Goal: Task Accomplishment & Management: Use online tool/utility

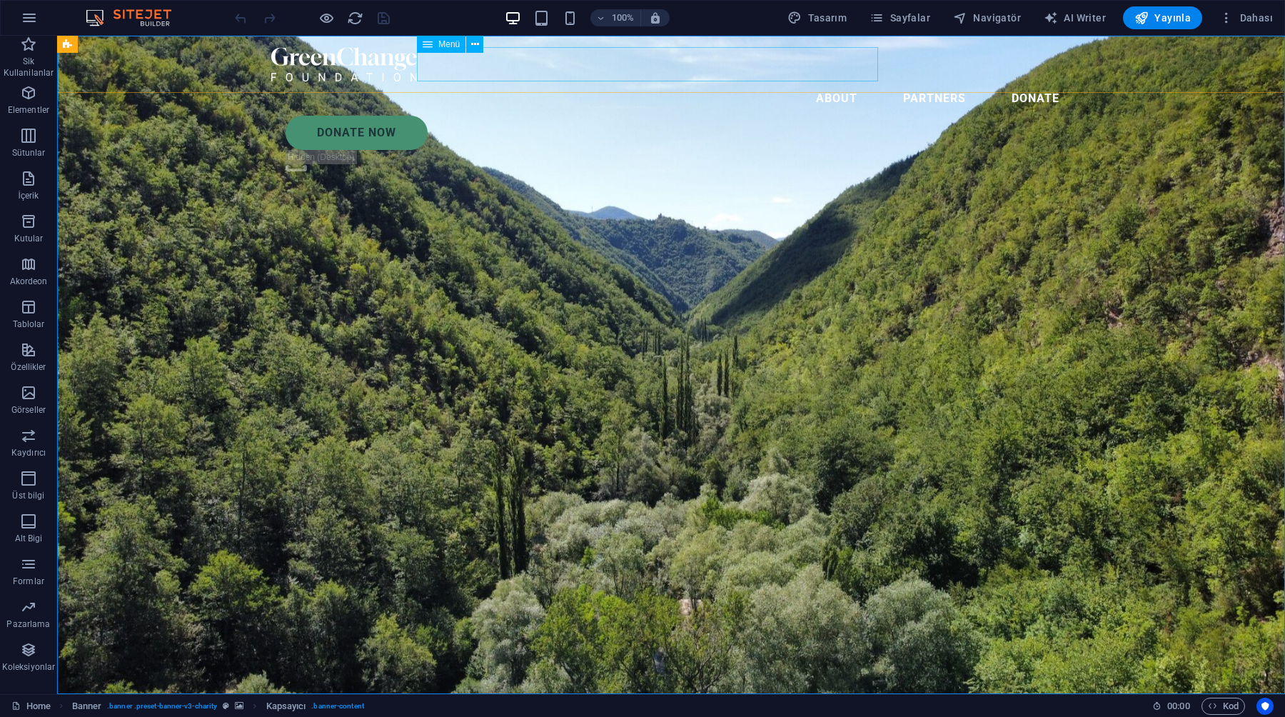
click at [393, 61] on div at bounding box center [670, 64] width 799 height 34
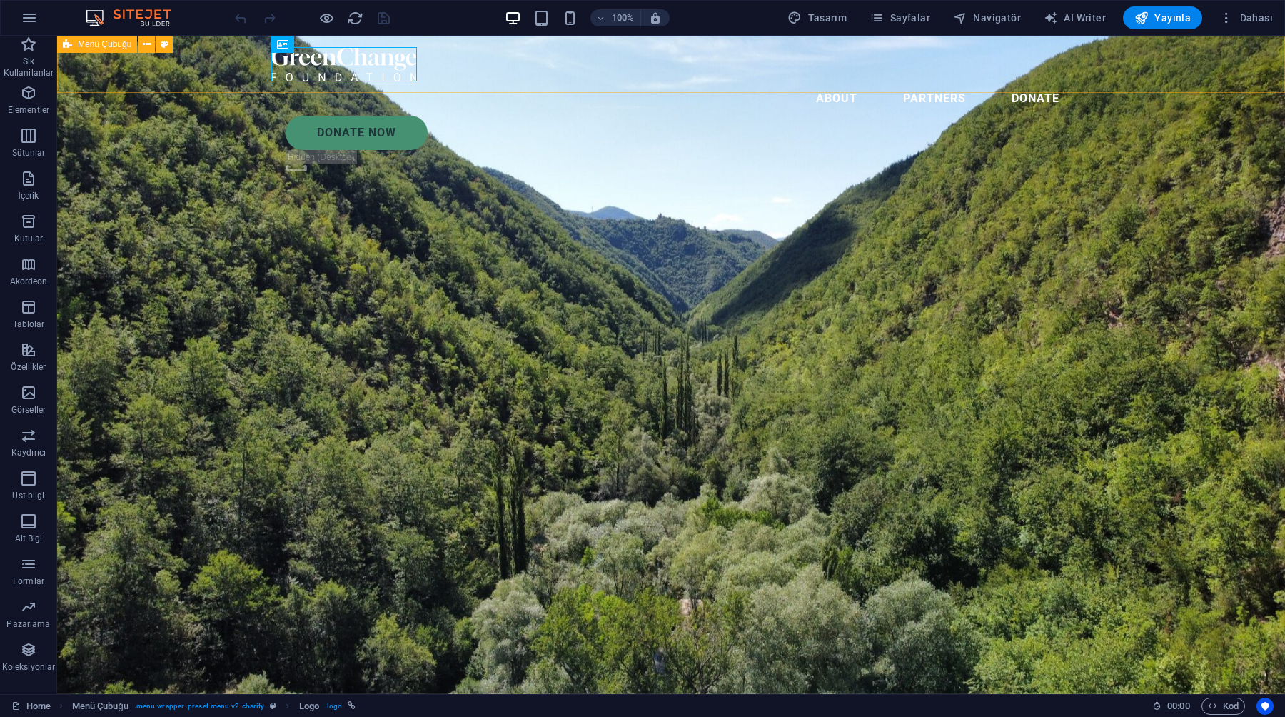
click at [141, 65] on div "About Partners Donate Donate Now .fa-secondary{opacity:.4}" at bounding box center [671, 112] width 1228 height 153
select select "header"
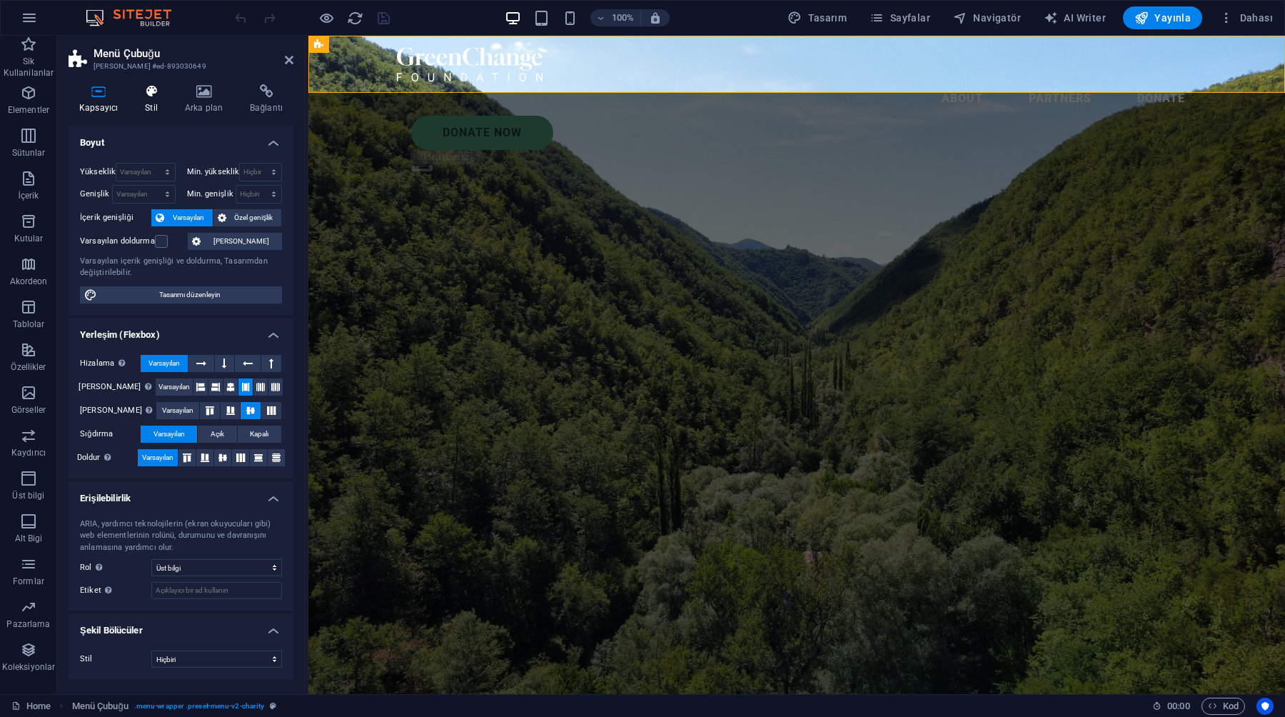
click at [140, 89] on icon at bounding box center [151, 91] width 34 height 14
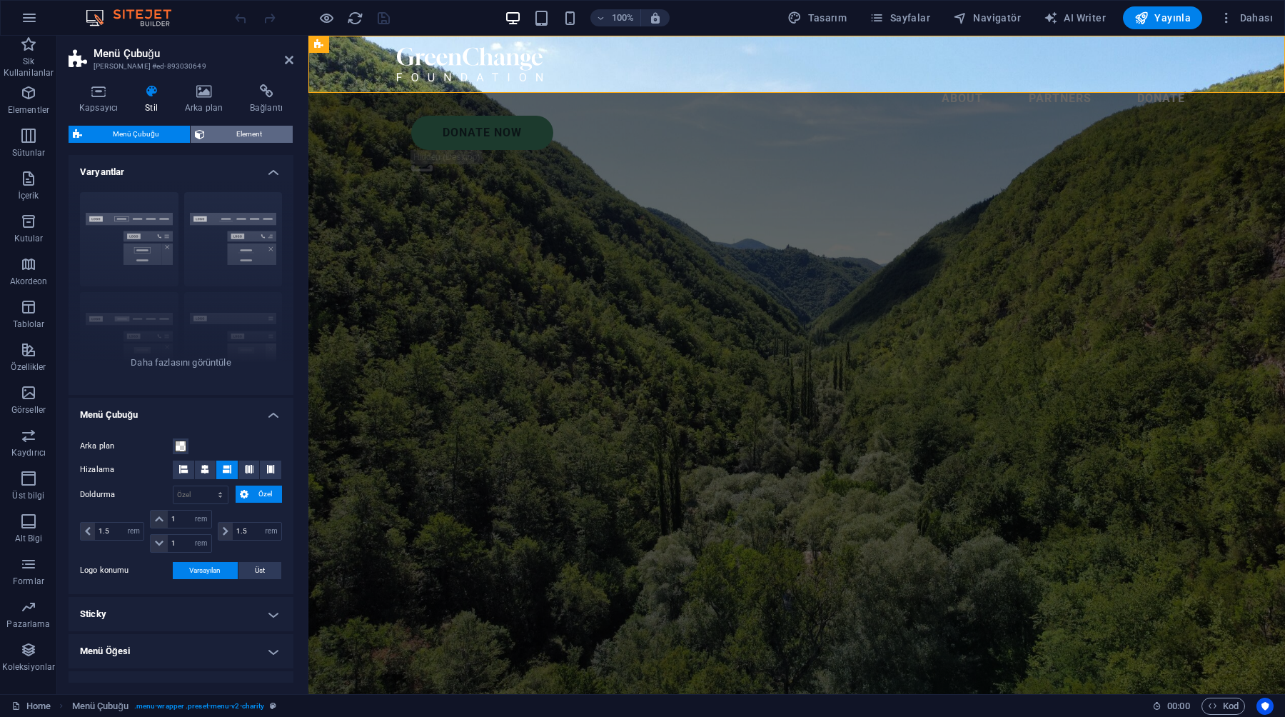
click at [271, 136] on span "Element" at bounding box center [248, 134] width 79 height 17
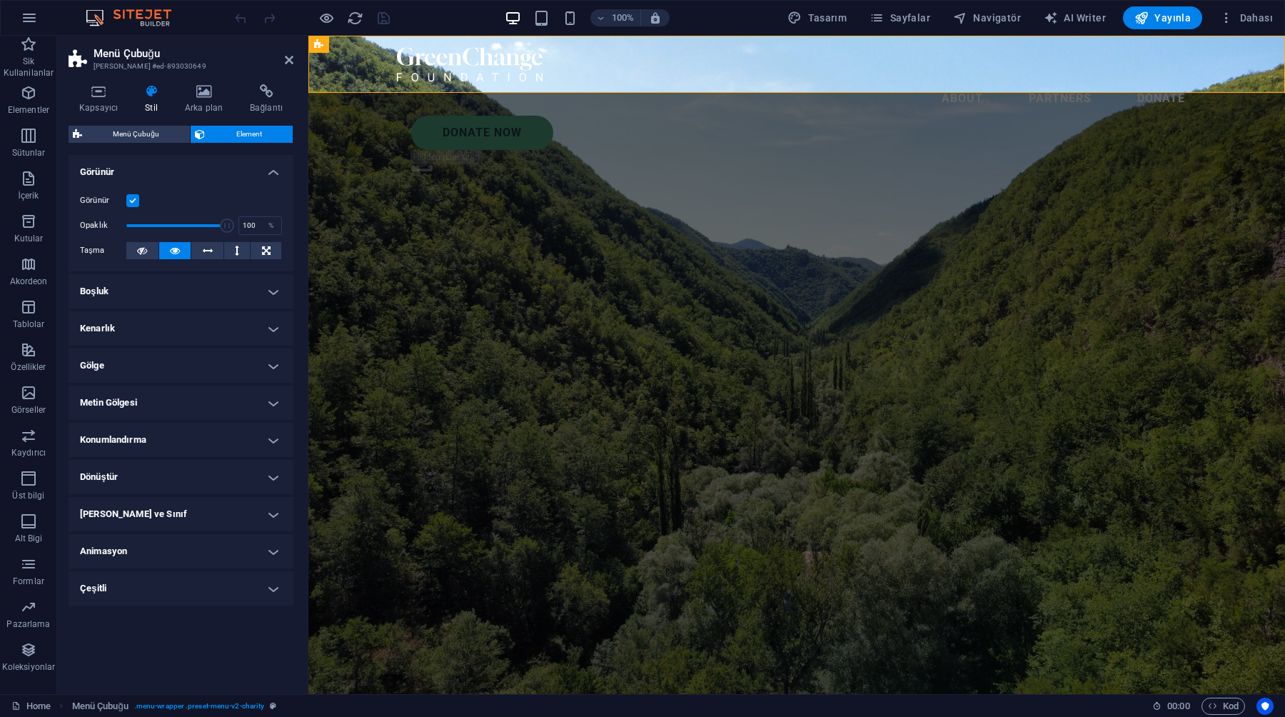
click at [186, 458] on ul "Yerleşim Bu elementin yerleşim içinde nasıl genişlediği (Flexbox). Boyut Varsay…" at bounding box center [181, 380] width 225 height 450
click at [186, 442] on h4 "Konumlandırma" at bounding box center [181, 440] width 225 height 34
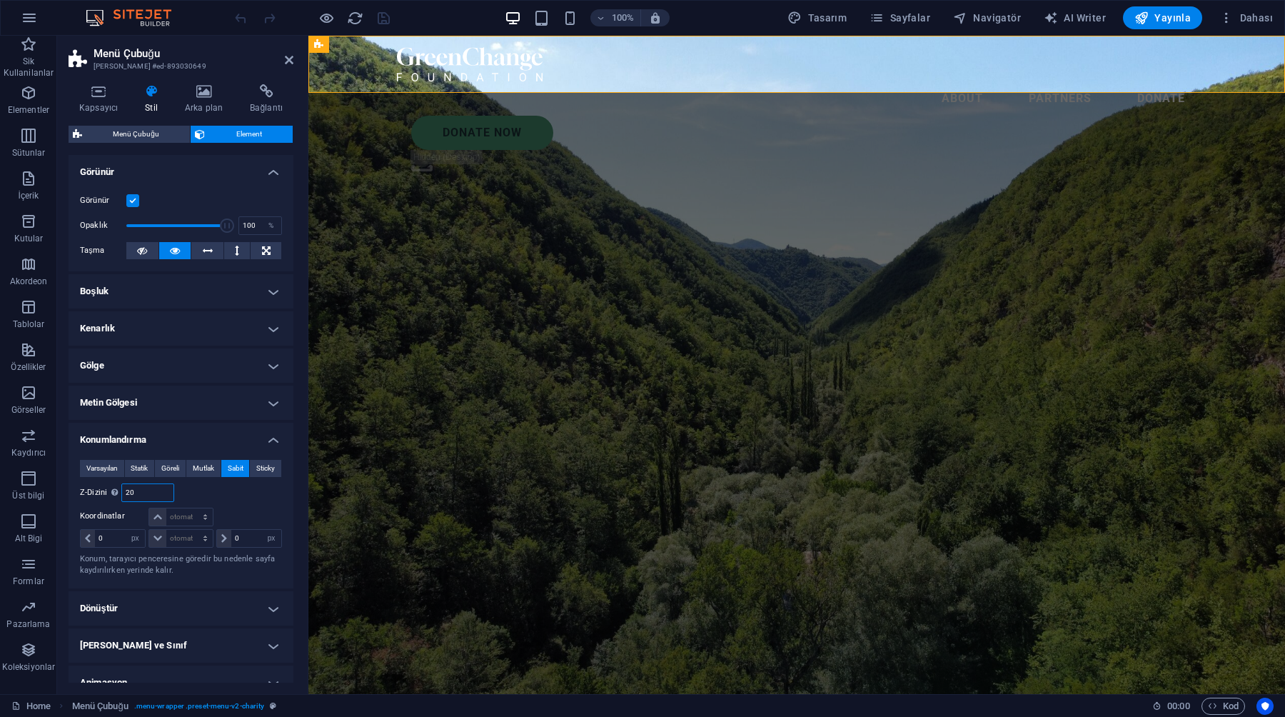
click at [142, 490] on input "20" at bounding box center [147, 492] width 51 height 17
click at [186, 497] on div "Şuna göre body" at bounding box center [231, 492] width 101 height 19
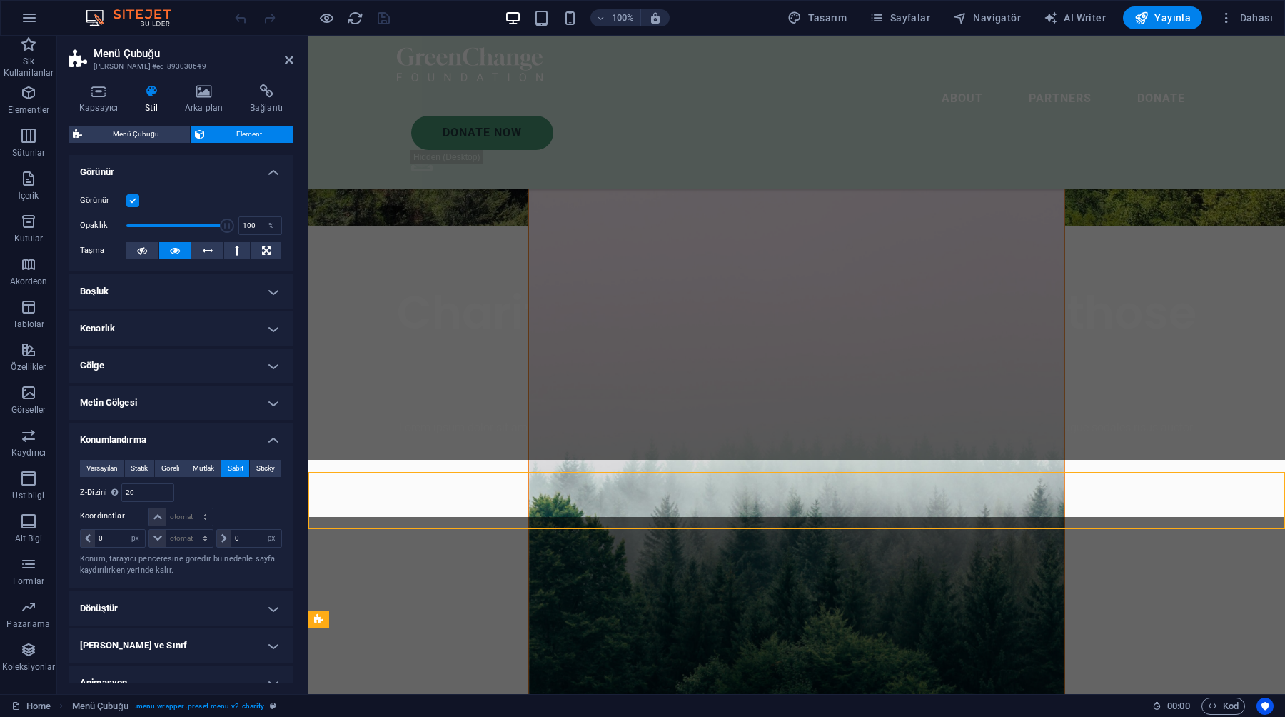
scroll to position [463, 0]
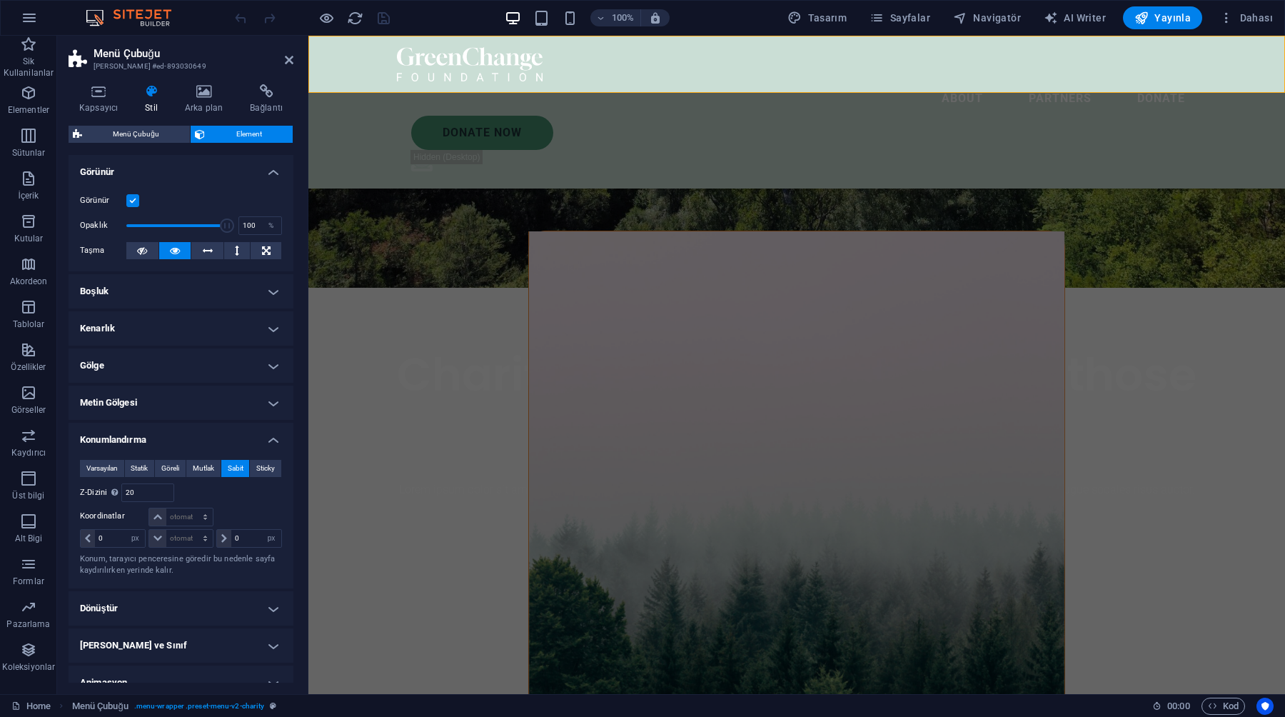
click at [553, 427] on figure at bounding box center [796, 509] width 535 height 556
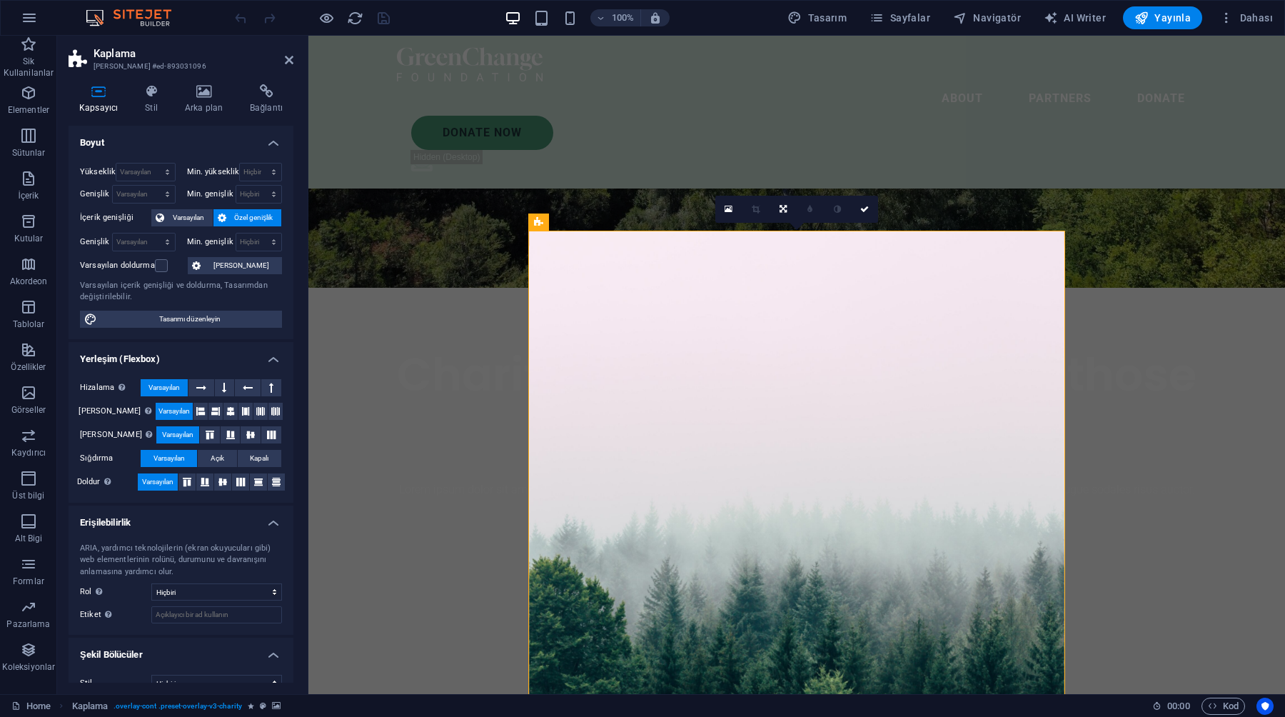
click at [196, 119] on div "Kapsayıcı Stil Arka plan Bağlantı Boyut Yükseklik Varsayılan px rem % vh vw Min…" at bounding box center [181, 383] width 225 height 598
click at [195, 113] on div "Kapsayıcı Stil Arka plan Bağlantı Boyut Yükseklik Varsayılan px rem % vh vw Min…" at bounding box center [181, 383] width 225 height 598
click at [156, 109] on h4 "Stil" at bounding box center [154, 99] width 40 height 30
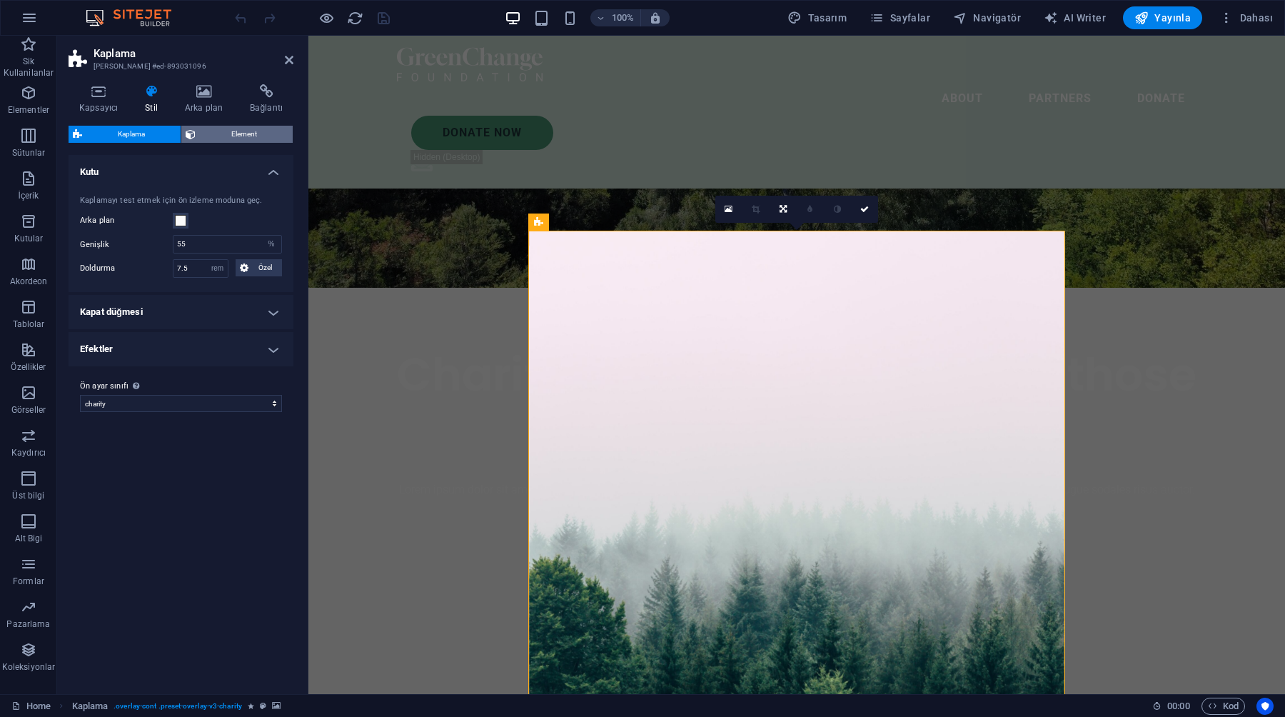
click at [230, 136] on span "Element" at bounding box center [244, 134] width 89 height 17
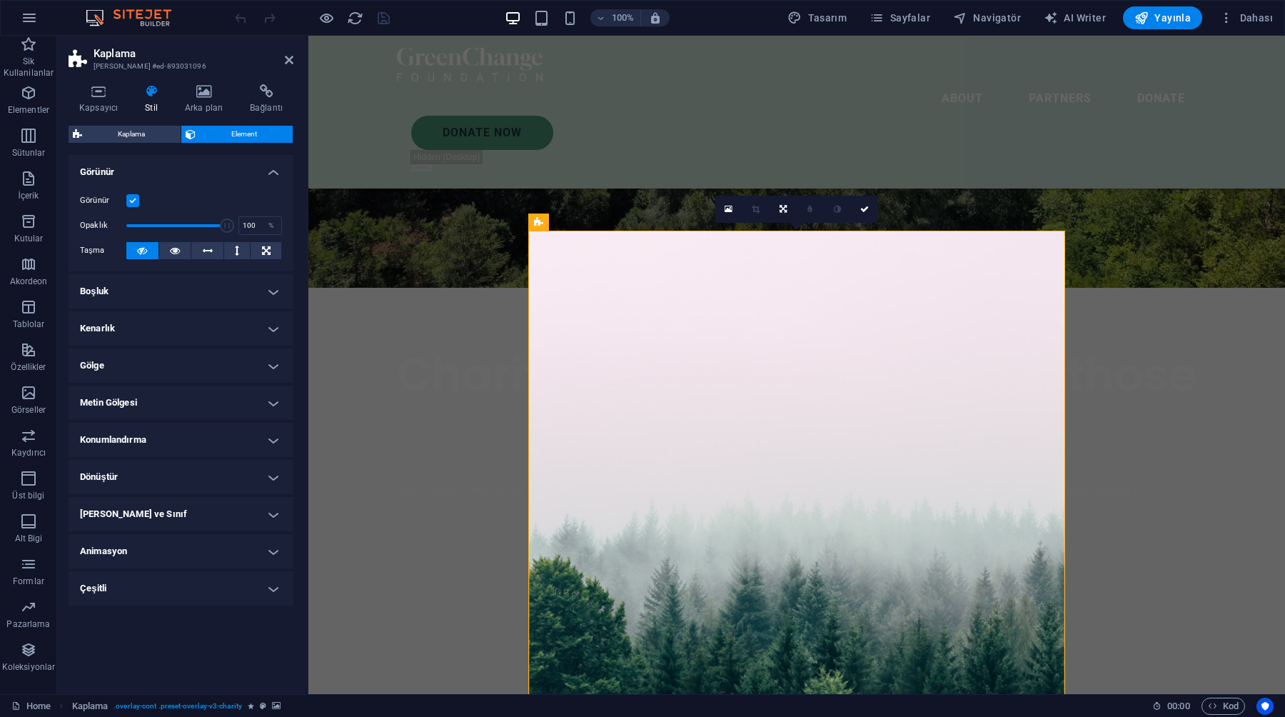
click at [161, 434] on h4 "Konumlandırma" at bounding box center [181, 440] width 225 height 34
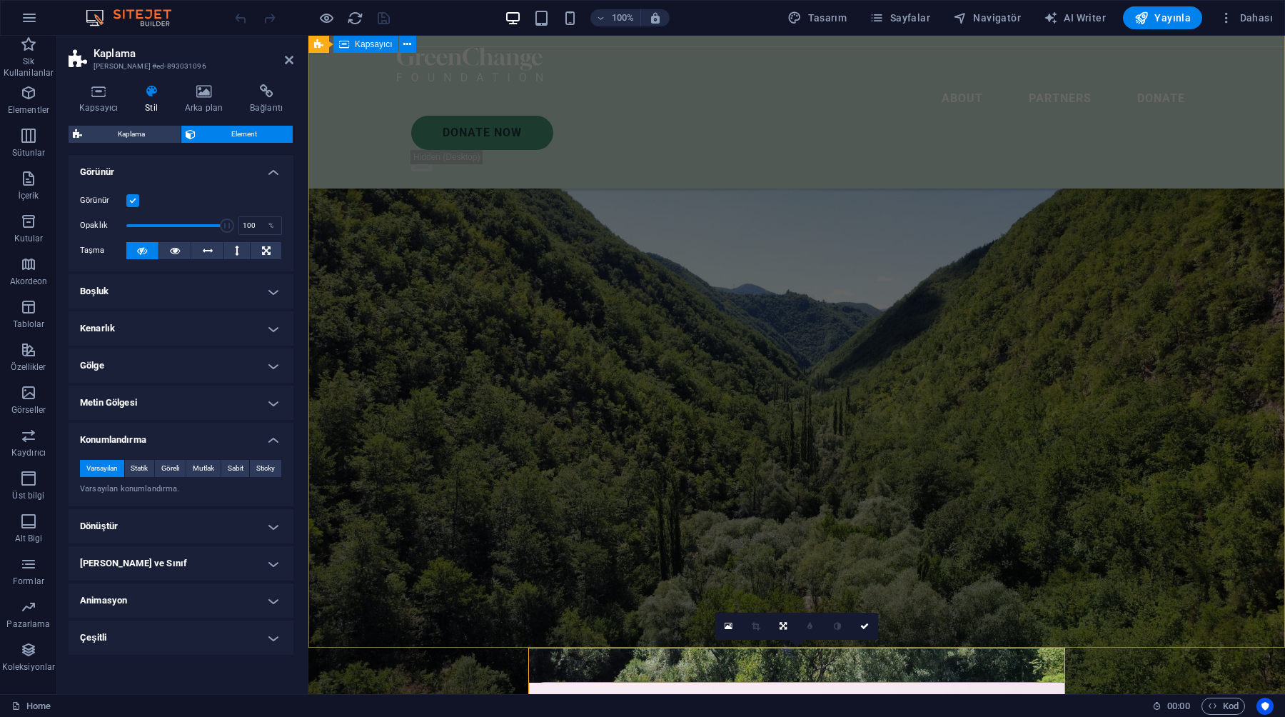
scroll to position [0, 0]
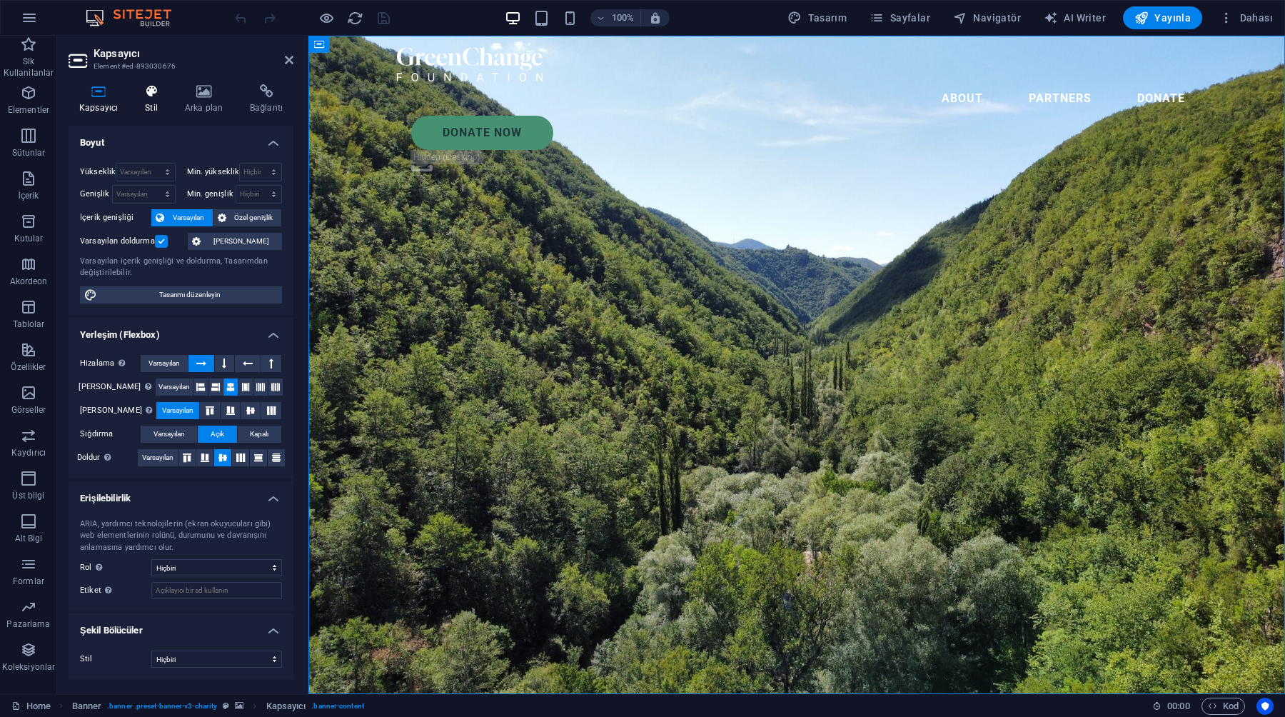
click at [163, 91] on icon at bounding box center [151, 91] width 34 height 14
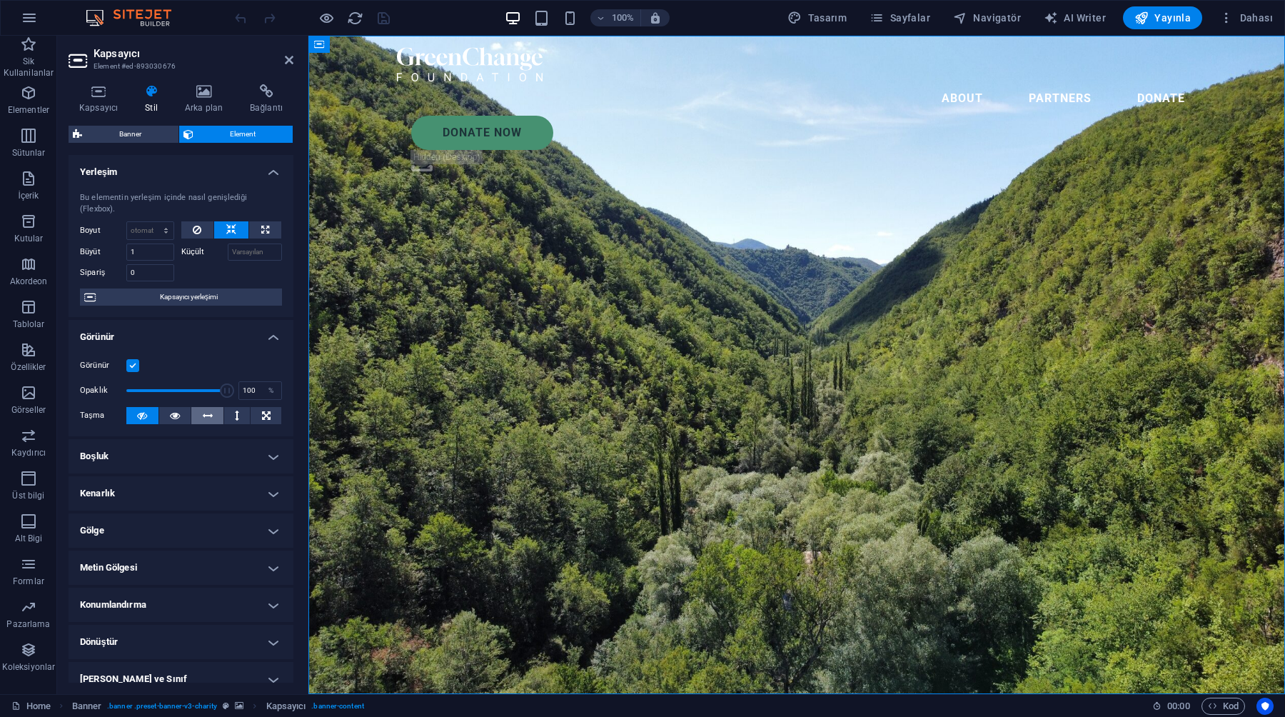
scroll to position [87, 0]
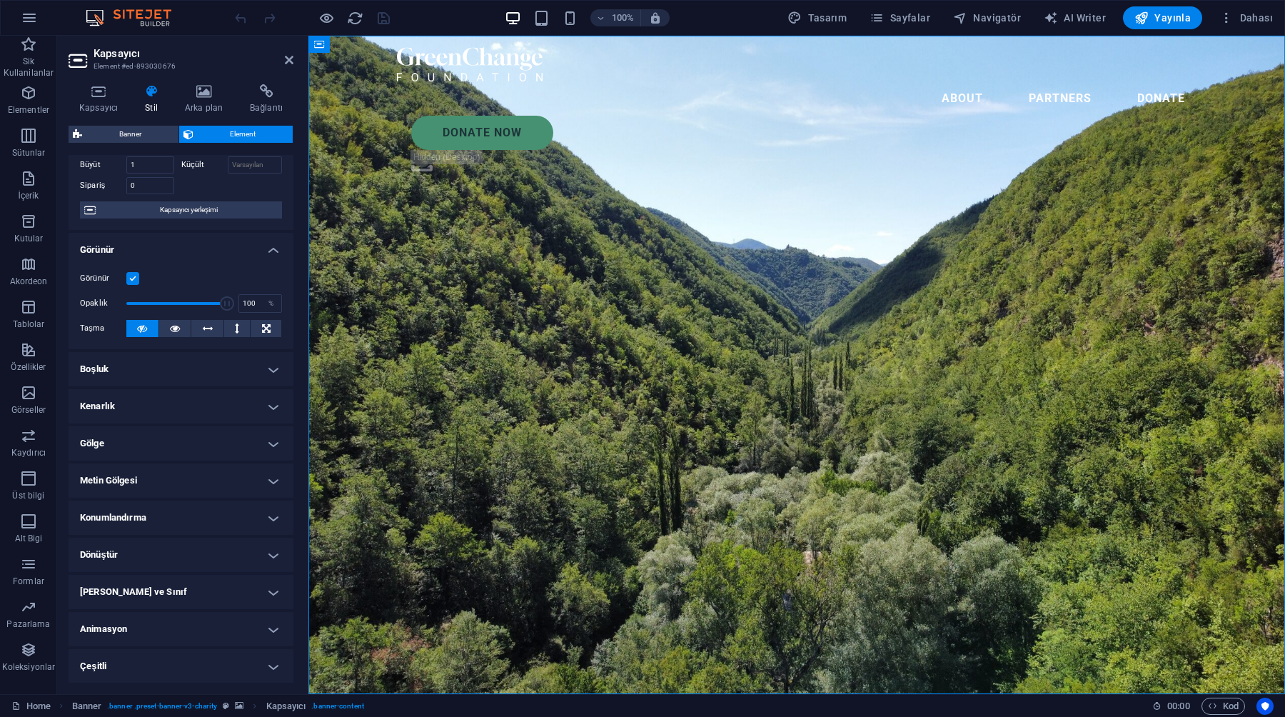
click at [173, 505] on h4 "Konumlandırma" at bounding box center [181, 517] width 225 height 34
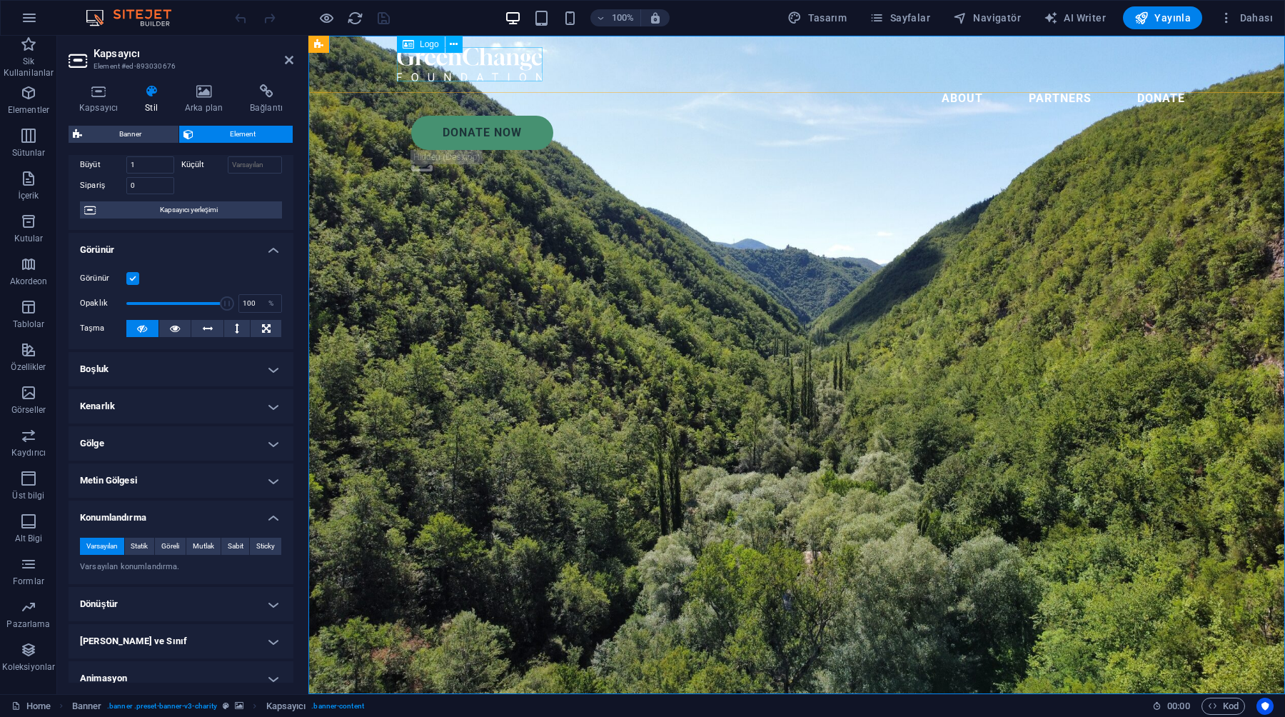
click at [484, 78] on div at bounding box center [796, 64] width 799 height 34
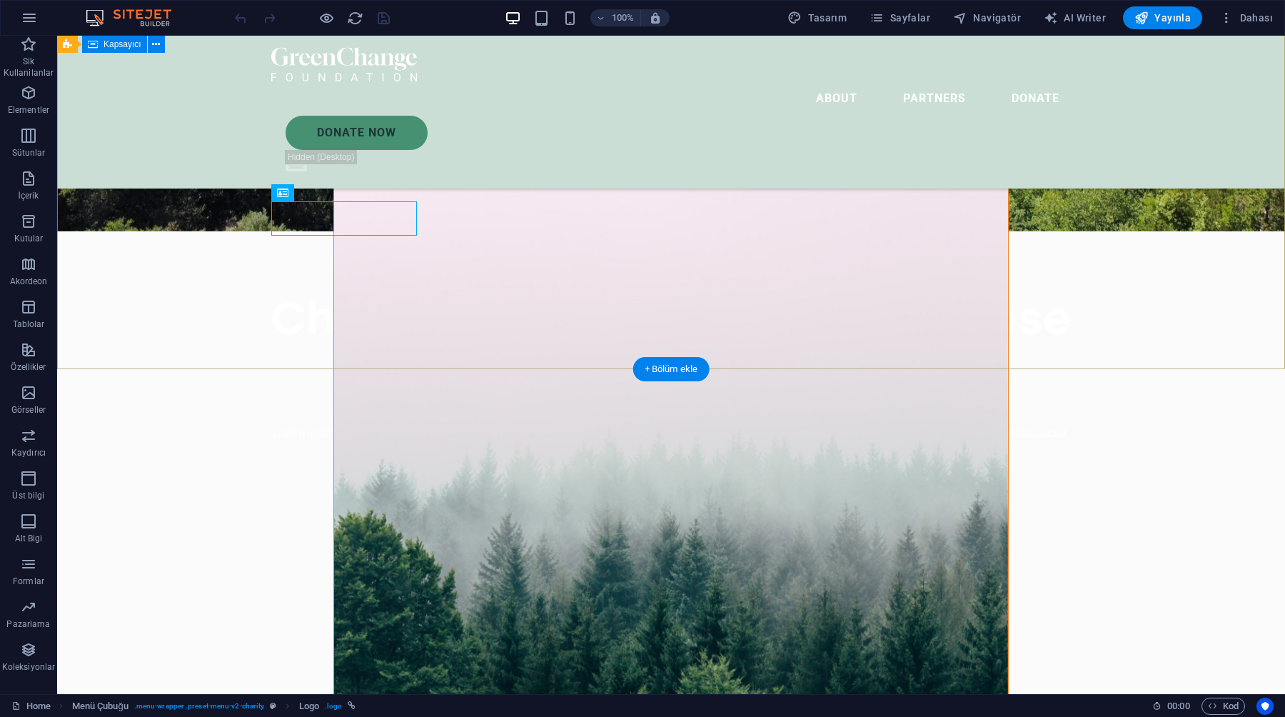
scroll to position [0, 0]
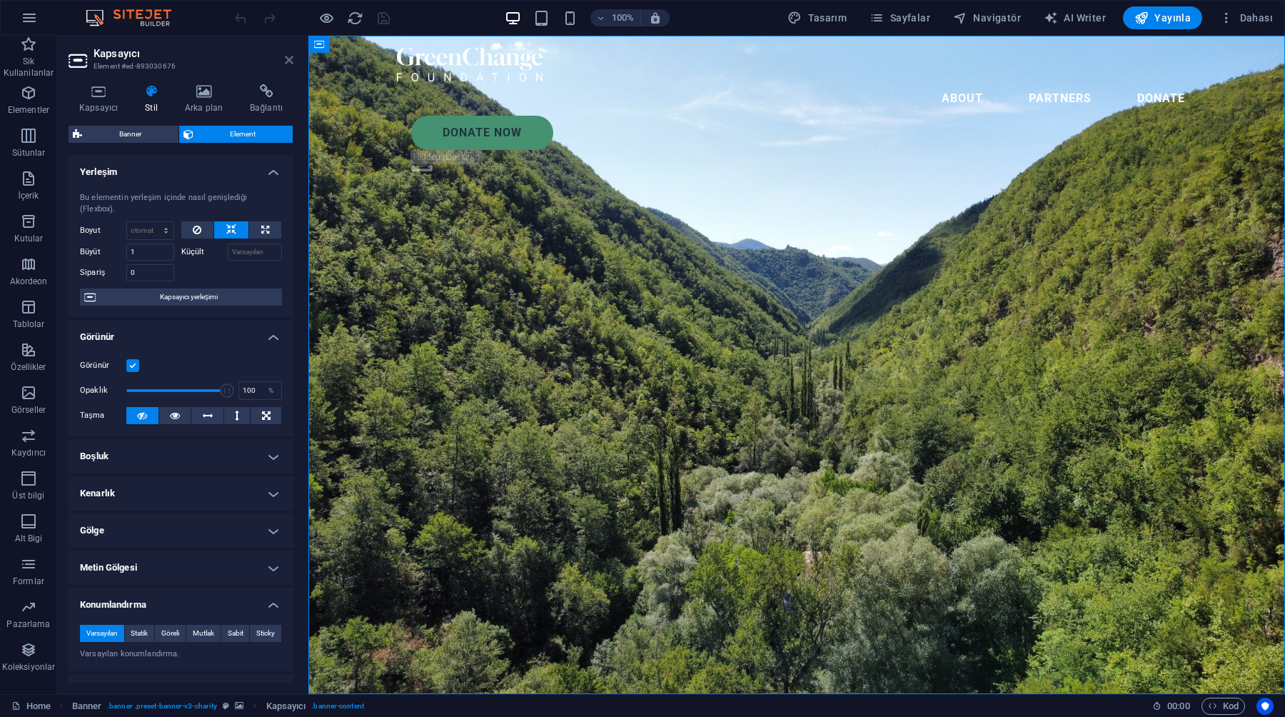
click at [287, 63] on icon at bounding box center [289, 59] width 9 height 11
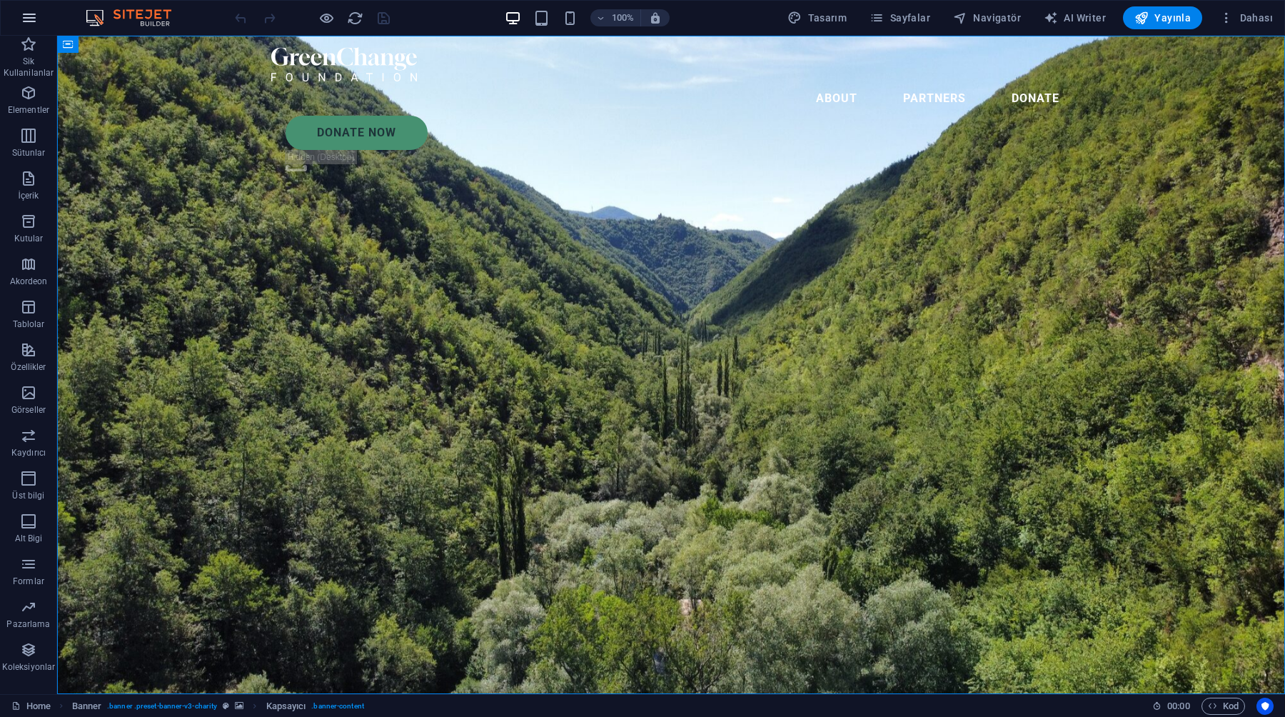
click at [21, 7] on button "button" at bounding box center [29, 18] width 34 height 34
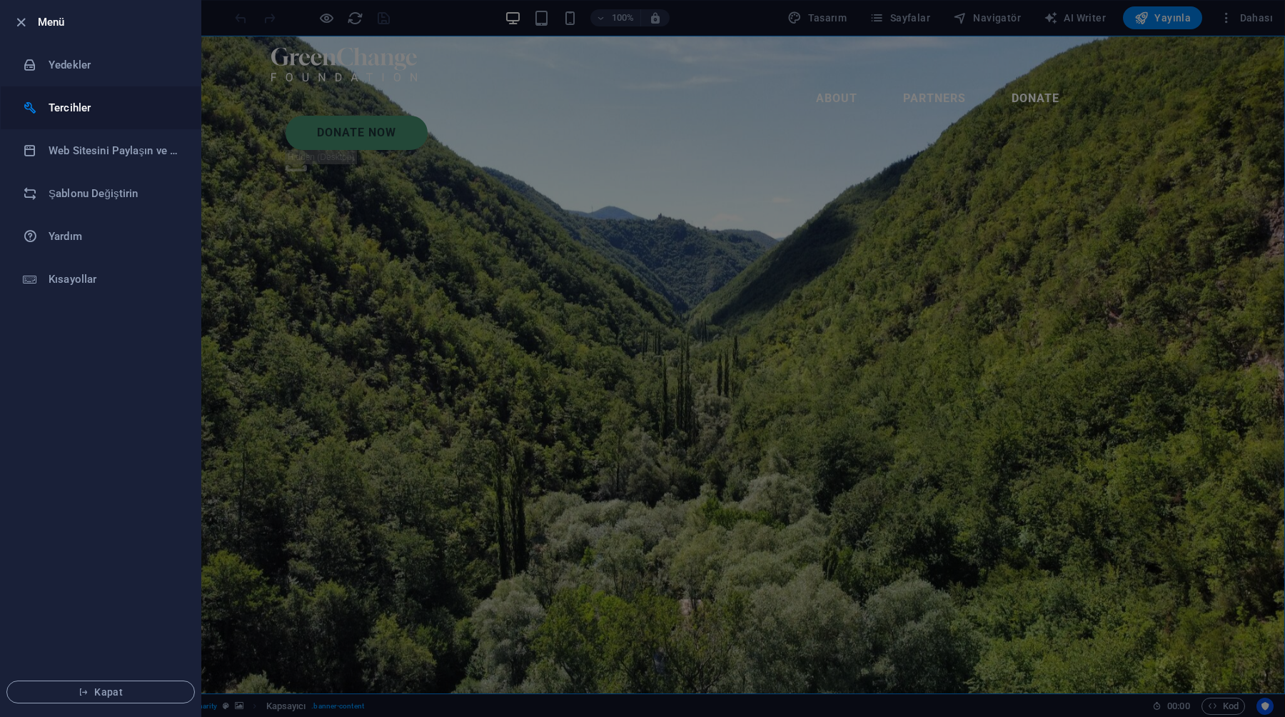
click at [40, 106] on div at bounding box center [36, 108] width 26 height 14
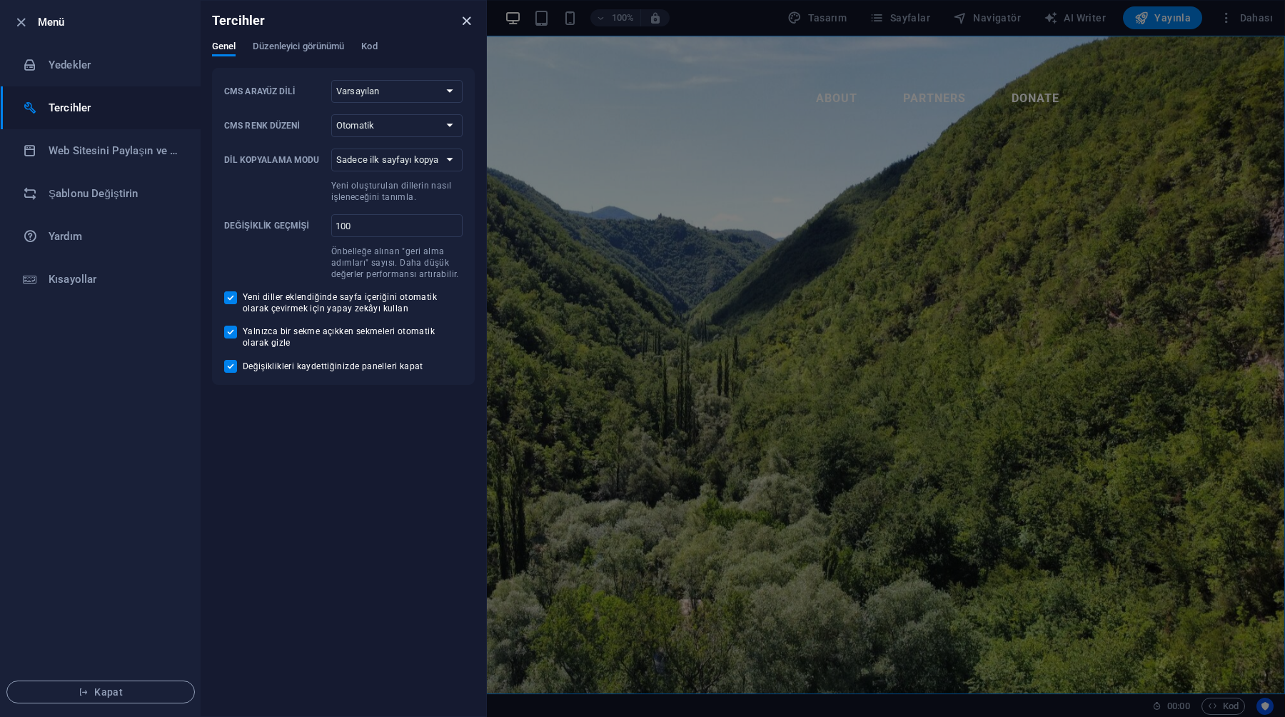
click at [462, 23] on icon "close" at bounding box center [466, 21] width 16 height 16
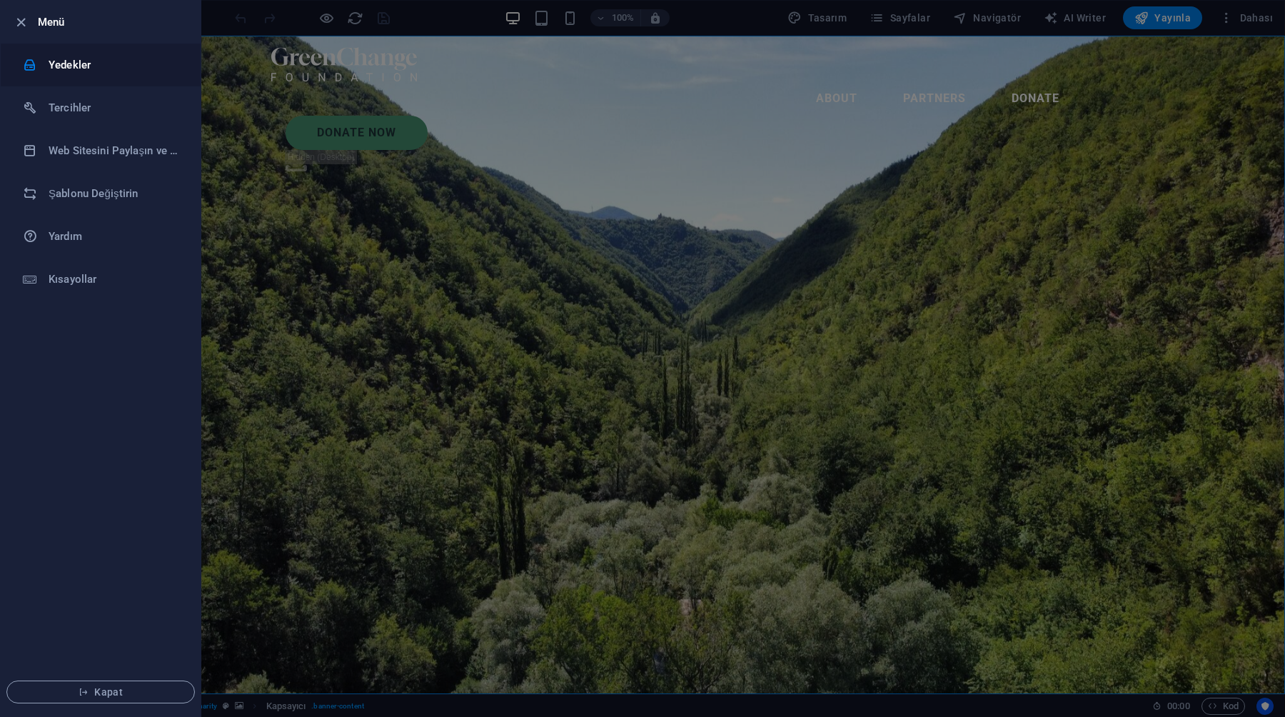
click at [123, 82] on li "Yedekler" at bounding box center [101, 65] width 200 height 43
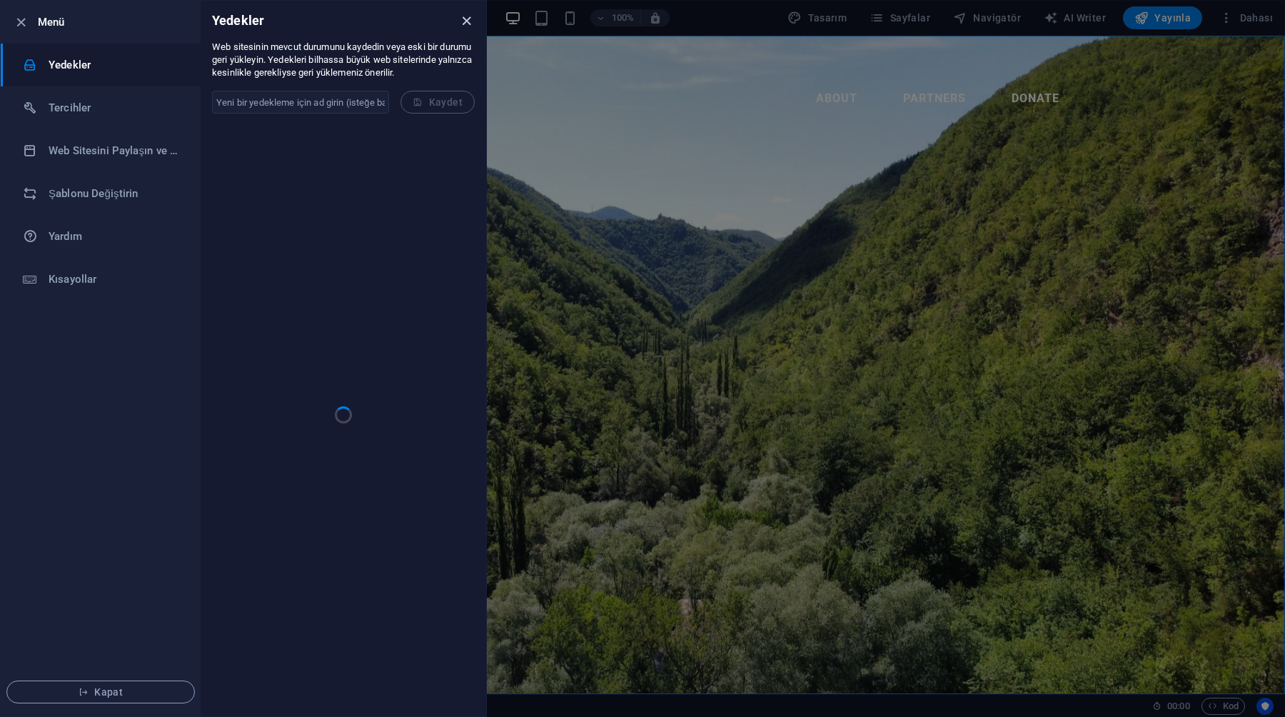
click at [472, 21] on icon "close" at bounding box center [466, 21] width 16 height 16
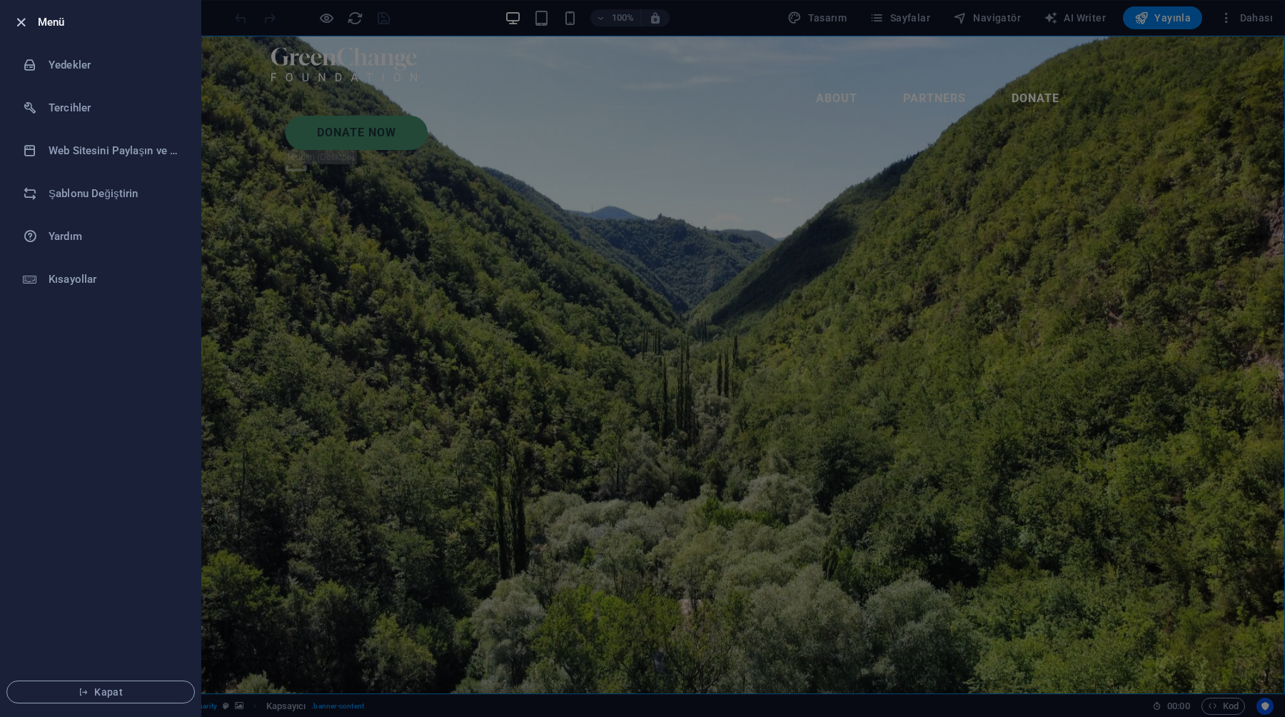
click at [26, 19] on icon "button" at bounding box center [21, 22] width 16 height 16
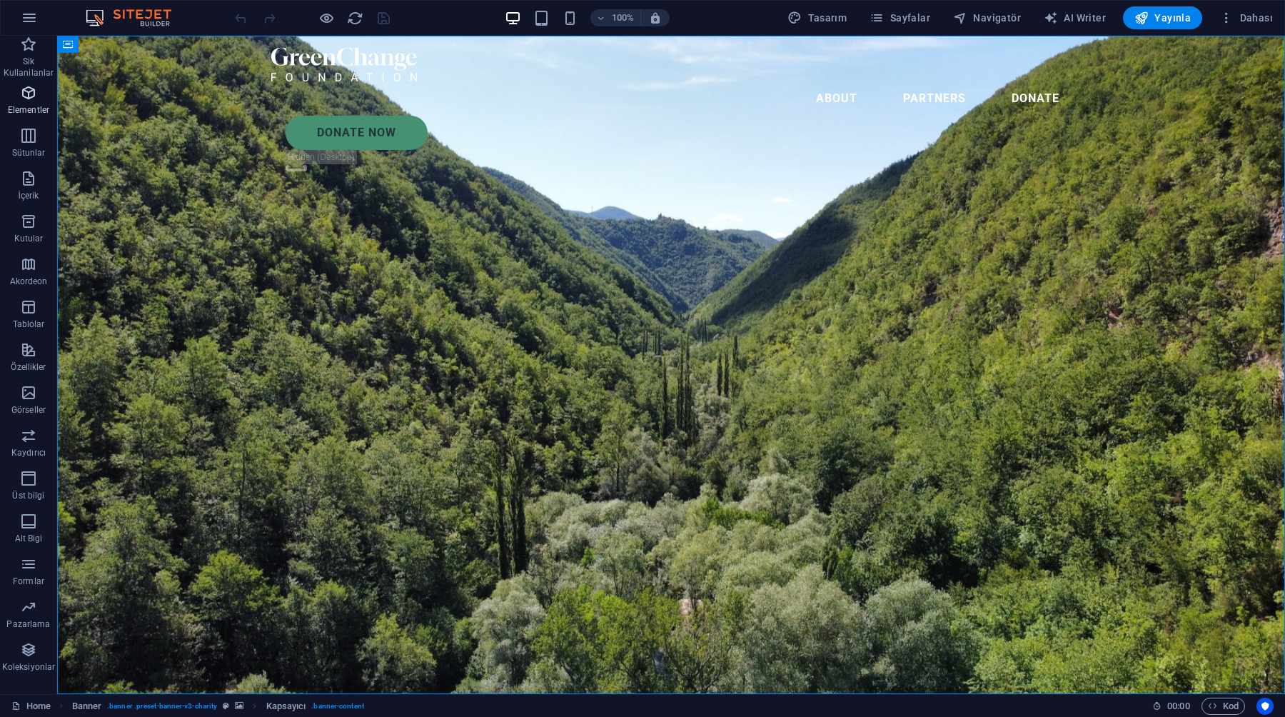
click at [19, 101] on span "Elementler" at bounding box center [28, 101] width 57 height 34
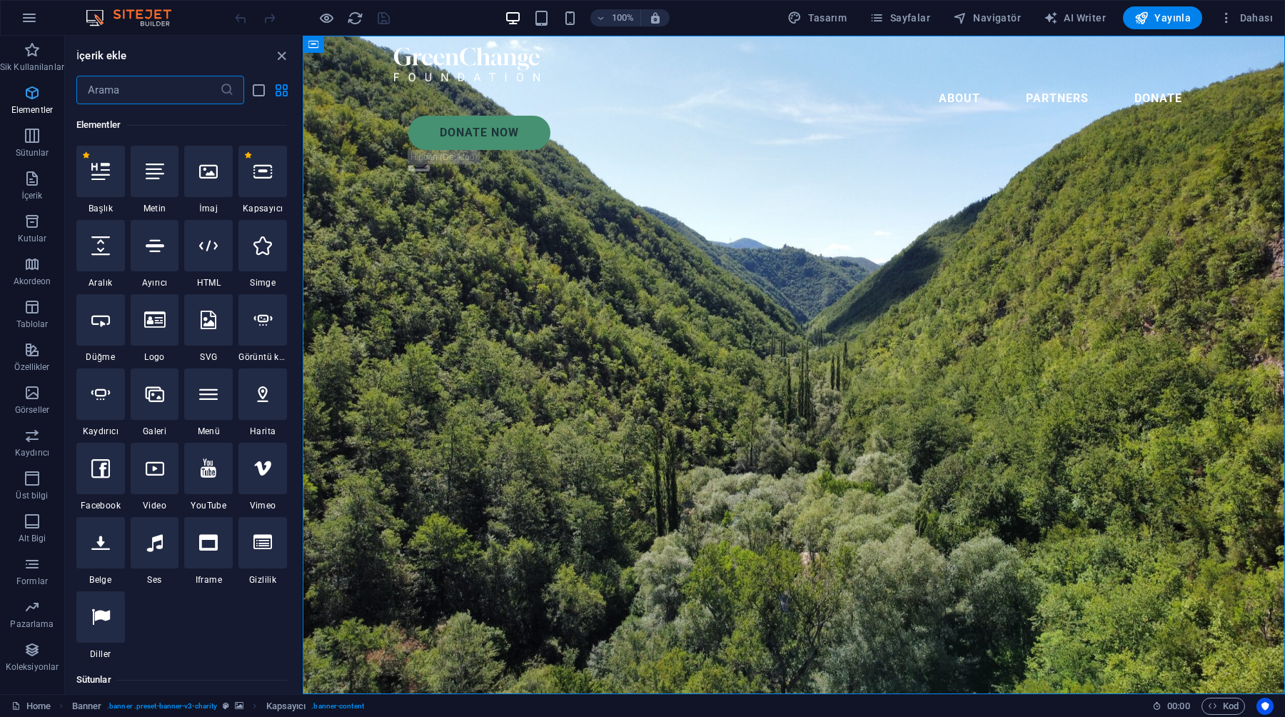
scroll to position [152, 0]
click at [281, 54] on icon "close panel" at bounding box center [281, 56] width 16 height 16
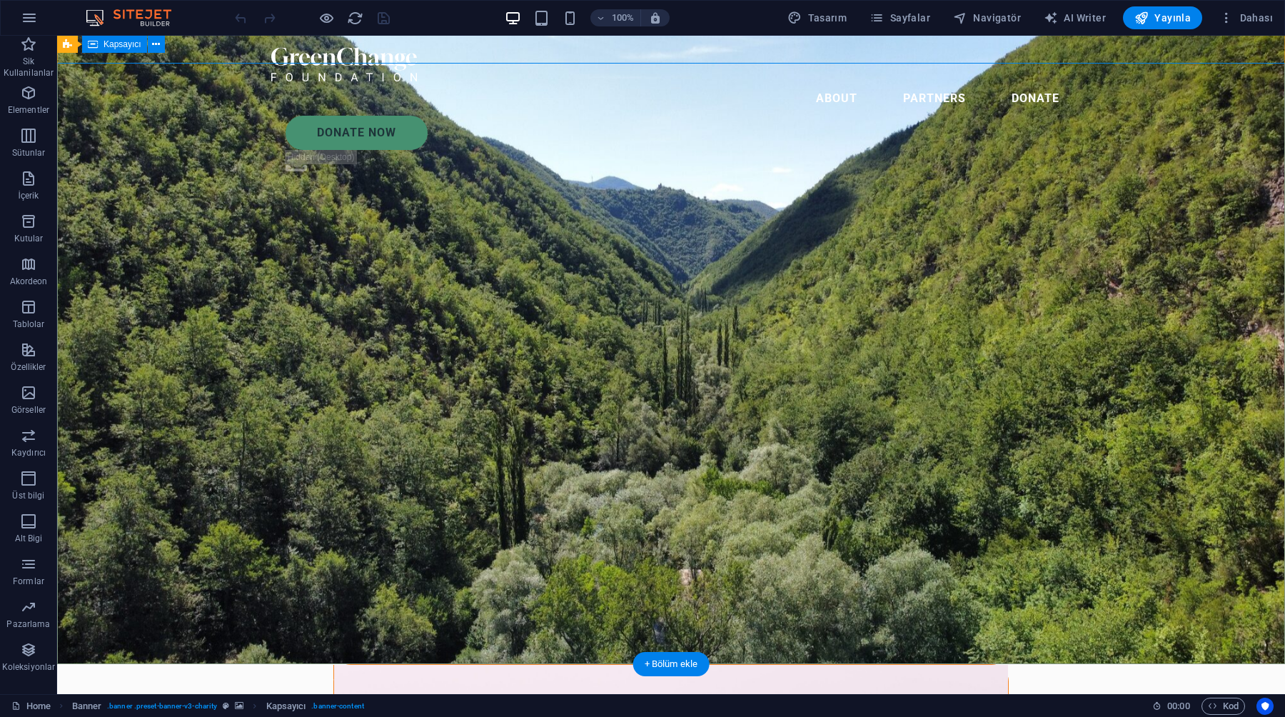
scroll to position [0, 0]
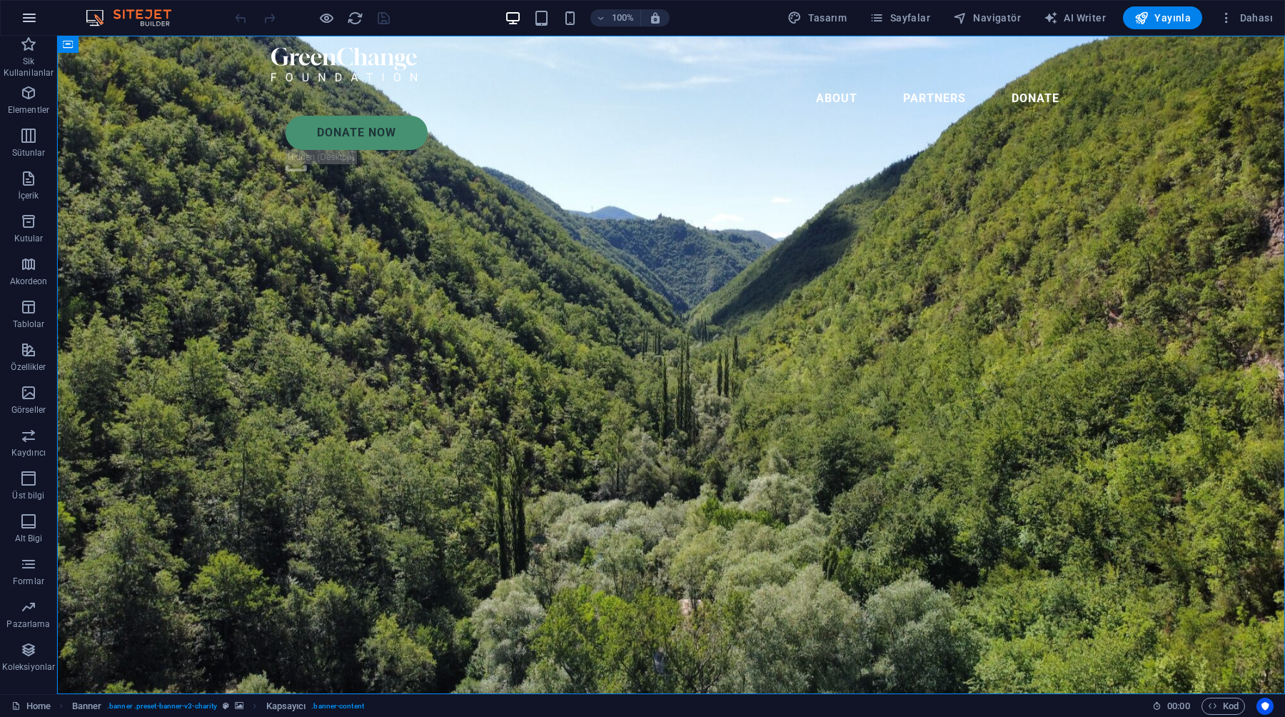
click at [25, 14] on icon "button" at bounding box center [29, 17] width 17 height 17
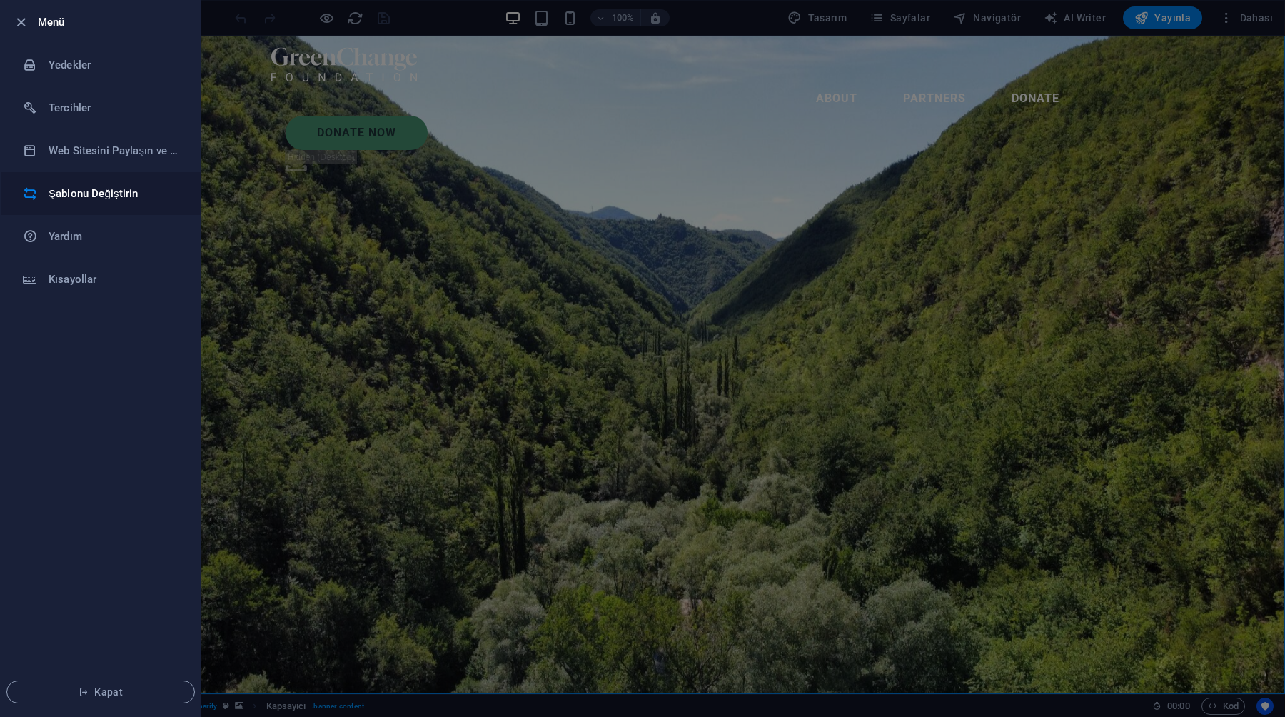
click at [50, 198] on h6 "Şablonu Değiştirin" at bounding box center [115, 193] width 132 height 17
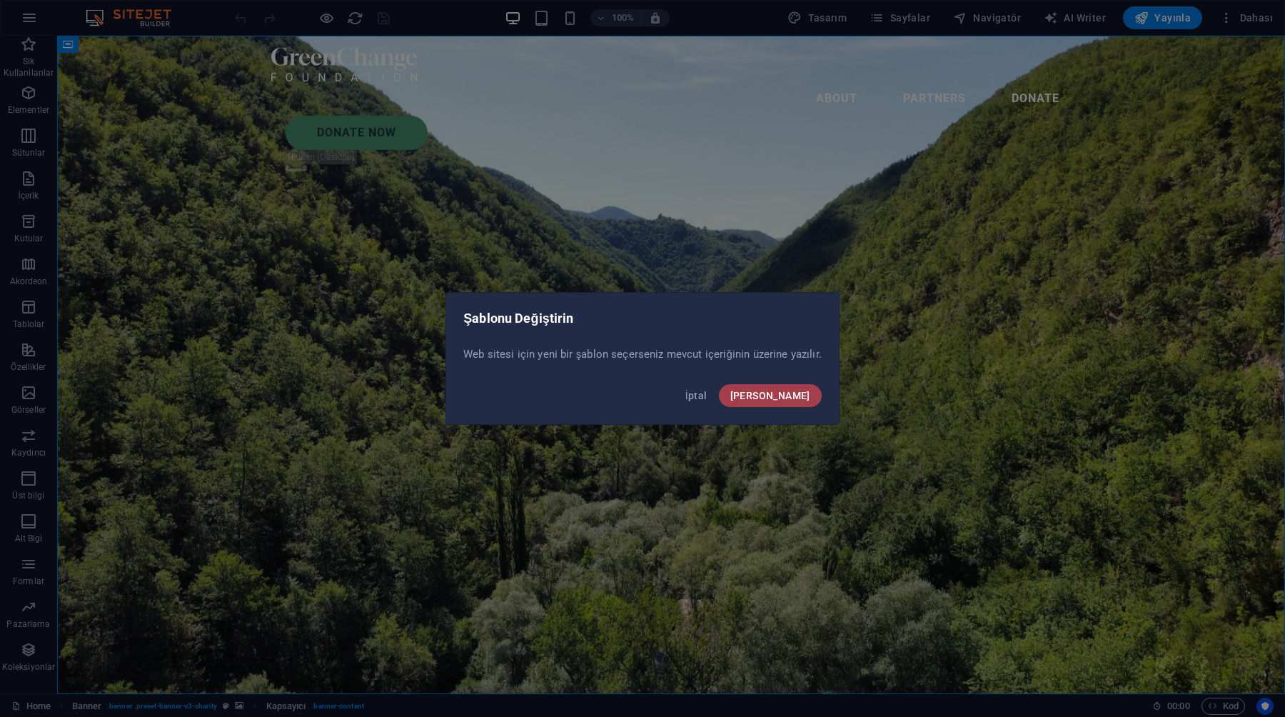
click at [783, 398] on span "Onayla" at bounding box center [770, 395] width 80 height 11
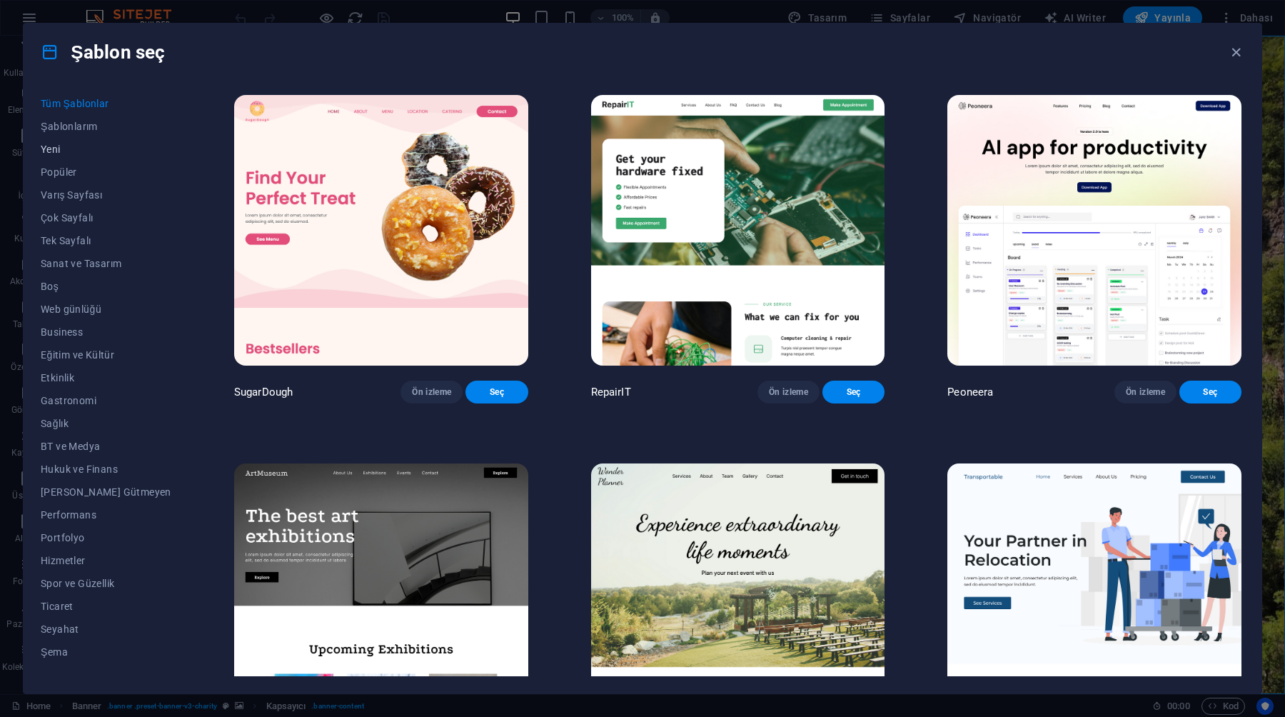
click at [84, 145] on span "Yeni" at bounding box center [106, 148] width 131 height 11
click at [61, 149] on span "Yeni" at bounding box center [106, 148] width 131 height 11
click at [67, 130] on span "Şablonlarım" at bounding box center [106, 126] width 131 height 11
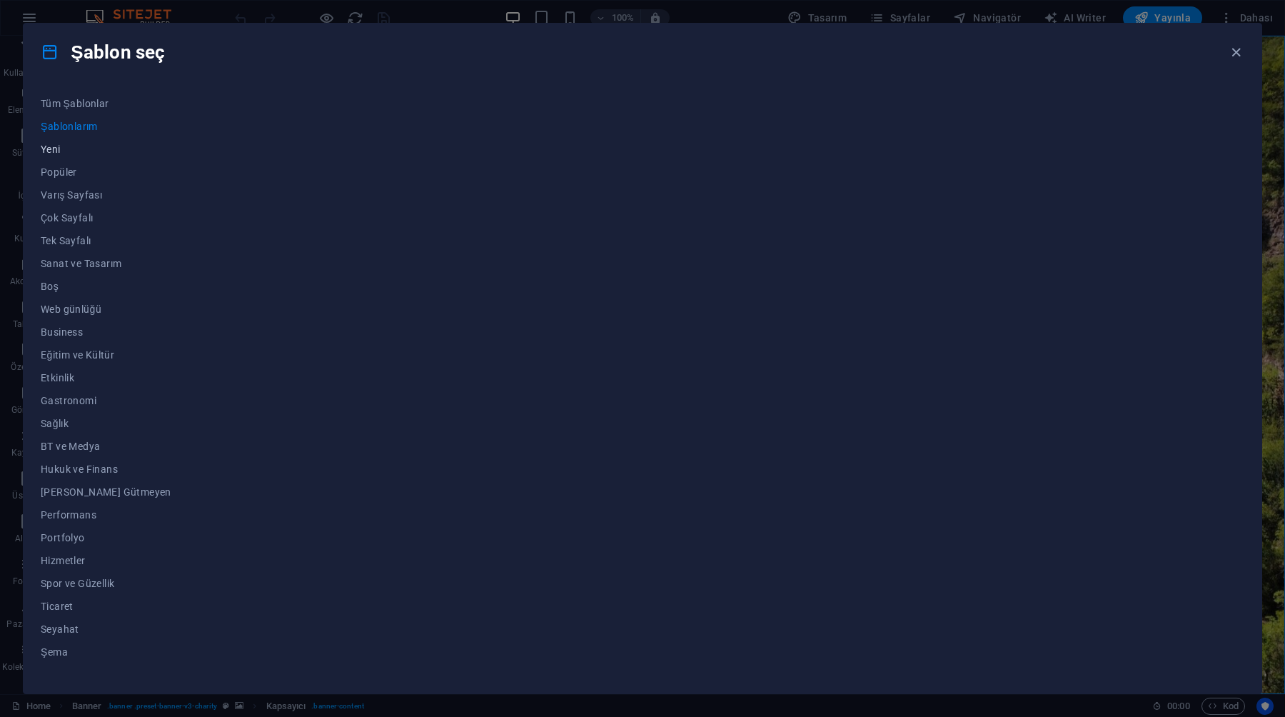
click at [61, 149] on span "Yeni" at bounding box center [106, 148] width 131 height 11
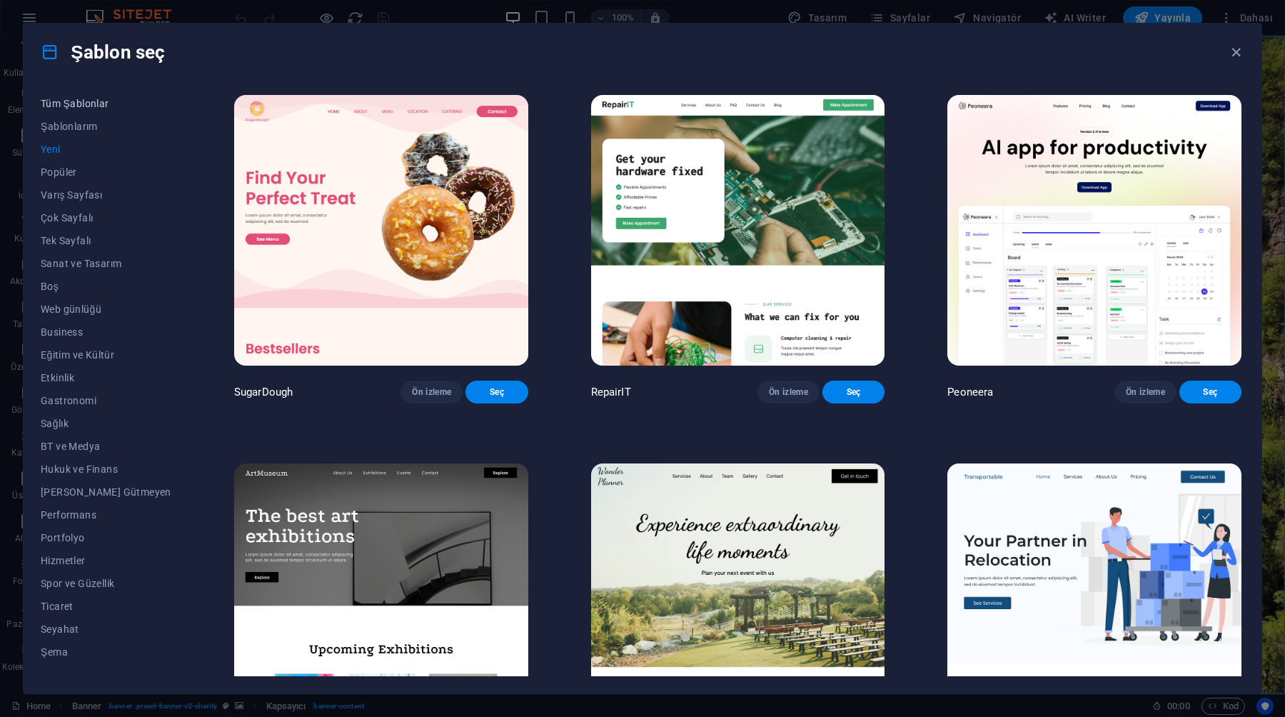
click at [68, 114] on button "Tüm Şablonlar" at bounding box center [106, 103] width 131 height 23
click at [1235, 49] on icon "button" at bounding box center [1236, 52] width 16 height 16
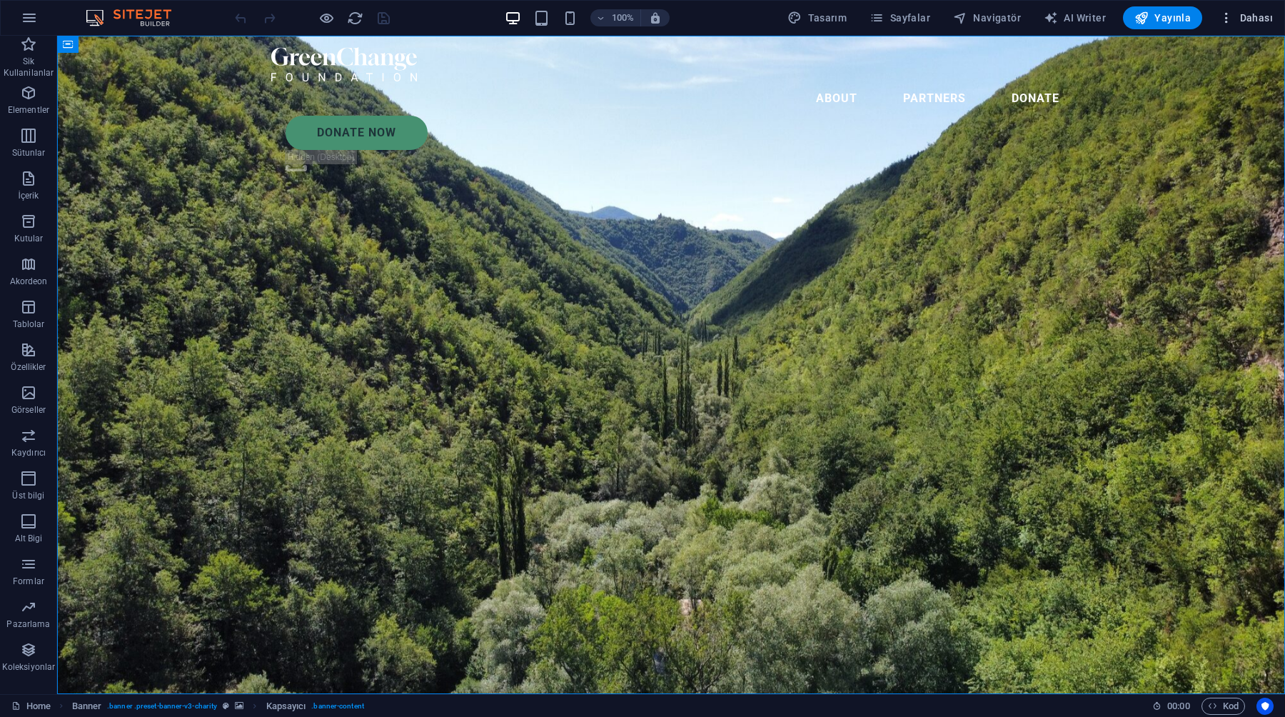
click at [1235, 20] on span "Dahası" at bounding box center [1246, 18] width 54 height 14
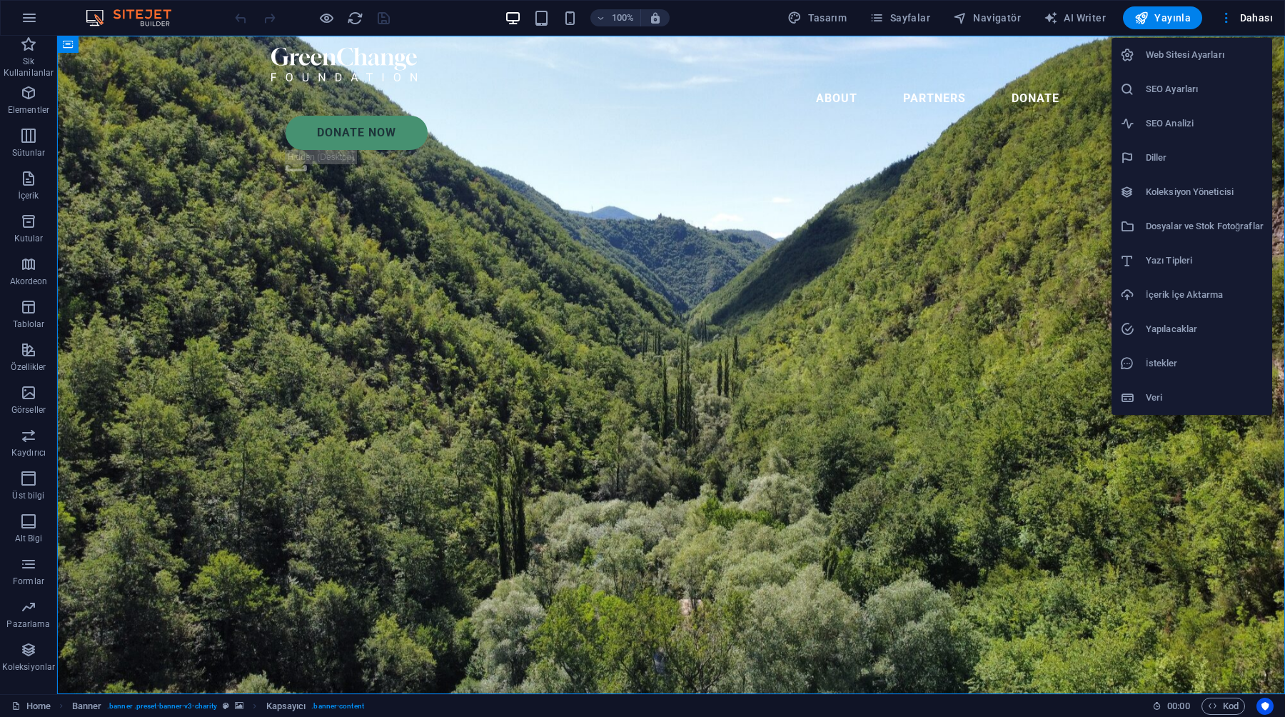
click at [1228, 16] on div at bounding box center [642, 358] width 1285 height 717
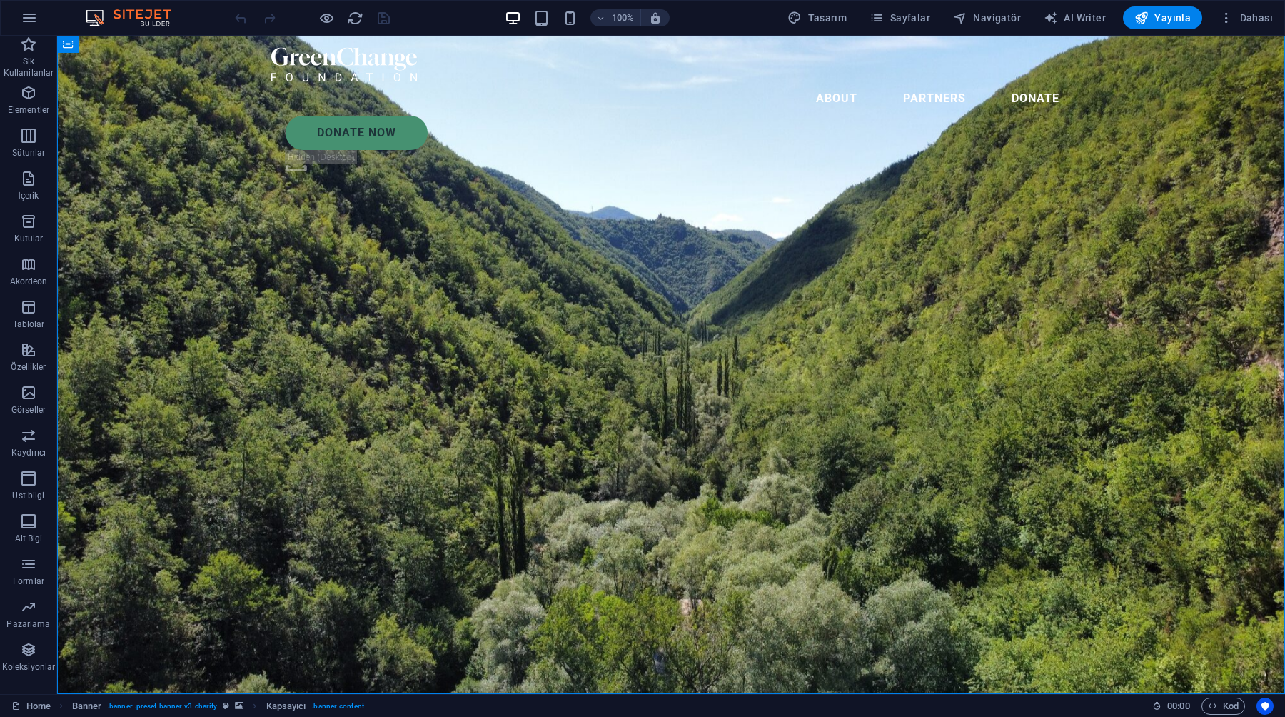
click at [1228, 16] on icon "button" at bounding box center [1226, 18] width 14 height 14
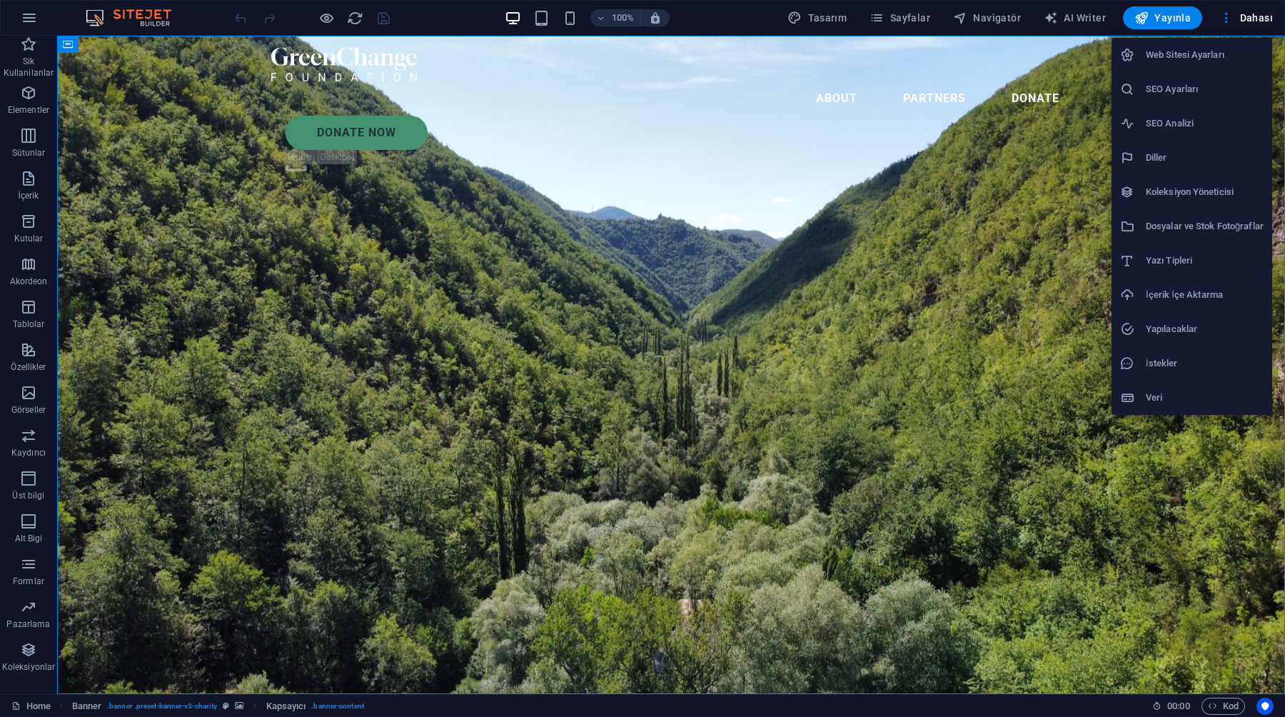
click at [1228, 17] on div at bounding box center [642, 358] width 1285 height 717
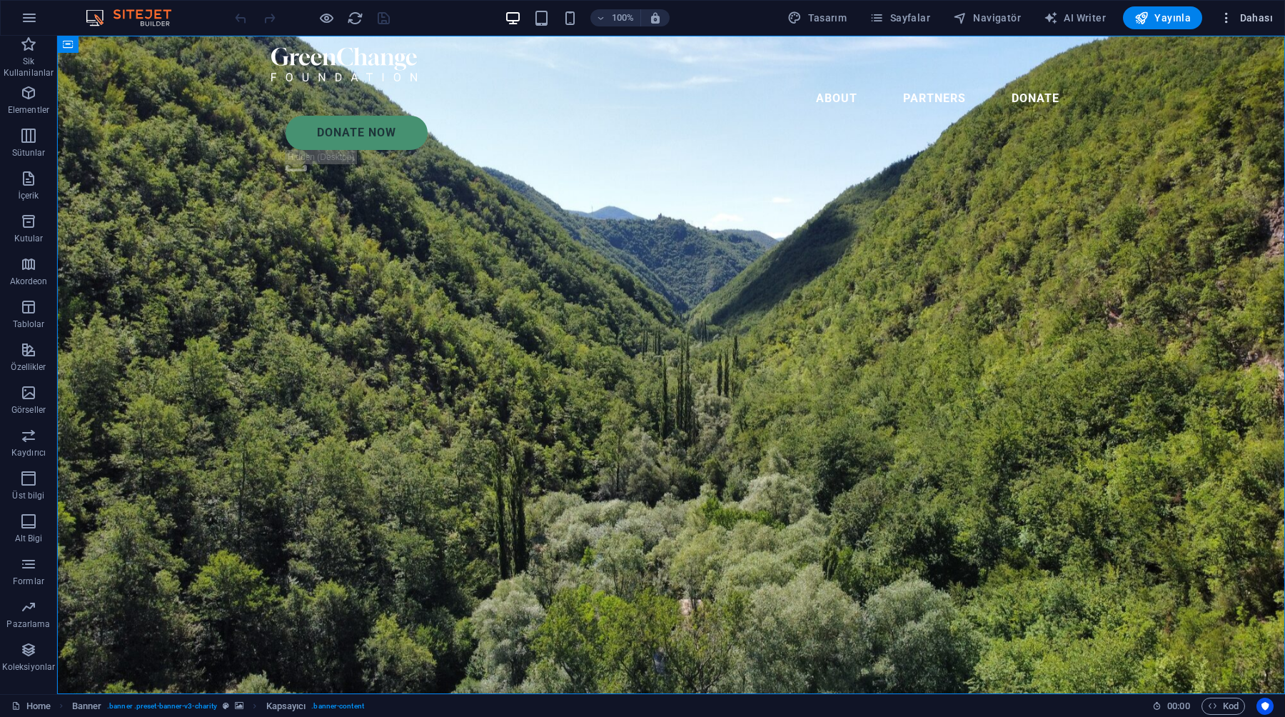
click at [1228, 16] on icon "button" at bounding box center [1226, 18] width 14 height 14
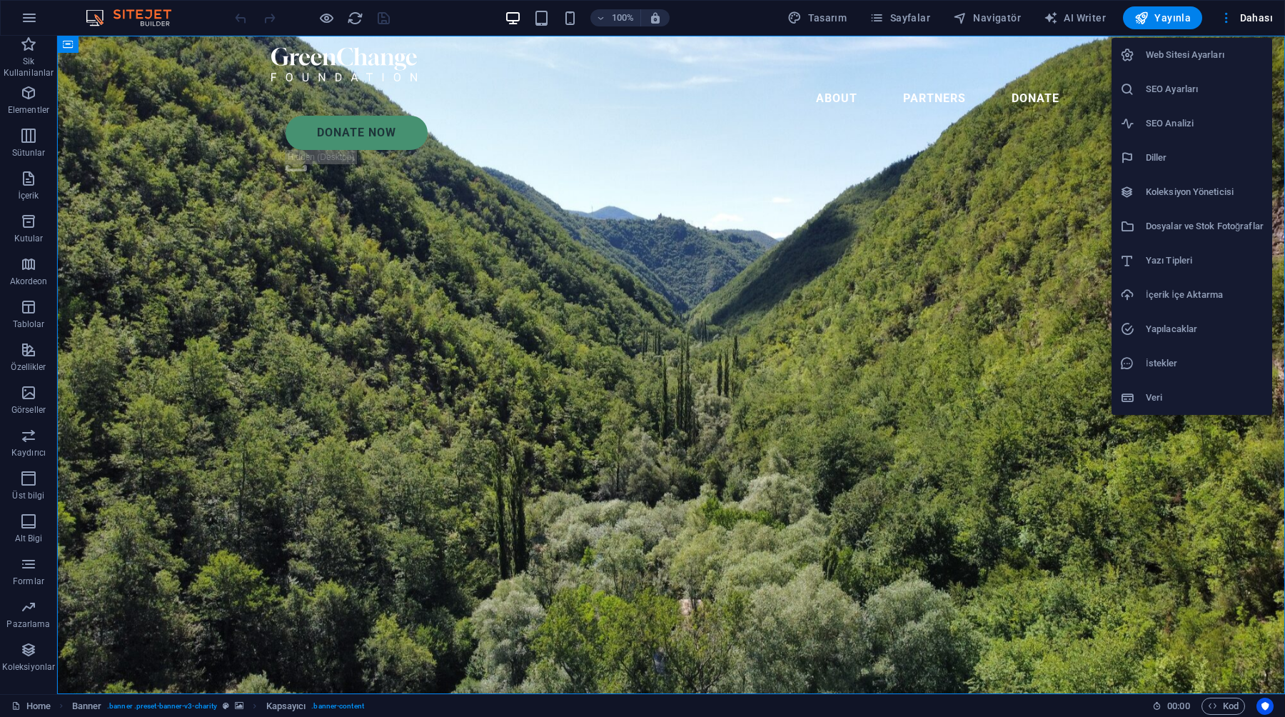
click at [1226, 15] on div at bounding box center [642, 358] width 1285 height 717
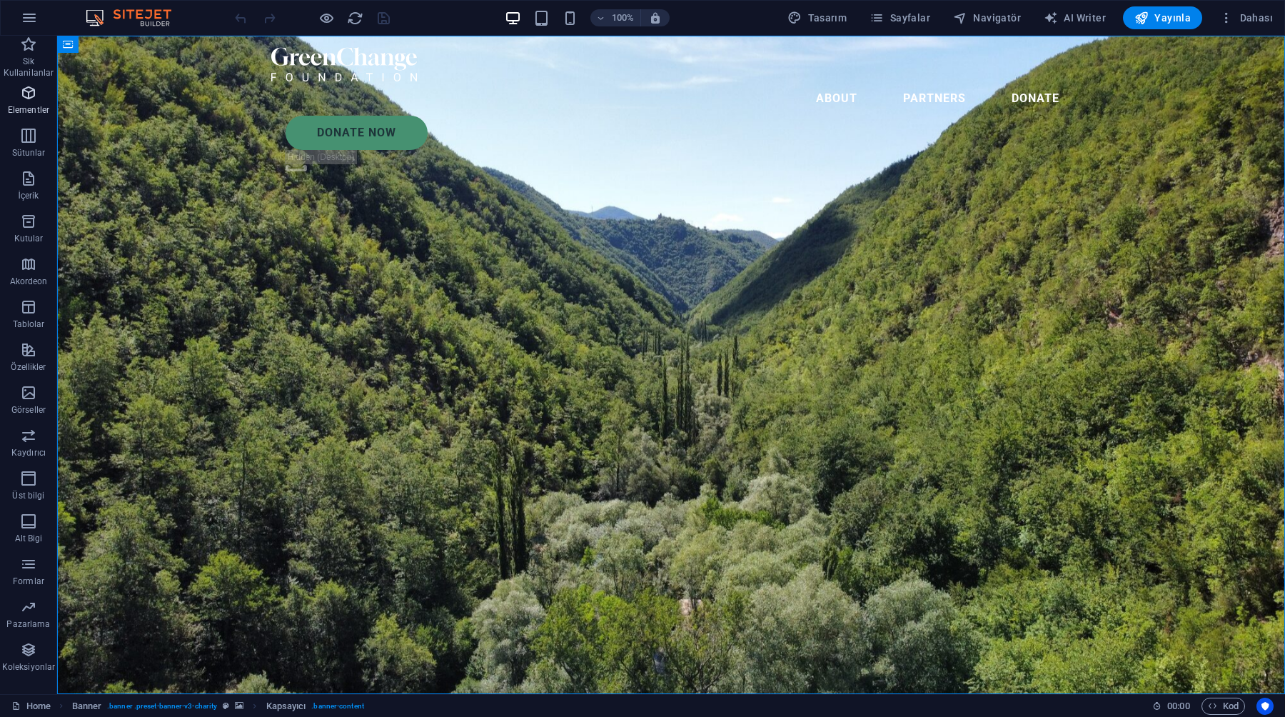
click at [20, 103] on span "Elementler" at bounding box center [28, 101] width 57 height 34
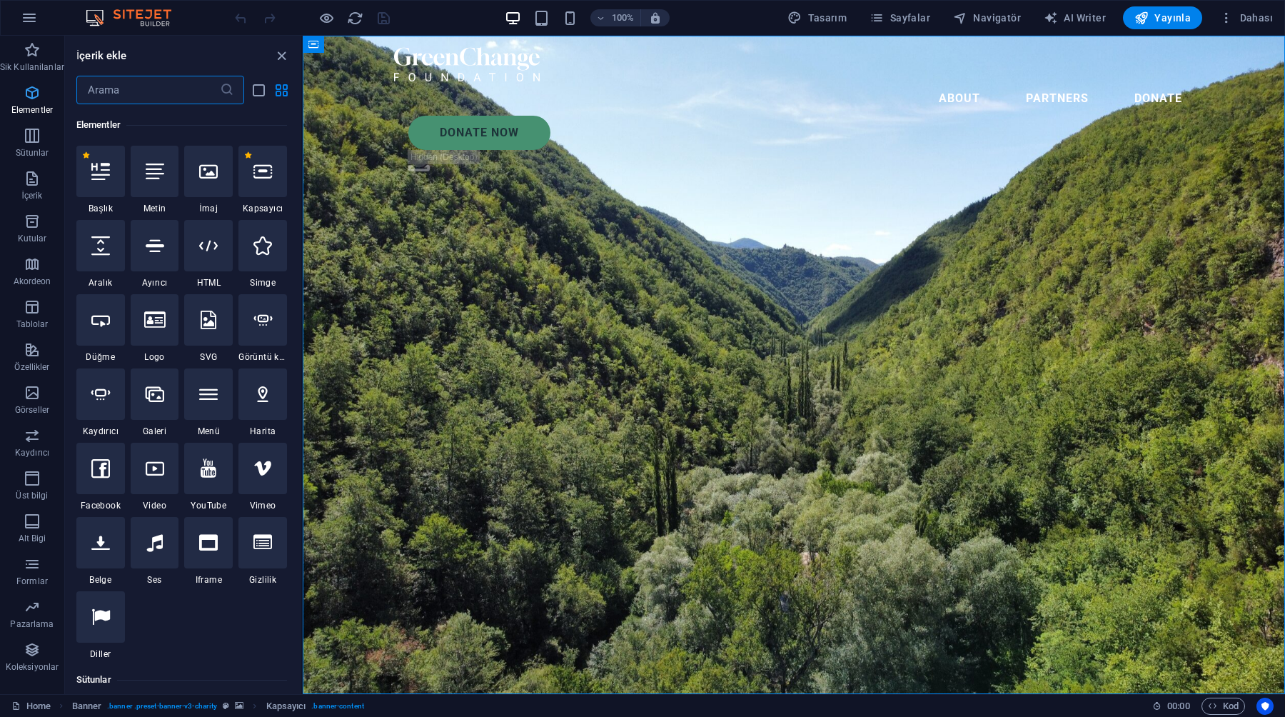
scroll to position [152, 0]
click at [286, 55] on icon "close panel" at bounding box center [281, 56] width 16 height 16
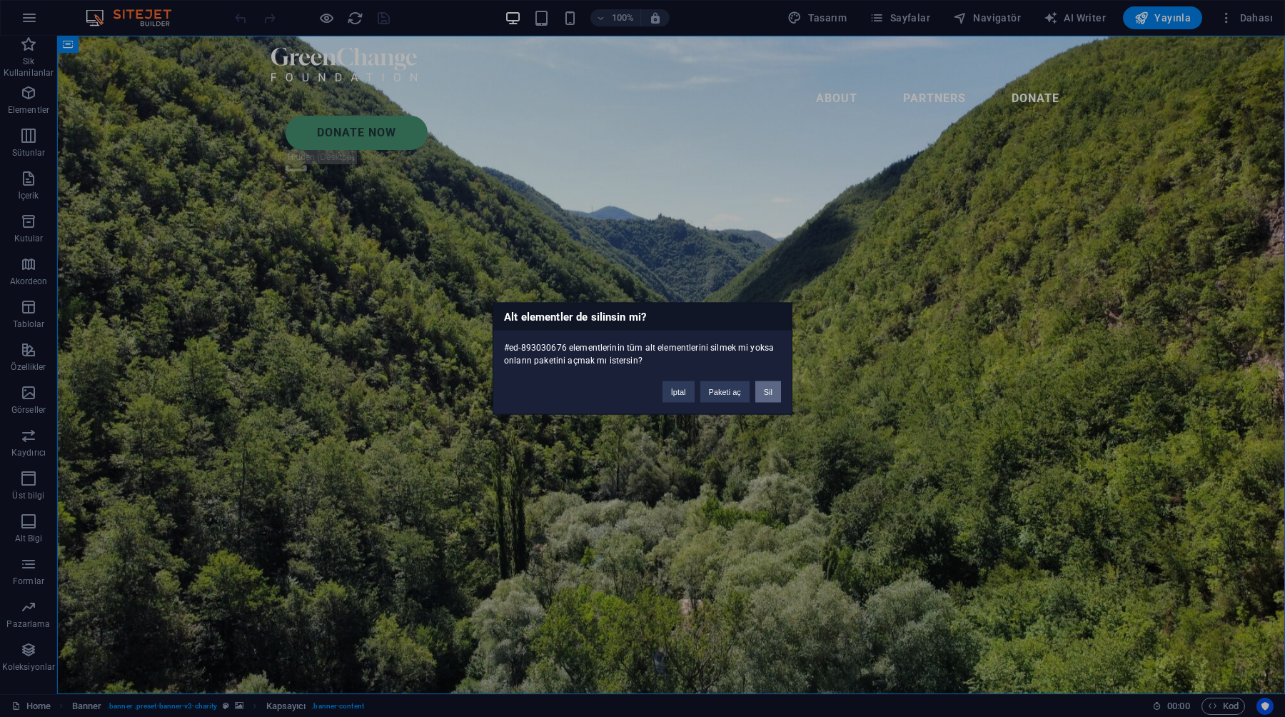
click at [769, 394] on button "Sil" at bounding box center [768, 391] width 26 height 21
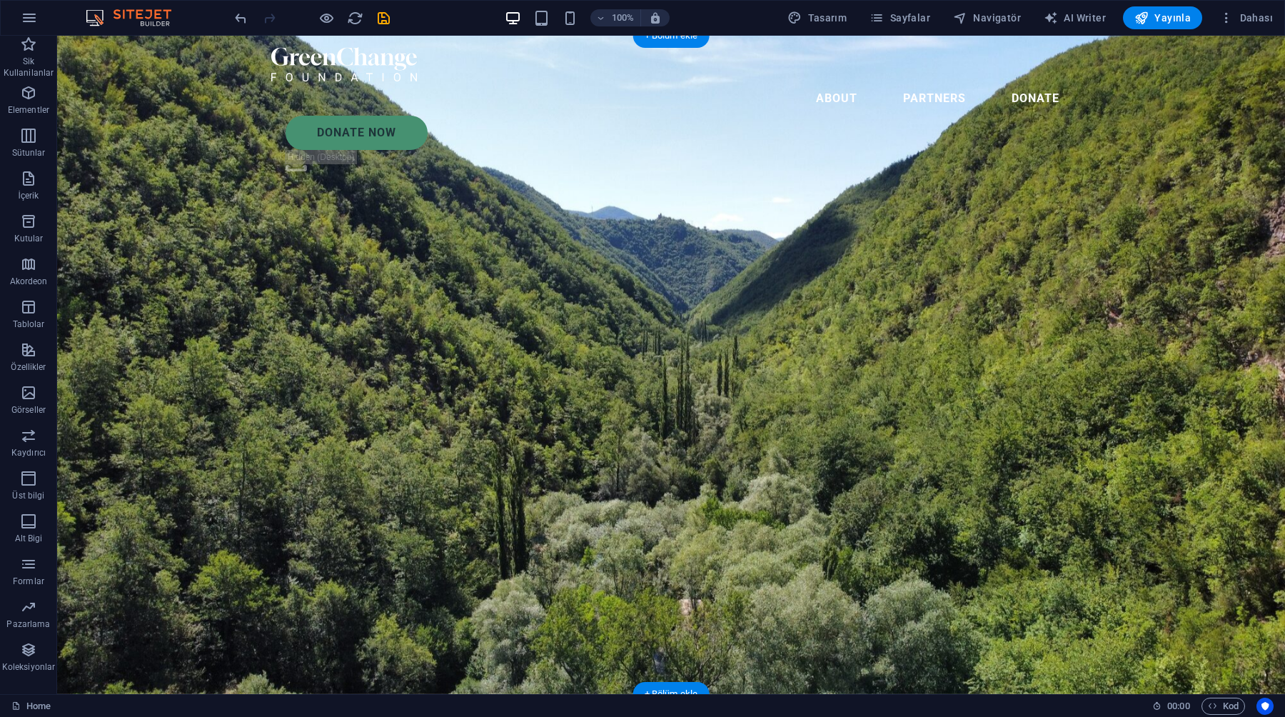
click at [766, 388] on figure at bounding box center [671, 365] width 1228 height 658
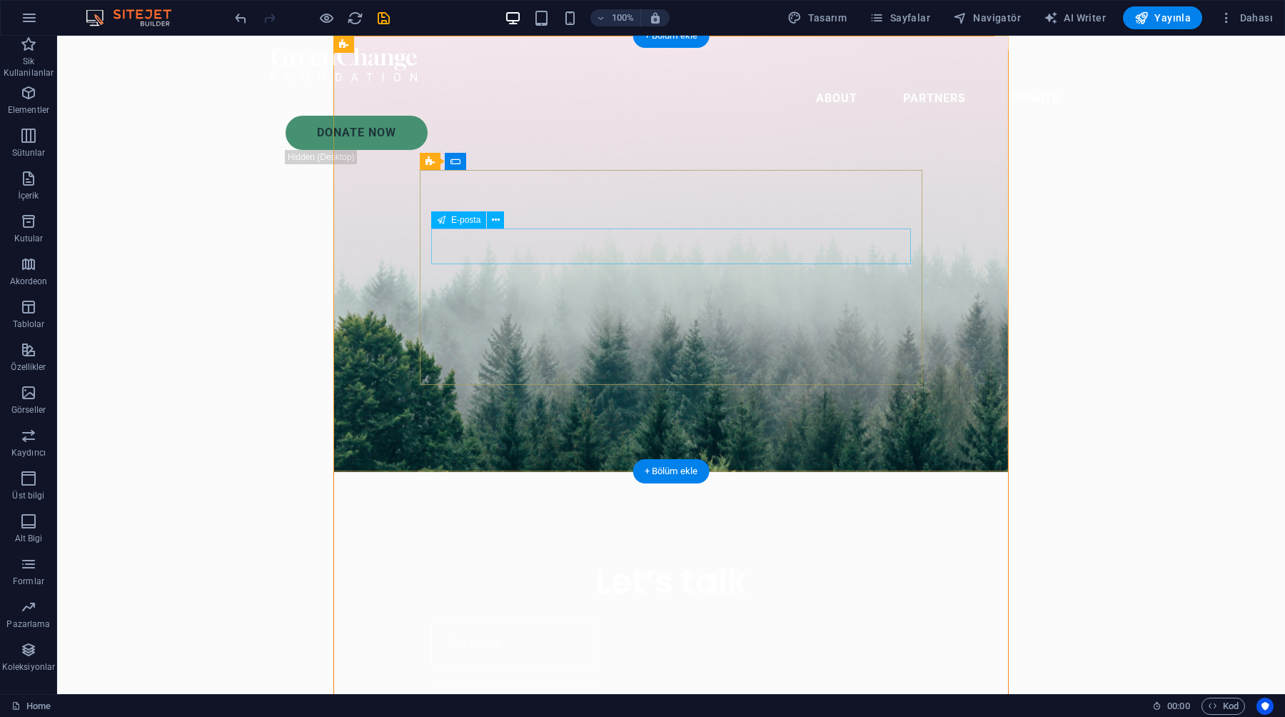
click at [814, 682] on div at bounding box center [671, 709] width 480 height 54
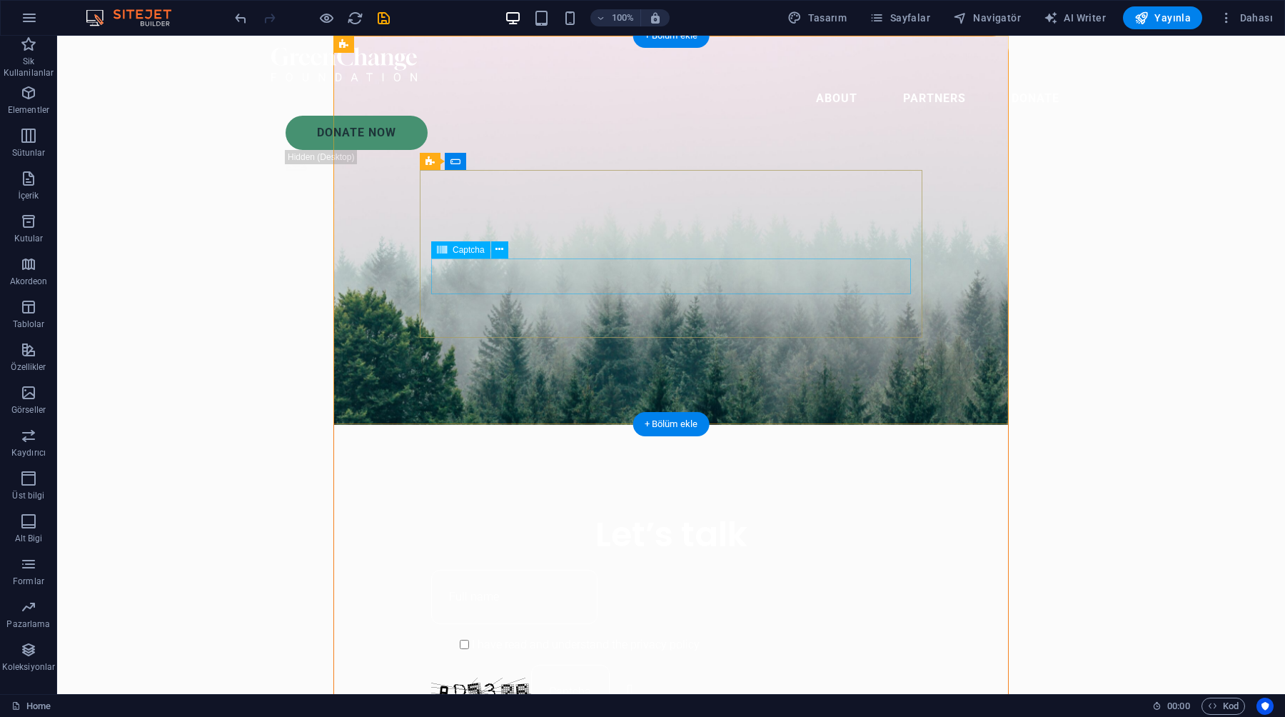
click at [904, 665] on div "Okunaksız mı? Yeni yükle" at bounding box center [671, 692] width 480 height 54
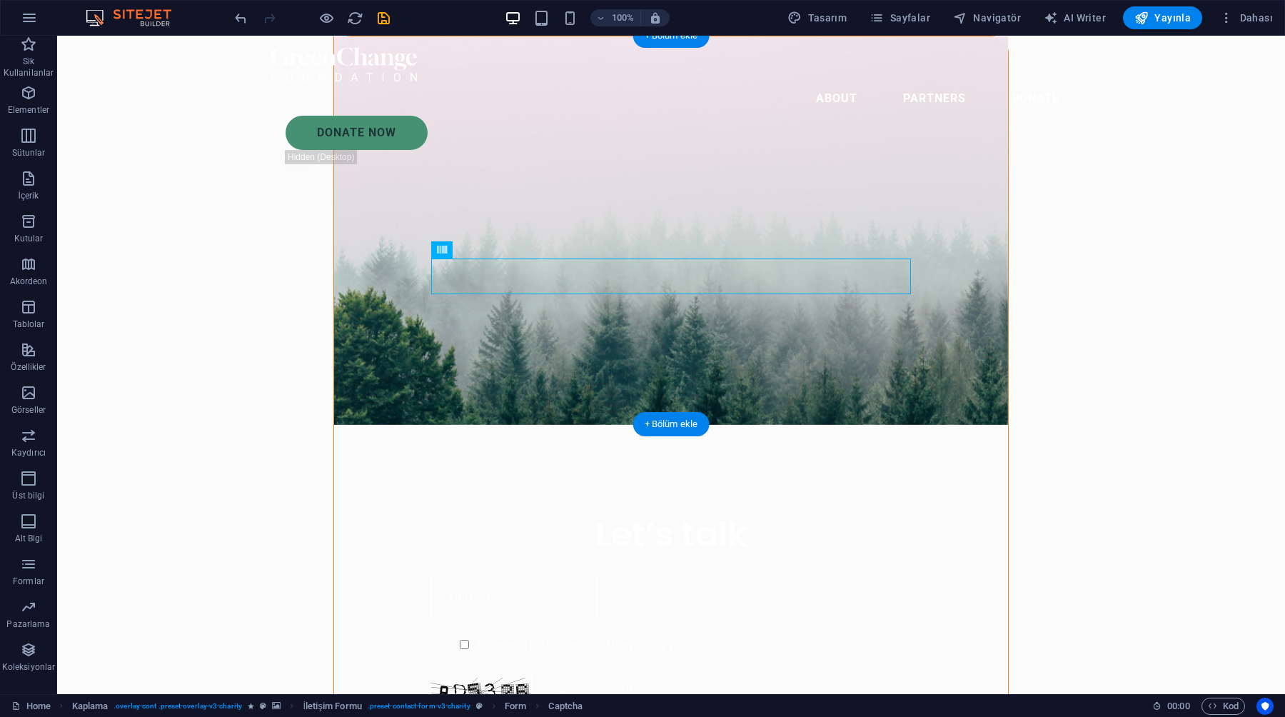
click at [960, 276] on figure at bounding box center [671, 230] width 674 height 388
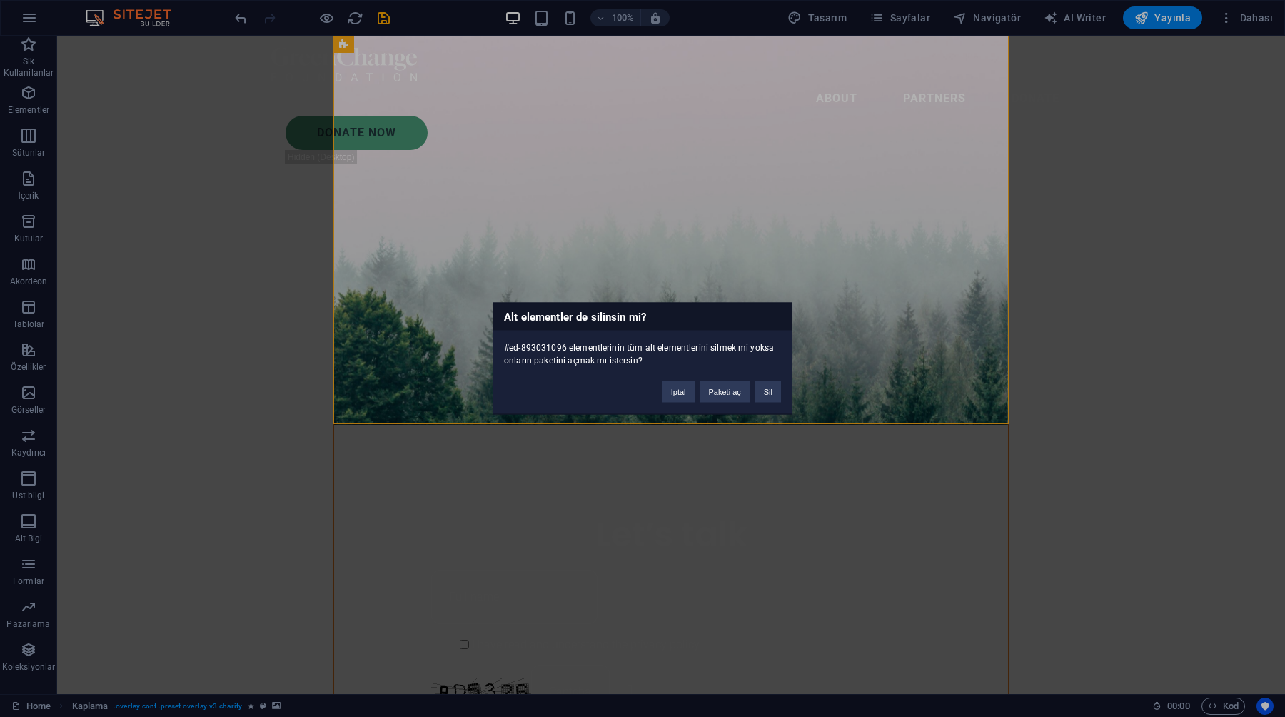
click at [960, 276] on div "Alt elementler de silinsin mi? #ed-893031096 elementlerinin tüm alt elementleri…" at bounding box center [642, 358] width 1285 height 717
click at [763, 381] on button "Sil" at bounding box center [768, 391] width 26 height 21
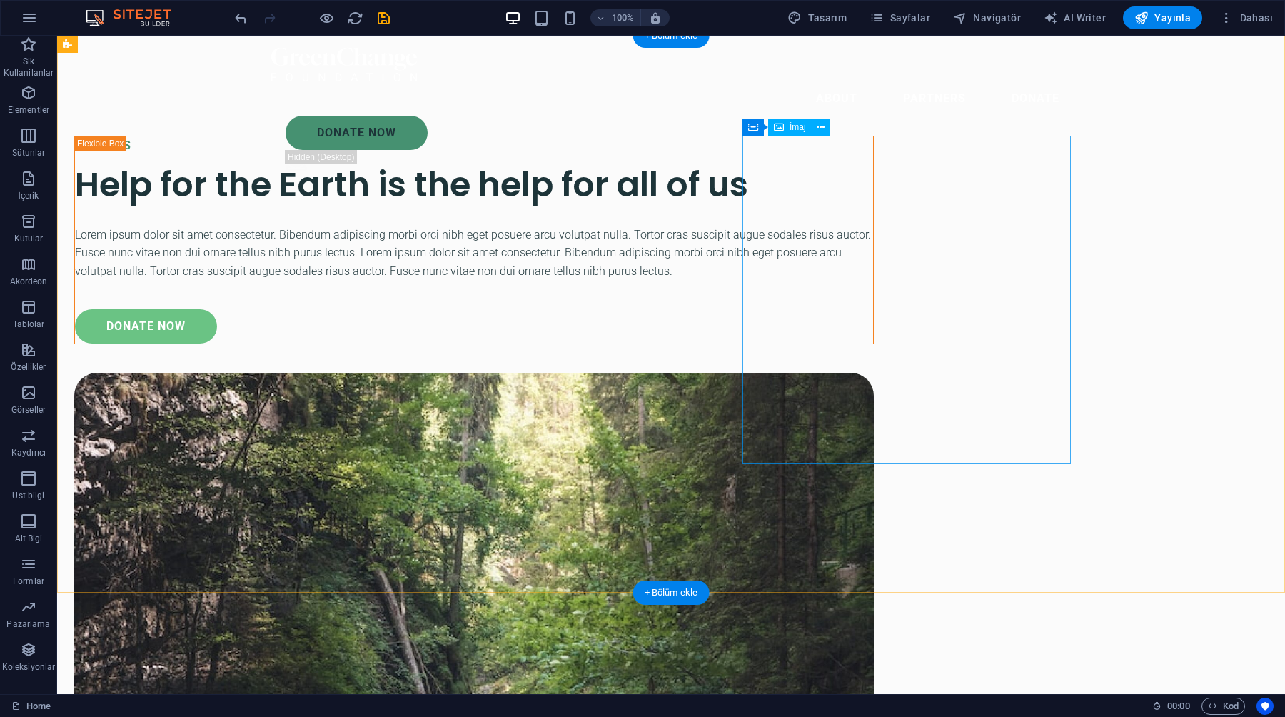
click at [721, 316] on div "ABOUT US Help for the Earth is the help for all of us Lorem ipsum dolor sit ame…" at bounding box center [671, 668] width 1228 height 1265
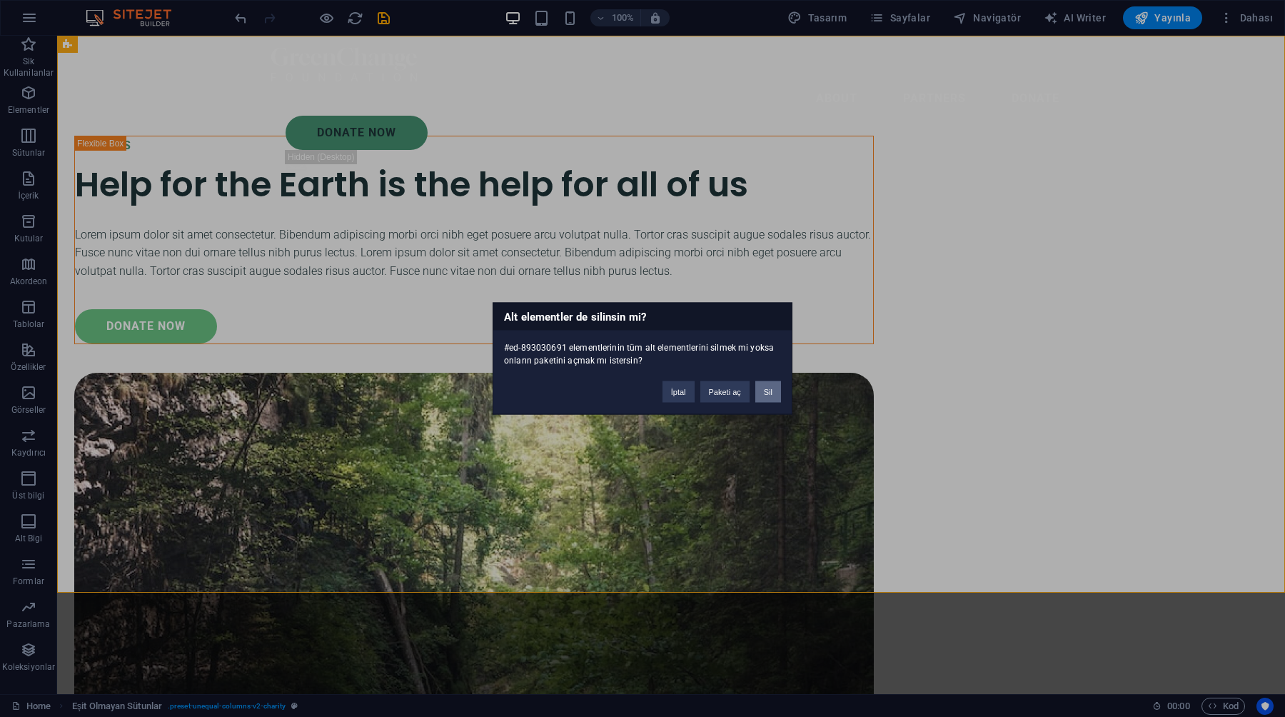
click at [774, 398] on button "Sil" at bounding box center [768, 391] width 26 height 21
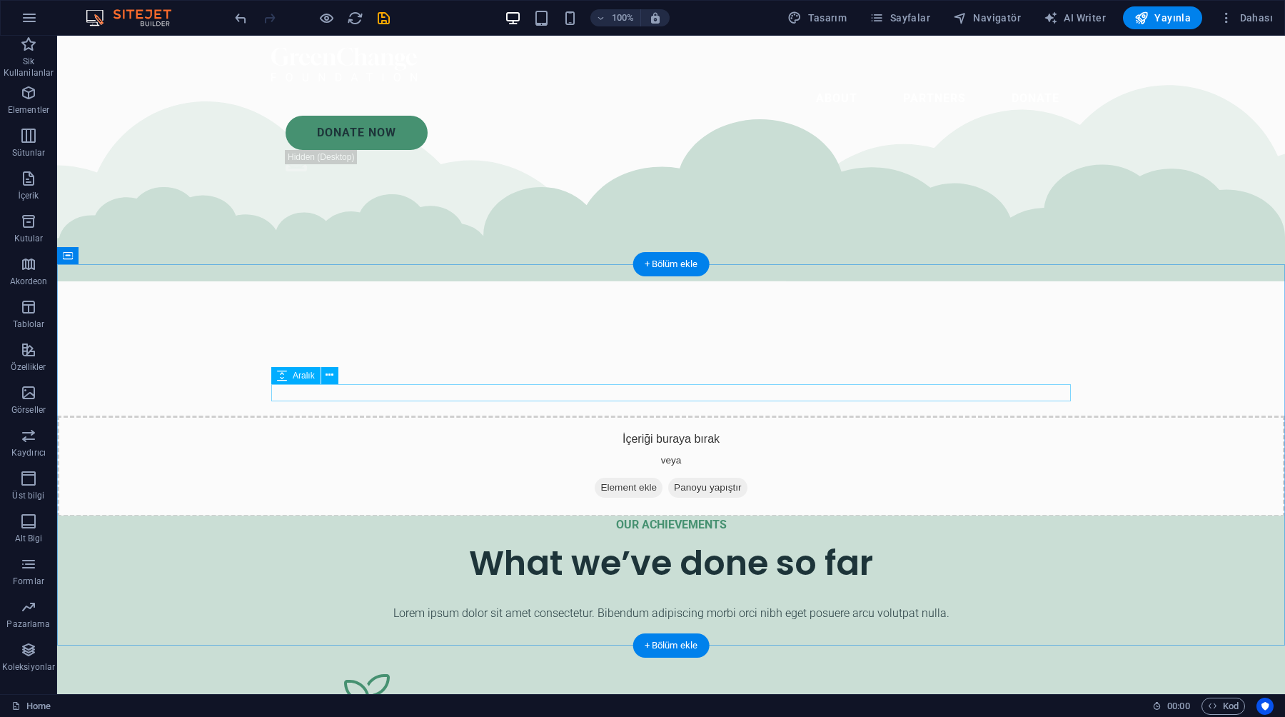
click at [774, 587] on div at bounding box center [670, 595] width 799 height 17
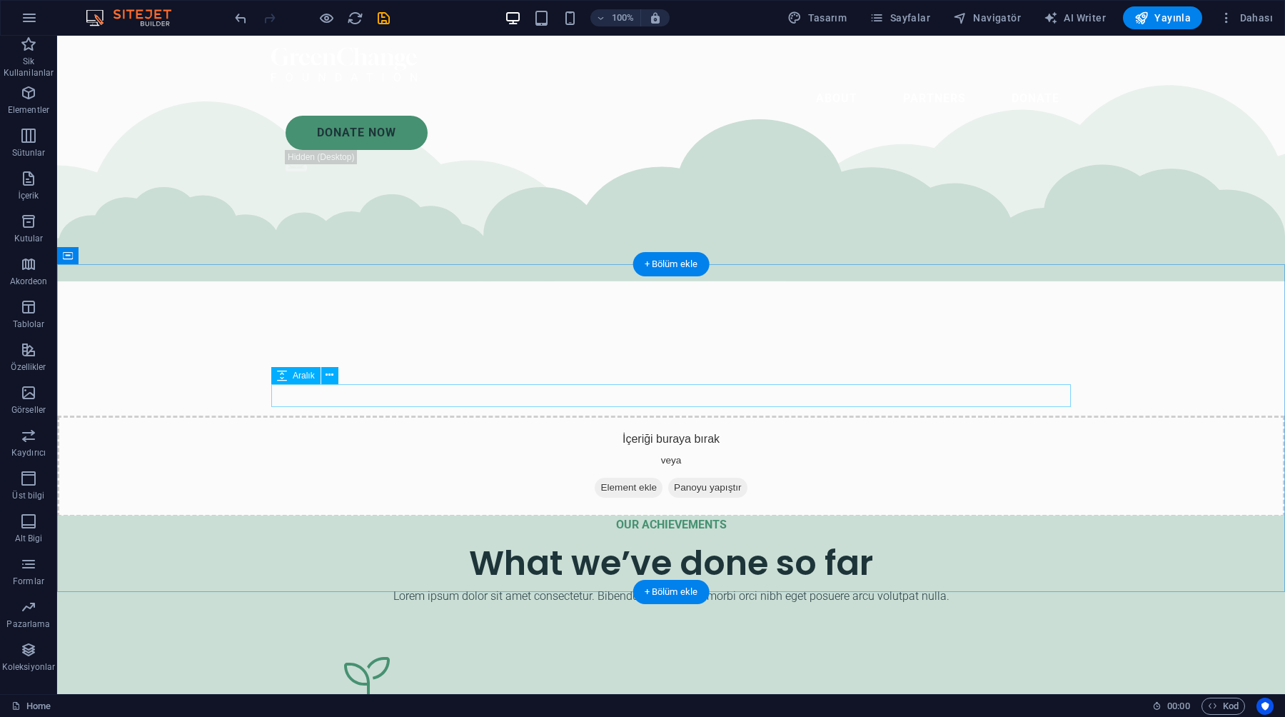
click at [809, 605] on div at bounding box center [670, 616] width 799 height 23
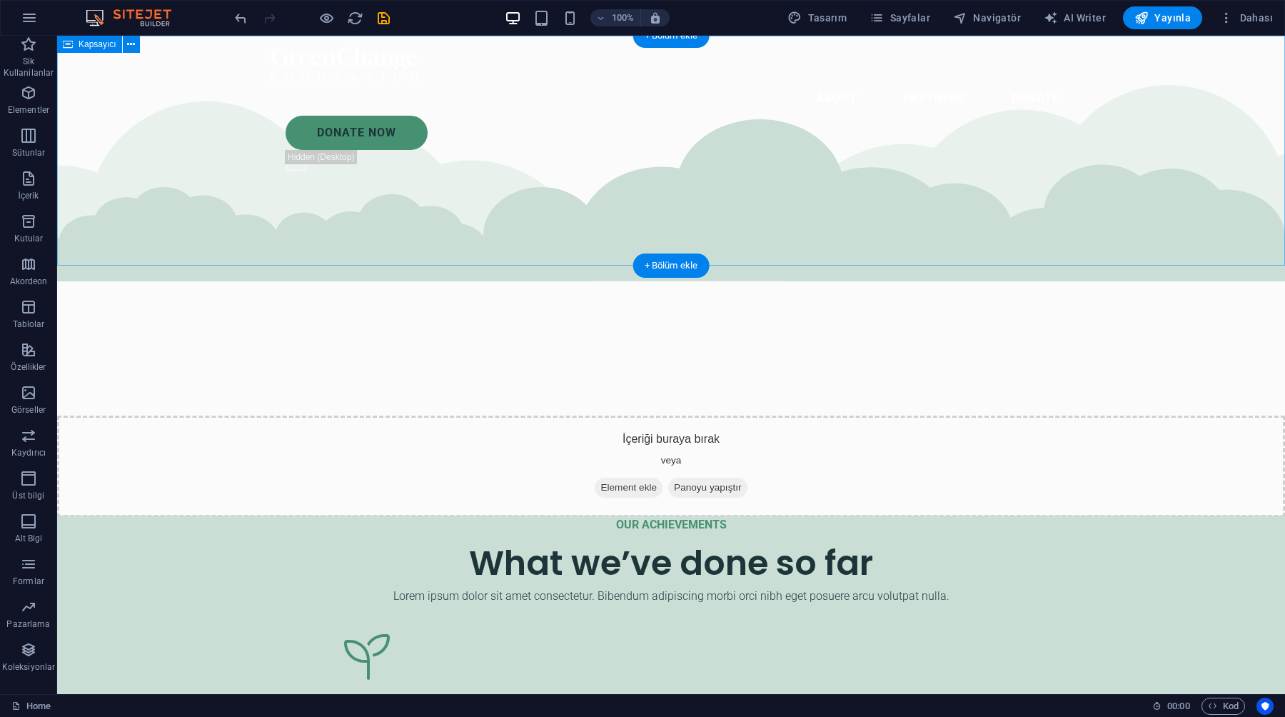
click at [882, 415] on div "İçeriği buraya bırak veya Element ekle Panoyu yapıştır" at bounding box center [671, 465] width 1228 height 101
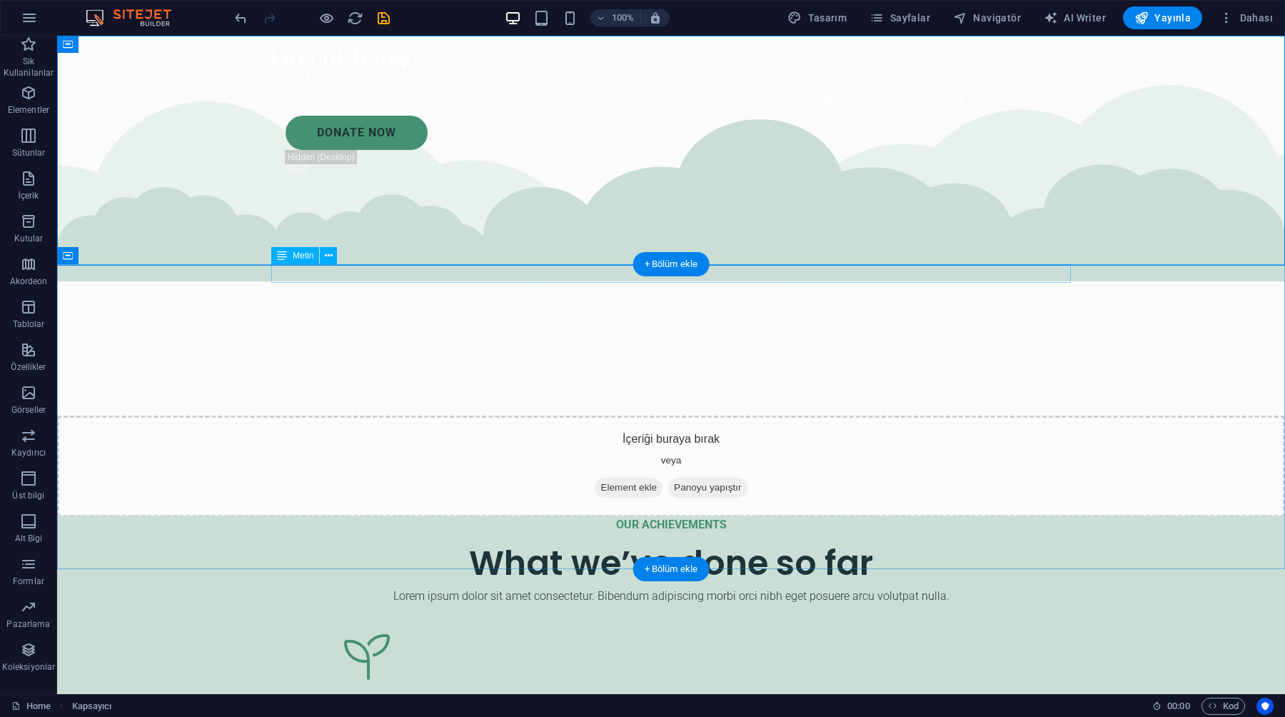
click at [910, 515] on div "OUR ACHIEVEMENTS" at bounding box center [670, 524] width 799 height 19
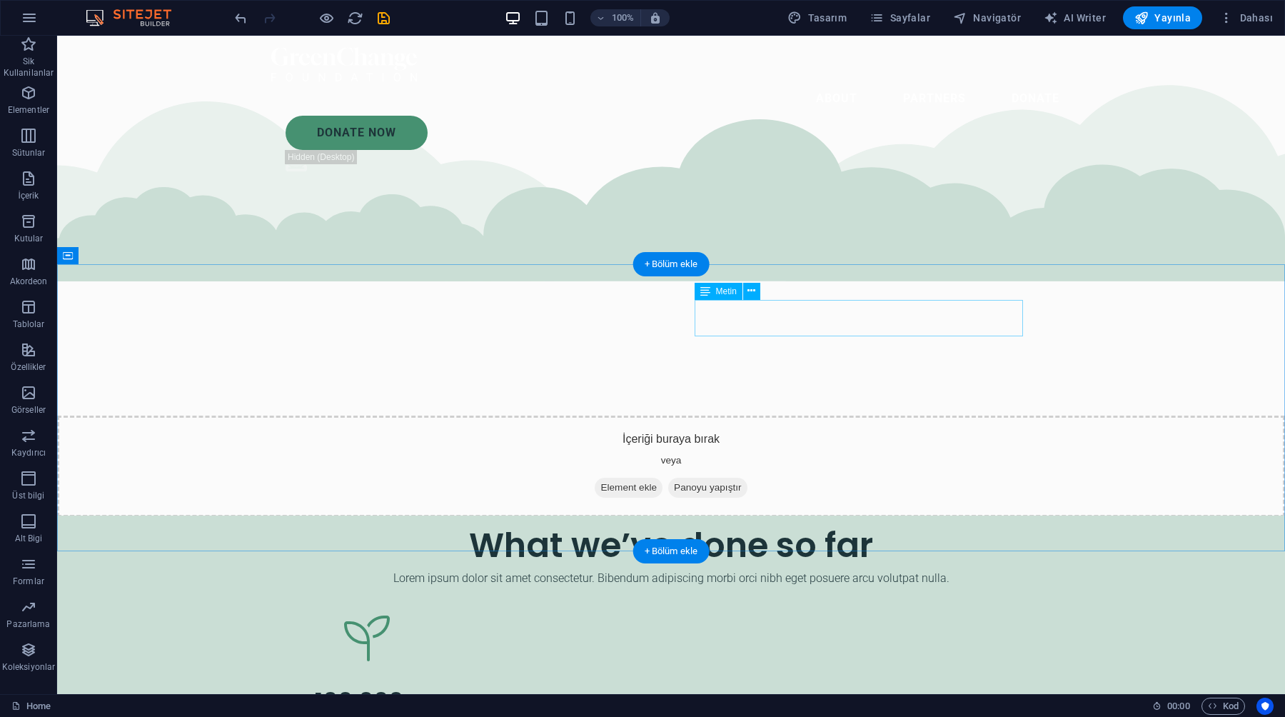
click at [1002, 569] on div "Lorem ipsum dolor sit amet consectetur. Bibendum adipiscing morbi orci nibh ege…" at bounding box center [670, 578] width 799 height 19
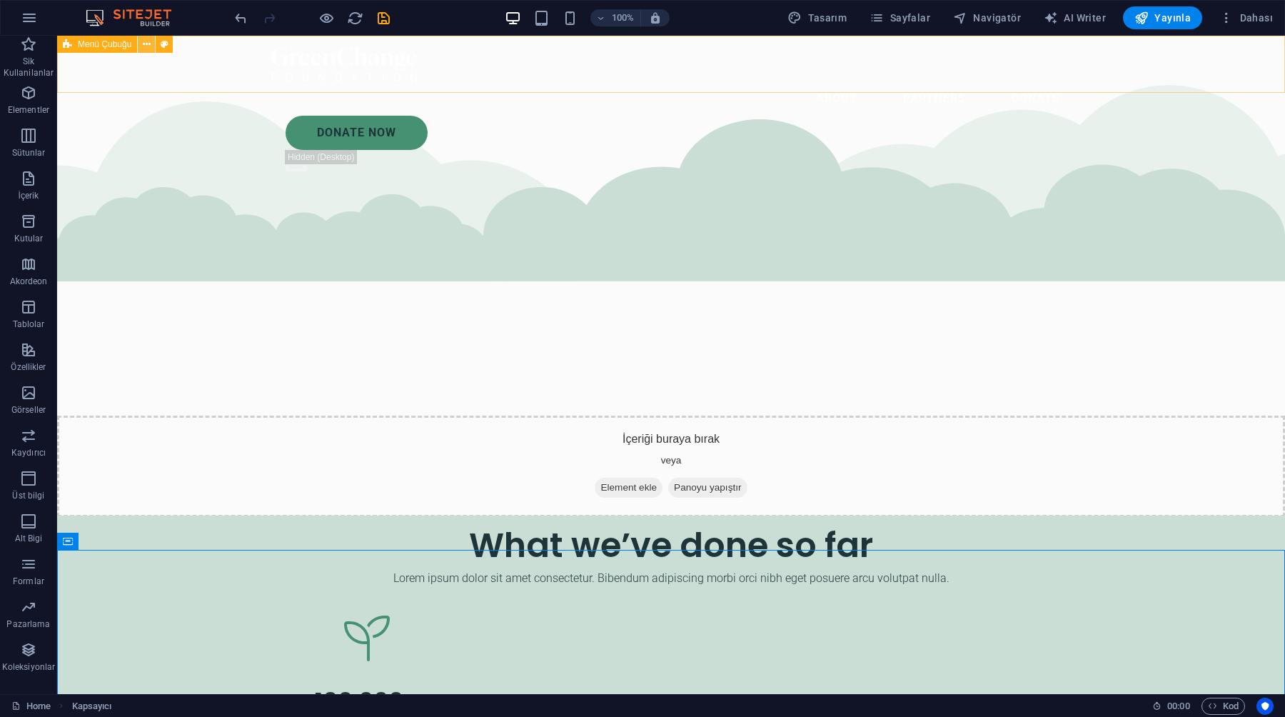
click at [148, 43] on icon at bounding box center [147, 44] width 8 height 15
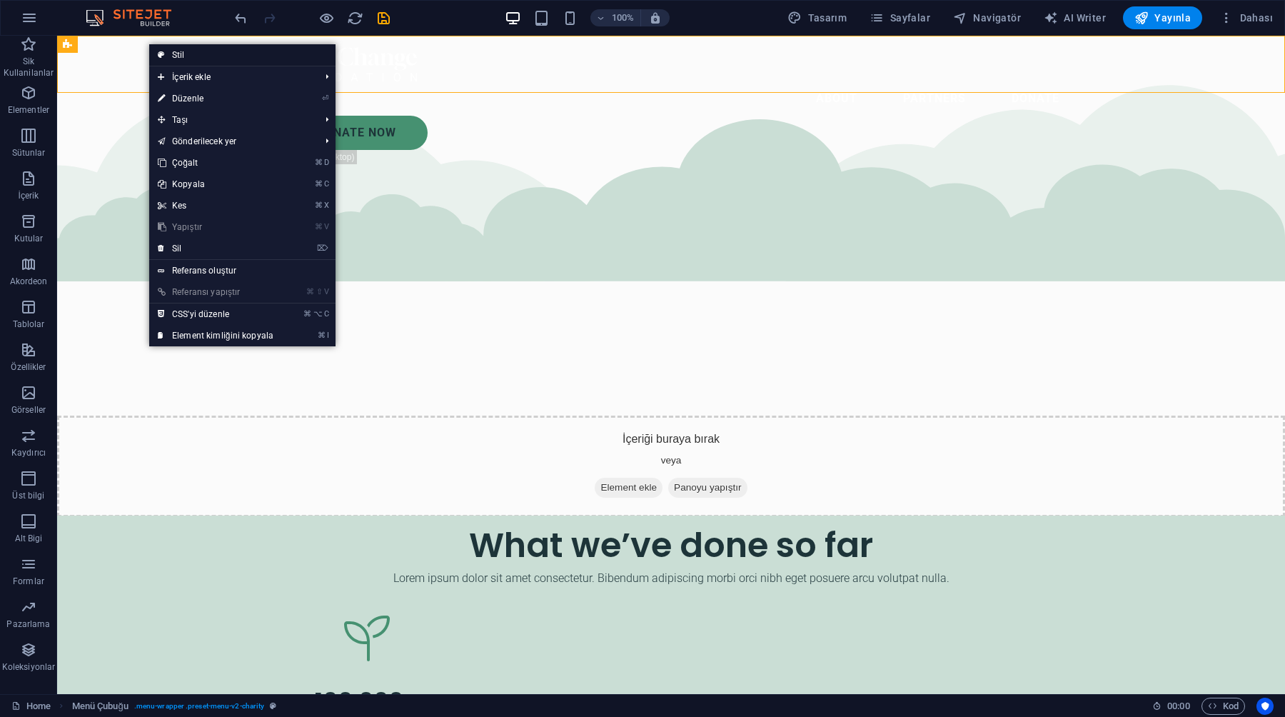
click at [164, 63] on icon at bounding box center [161, 54] width 7 height 21
select select "rem"
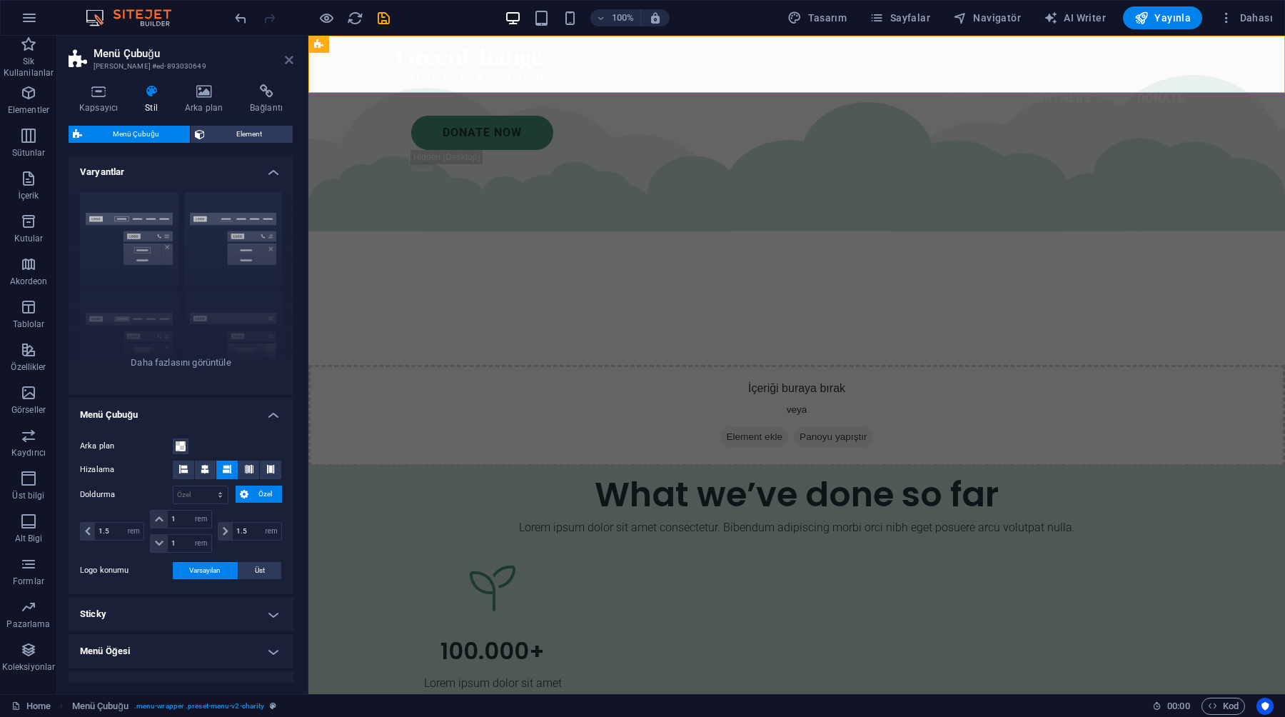
click at [291, 64] on icon at bounding box center [289, 59] width 9 height 11
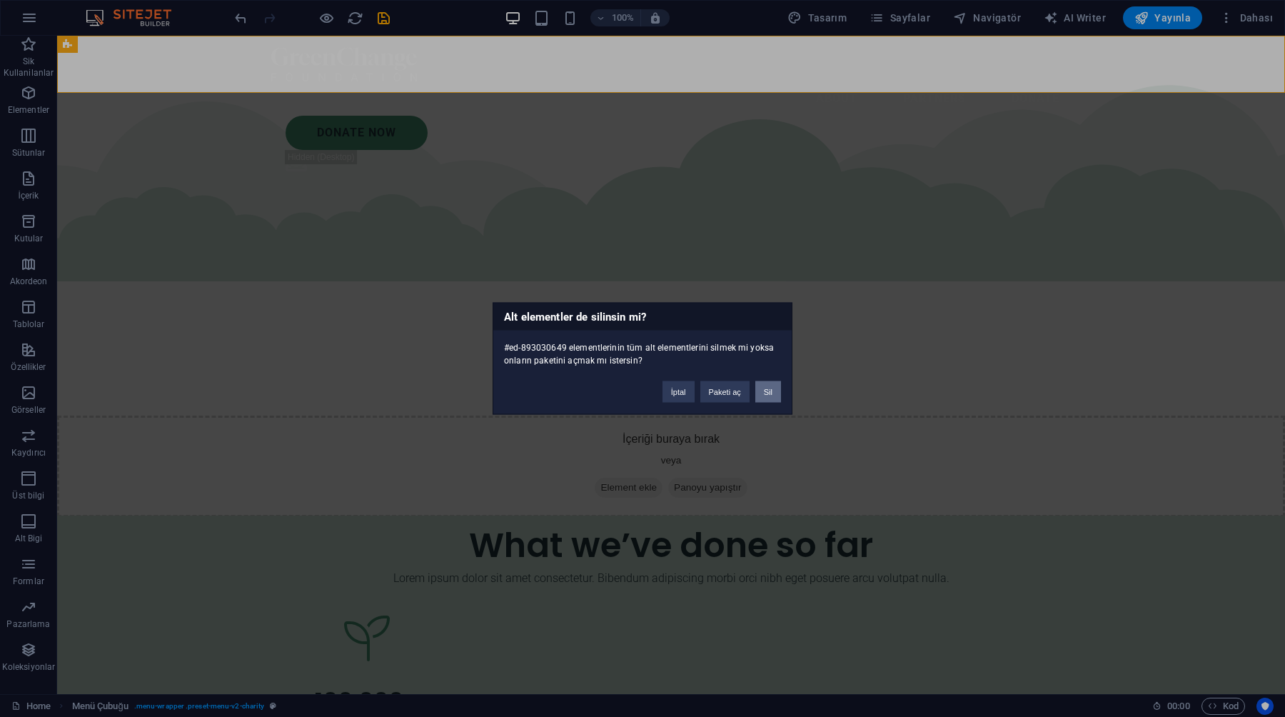
click at [769, 396] on button "Sil" at bounding box center [768, 391] width 26 height 21
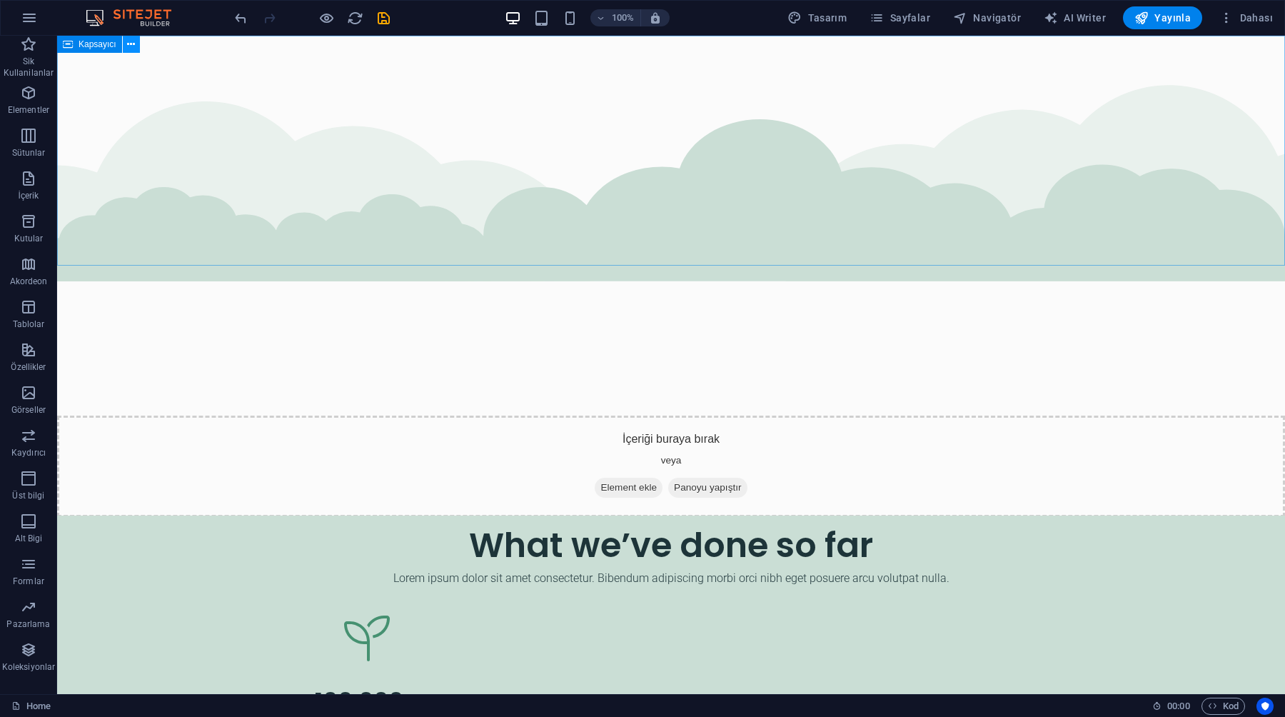
click at [135, 46] on button at bounding box center [131, 44] width 17 height 17
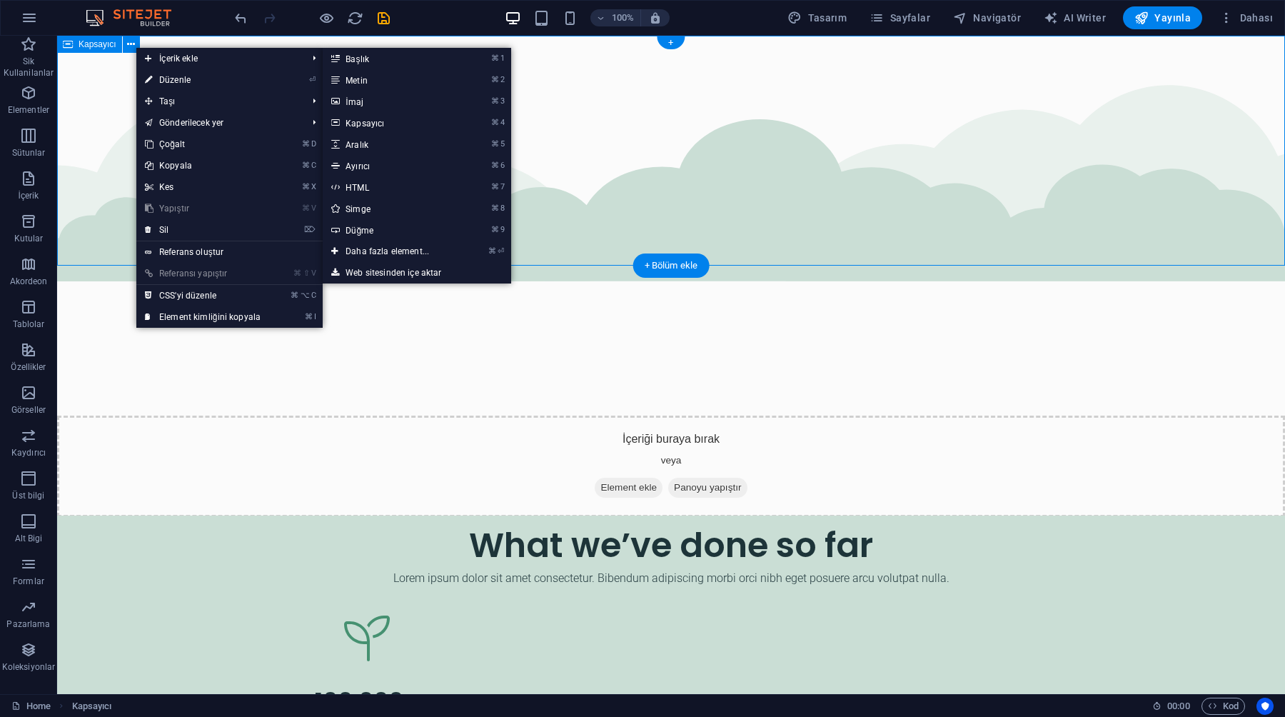
click at [115, 60] on div "İçeriği buraya bırak veya Element ekle Panoyu yapıştır" at bounding box center [671, 276] width 1228 height 481
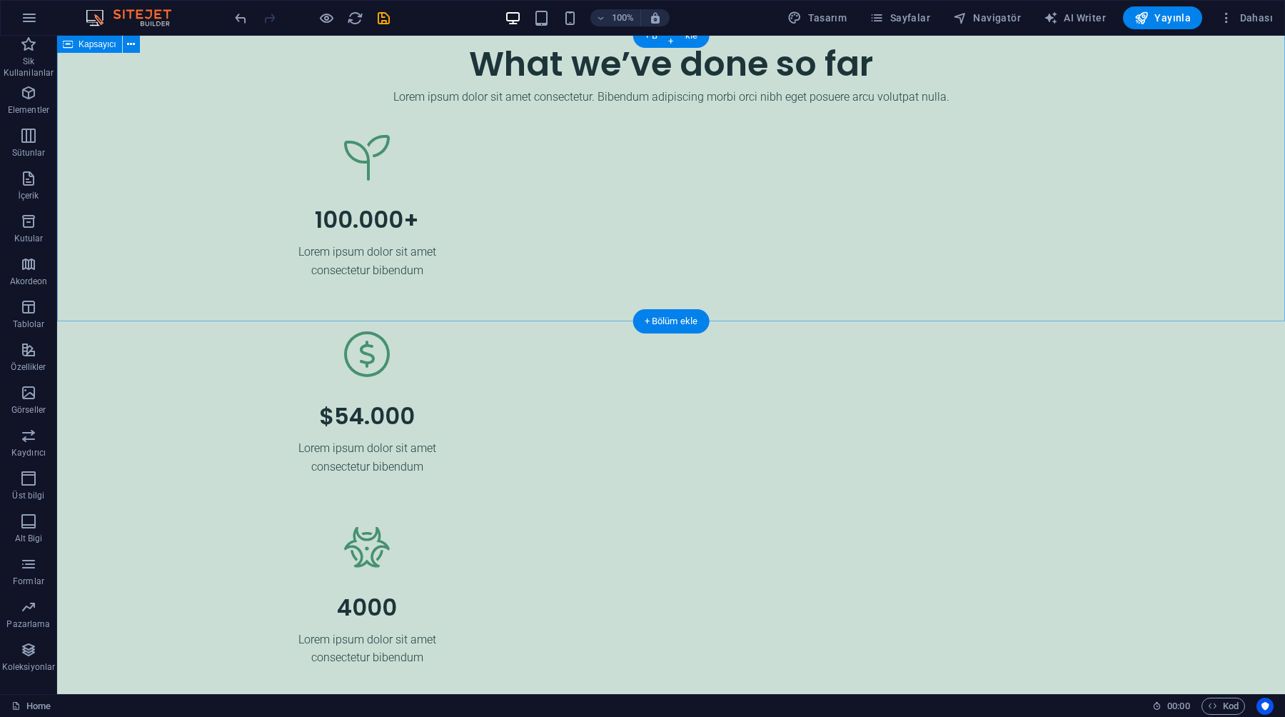
click at [169, 56] on div "What we’ve done so far Lorem ipsum dolor sit amet consectetur. Bibendum adipisc…" at bounding box center [671, 452] width 1228 height 837
click at [133, 50] on icon at bounding box center [131, 44] width 8 height 15
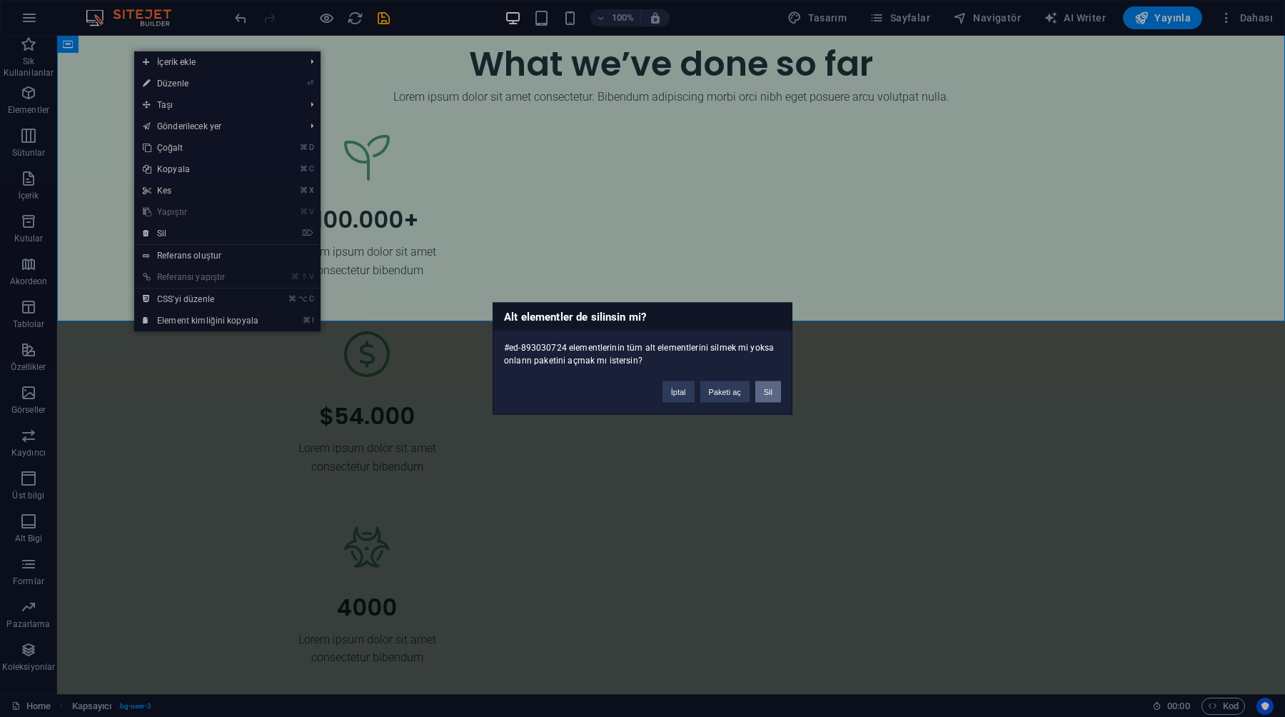
click at [778, 388] on button "Sil" at bounding box center [768, 391] width 26 height 21
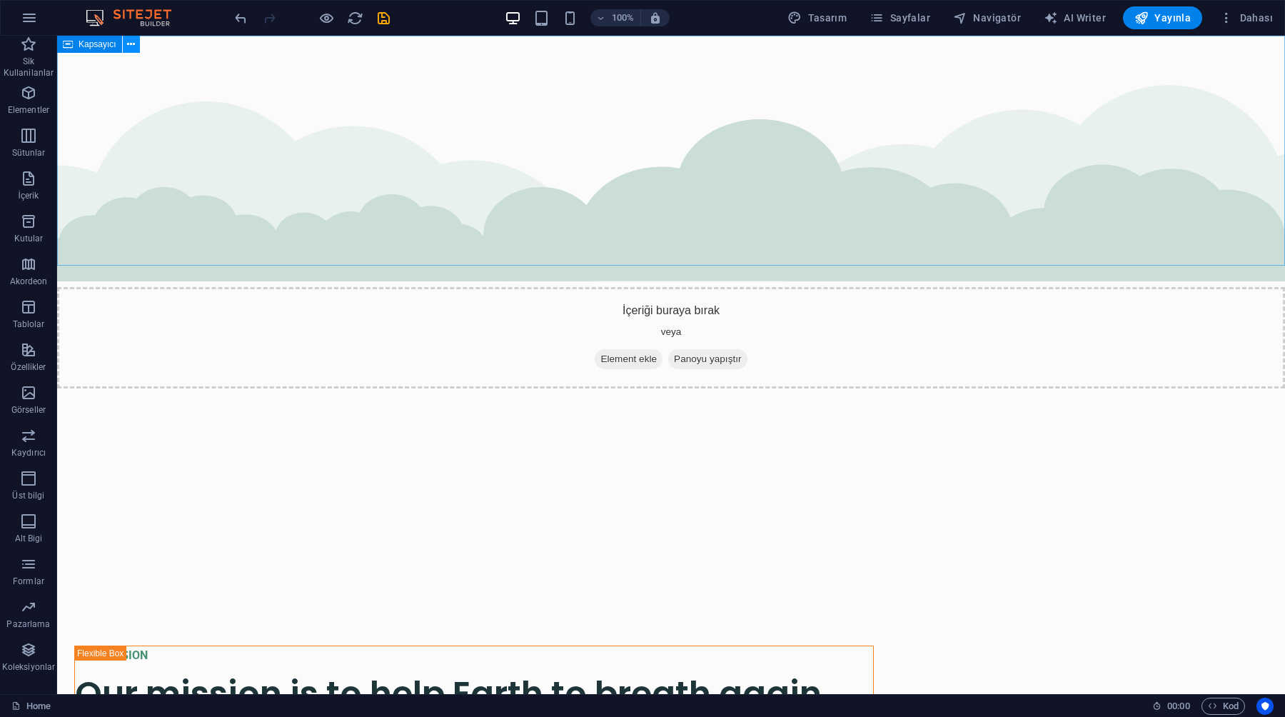
click at [128, 44] on icon at bounding box center [131, 44] width 8 height 15
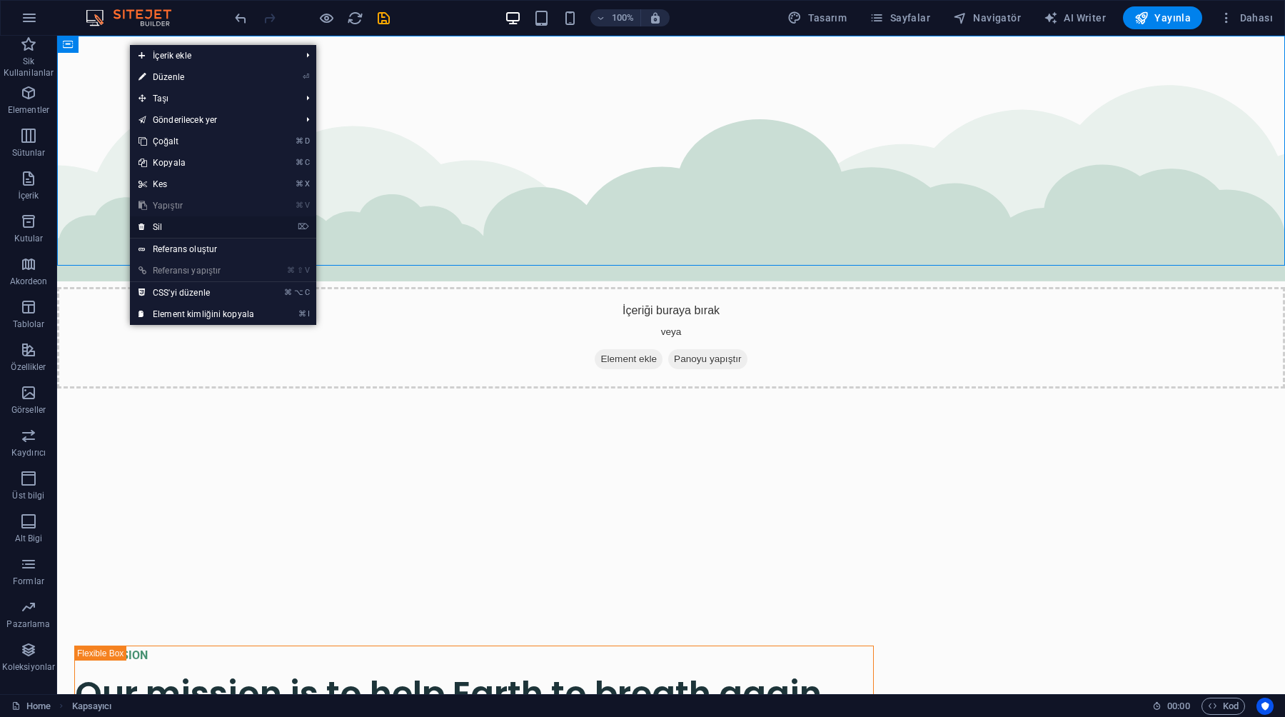
click at [204, 231] on link "⌦ Sil" at bounding box center [196, 226] width 133 height 21
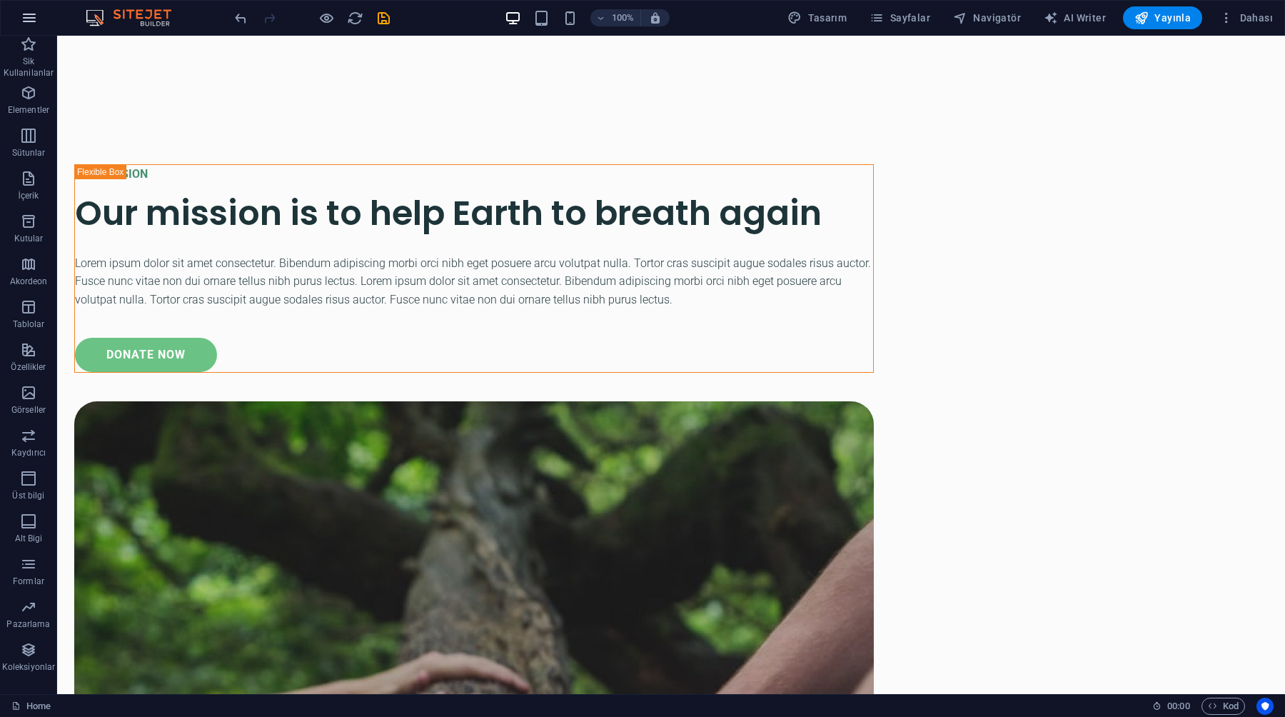
click at [23, 27] on button "button" at bounding box center [29, 18] width 34 height 34
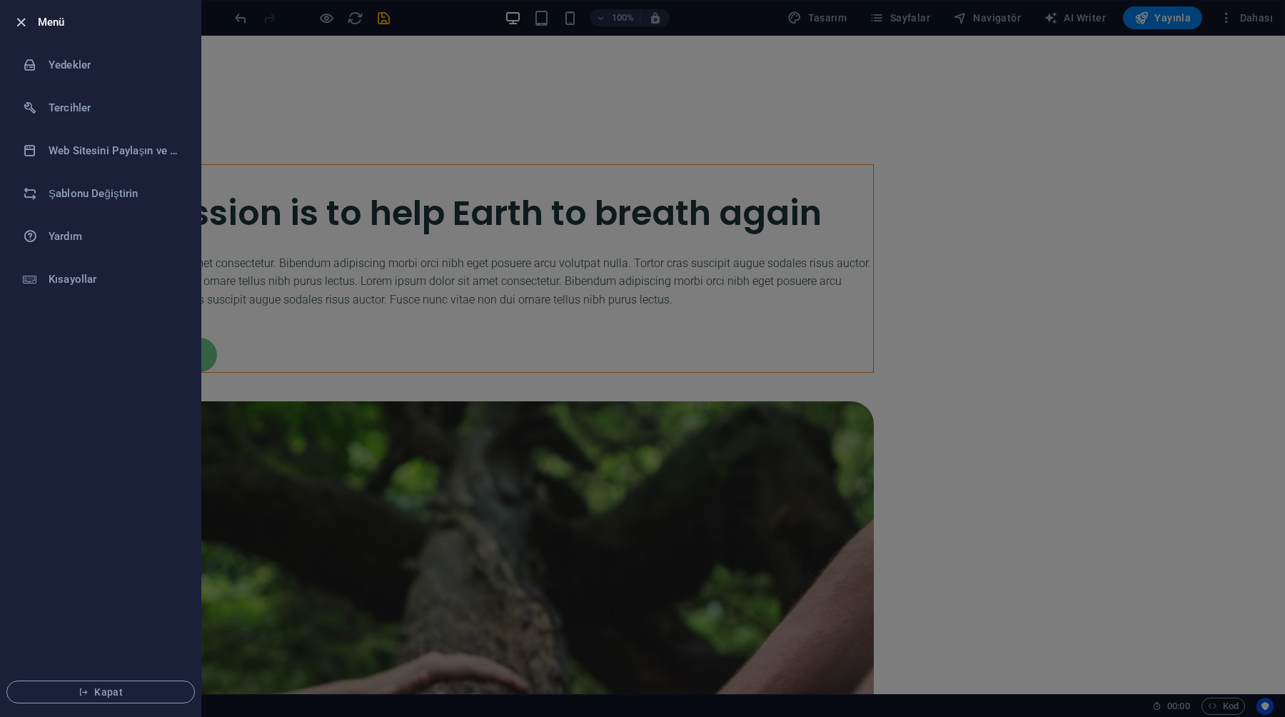
click at [21, 21] on icon "button" at bounding box center [21, 22] width 16 height 16
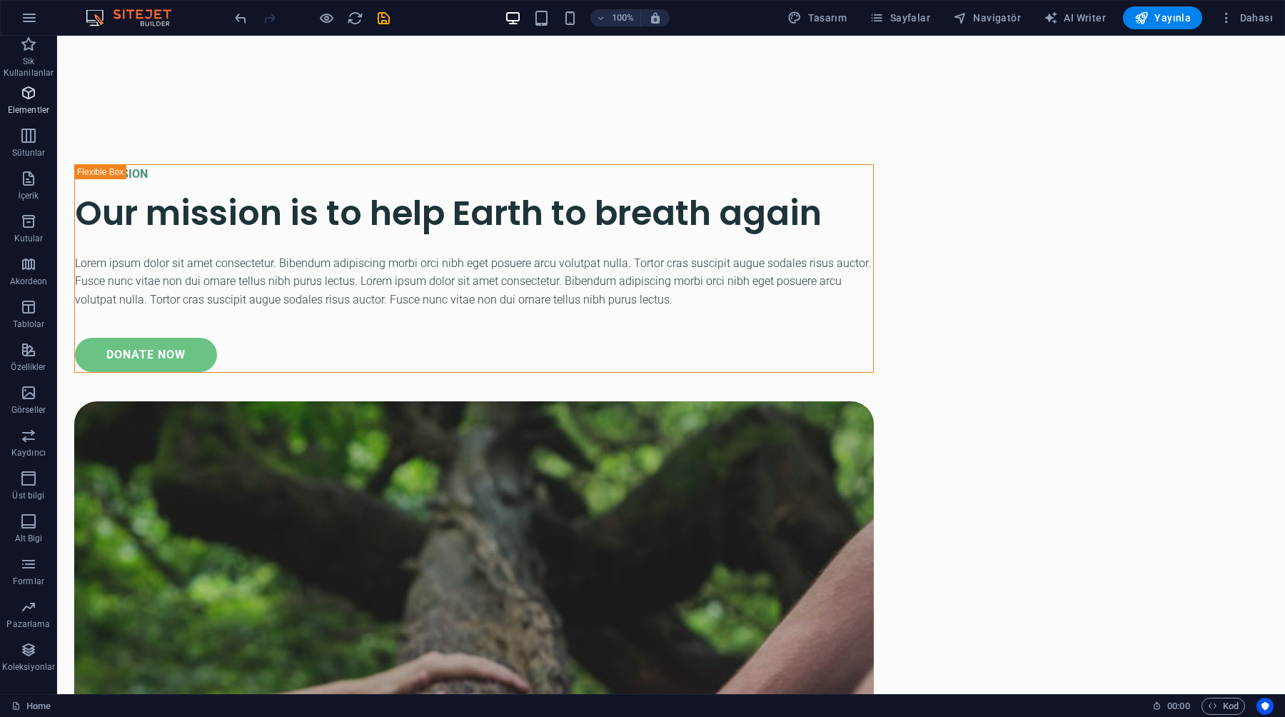
click at [26, 94] on icon "button" at bounding box center [28, 92] width 17 height 17
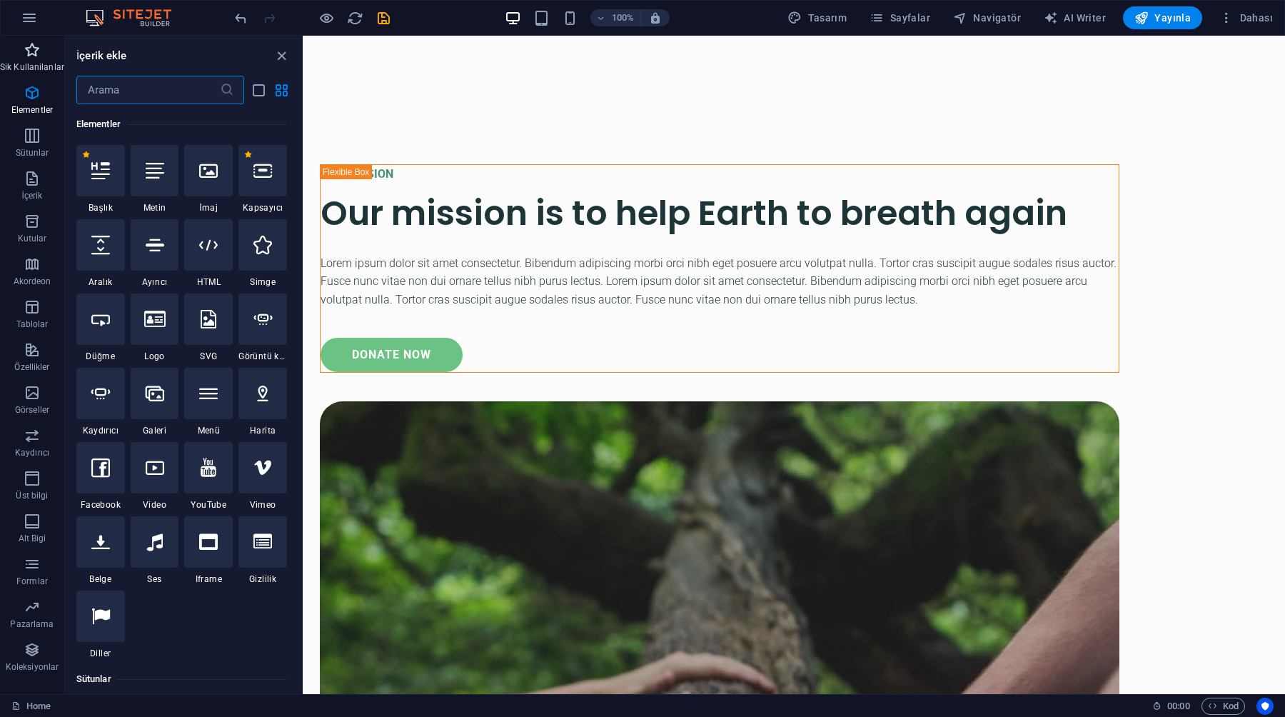
click at [27, 37] on button "Sik Kullanilanlar" at bounding box center [32, 57] width 64 height 43
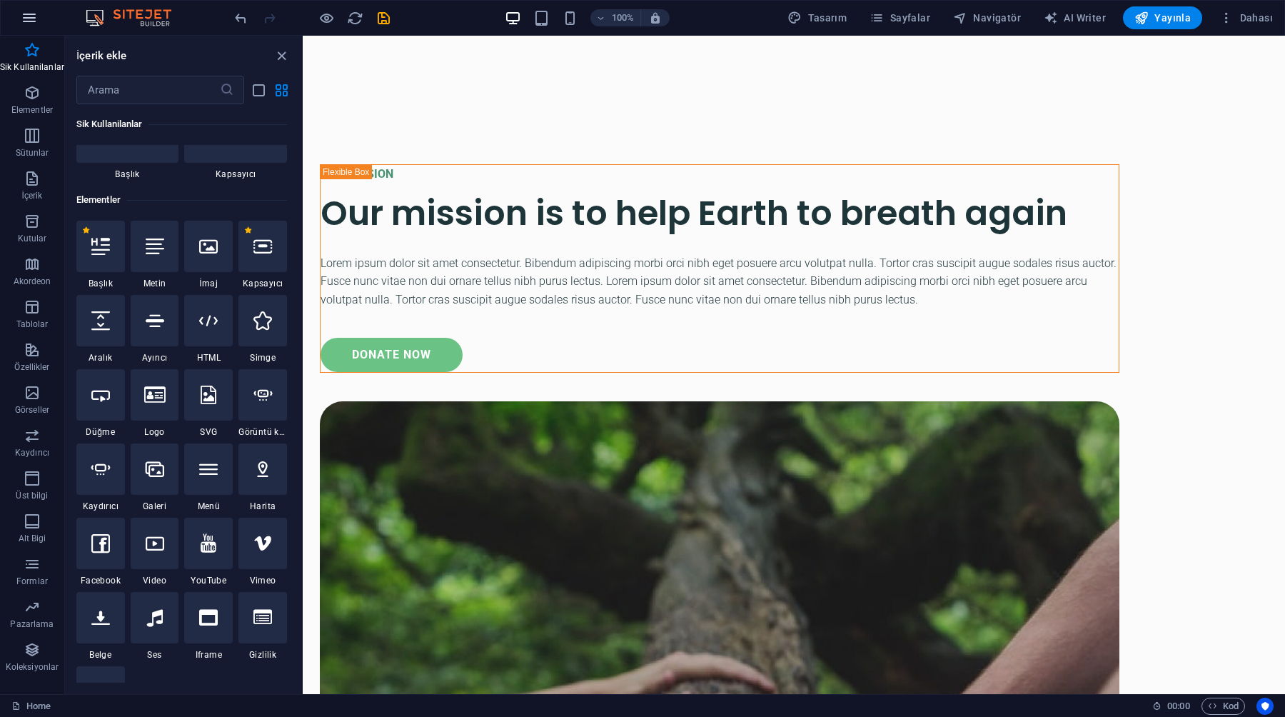
scroll to position [19, 0]
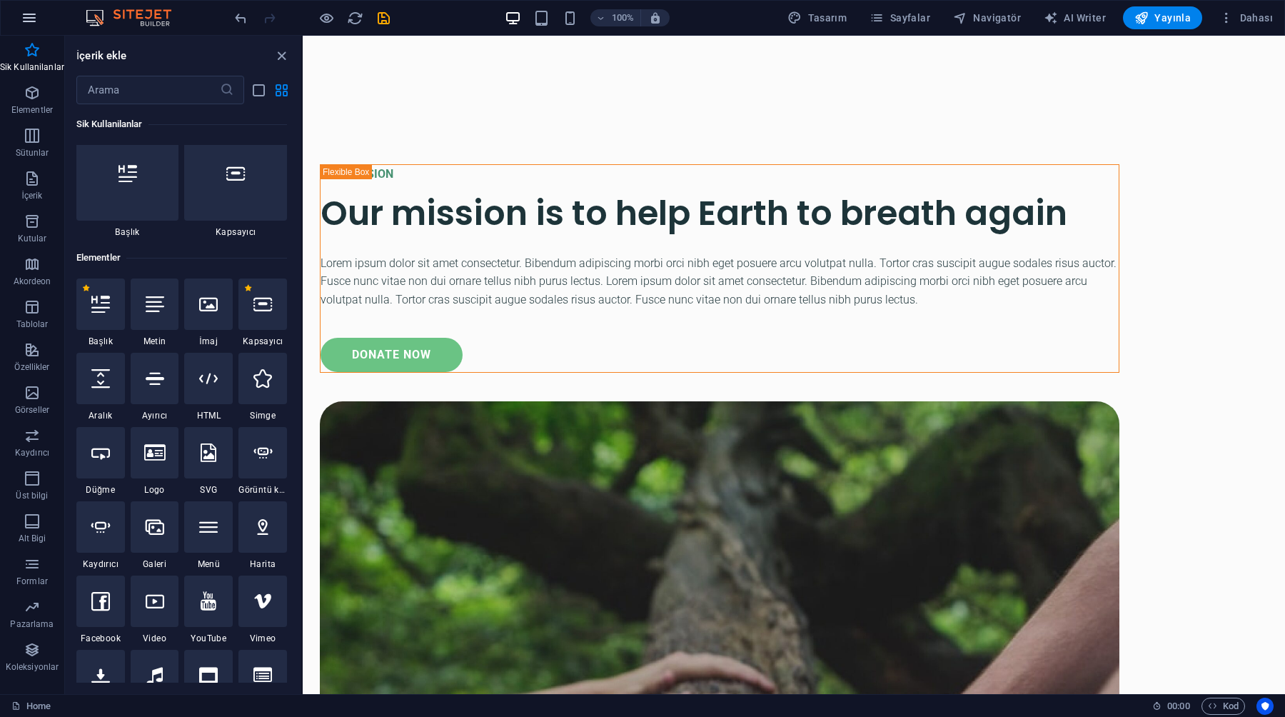
click at [27, 26] on button "button" at bounding box center [29, 18] width 34 height 34
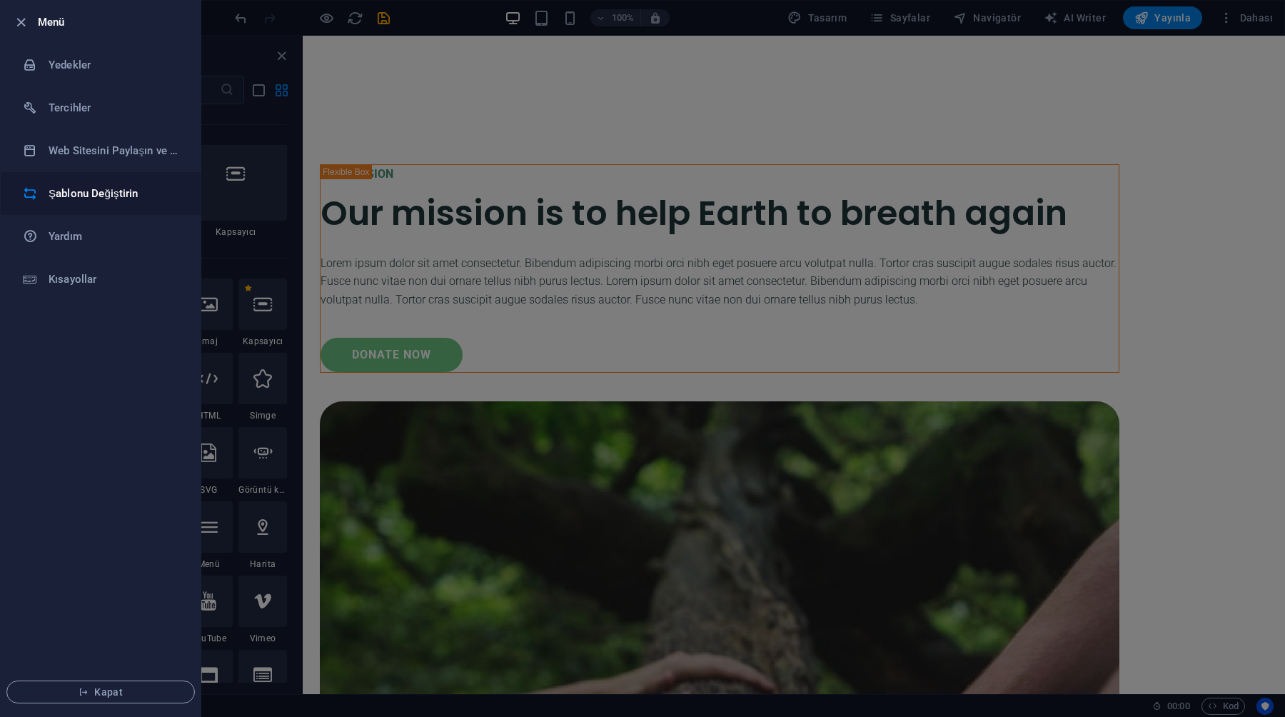
click at [54, 184] on li "Şablonu Değiştirin" at bounding box center [101, 193] width 200 height 43
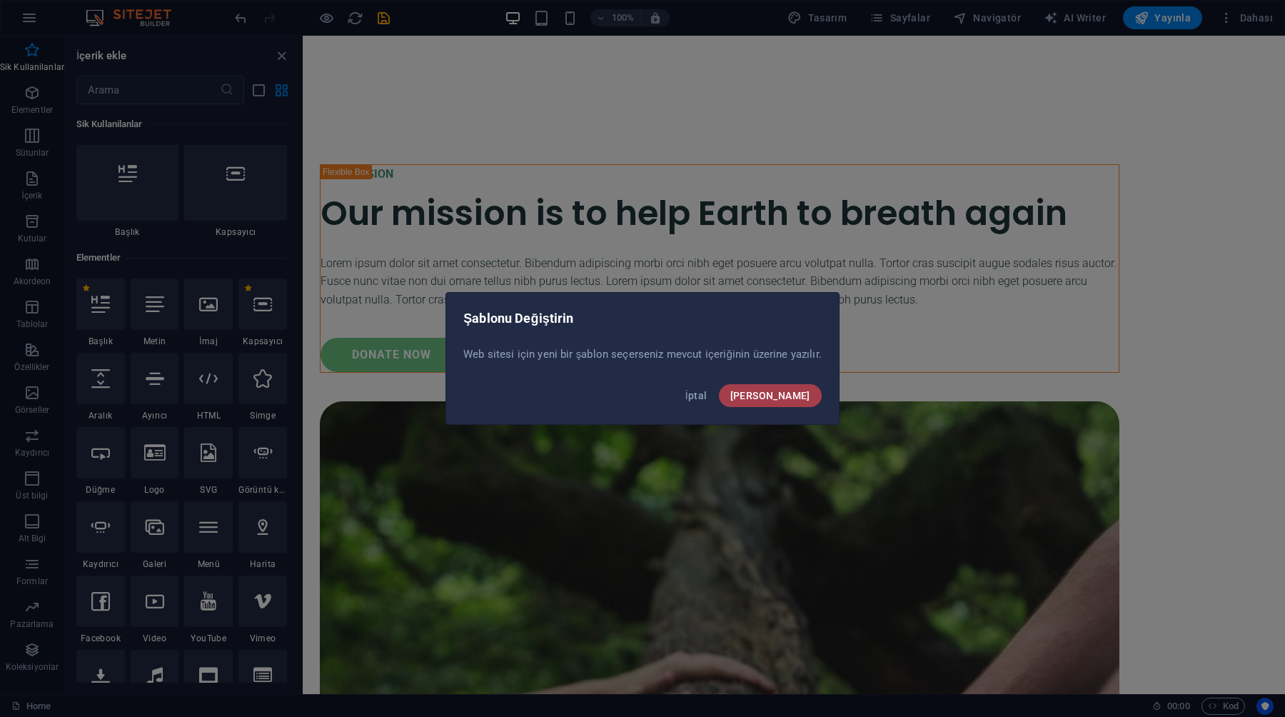
click at [794, 398] on span "Onayla" at bounding box center [770, 395] width 80 height 11
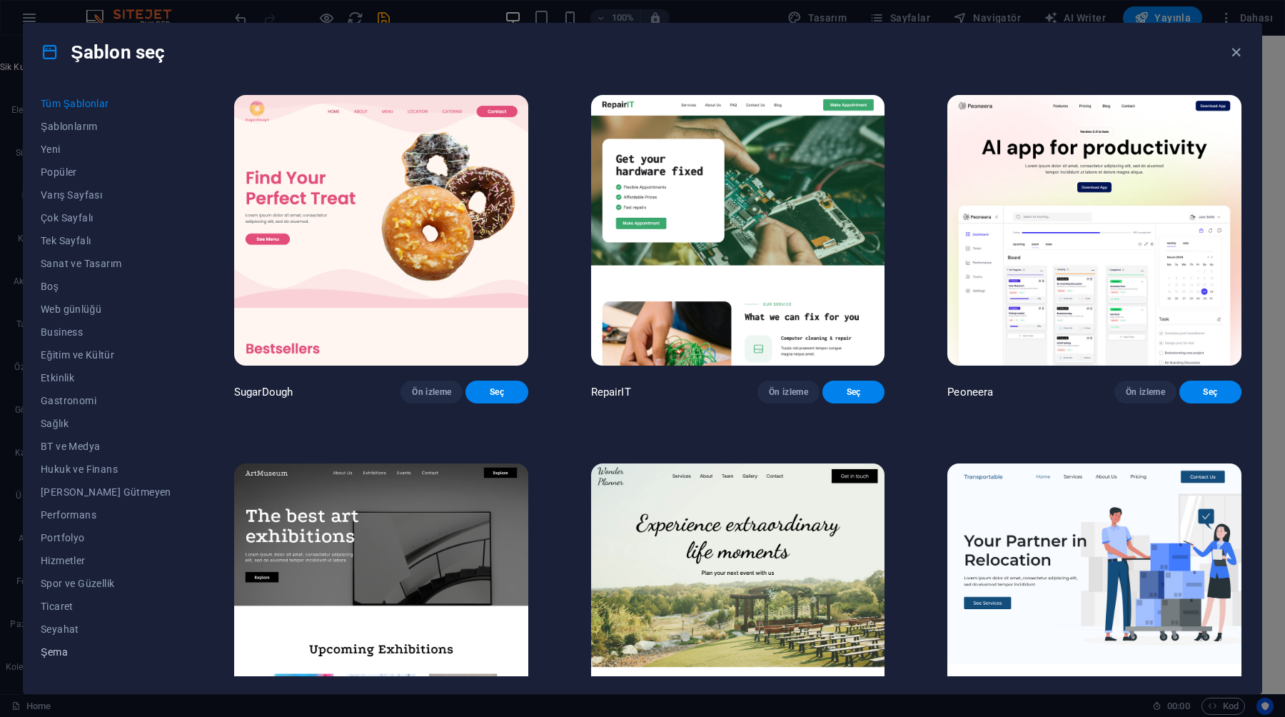
click at [56, 648] on span "Şema" at bounding box center [106, 651] width 131 height 11
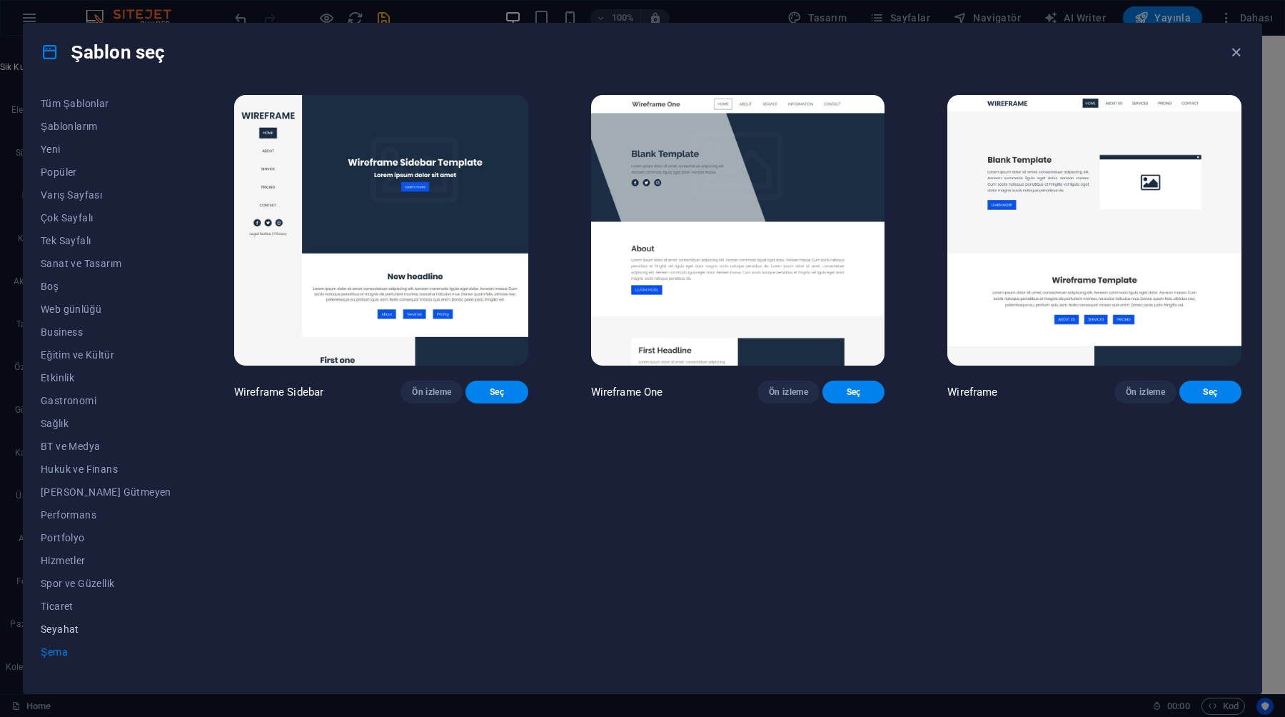
click at [56, 627] on span "Seyahat" at bounding box center [106, 628] width 131 height 11
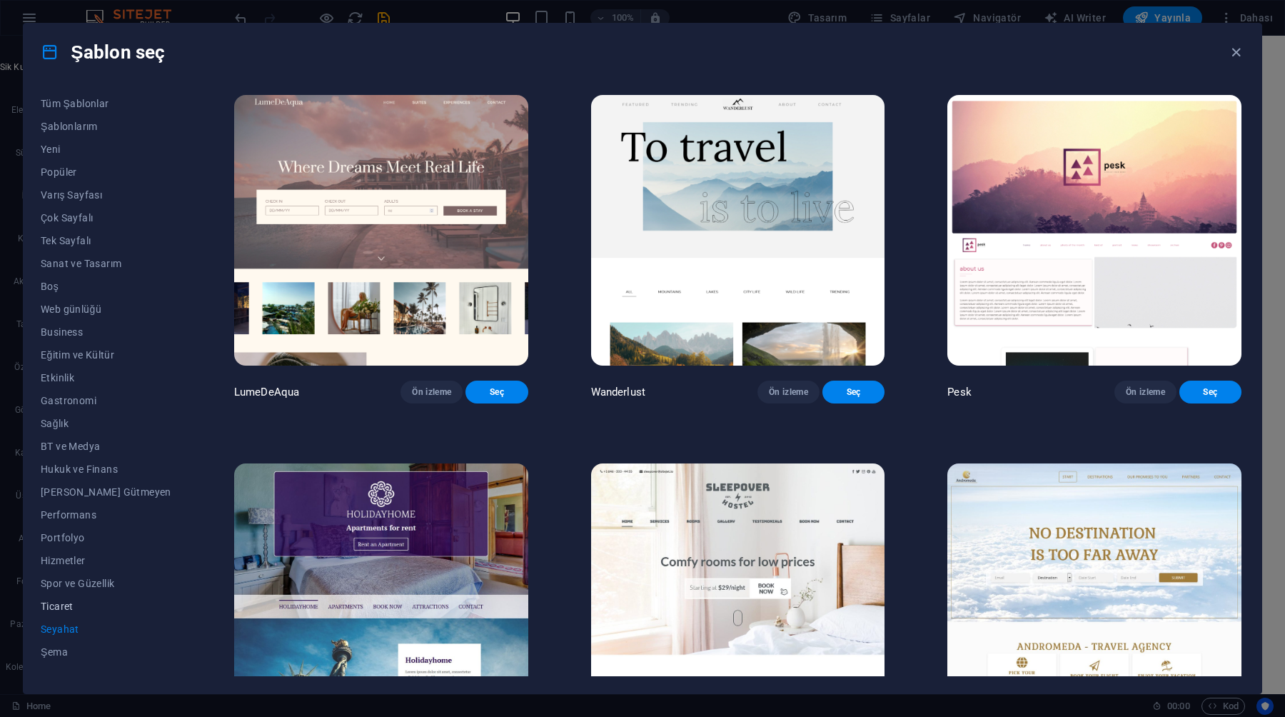
click at [61, 606] on span "Ticaret" at bounding box center [106, 605] width 131 height 11
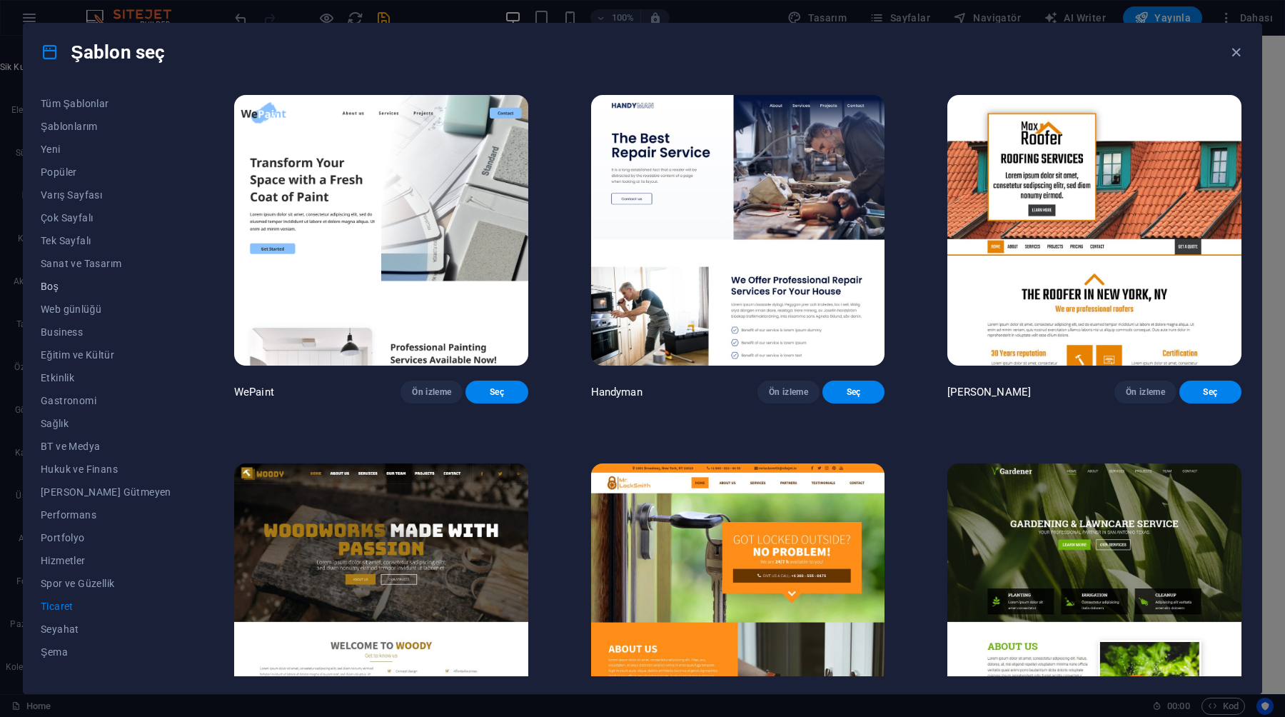
click at [46, 288] on span "Boş" at bounding box center [106, 286] width 131 height 11
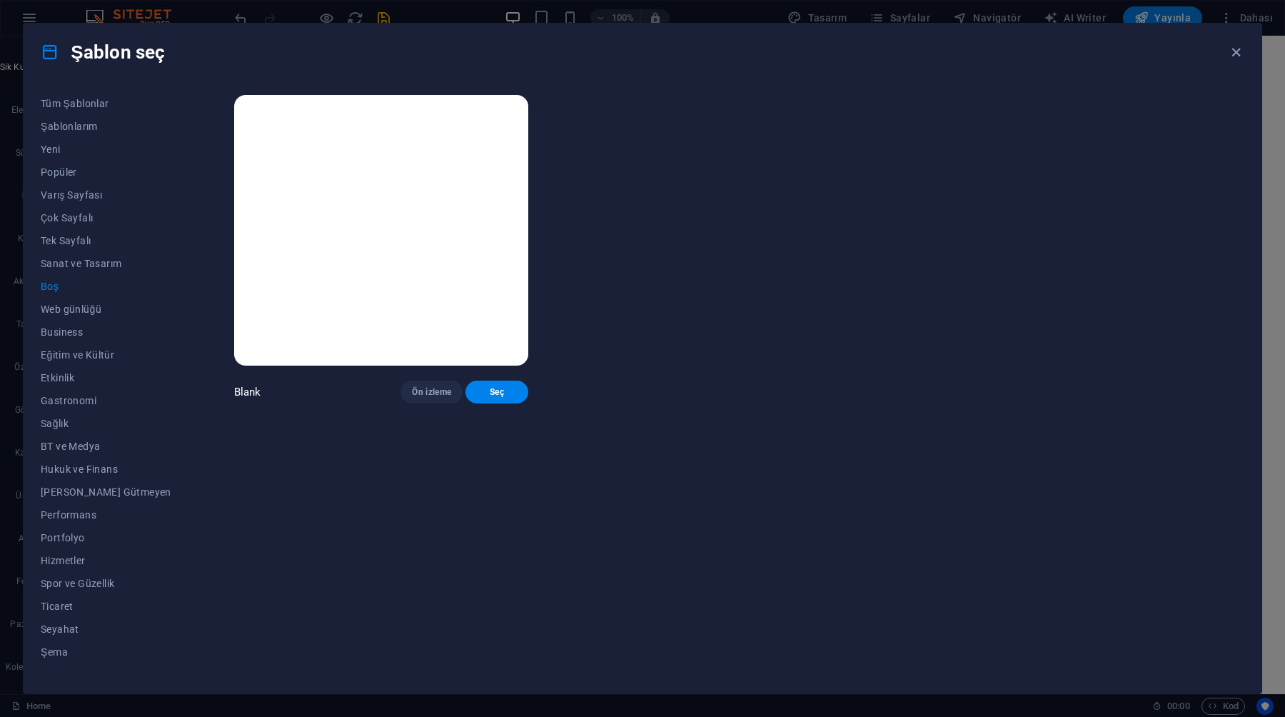
click at [332, 192] on img at bounding box center [381, 230] width 294 height 271
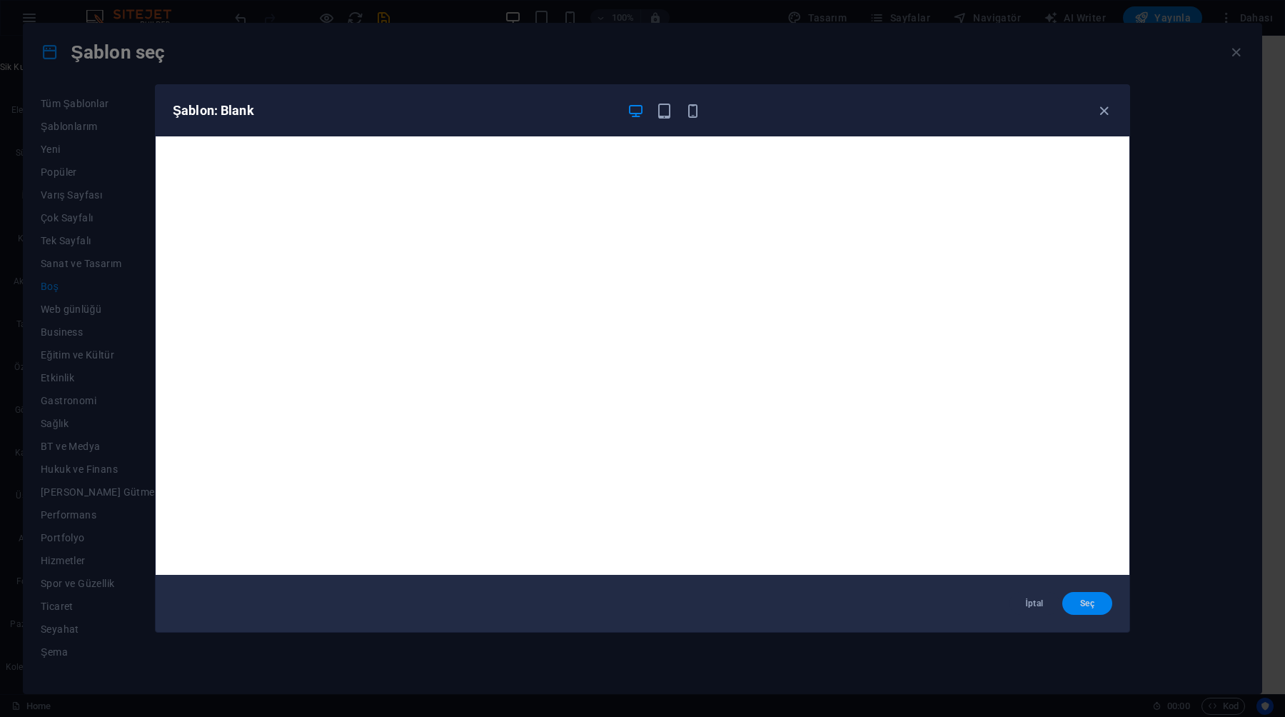
click at [1080, 602] on span "Seç" at bounding box center [1087, 602] width 27 height 11
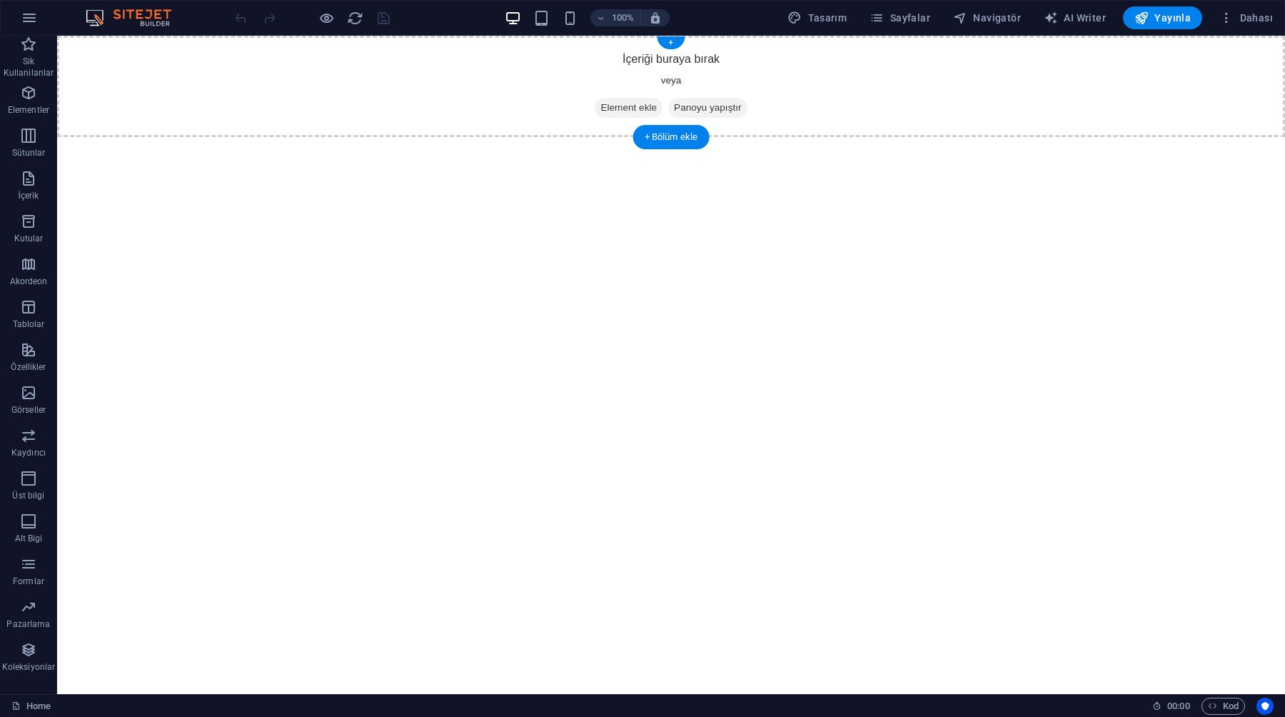
click at [597, 101] on span "Element ekle" at bounding box center [629, 108] width 68 height 20
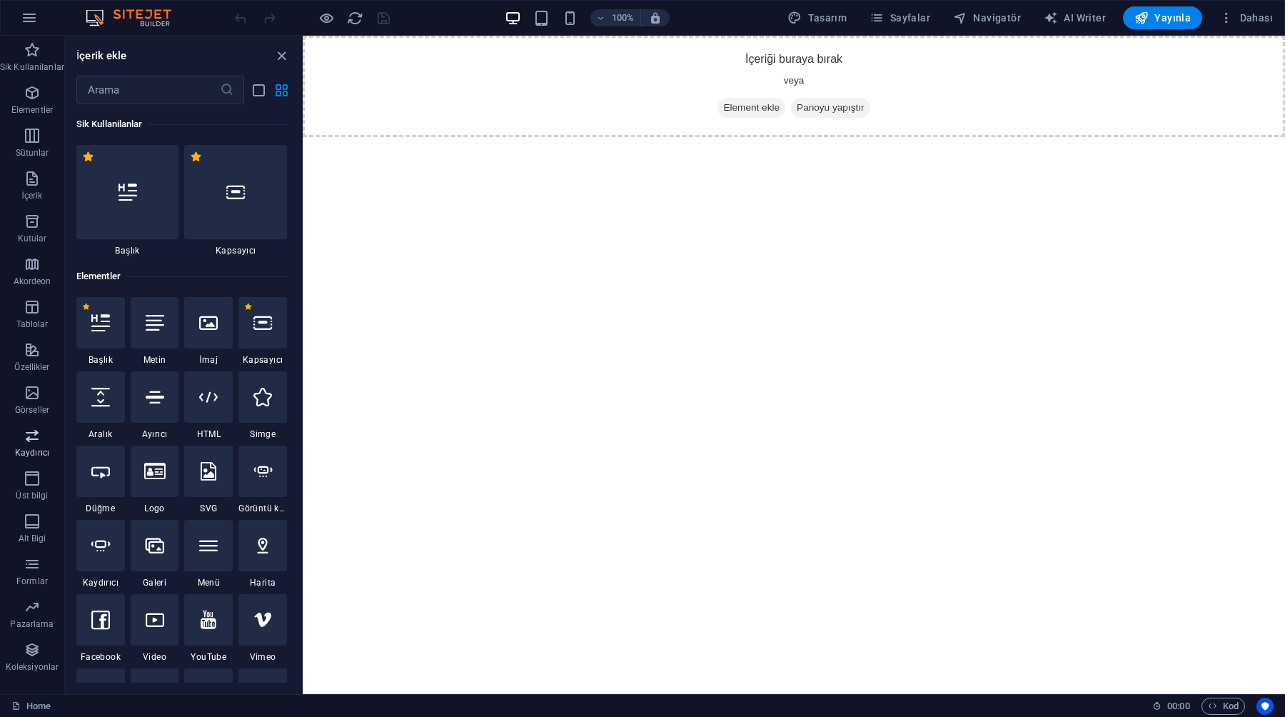
click at [31, 433] on icon "button" at bounding box center [32, 435] width 17 height 17
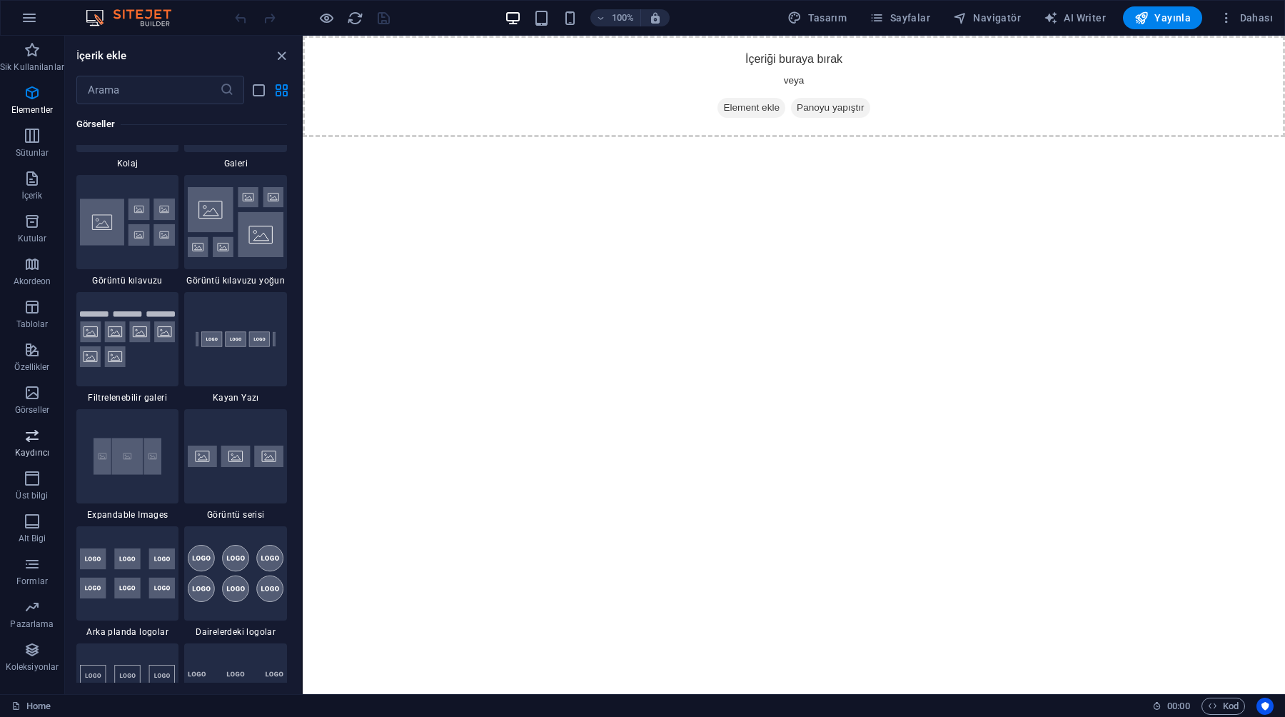
scroll to position [8093, 0]
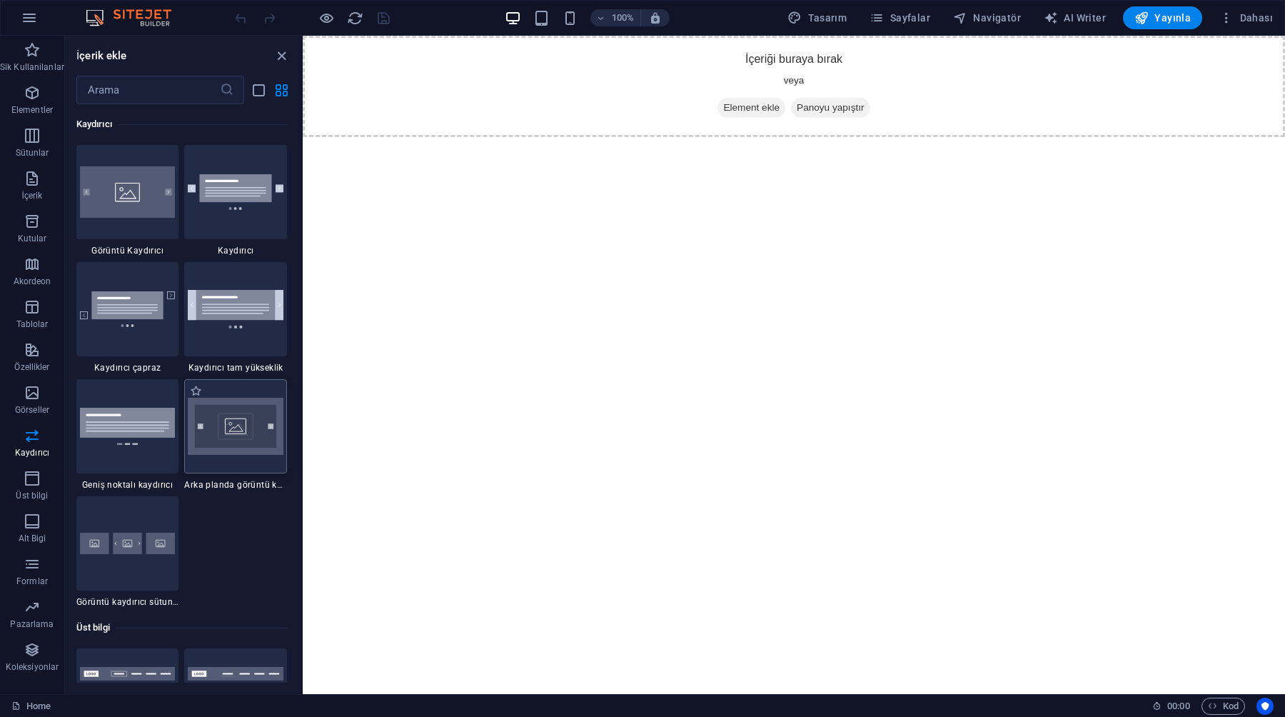
click at [219, 415] on img at bounding box center [236, 427] width 96 height 58
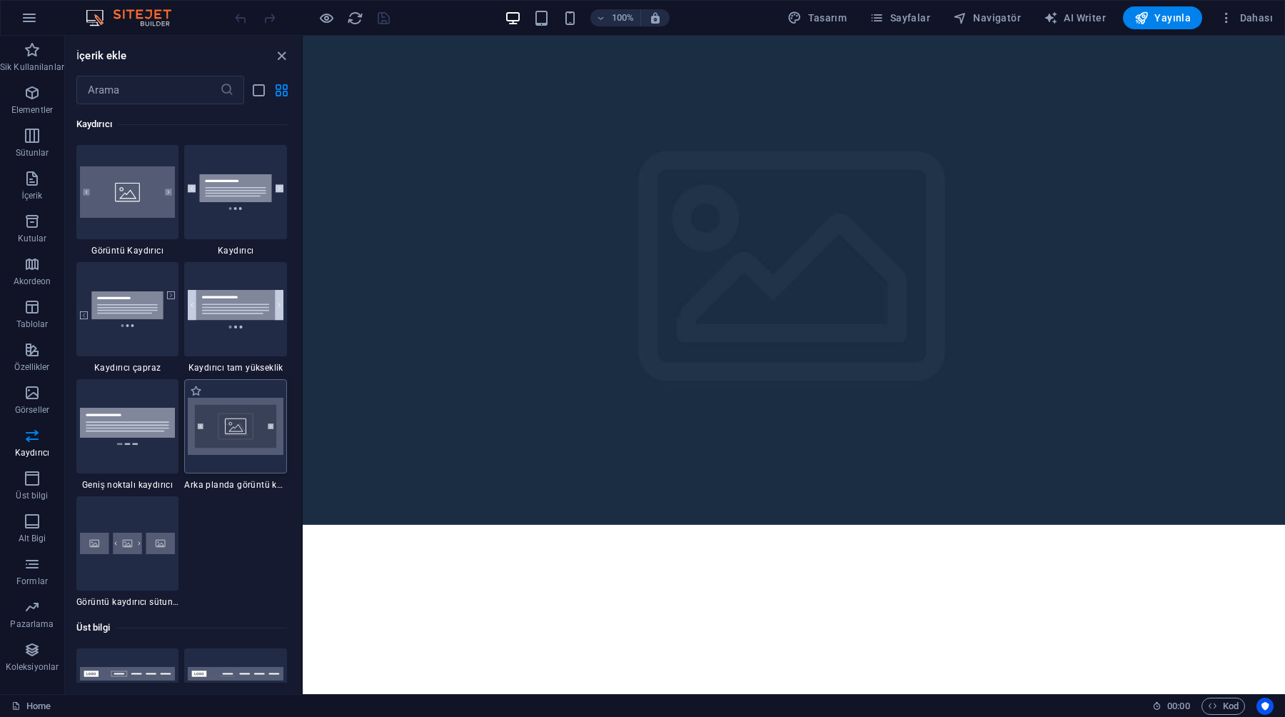
select select "rem"
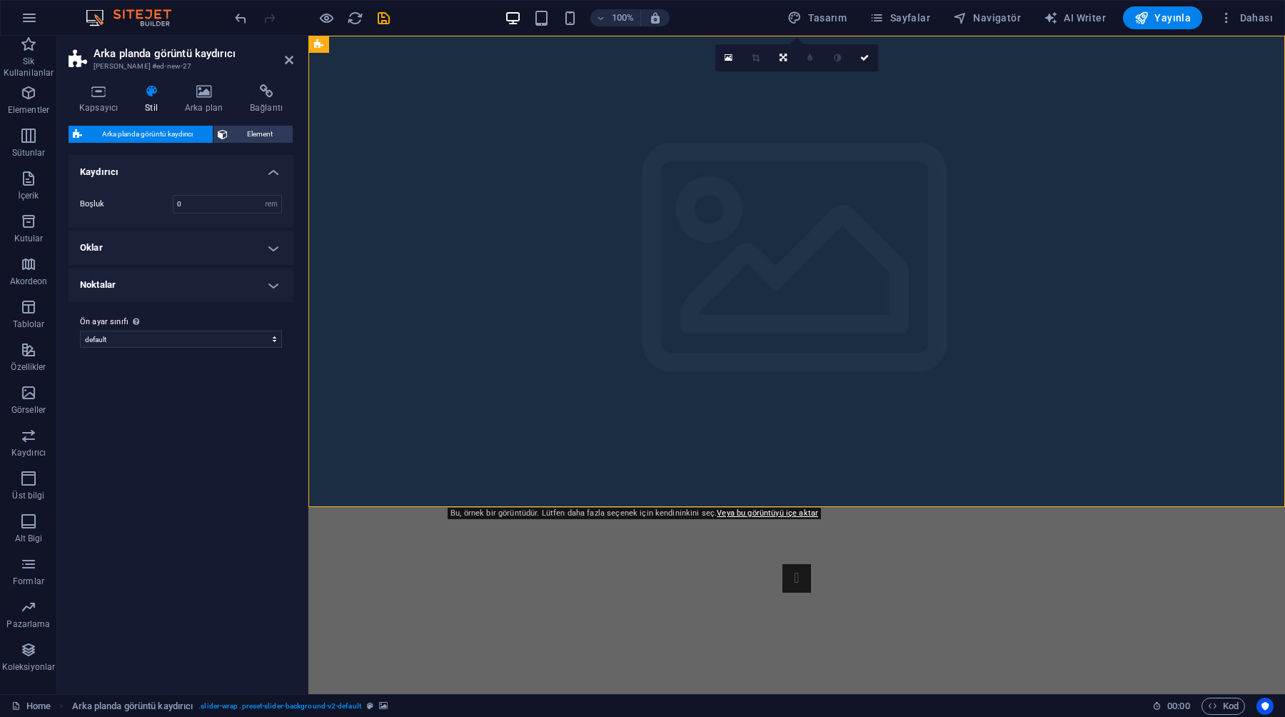
click at [638, 58] on figure at bounding box center [796, 271] width 977 height 471
click at [287, 61] on icon at bounding box center [289, 59] width 9 height 11
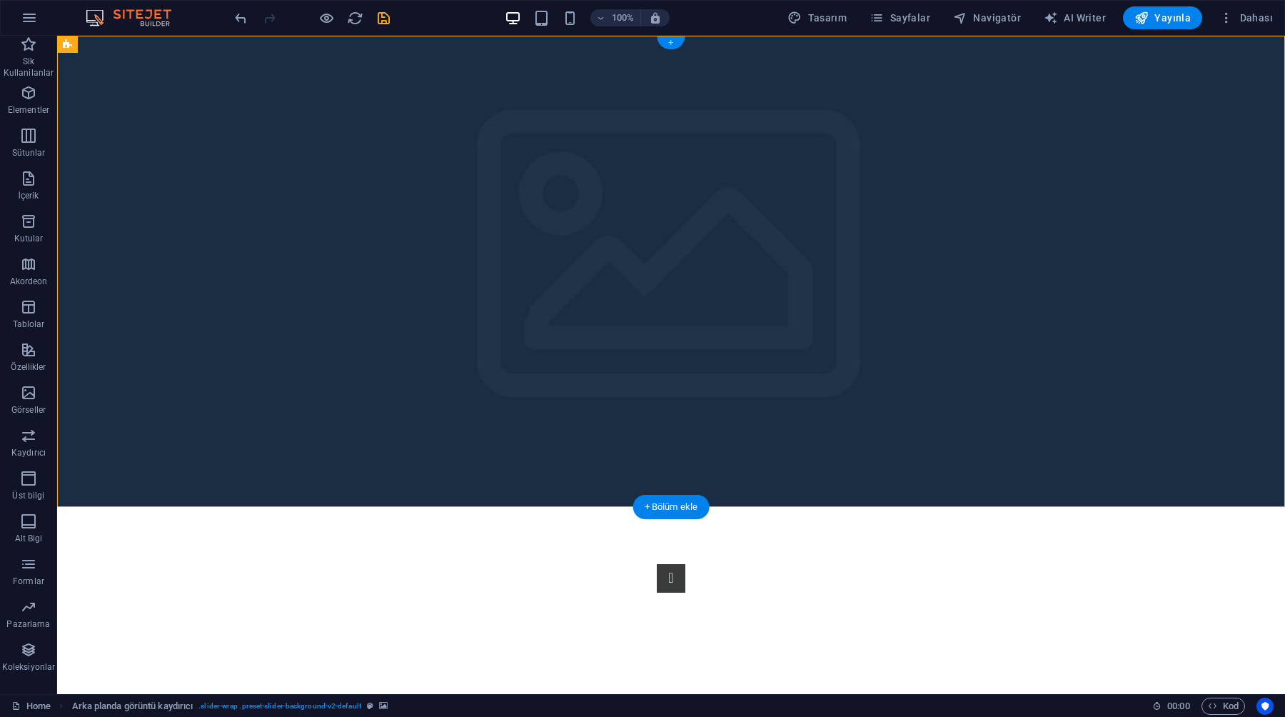
click at [670, 39] on div "+" at bounding box center [671, 42] width 28 height 13
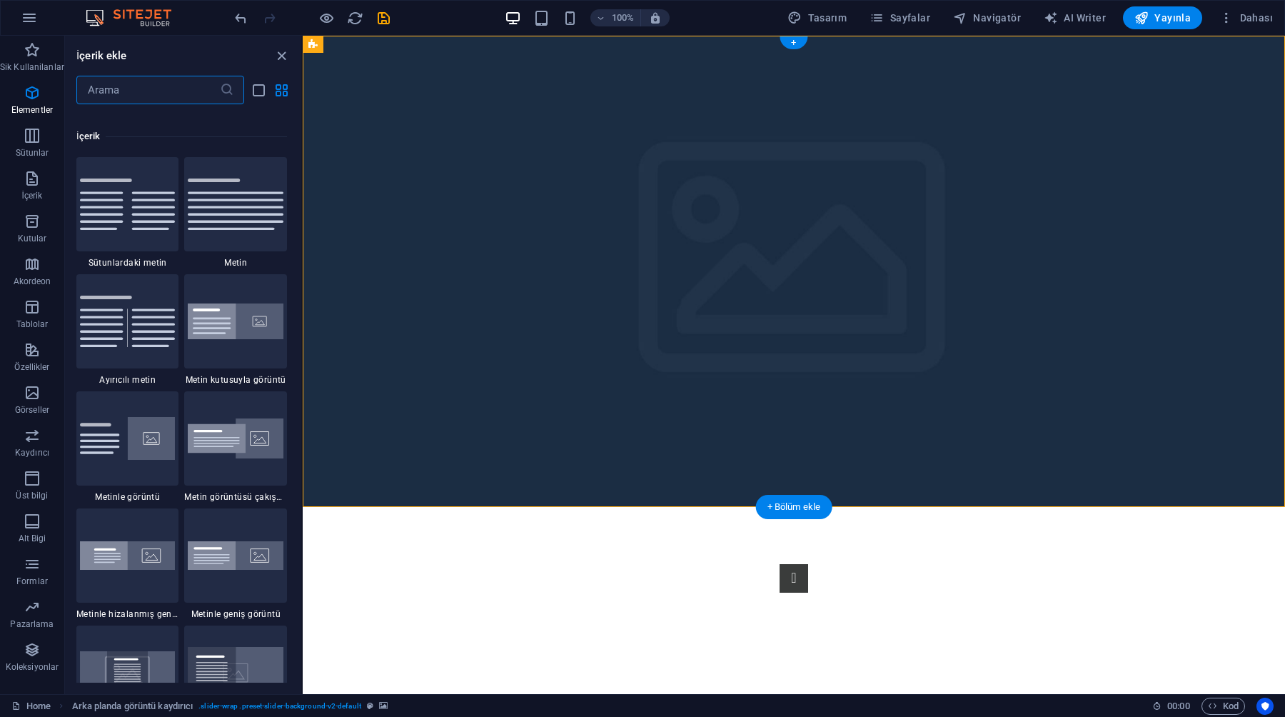
scroll to position [2498, 0]
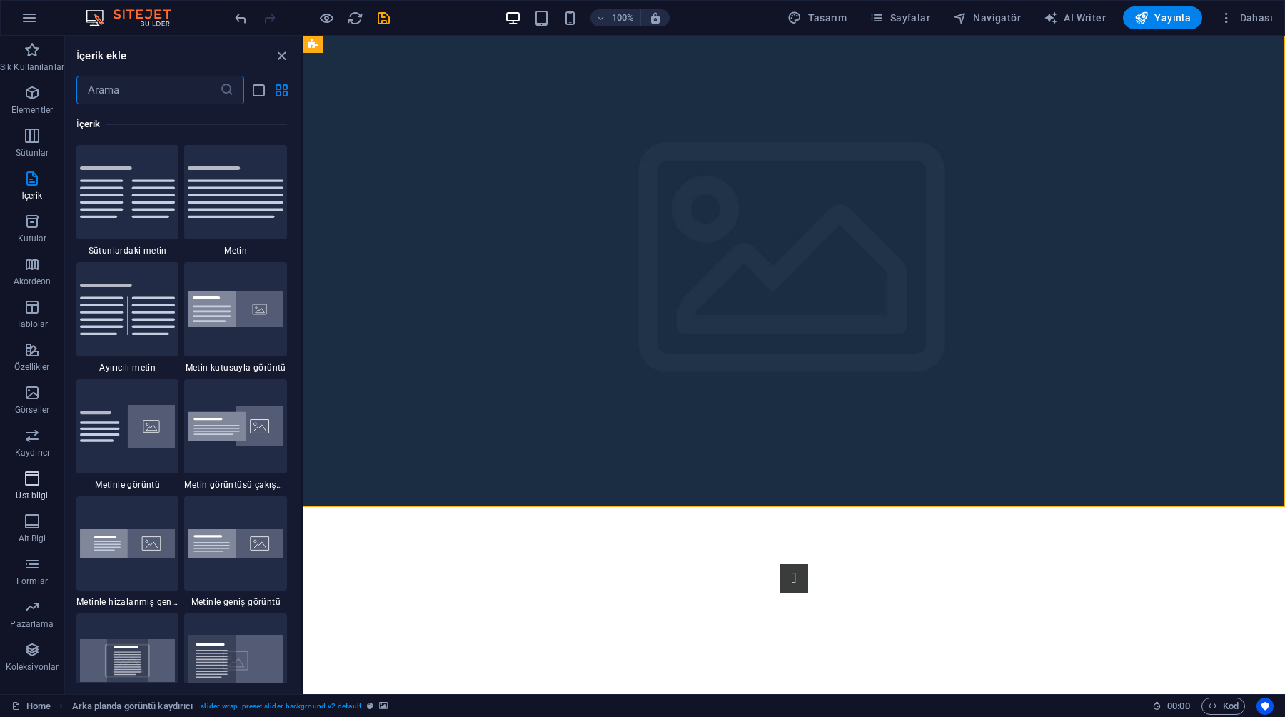
click at [24, 474] on icon "button" at bounding box center [32, 478] width 17 height 17
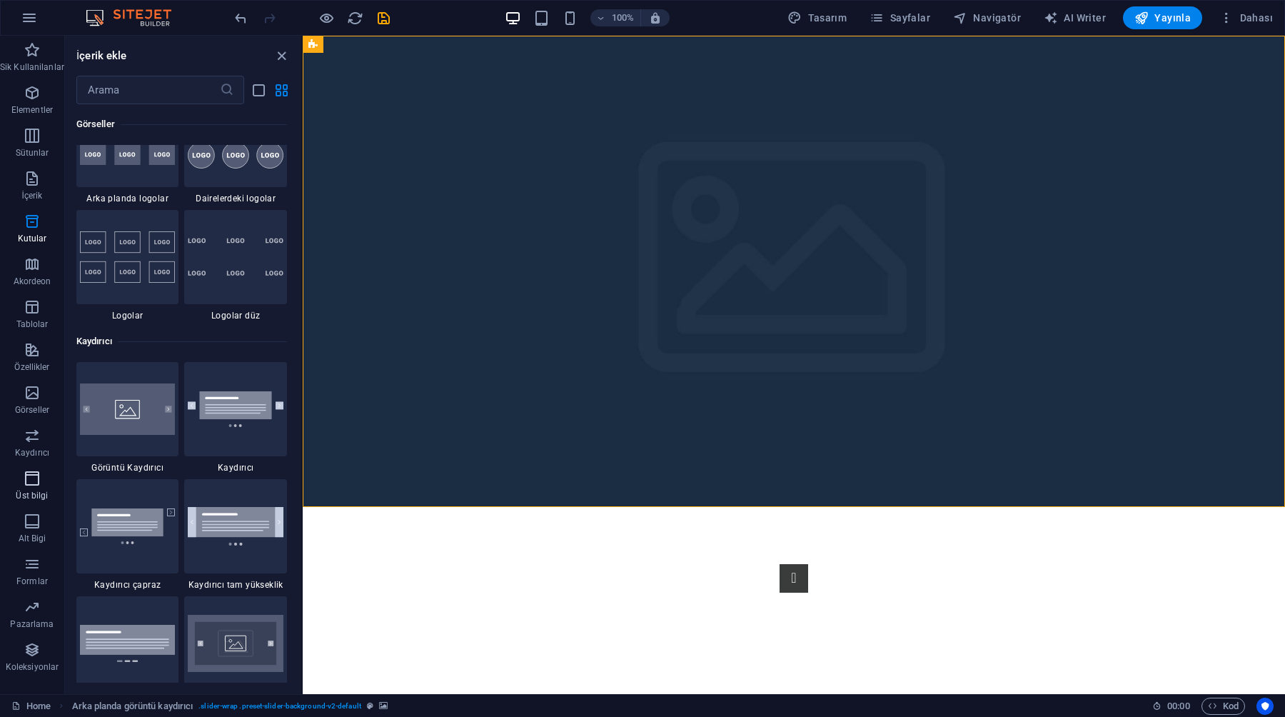
scroll to position [8596, 0]
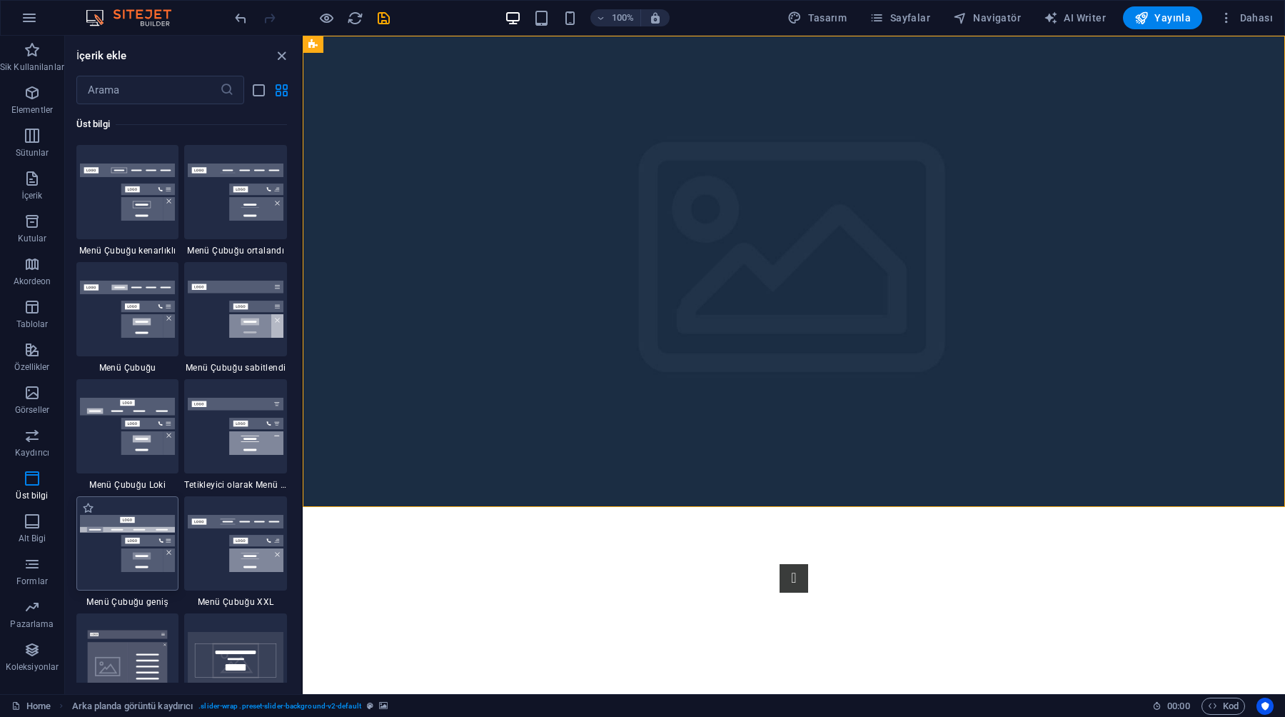
click at [126, 547] on img at bounding box center [128, 544] width 96 height 58
select select "rem"
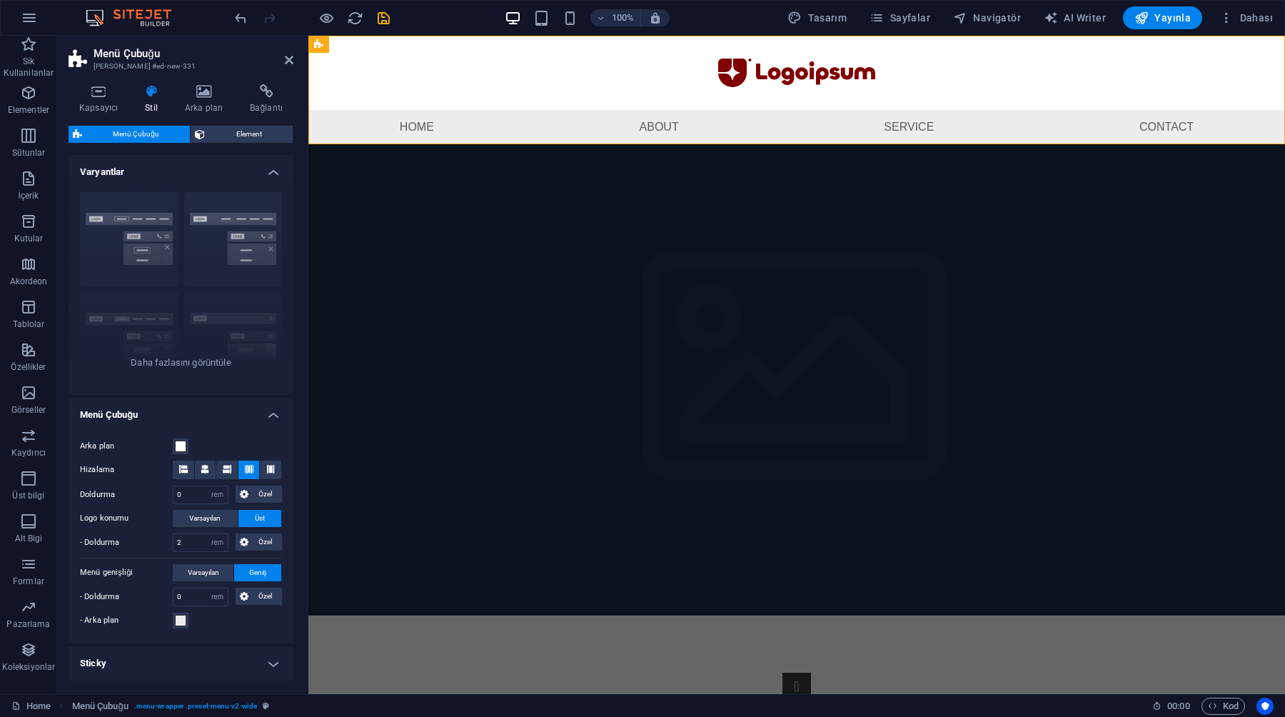
click at [514, 667] on html "Skip to main content Menu Home About Service Contact 1 2" at bounding box center [796, 561] width 977 height 1051
click at [290, 62] on icon at bounding box center [289, 59] width 9 height 11
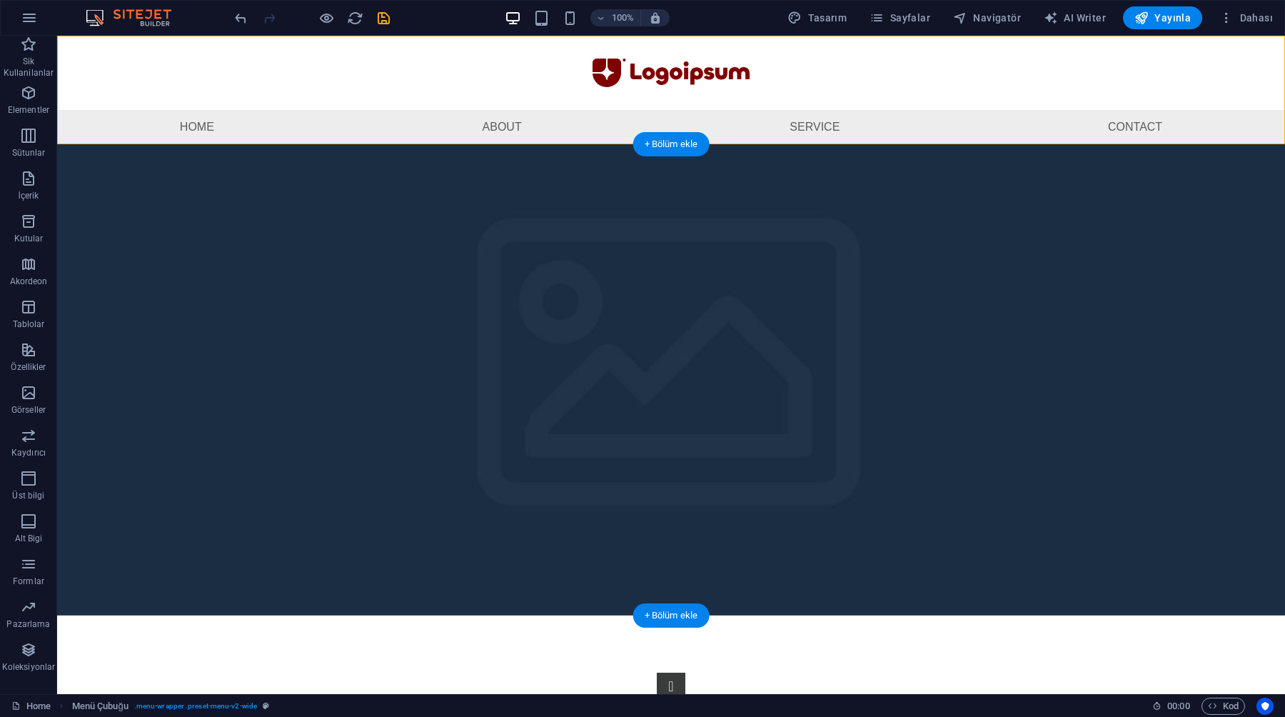
click at [395, 181] on figure at bounding box center [671, 379] width 1228 height 471
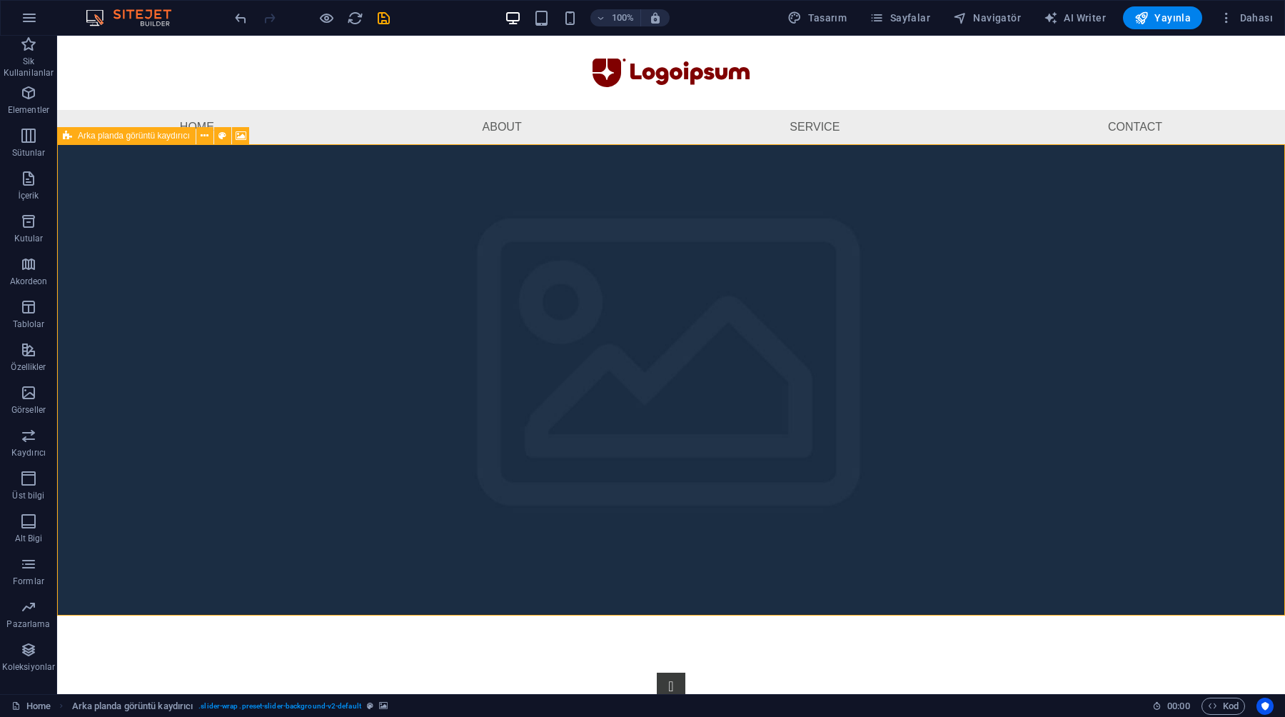
click at [74, 139] on div "Arka planda görüntü kaydırıcı" at bounding box center [126, 135] width 138 height 17
select select "rem"
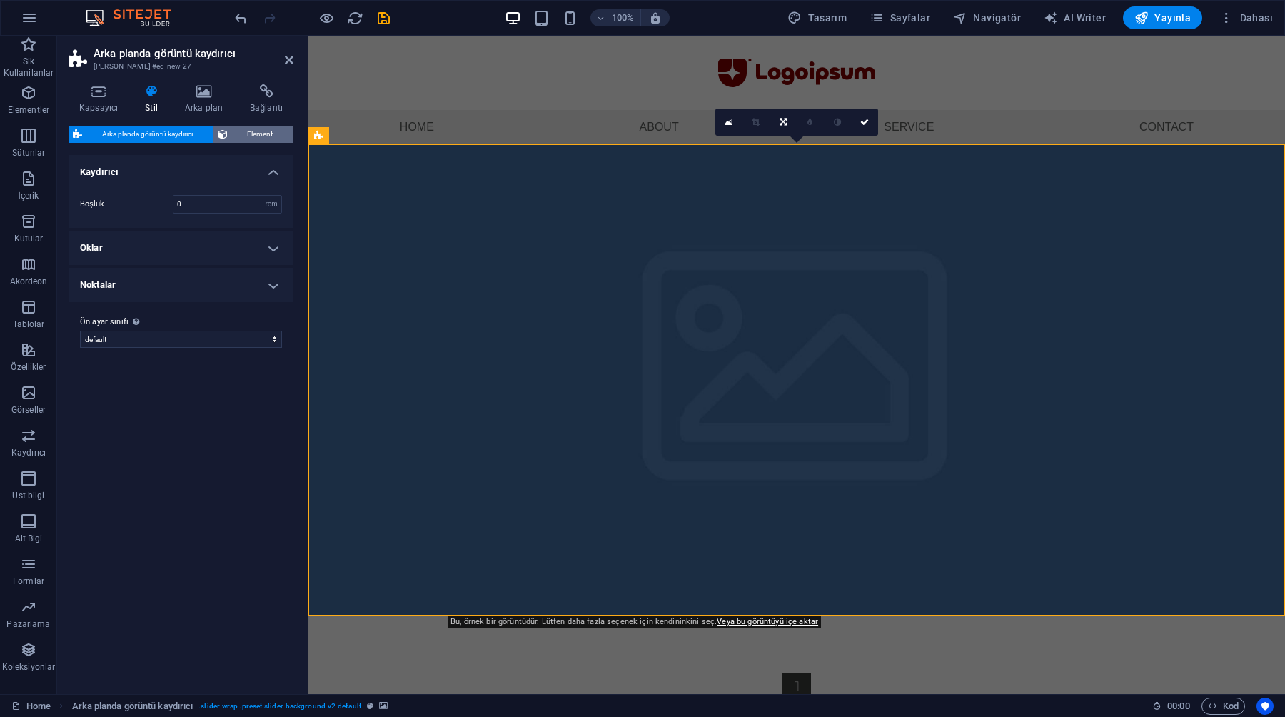
click at [248, 126] on span "Element" at bounding box center [260, 134] width 57 height 17
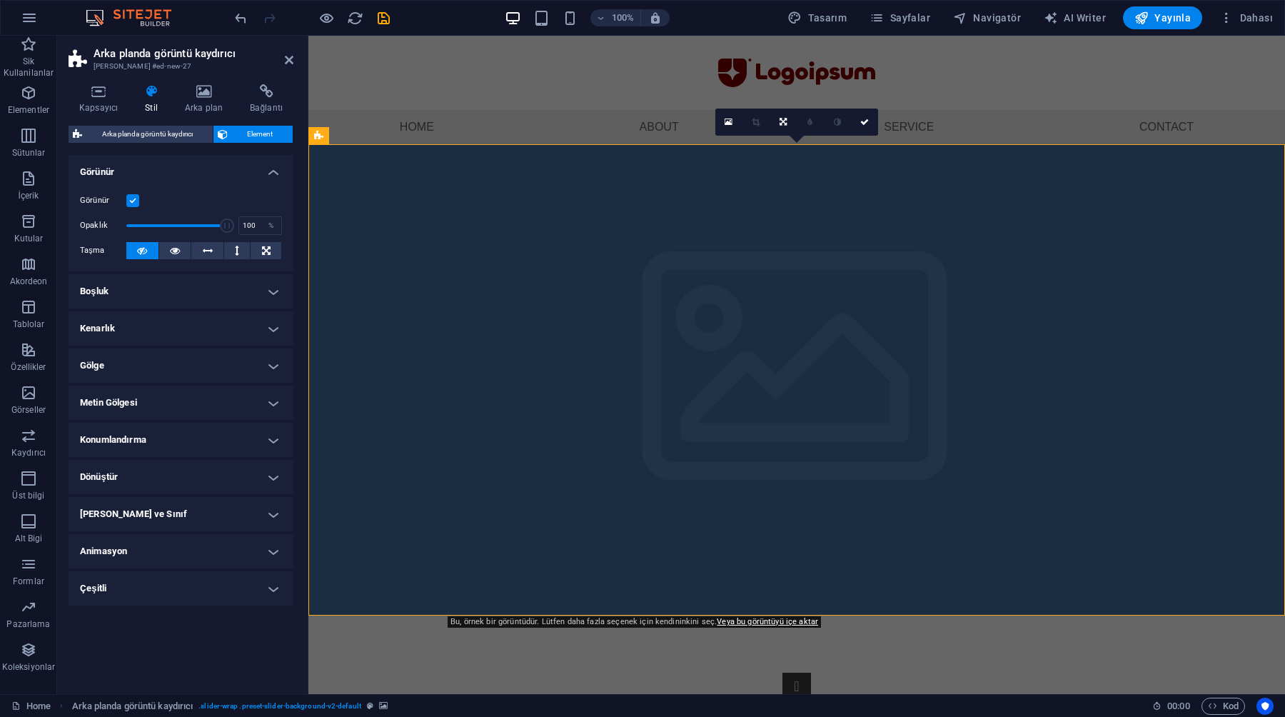
click at [159, 436] on h4 "Konumlandırma" at bounding box center [181, 440] width 225 height 34
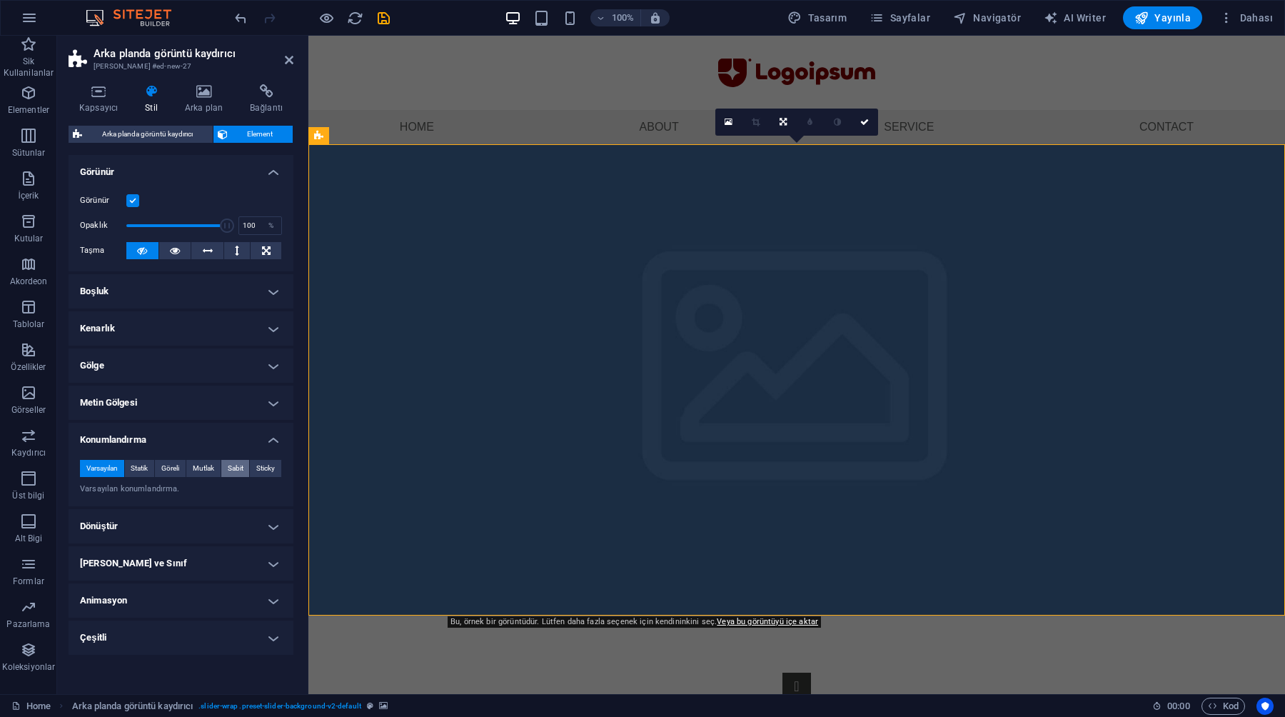
click at [232, 470] on span "Sabit" at bounding box center [236, 468] width 16 height 17
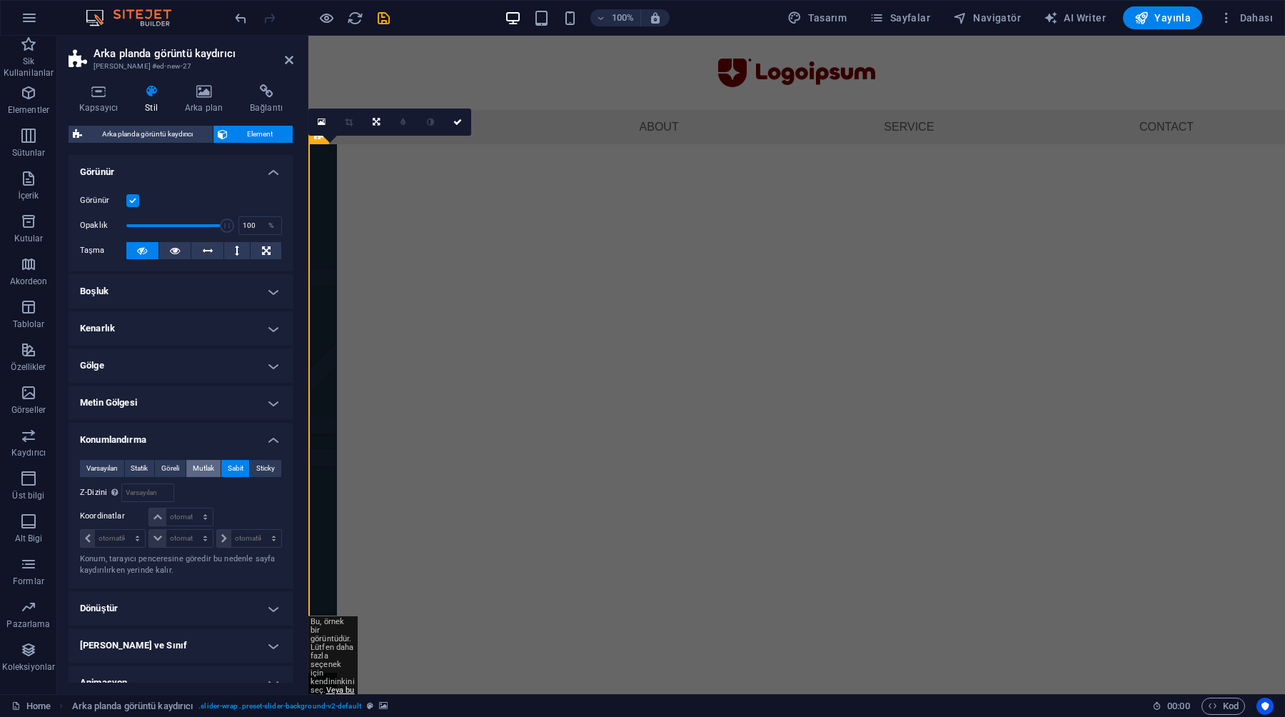
click at [203, 470] on span "Mutlak" at bounding box center [203, 468] width 21 height 17
click at [168, 469] on span "Göreli" at bounding box center [170, 468] width 18 height 17
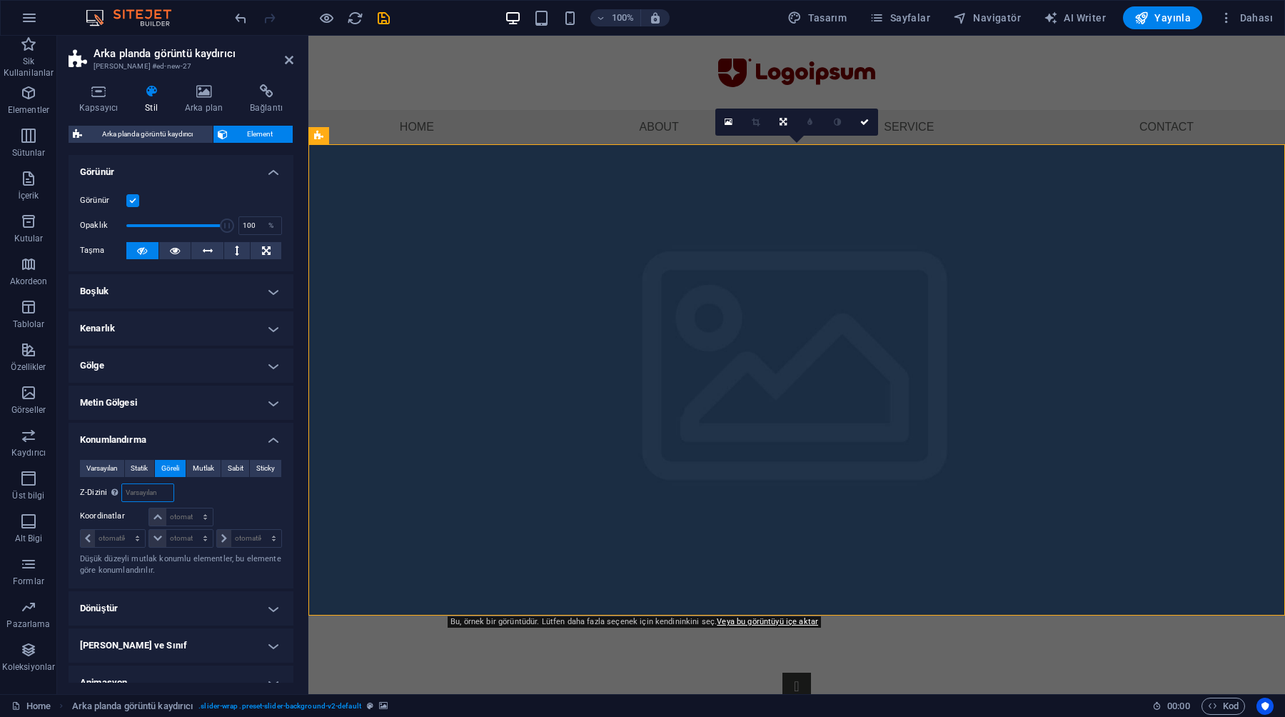
click at [148, 485] on input "number" at bounding box center [147, 492] width 51 height 17
type input "2"
type input "1"
click at [241, 502] on div "Varsayılan Statik Göreli Mutlak Sabit Sticky Z-Dizini Element sırasını arkadan …" at bounding box center [181, 518] width 202 height 117
click at [195, 512] on select "otomatik px rem % em" at bounding box center [180, 516] width 63 height 17
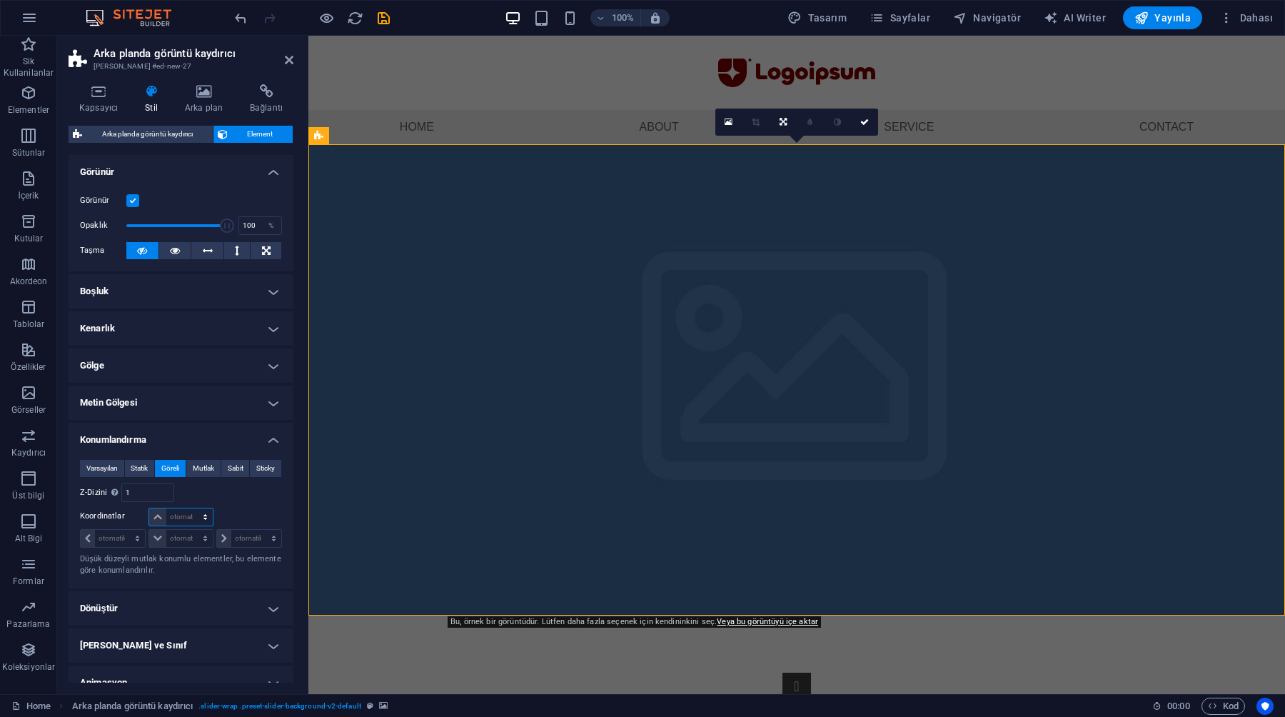
select select "px"
click at [191, 508] on select "otomatik px rem % em" at bounding box center [180, 516] width 63 height 17
type input "0"
click at [183, 521] on input "0" at bounding box center [189, 516] width 46 height 17
click at [203, 496] on div "Şuna göre body" at bounding box center [231, 492] width 101 height 19
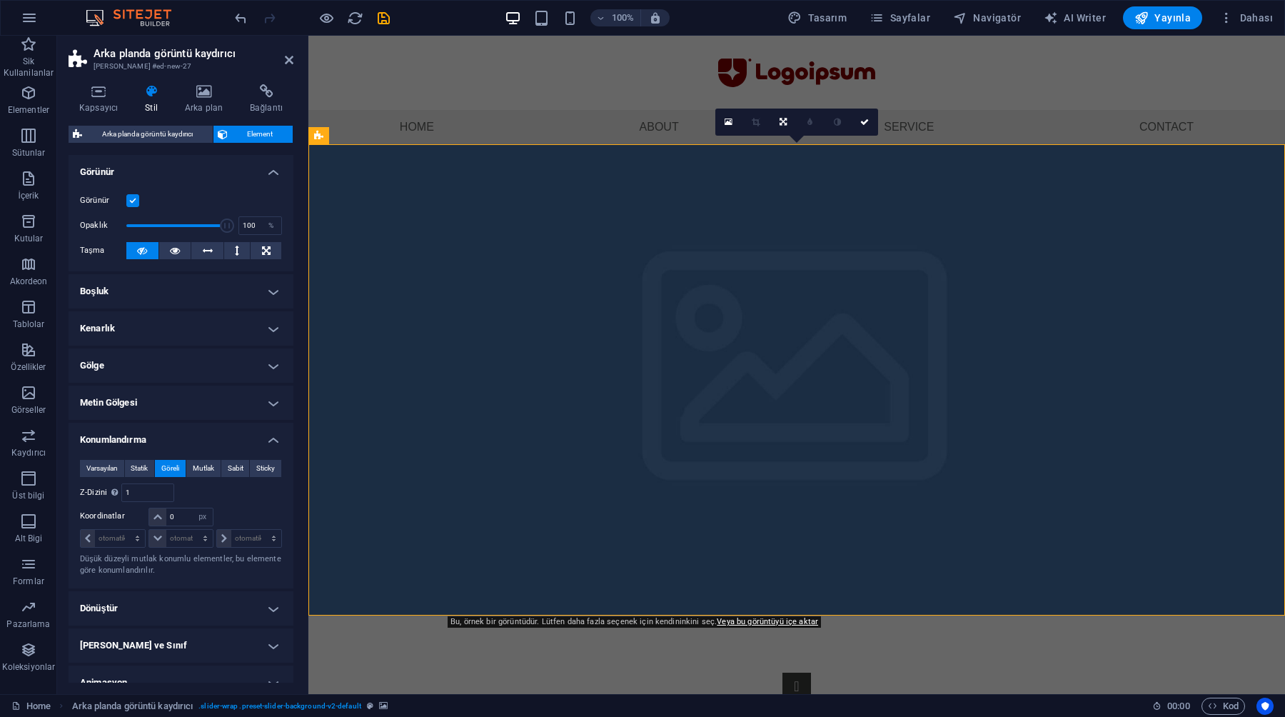
click at [203, 496] on div "Şuna göre body" at bounding box center [231, 492] width 101 height 19
click at [187, 510] on input "0" at bounding box center [189, 516] width 46 height 17
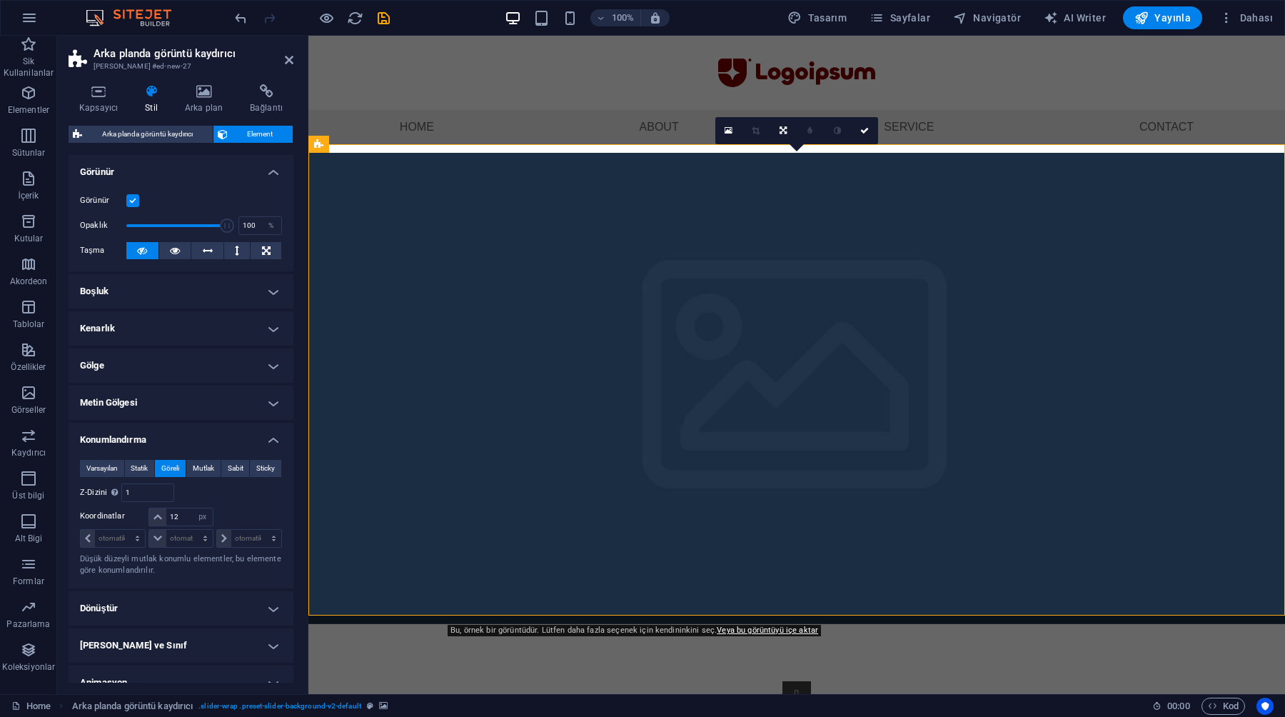
click at [197, 488] on div "Şuna göre body" at bounding box center [231, 492] width 101 height 19
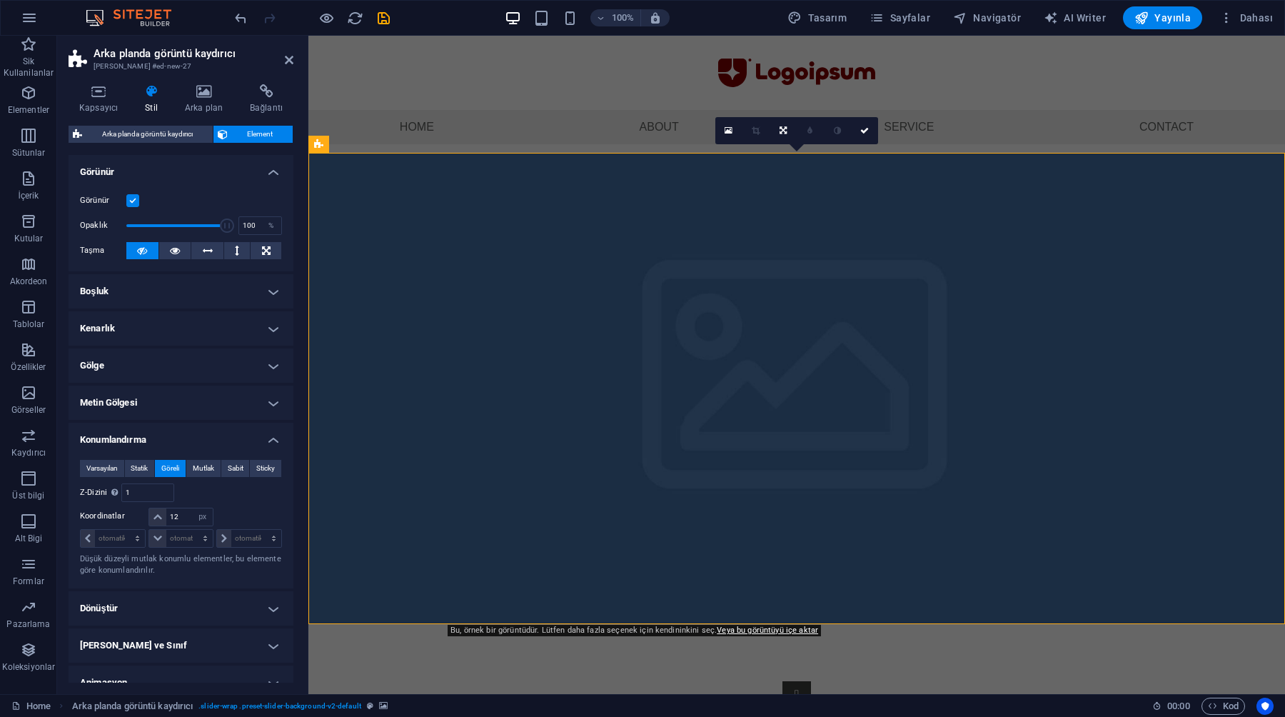
type input "0"
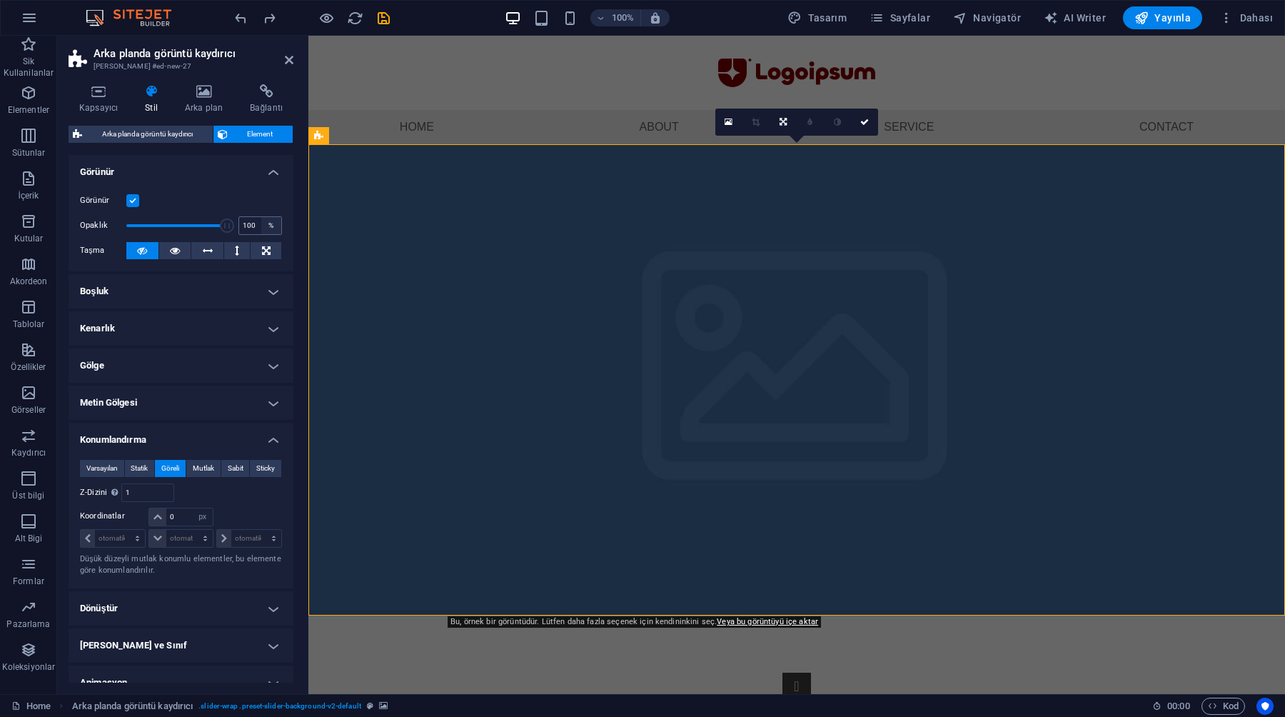
select select "DISABLED_OPTION_VALUE"
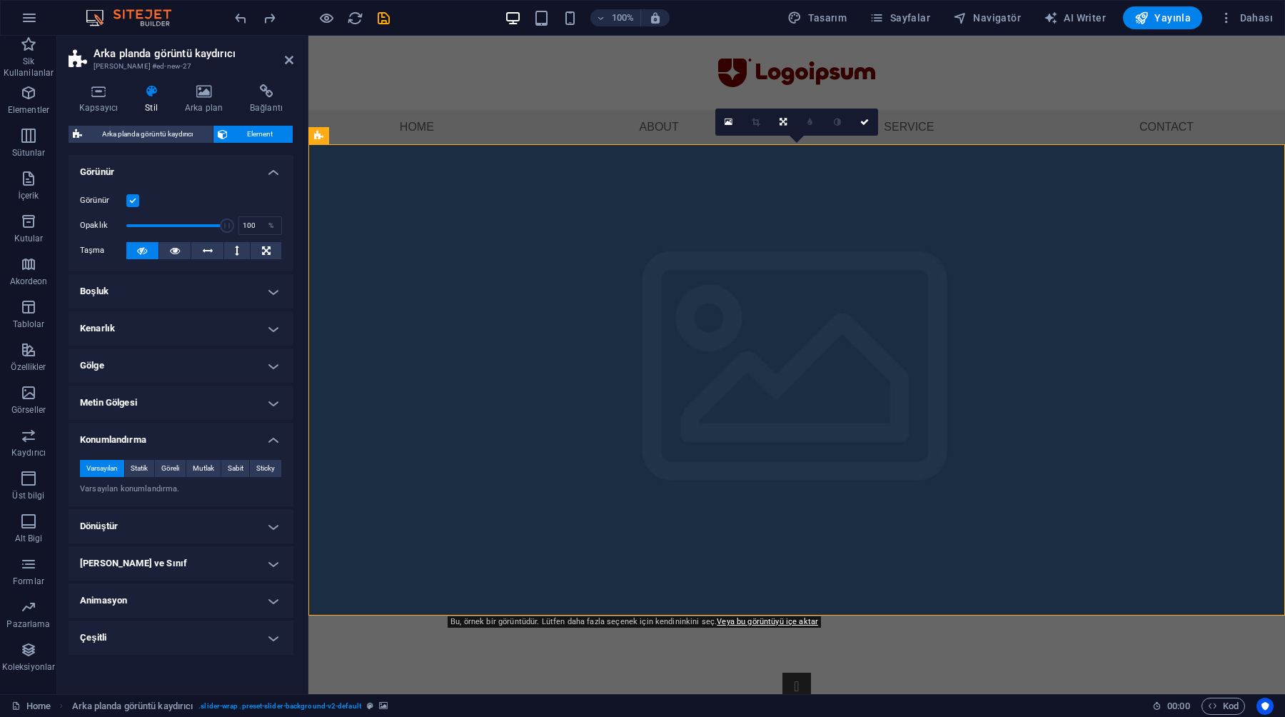
click at [540, 171] on figure at bounding box center [796, 379] width 977 height 471
click at [846, 69] on div at bounding box center [796, 73] width 977 height 74
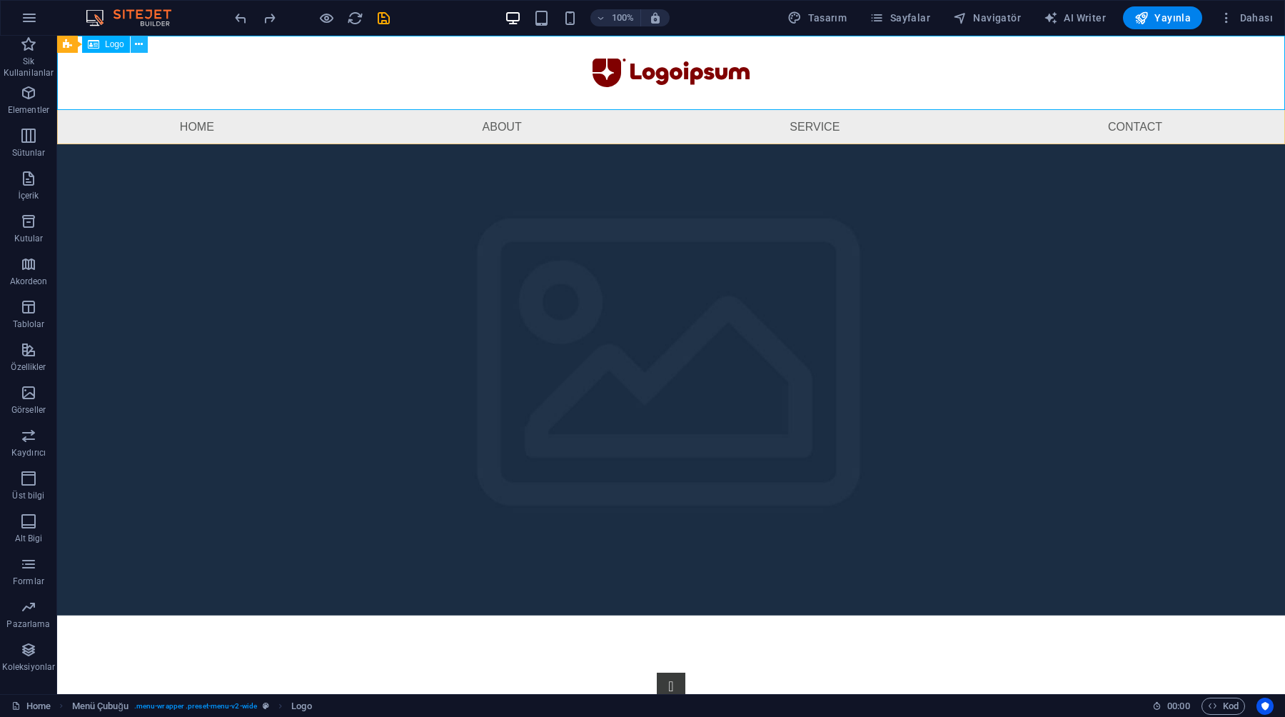
click at [137, 49] on icon at bounding box center [139, 44] width 8 height 15
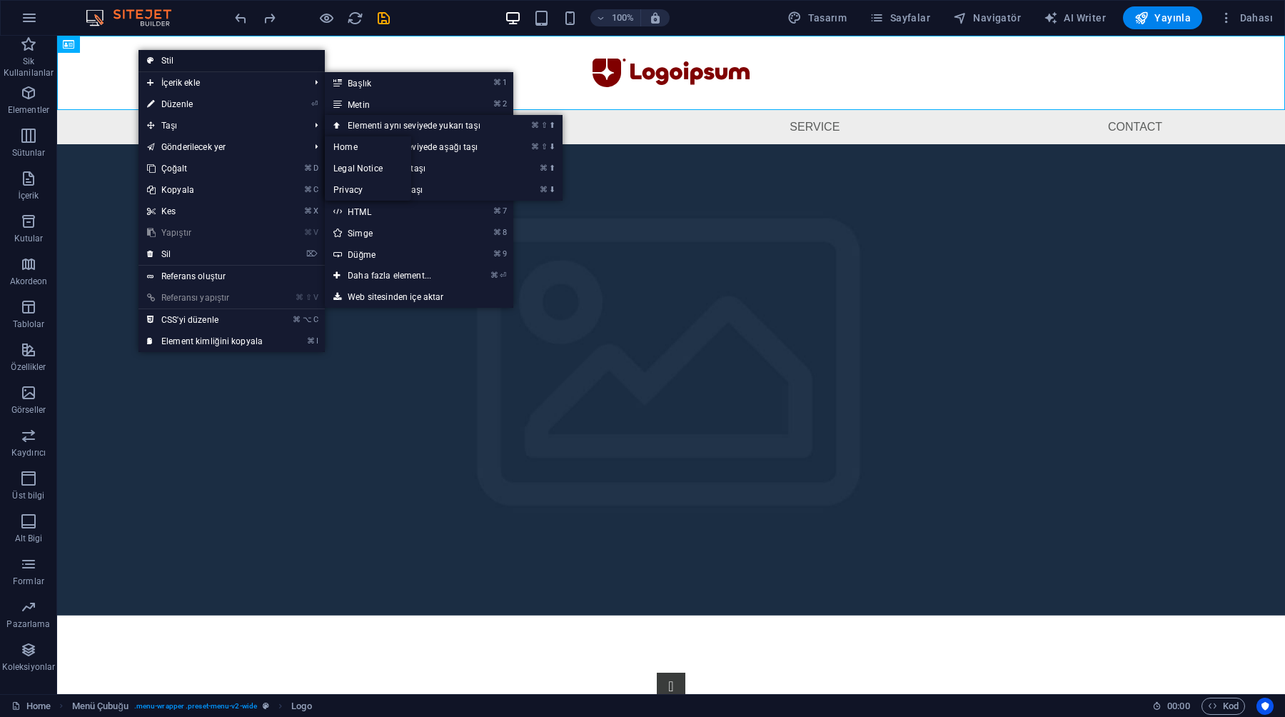
click at [171, 64] on link "Stil" at bounding box center [231, 60] width 186 height 21
select select "rem"
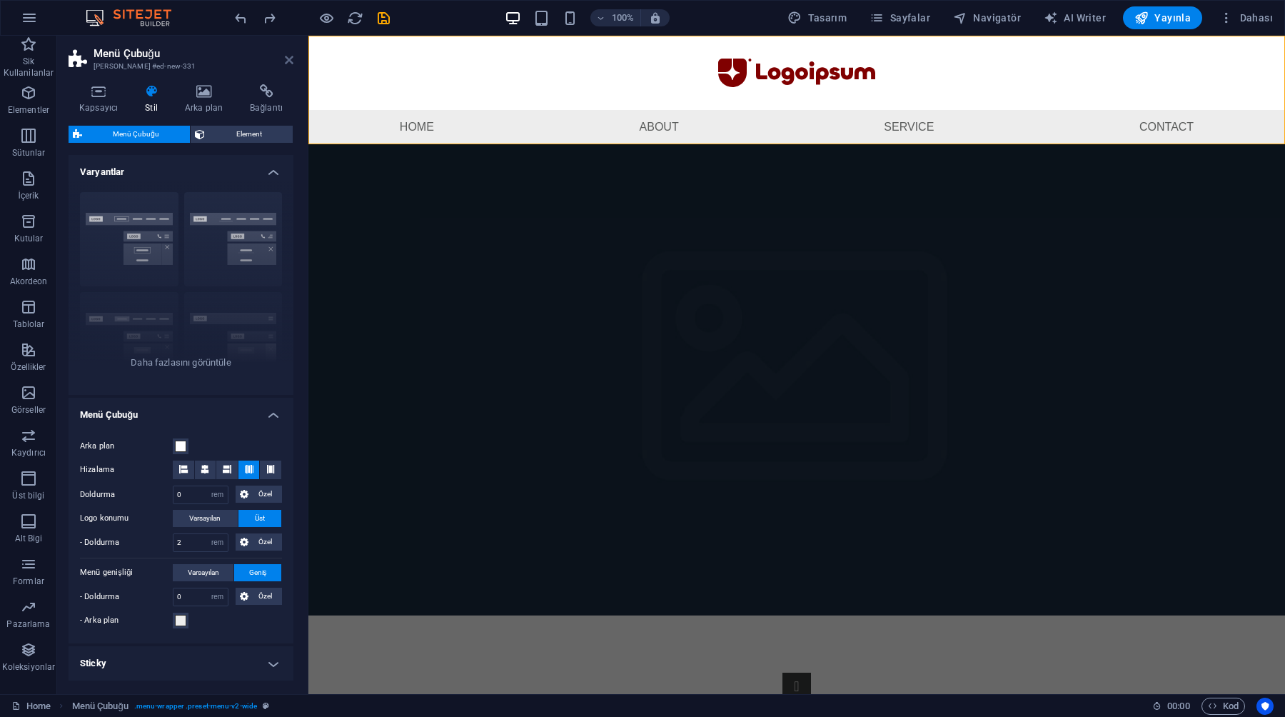
click at [293, 55] on icon at bounding box center [289, 59] width 9 height 11
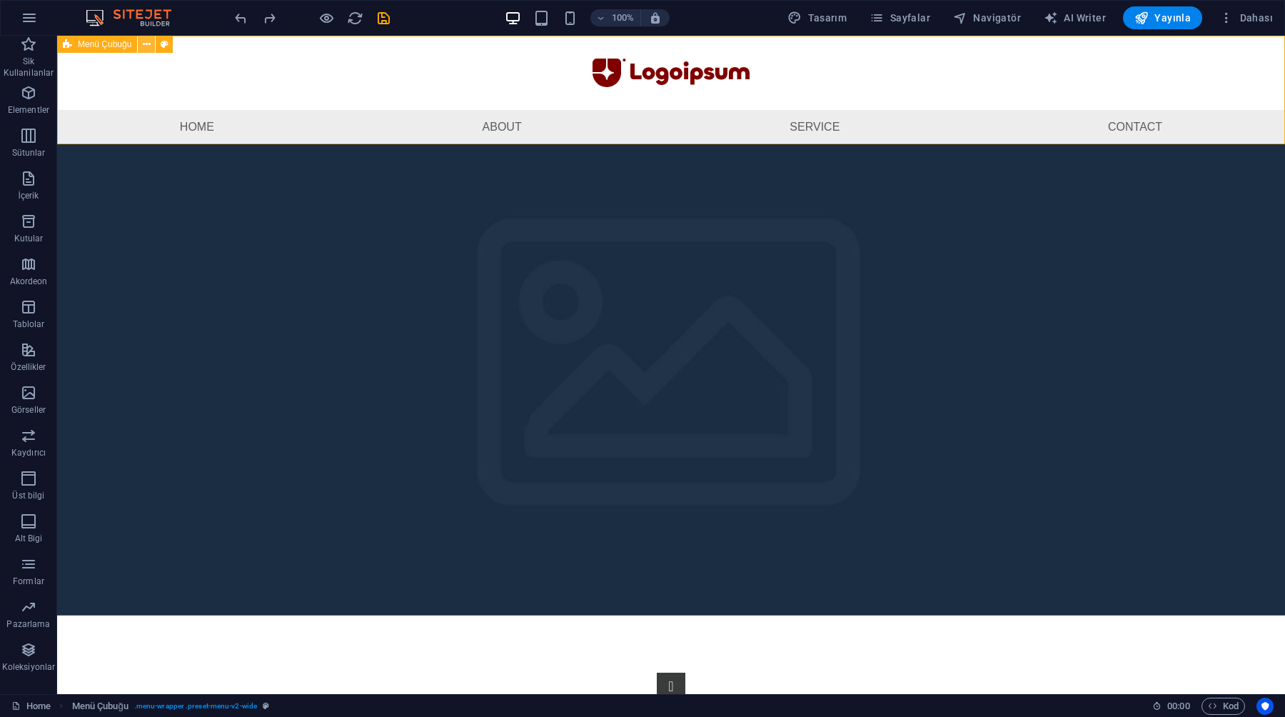
click at [149, 41] on icon at bounding box center [147, 44] width 8 height 15
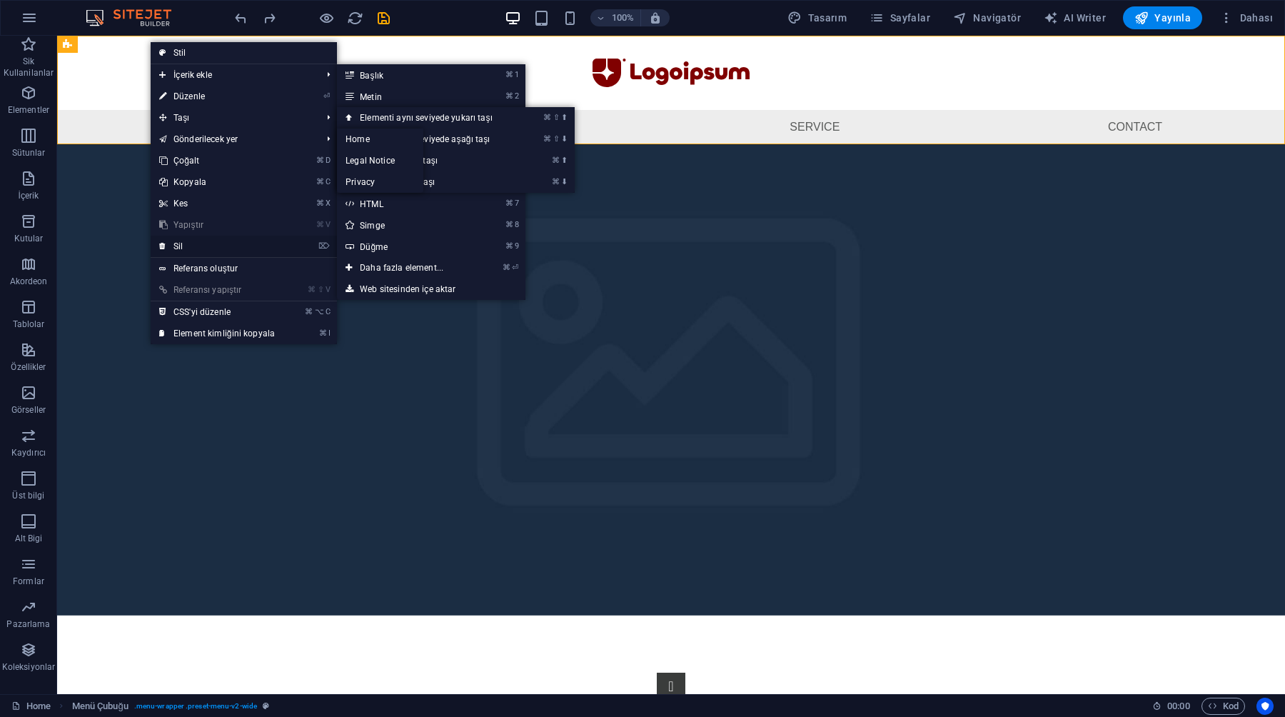
click at [195, 243] on link "⌦ Sil" at bounding box center [217, 246] width 133 height 21
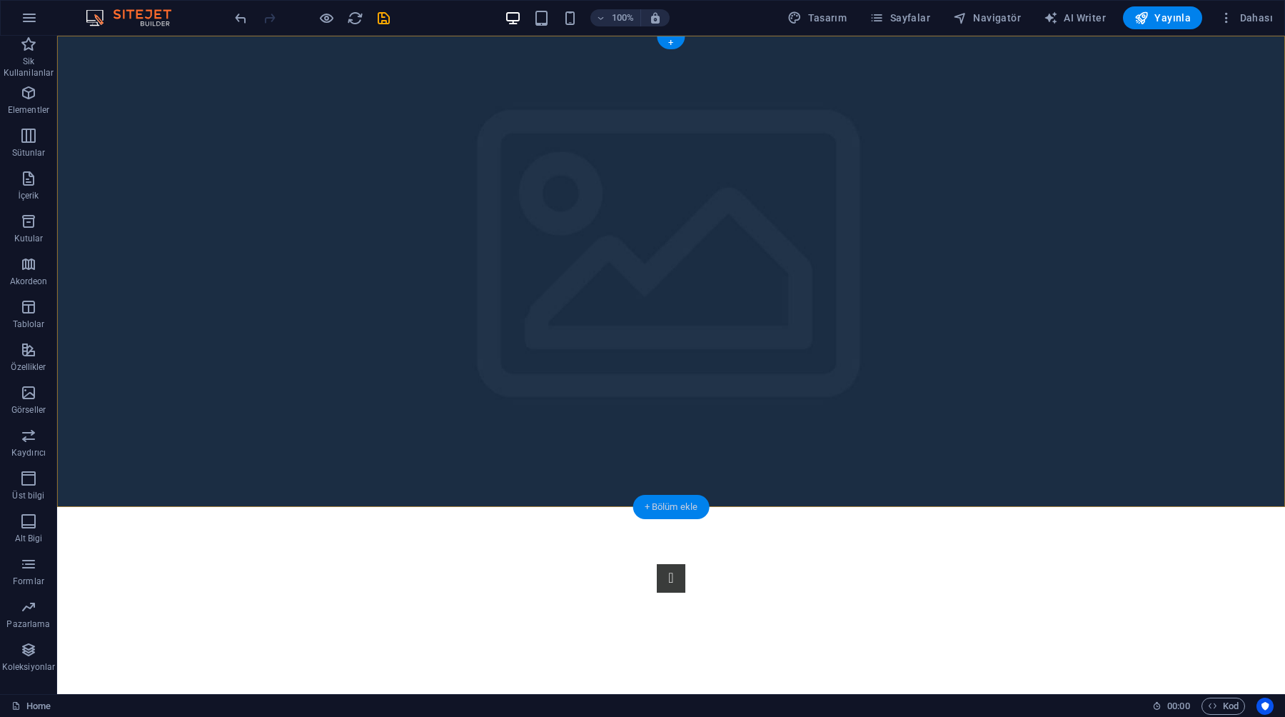
click at [662, 503] on div "+ Bölüm ekle" at bounding box center [671, 507] width 76 height 24
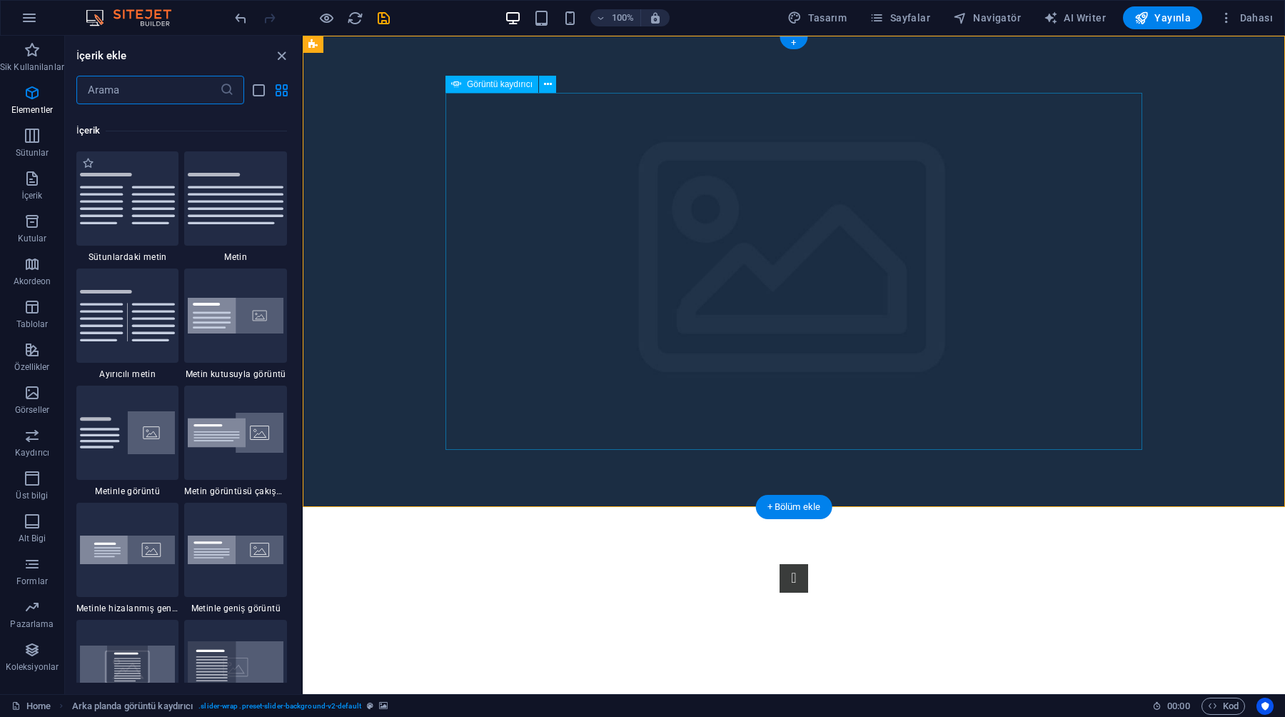
scroll to position [2498, 0]
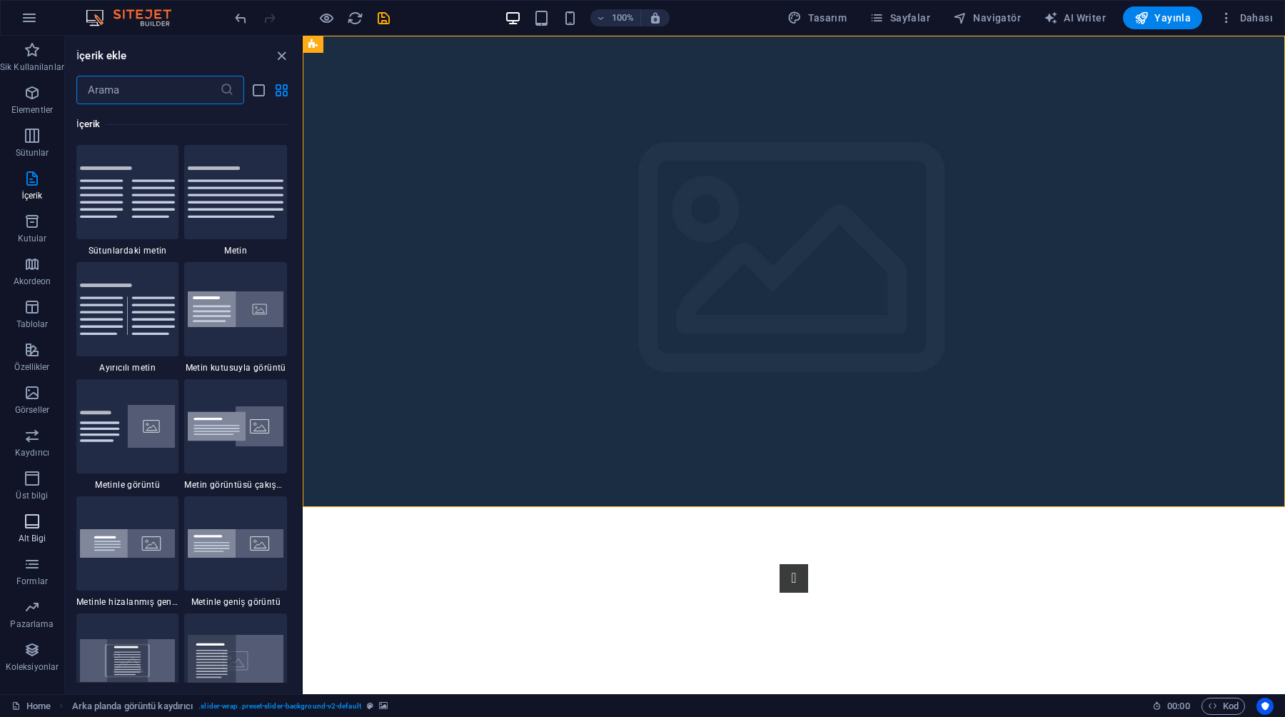
click at [38, 524] on icon "button" at bounding box center [32, 521] width 17 height 17
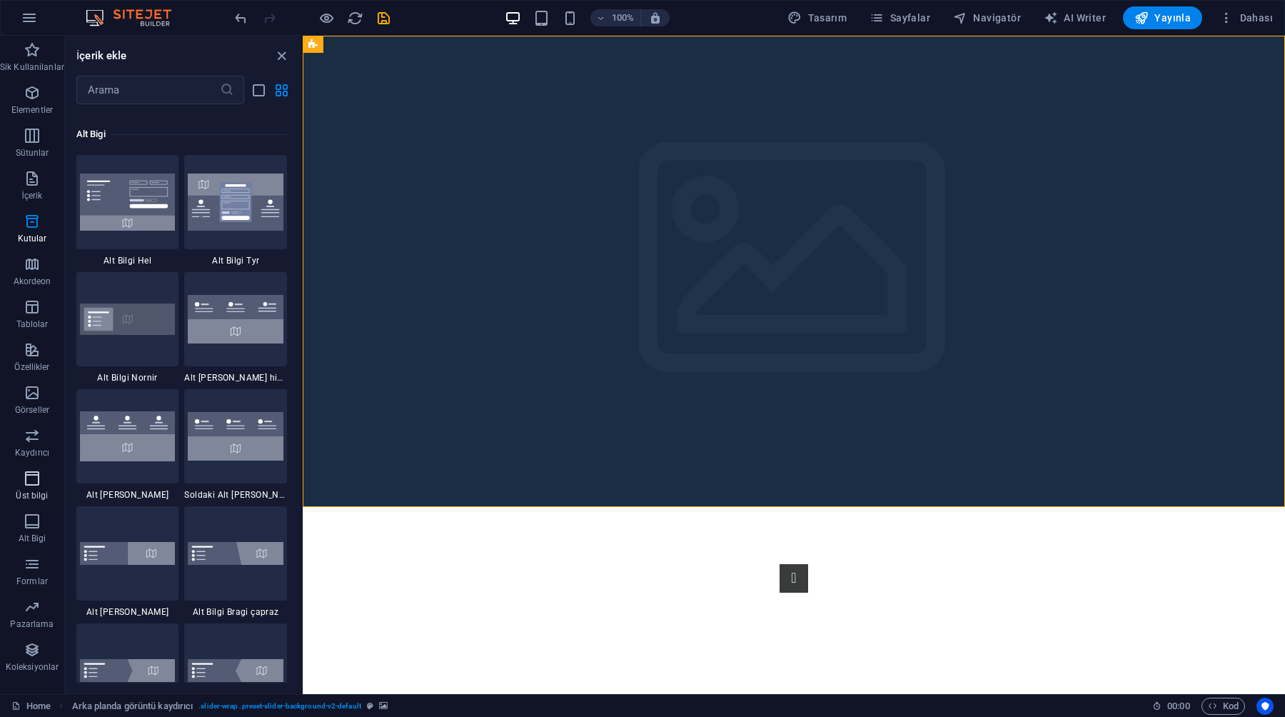
click at [28, 488] on span "Üst bilgi" at bounding box center [32, 487] width 64 height 34
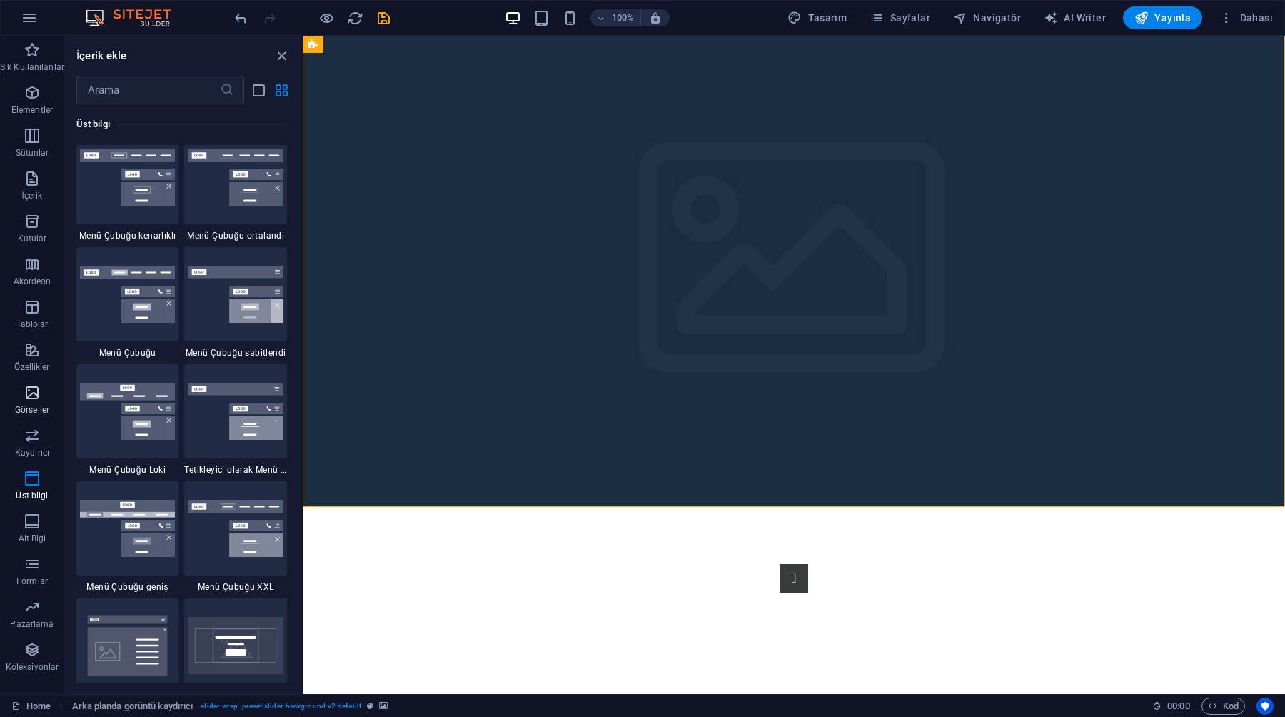
scroll to position [8596, 0]
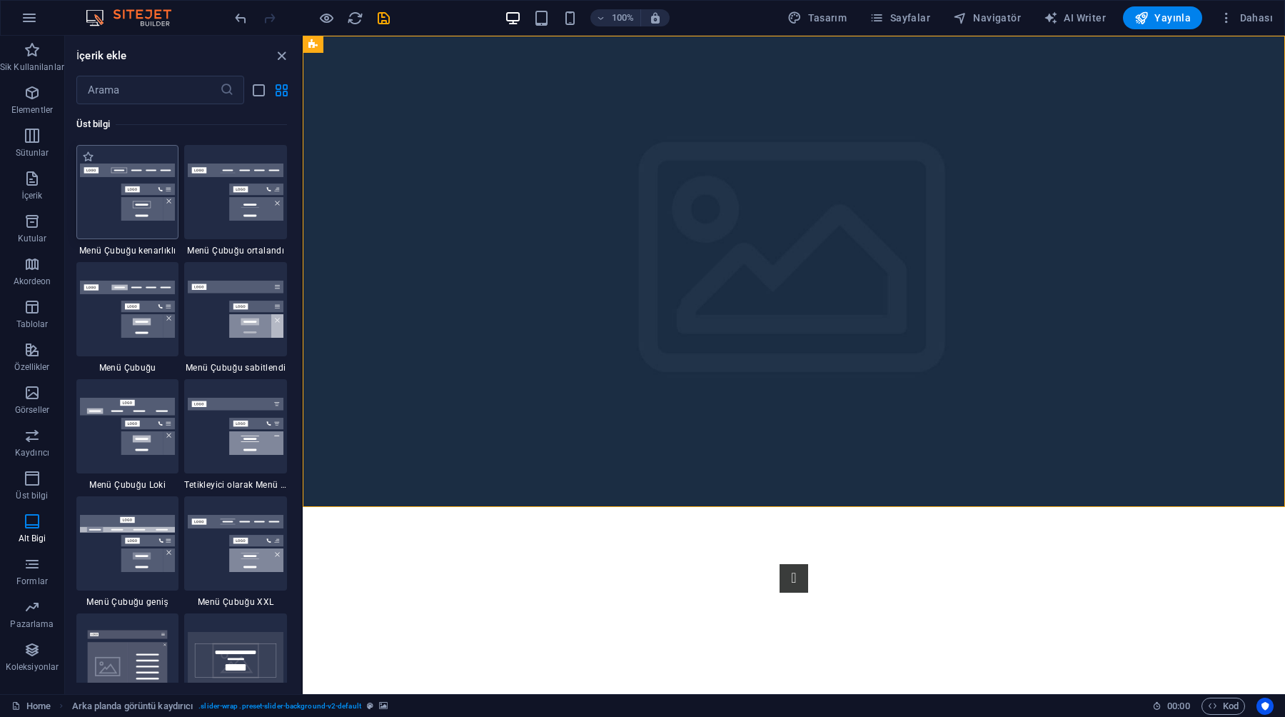
click at [138, 206] on img at bounding box center [128, 192] width 96 height 58
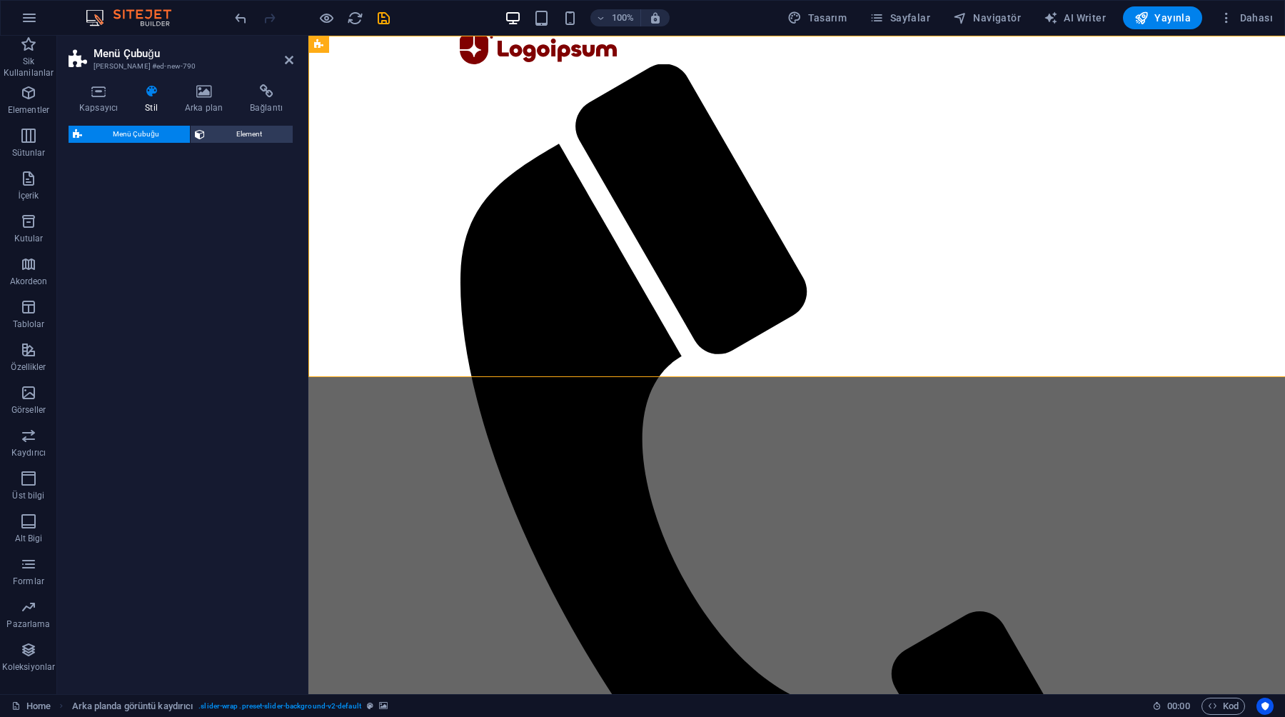
select select "rem"
select select "preset-menu-v2-border"
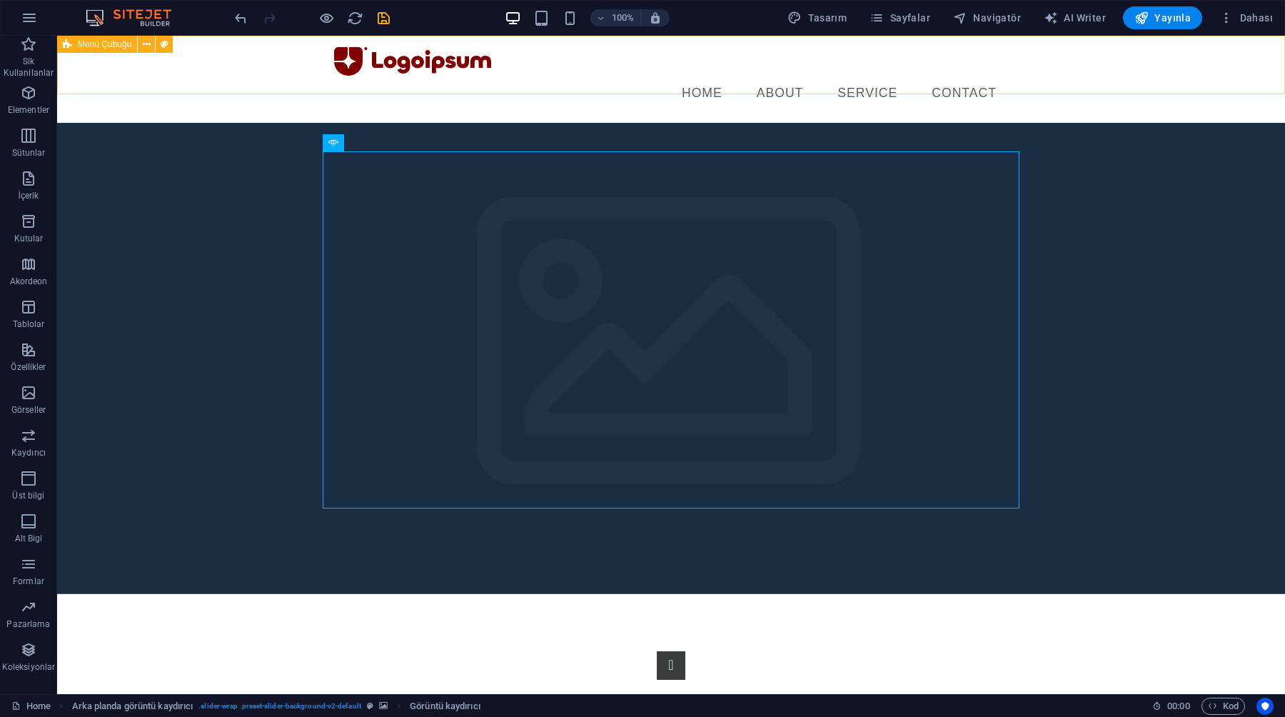
click at [109, 49] on span "Menü Çubuğu" at bounding box center [105, 44] width 54 height 9
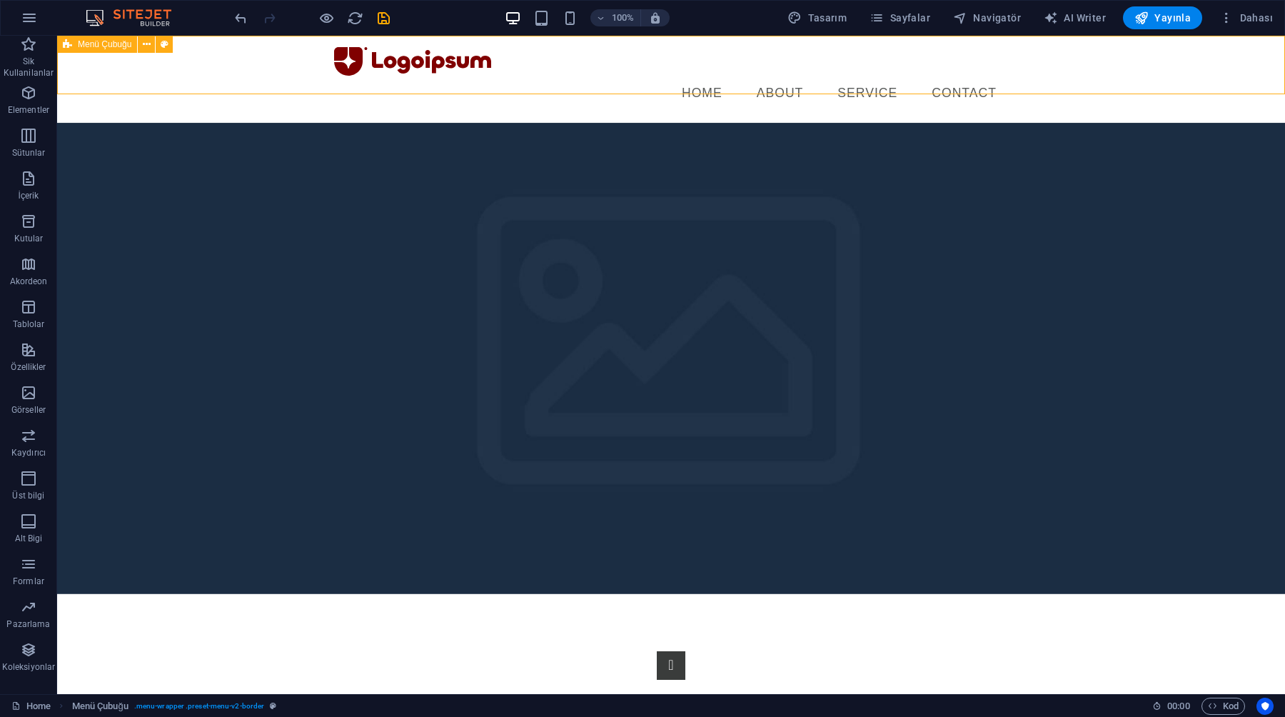
click at [109, 49] on span "Menü Çubuğu" at bounding box center [105, 44] width 54 height 9
select select "rem"
select select "preset-menu-v2-border"
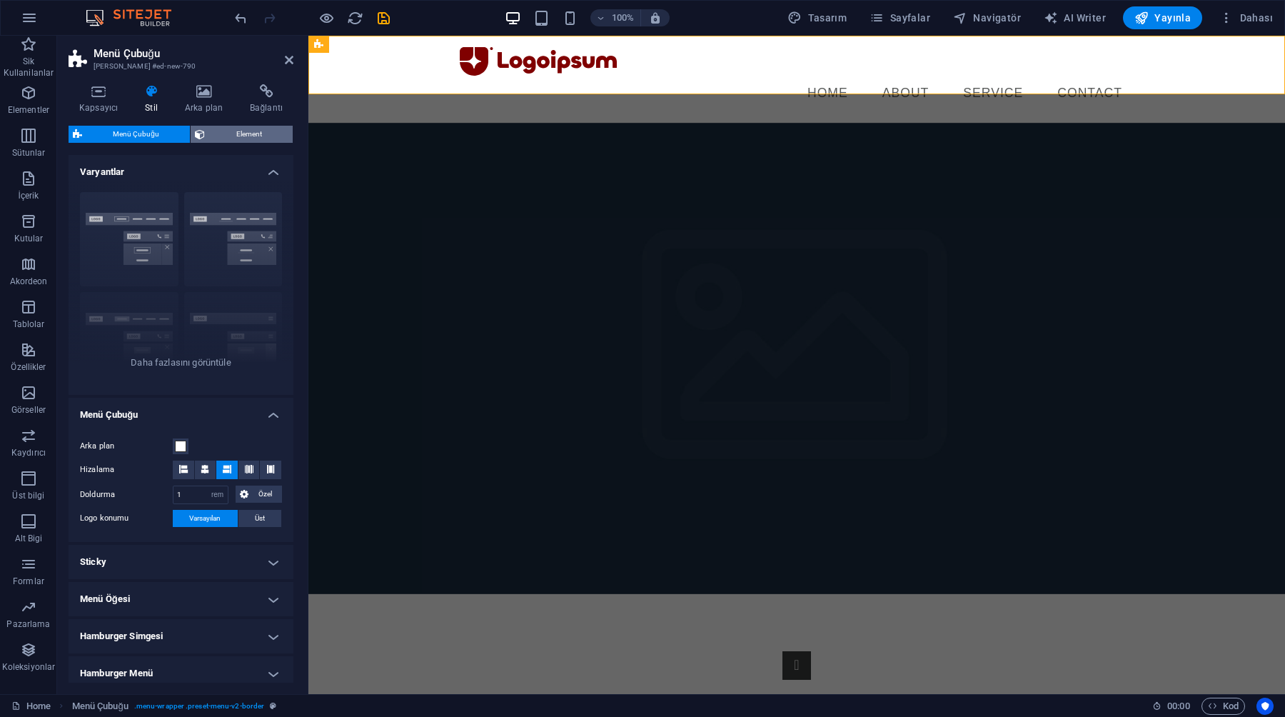
click at [209, 133] on span "Element" at bounding box center [248, 134] width 79 height 17
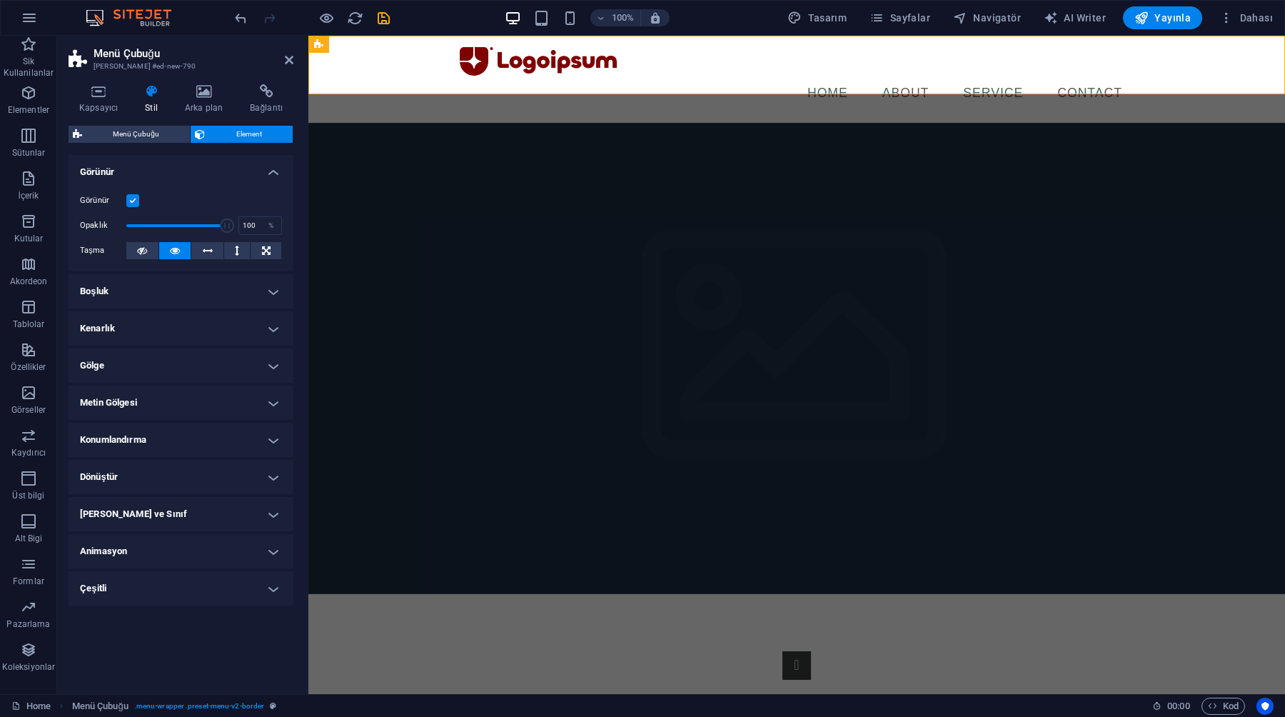
click at [146, 440] on h4 "Konumlandırma" at bounding box center [181, 440] width 225 height 34
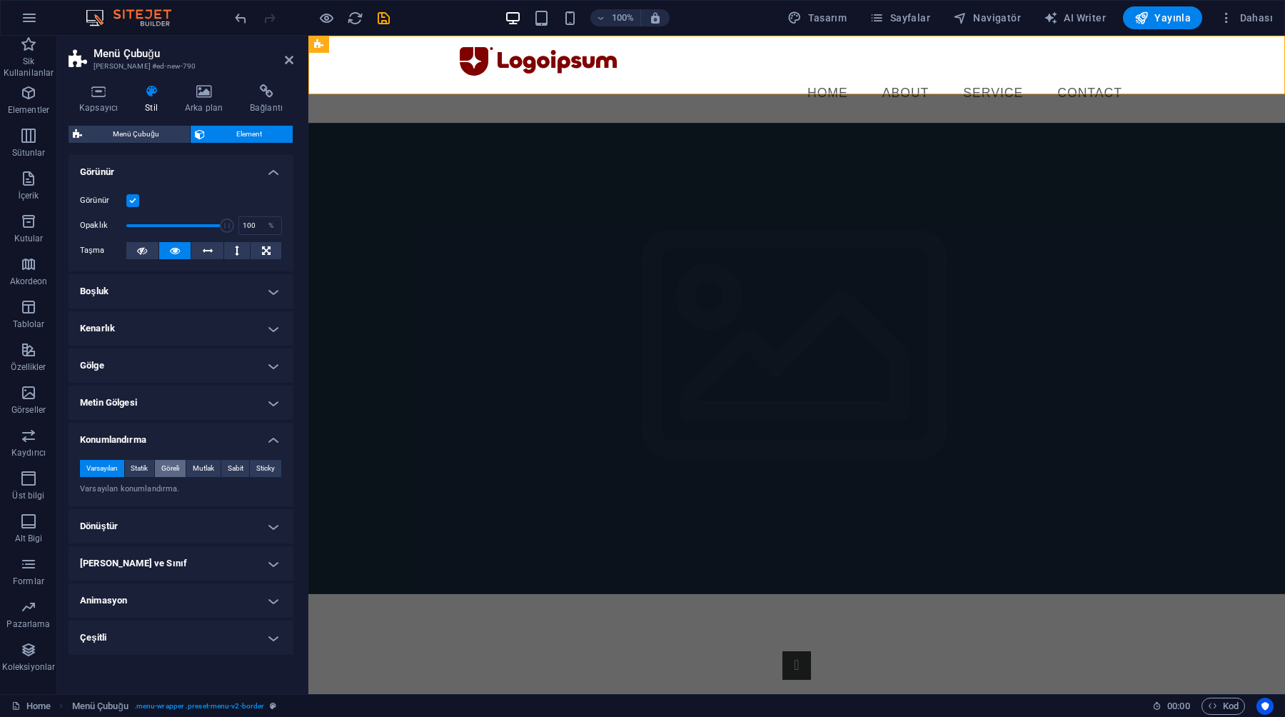
click at [170, 474] on span "Göreli" at bounding box center [170, 468] width 18 height 17
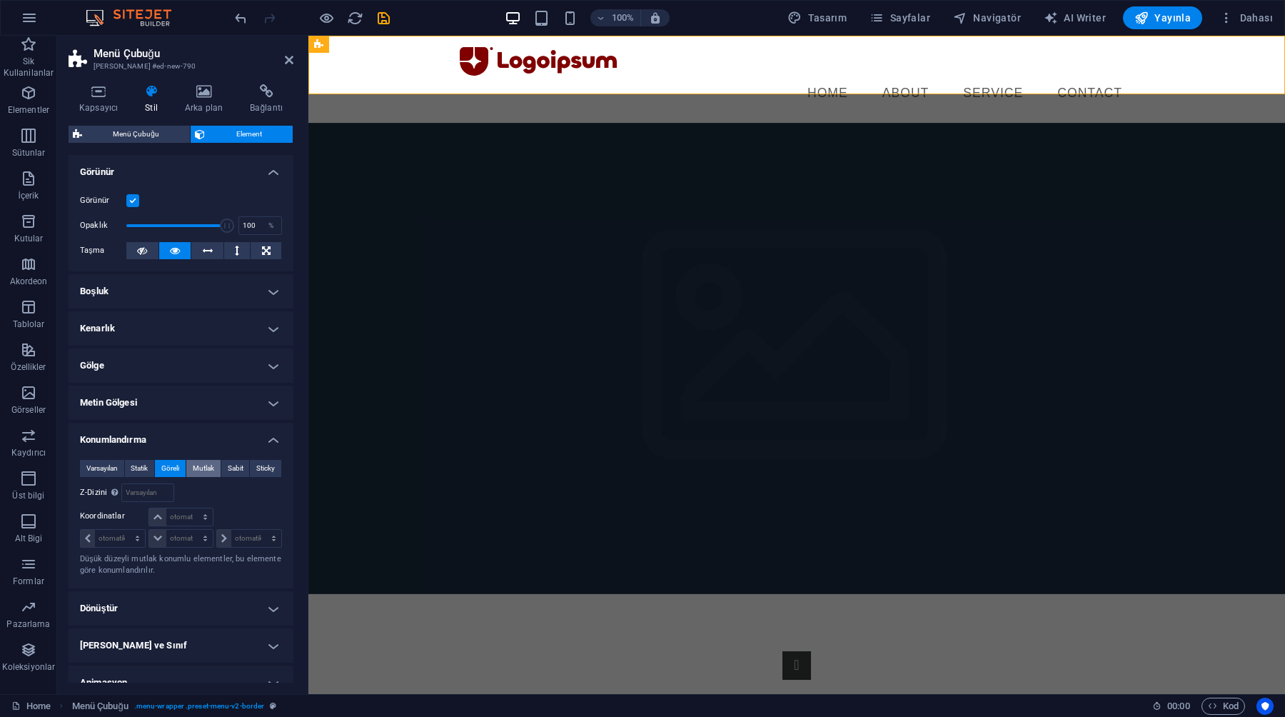
click at [205, 473] on span "Mutlak" at bounding box center [203, 468] width 21 height 17
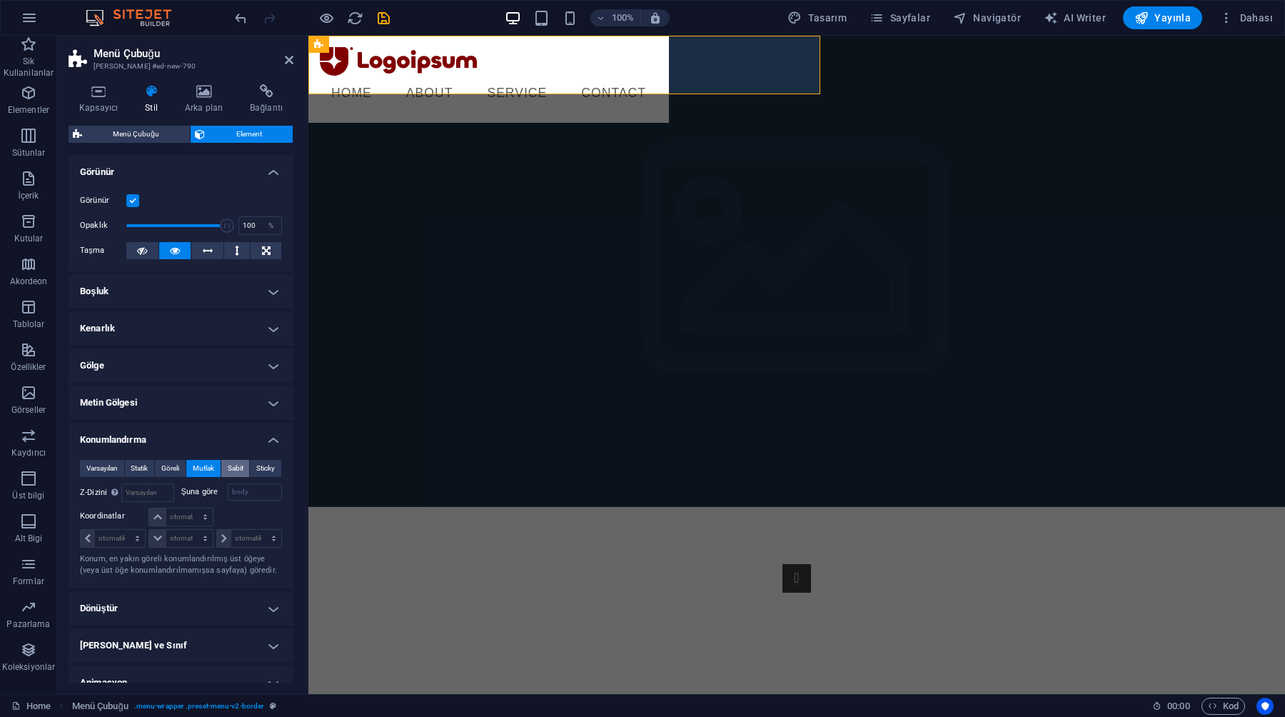
click at [231, 470] on span "Sabit" at bounding box center [236, 468] width 16 height 17
click at [190, 472] on button "Mutlak" at bounding box center [203, 468] width 34 height 17
click at [171, 472] on span "Göreli" at bounding box center [170, 468] width 18 height 17
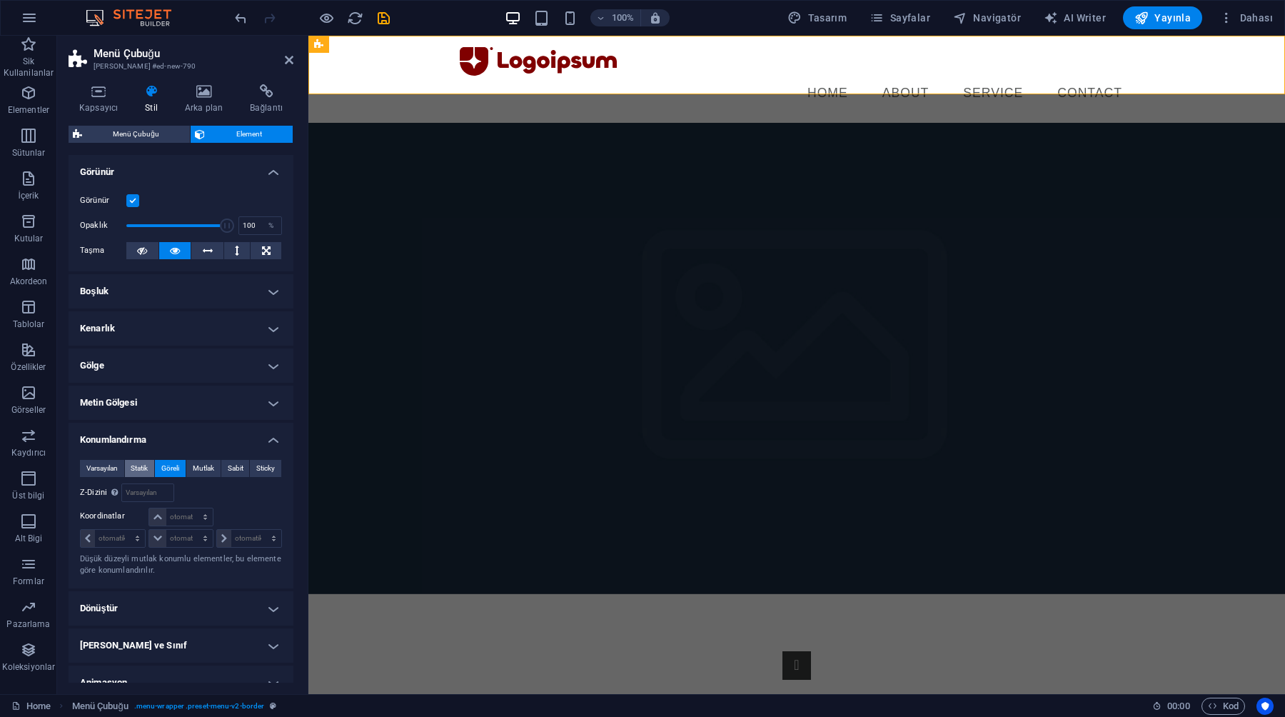
click at [148, 473] on span "Statik" at bounding box center [139, 468] width 17 height 17
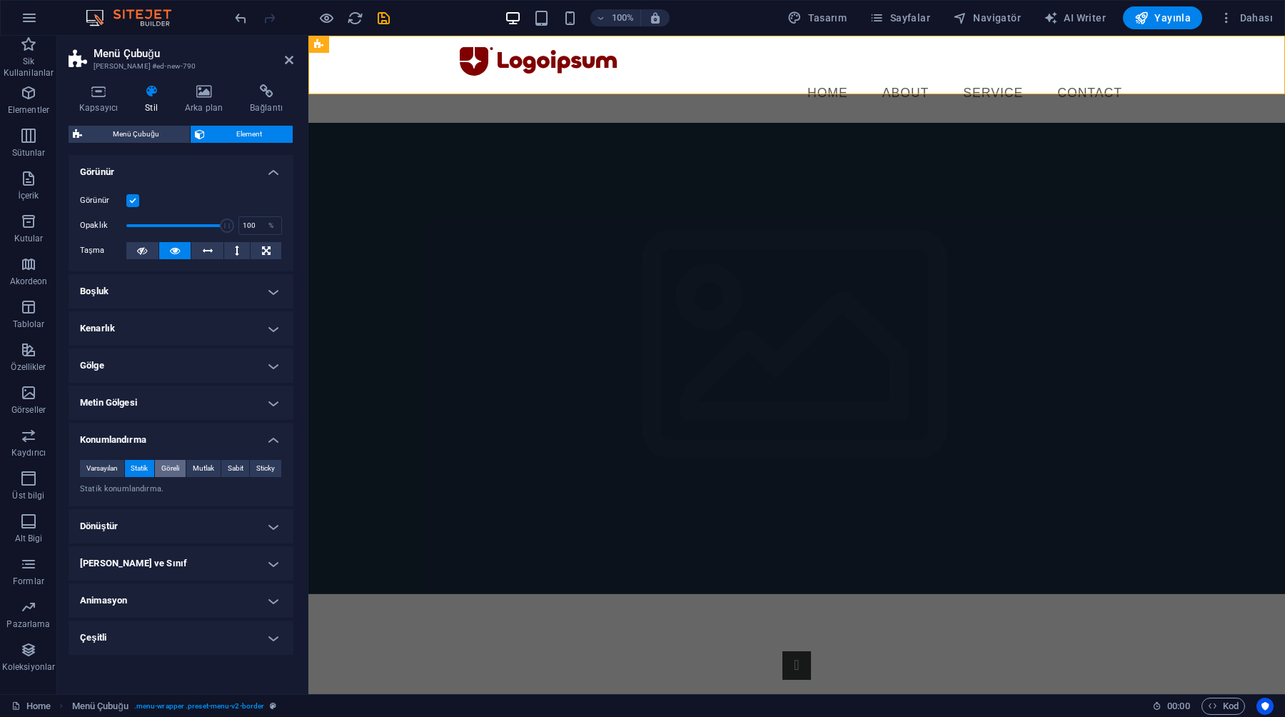
click at [170, 472] on span "Göreli" at bounding box center [170, 468] width 18 height 17
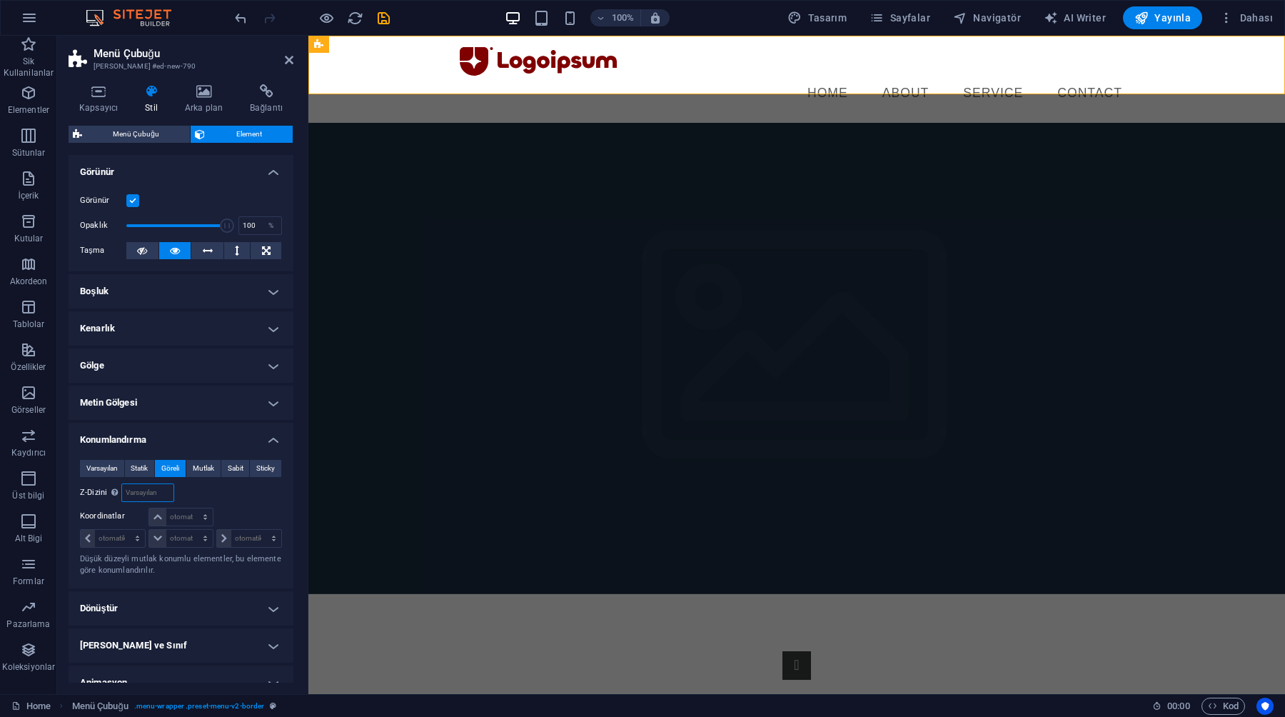
click at [158, 499] on input "number" at bounding box center [147, 492] width 51 height 17
type input "1"
click at [195, 492] on div "Şuna göre body" at bounding box center [231, 492] width 101 height 19
click at [191, 509] on select "otomatik px rem % em" at bounding box center [180, 516] width 63 height 17
click at [362, 621] on html "Skip to main content Menu Home About Service Contact 1 2" at bounding box center [796, 550] width 977 height 1029
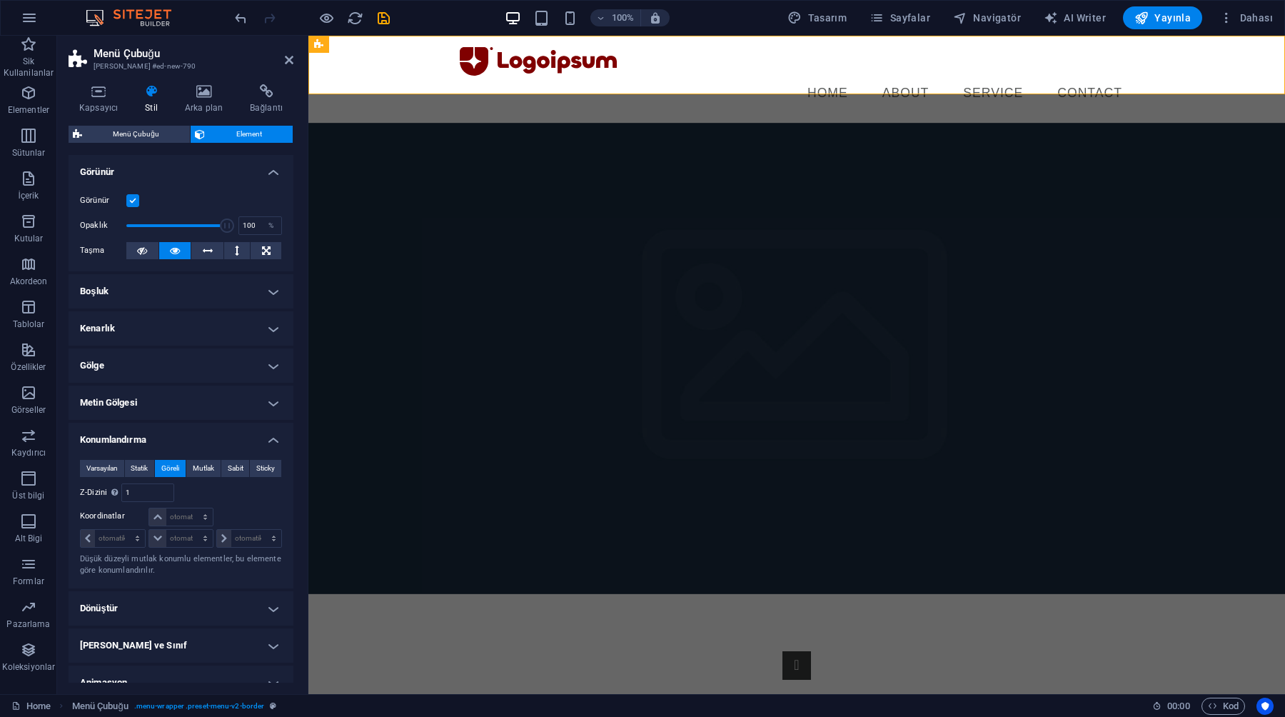
click at [344, 461] on figure at bounding box center [796, 358] width 977 height 471
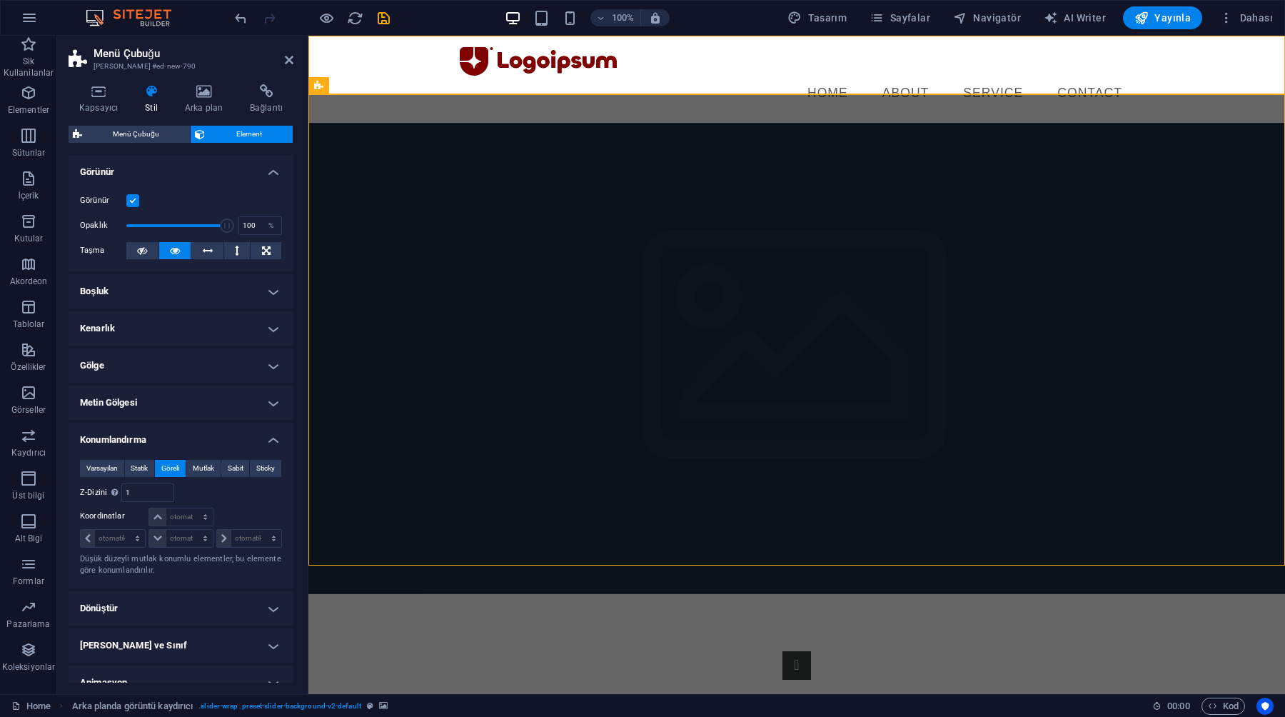
click at [344, 461] on figure at bounding box center [796, 358] width 977 height 471
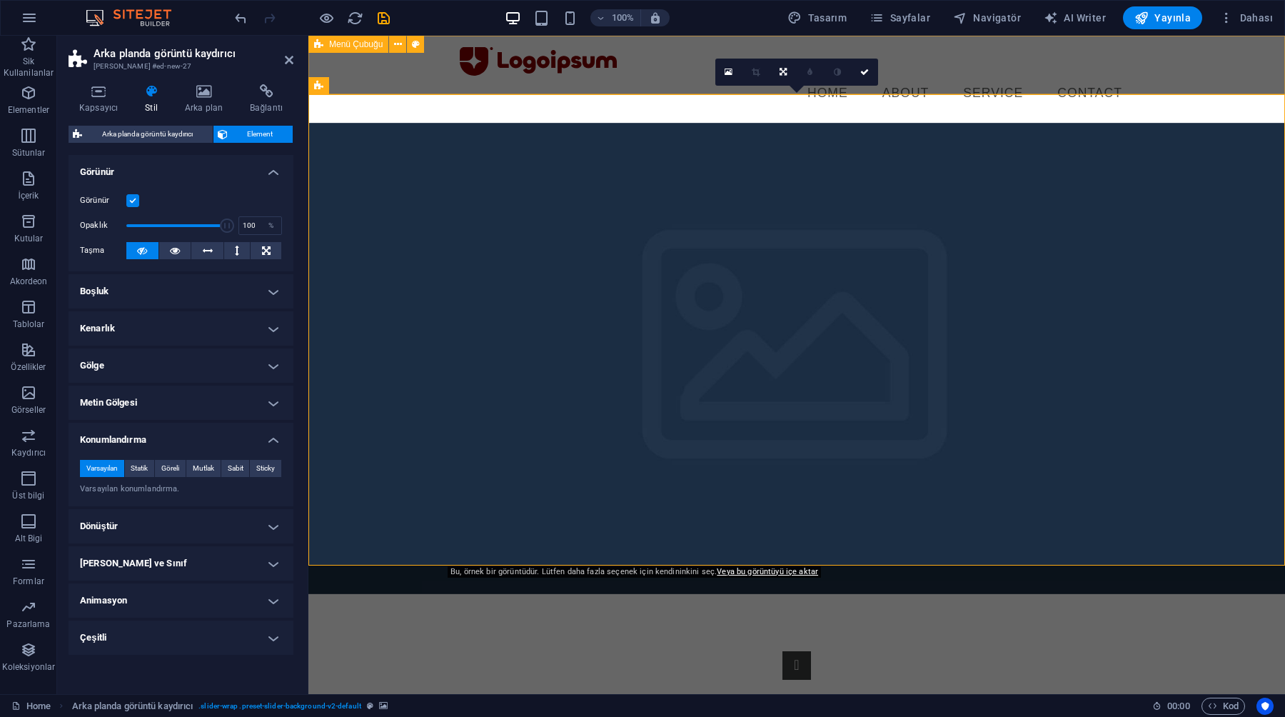
click at [393, 64] on div "Menu Home About Service Contact" at bounding box center [796, 79] width 977 height 87
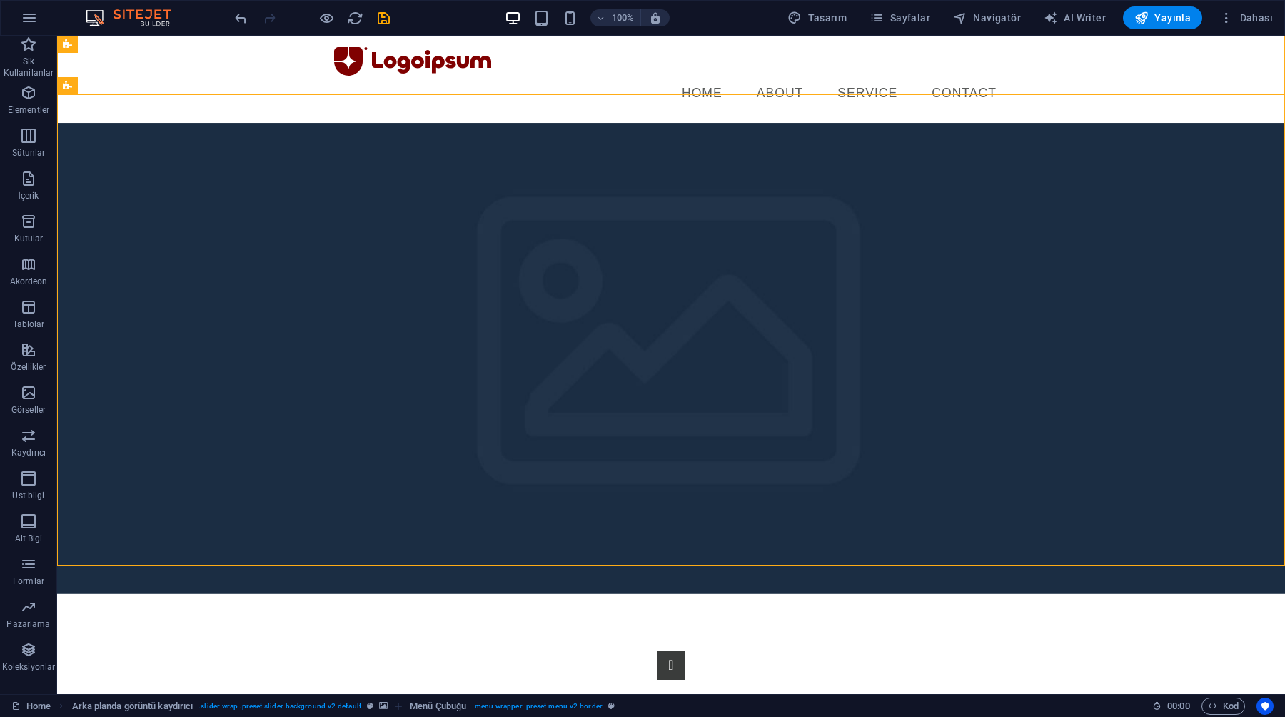
click at [337, 574] on html "Skip to main content Menu Home About Service Contact 1 2" at bounding box center [671, 550] width 1228 height 1029
click at [330, 611] on html "Skip to main content Menu Home About Service Contact 1 2" at bounding box center [671, 550] width 1228 height 1029
click at [193, 213] on figure at bounding box center [671, 358] width 1228 height 471
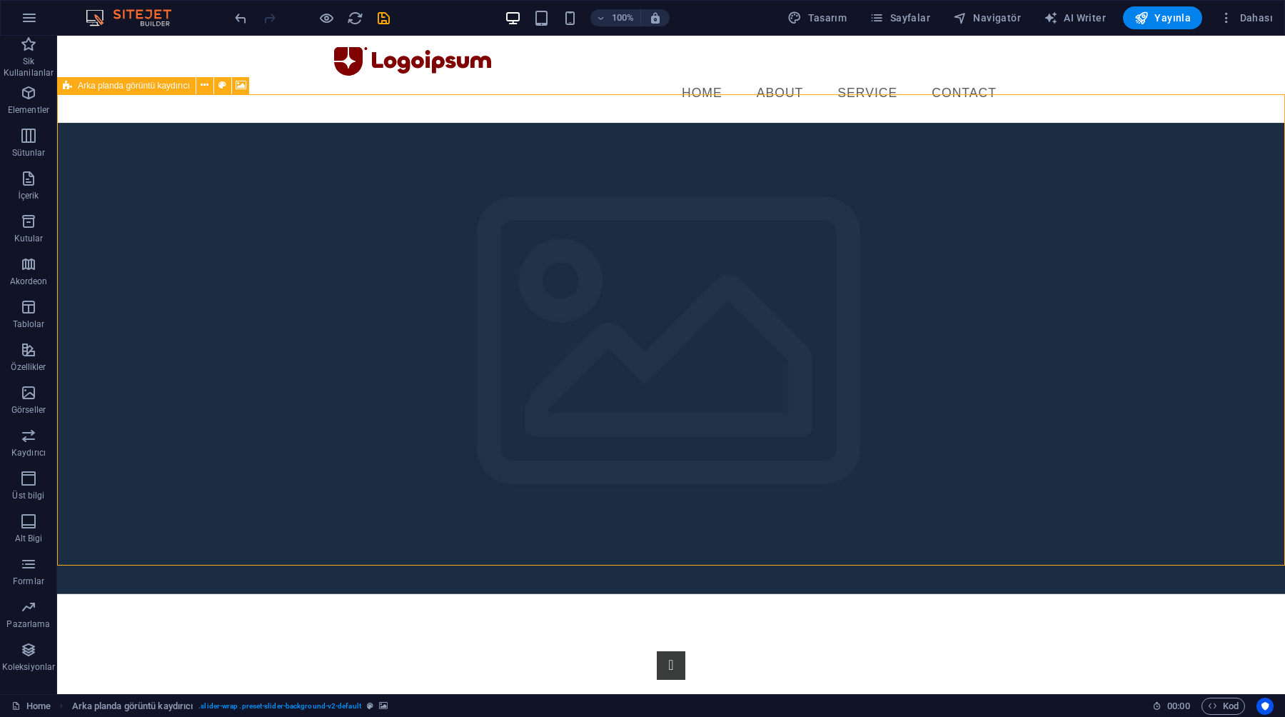
click at [71, 82] on icon at bounding box center [67, 85] width 9 height 17
click at [83, 85] on span "Arka planda görüntü kaydırıcı" at bounding box center [134, 85] width 112 height 9
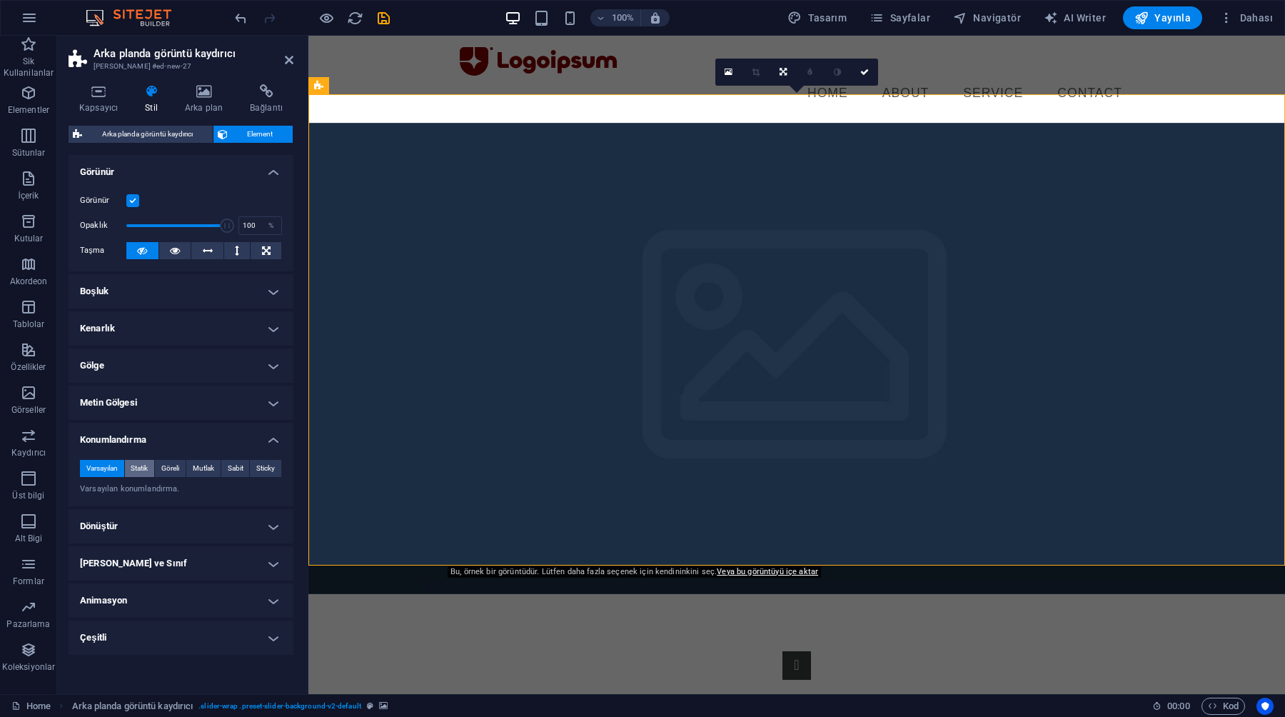
click at [140, 471] on span "Statik" at bounding box center [139, 468] width 17 height 17
click at [168, 465] on span "Göreli" at bounding box center [170, 468] width 18 height 17
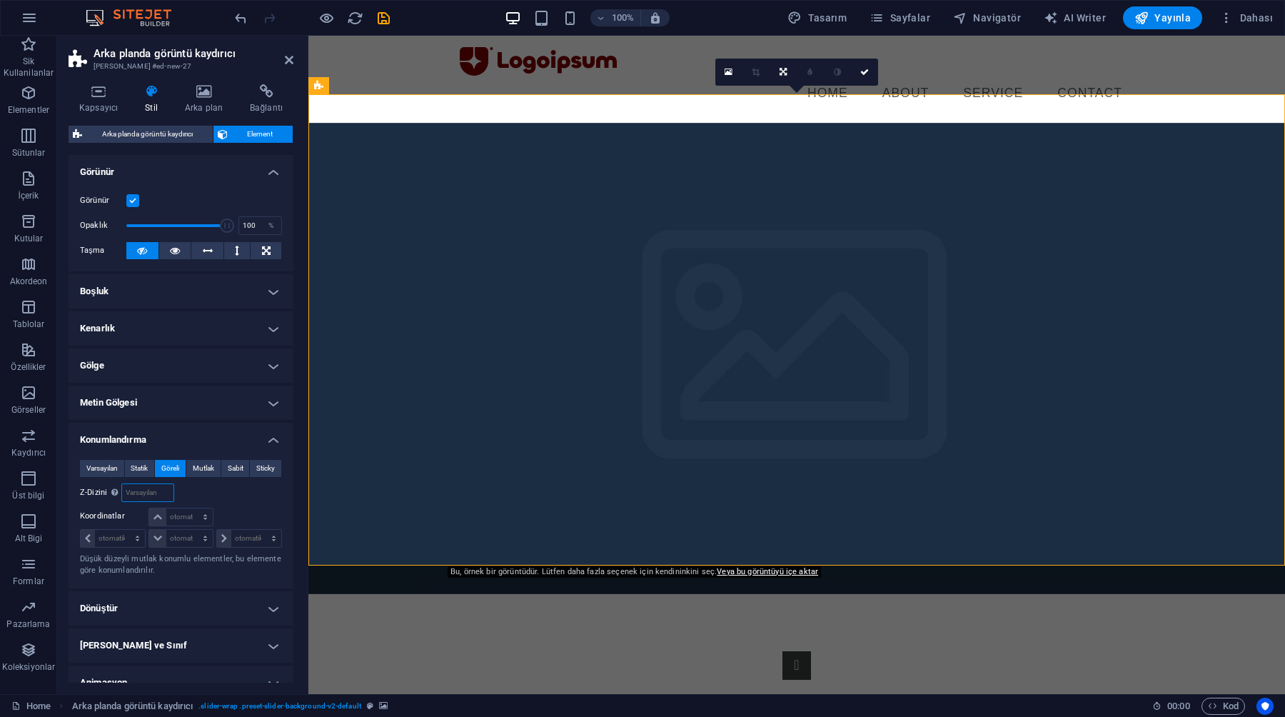
click at [158, 490] on input "number" at bounding box center [147, 492] width 51 height 17
type input "2"
click at [171, 513] on select "otomatik px rem % em" at bounding box center [180, 516] width 63 height 17
select select "px"
click at [191, 508] on select "otomatik px rem % em" at bounding box center [180, 516] width 63 height 17
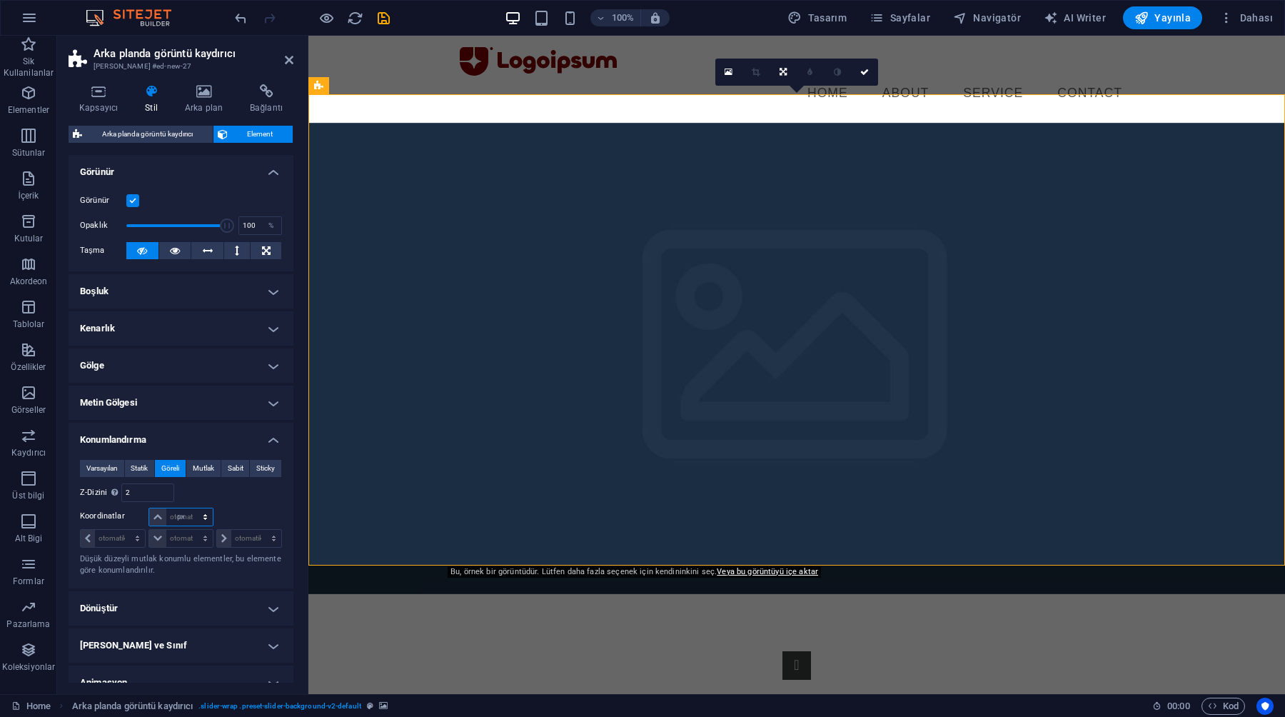
type input "0"
click at [238, 495] on div "Şuna göre body" at bounding box center [231, 492] width 101 height 19
click at [171, 525] on div "0 otomatik px rem % em" at bounding box center [180, 517] width 64 height 19
click at [175, 519] on input "0" at bounding box center [189, 516] width 46 height 17
click at [194, 495] on div "Şuna göre body" at bounding box center [231, 492] width 101 height 19
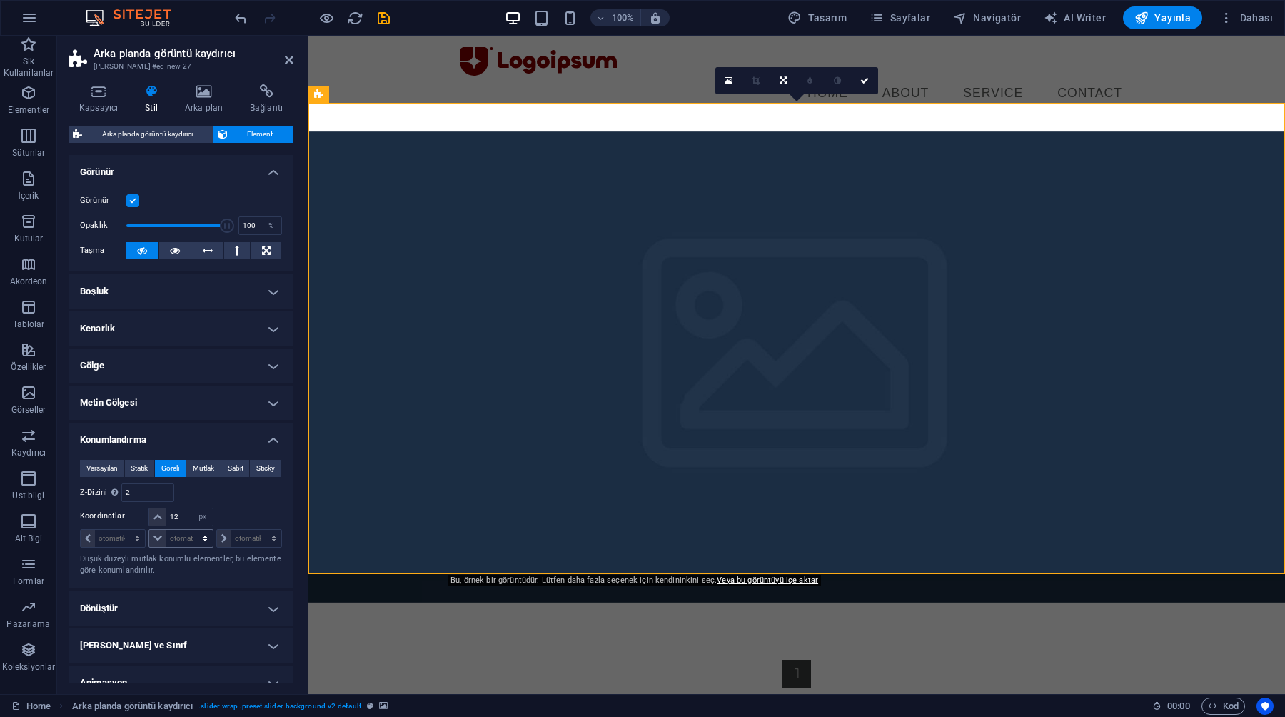
type input "0"
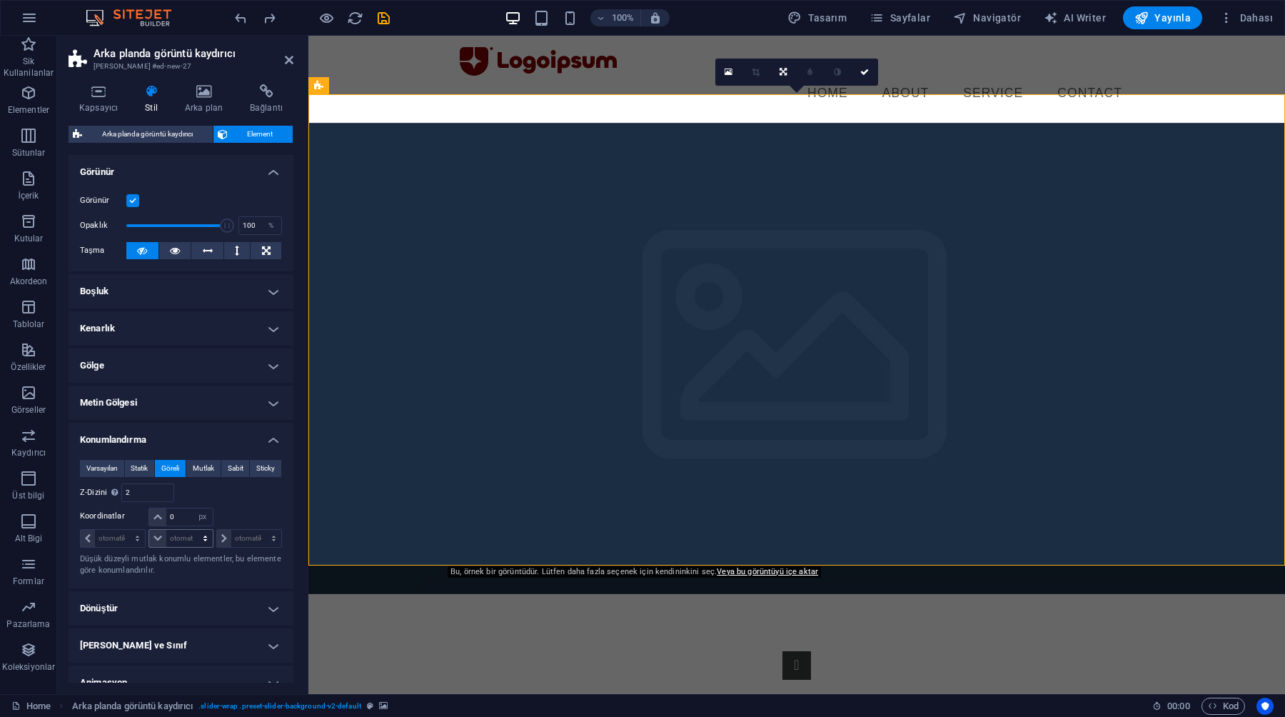
select select "DISABLED_OPTION_VALUE"
click at [141, 493] on input "2" at bounding box center [147, 492] width 51 height 17
click at [208, 490] on div "Şuna göre body" at bounding box center [231, 492] width 101 height 19
click at [283, 56] on h2 "Arka planda görüntü kaydırıcı" at bounding box center [194, 53] width 200 height 13
click at [291, 59] on icon at bounding box center [289, 59] width 9 height 11
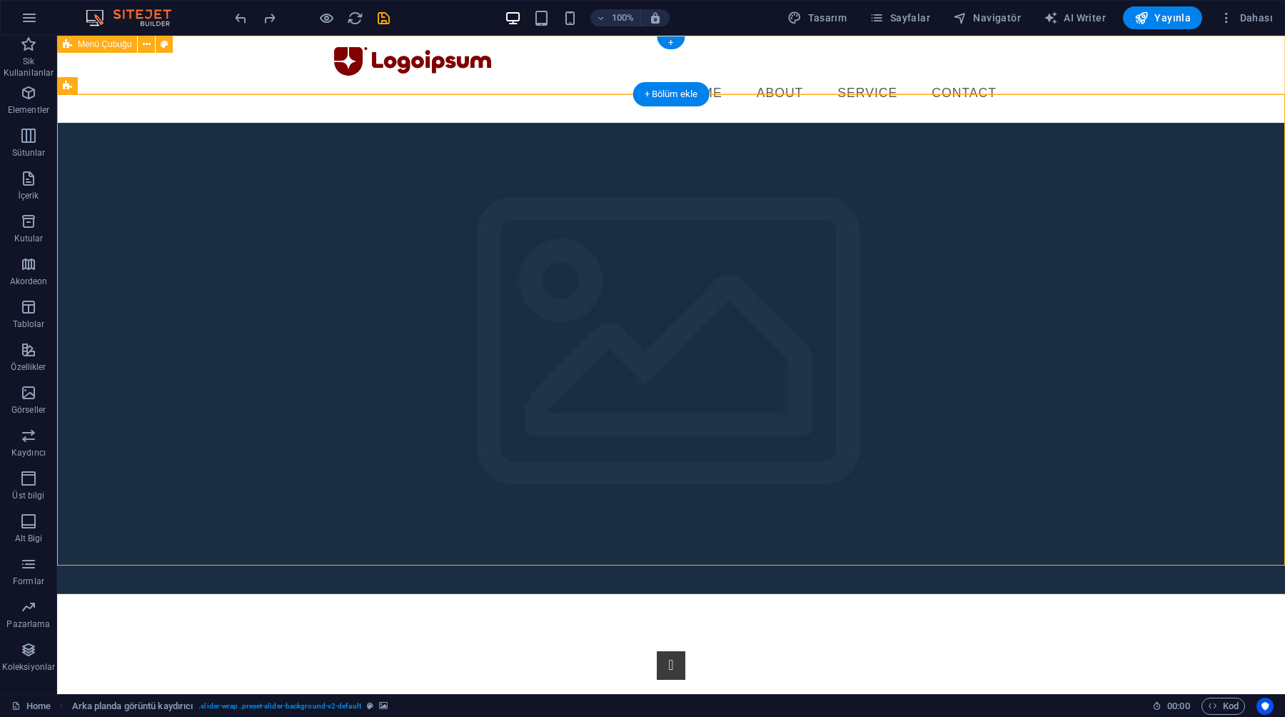
click at [640, 590] on html "Skip to main content Menu Home About Service Contact 1 2" at bounding box center [671, 550] width 1228 height 1029
drag, startPoint x: 229, startPoint y: 570, endPoint x: 647, endPoint y: 637, distance: 423.8
click at [647, 637] on html "Skip to main content Menu Home About Service Contact 1 2" at bounding box center [671, 550] width 1228 height 1029
drag, startPoint x: 647, startPoint y: 637, endPoint x: 149, endPoint y: 246, distance: 633.5
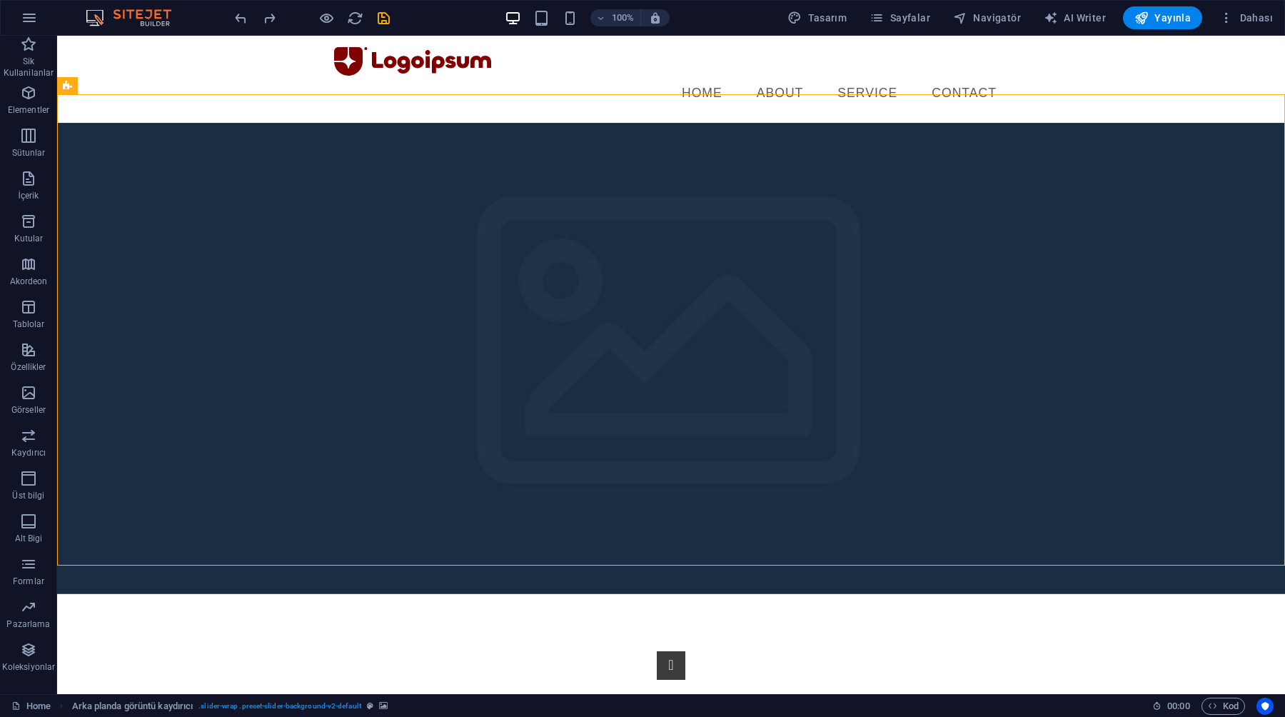
click at [149, 246] on figure at bounding box center [671, 358] width 1228 height 471
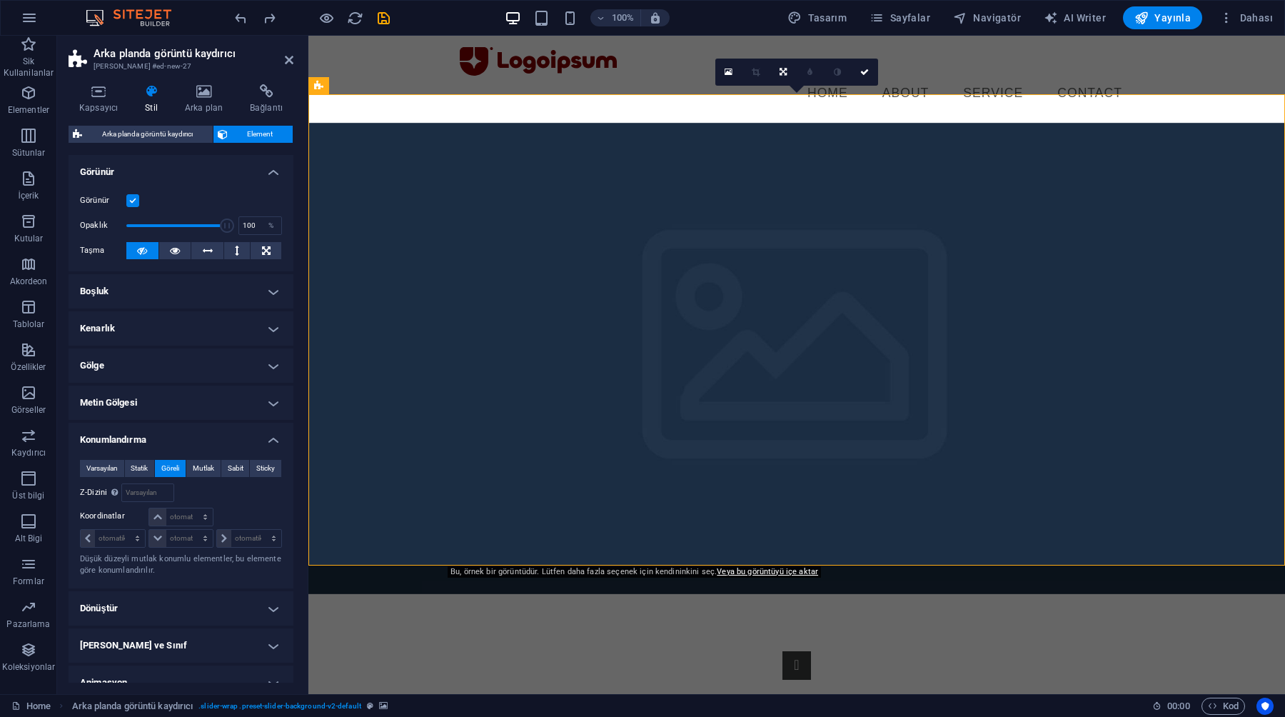
type input "2"
click at [286, 59] on icon at bounding box center [289, 59] width 9 height 11
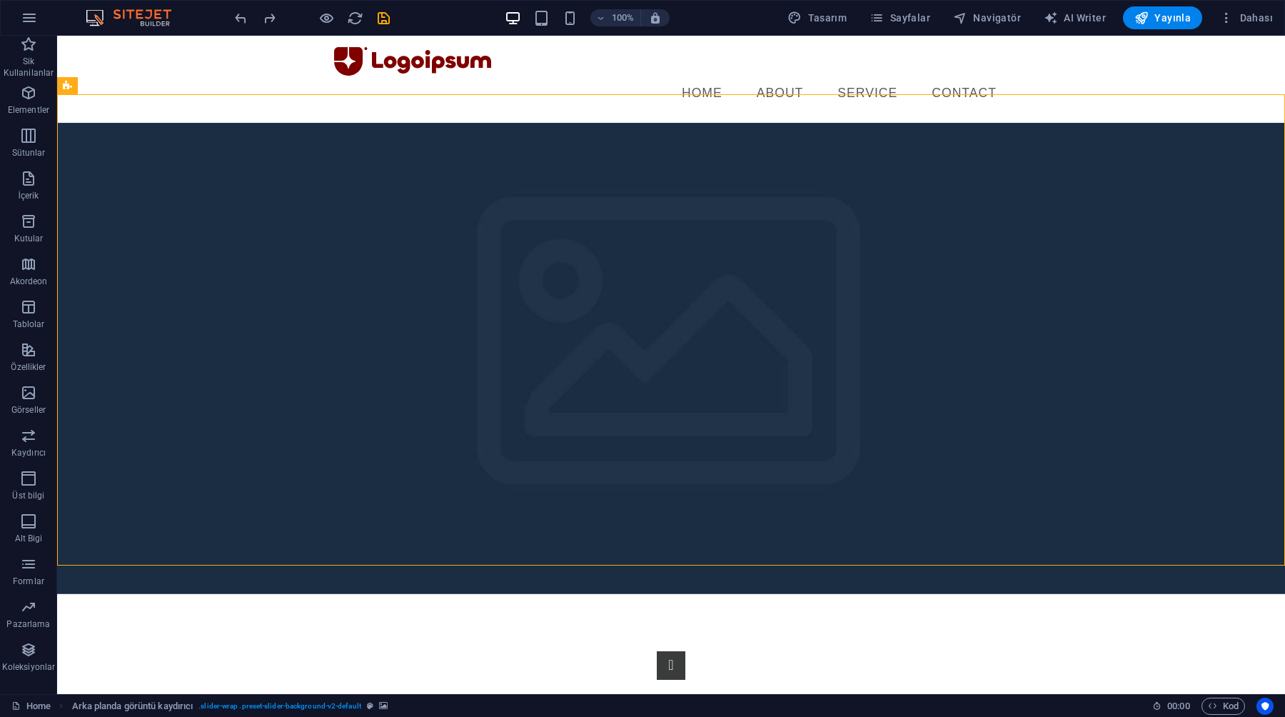
drag, startPoint x: 149, startPoint y: 246, endPoint x: 651, endPoint y: 568, distance: 596.2
click at [651, 568] on html "Skip to main content Menu Home About Service Contact 1 2" at bounding box center [671, 550] width 1228 height 1029
click at [670, 625] on html "Skip to main content Menu Home About Service Contact 1 2" at bounding box center [671, 550] width 1228 height 1029
click at [662, 544] on figure at bounding box center [671, 358] width 1228 height 471
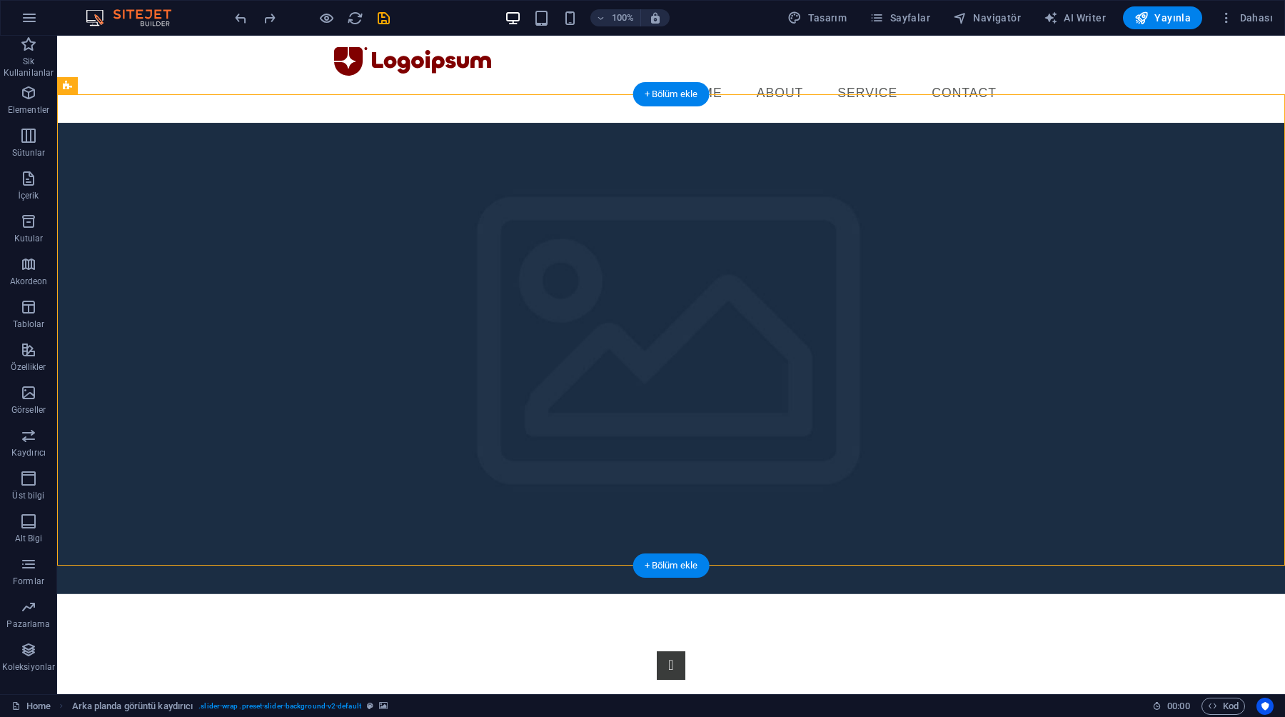
click at [664, 566] on div "+ Bölüm ekle" at bounding box center [671, 565] width 76 height 24
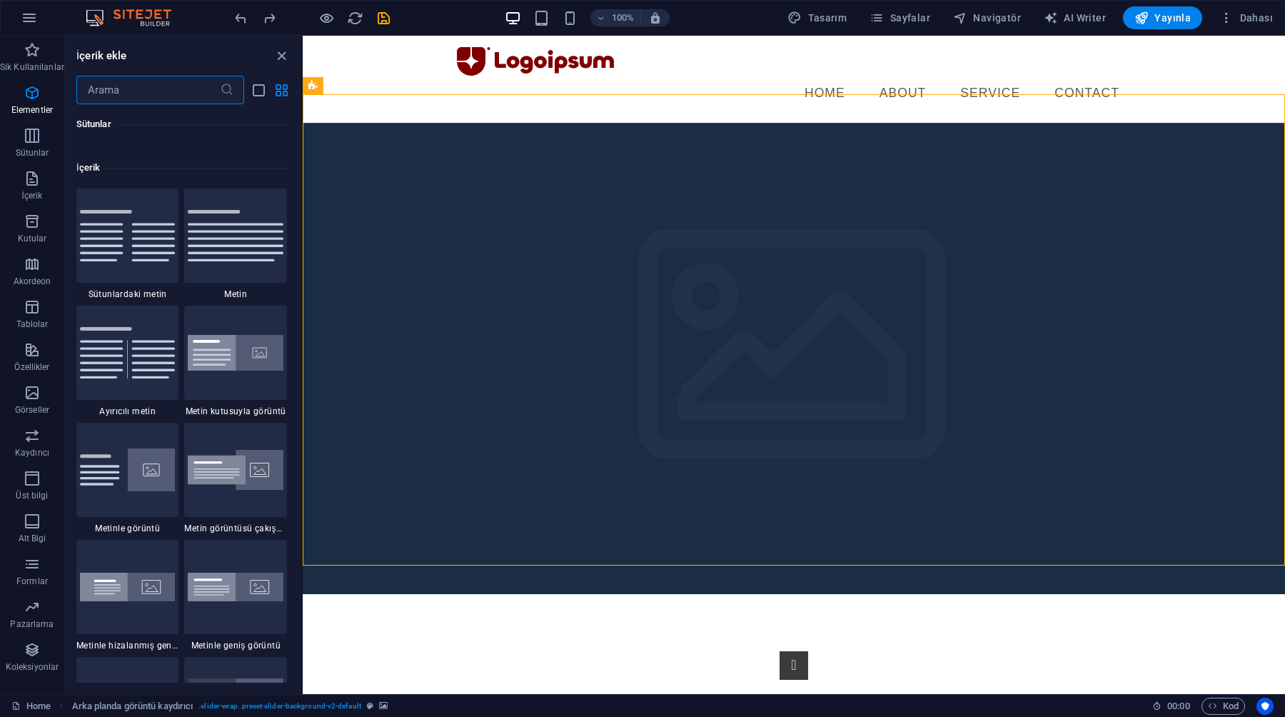
scroll to position [2498, 0]
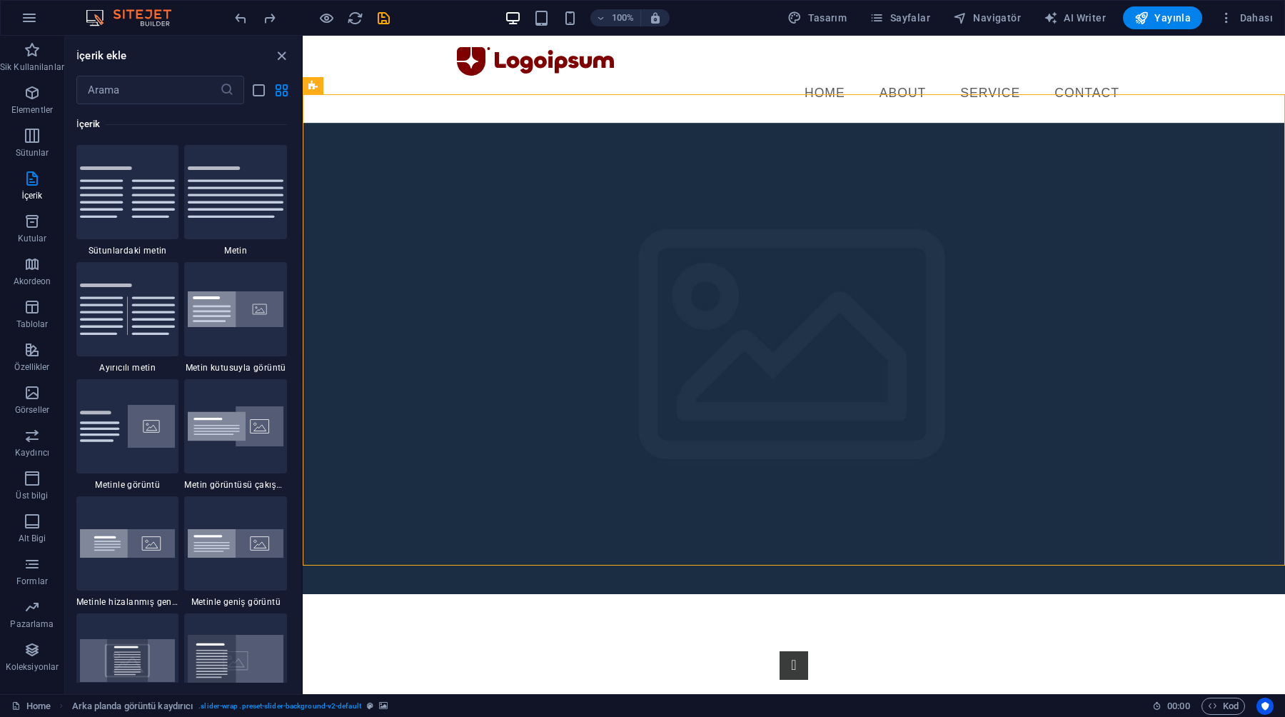
click at [223, 421] on img at bounding box center [236, 426] width 96 height 41
select select "rem"
select select "px"
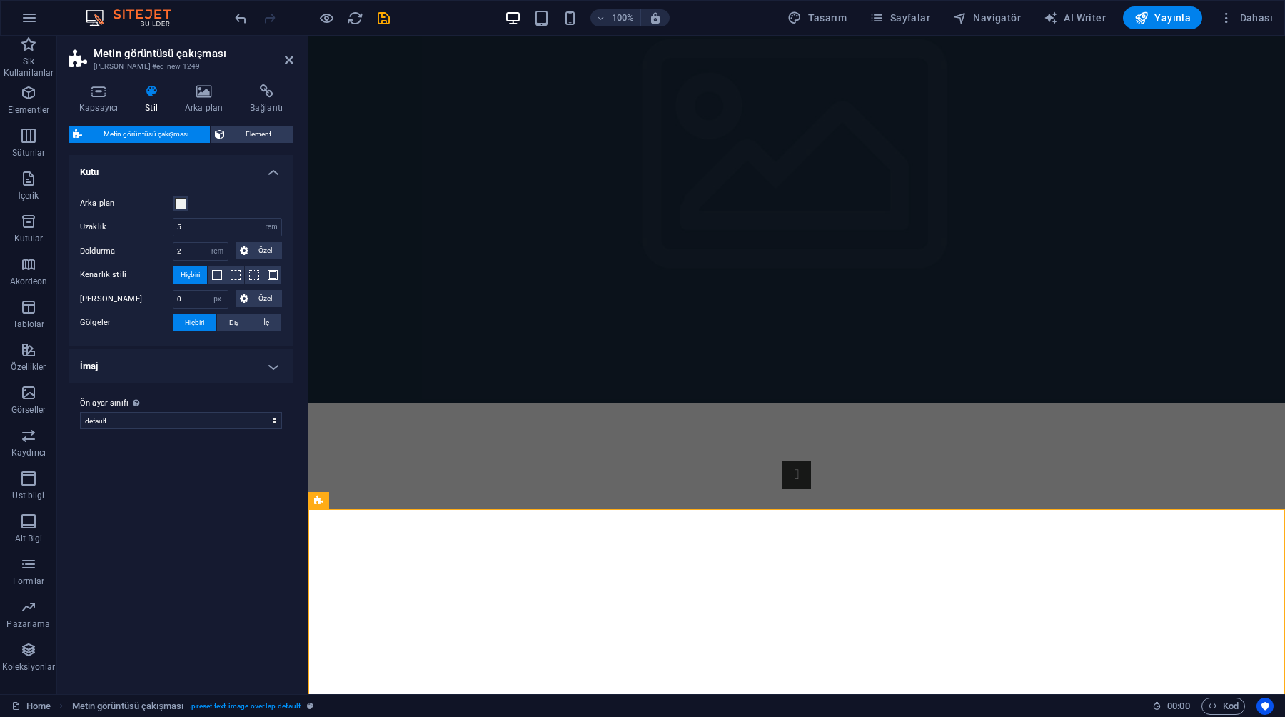
scroll to position [229, 0]
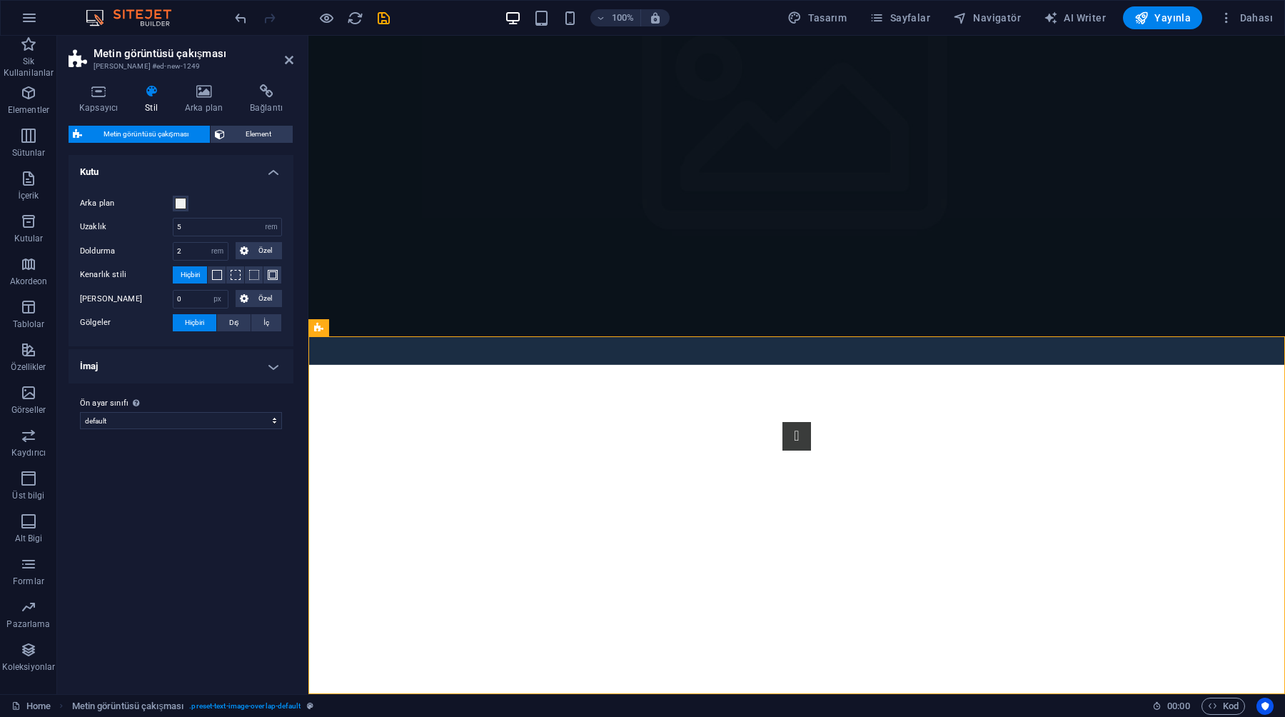
drag, startPoint x: 594, startPoint y: 533, endPoint x: 287, endPoint y: 57, distance: 565.9
click at [287, 57] on icon at bounding box center [289, 59] width 9 height 11
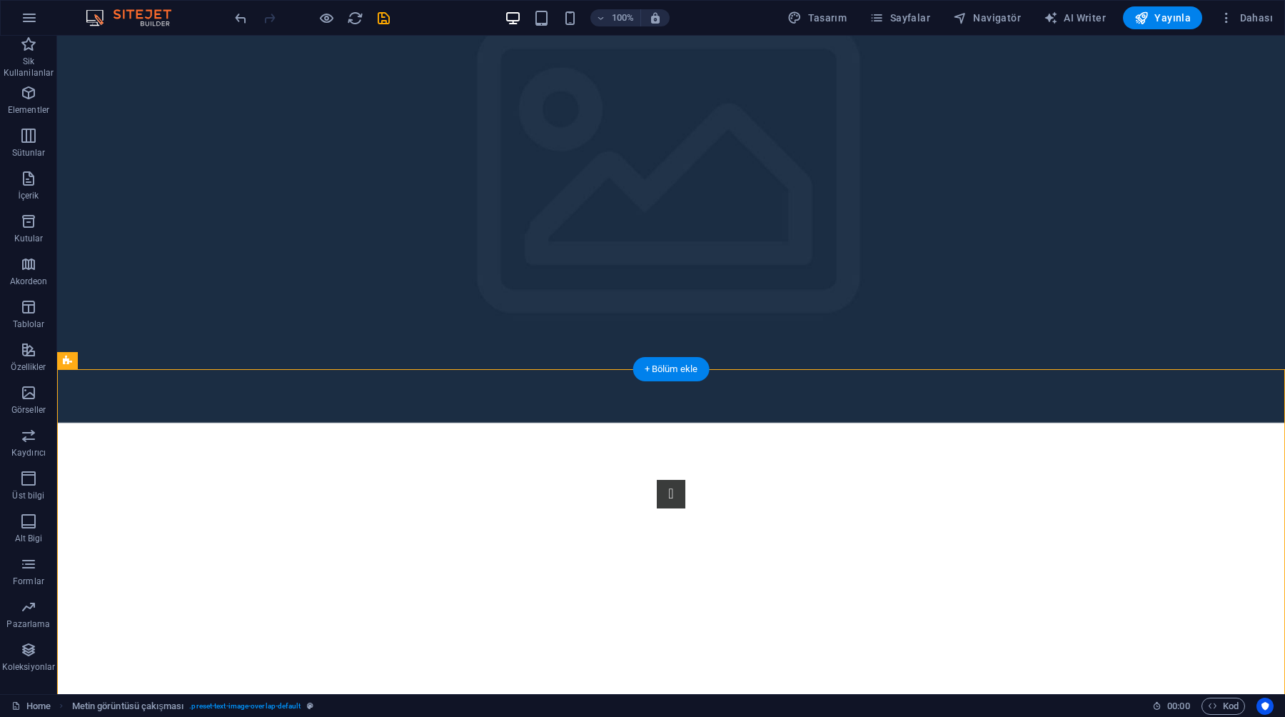
scroll to position [0, 0]
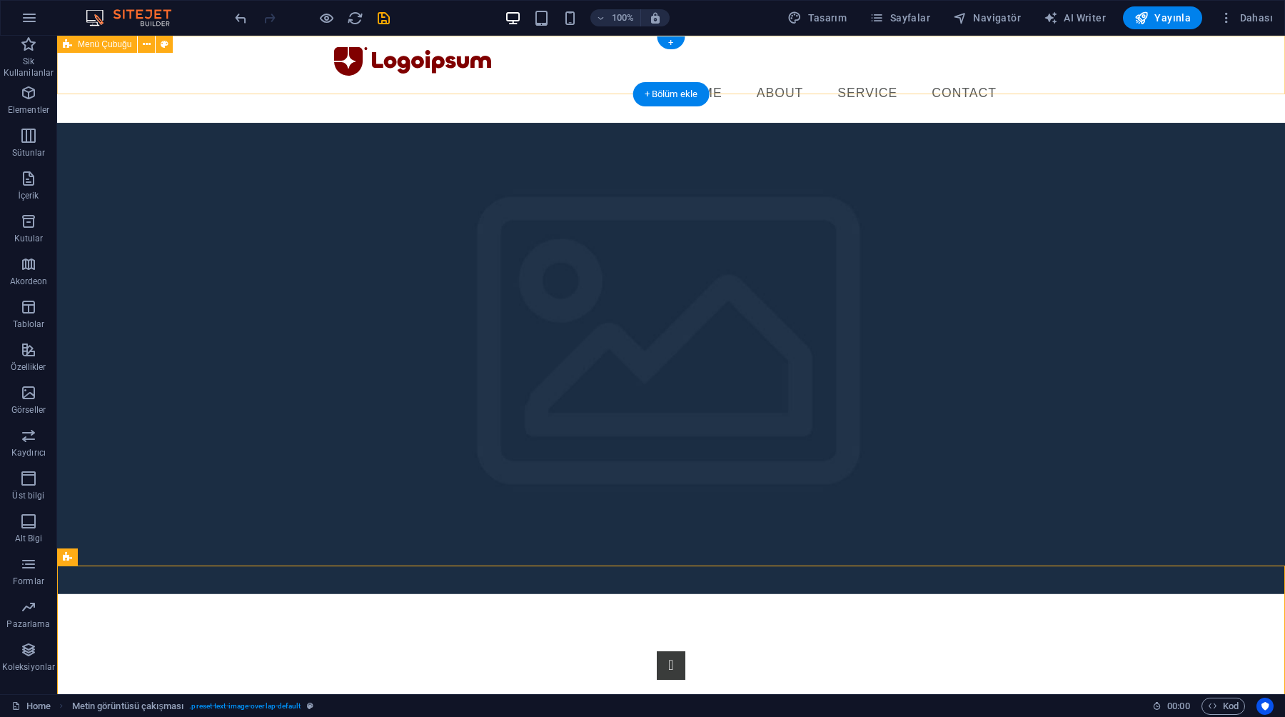
drag, startPoint x: 344, startPoint y: 93, endPoint x: 713, endPoint y: 64, distance: 370.2
click at [713, 76] on nav "Home About Service Contact" at bounding box center [671, 94] width 674 height 36
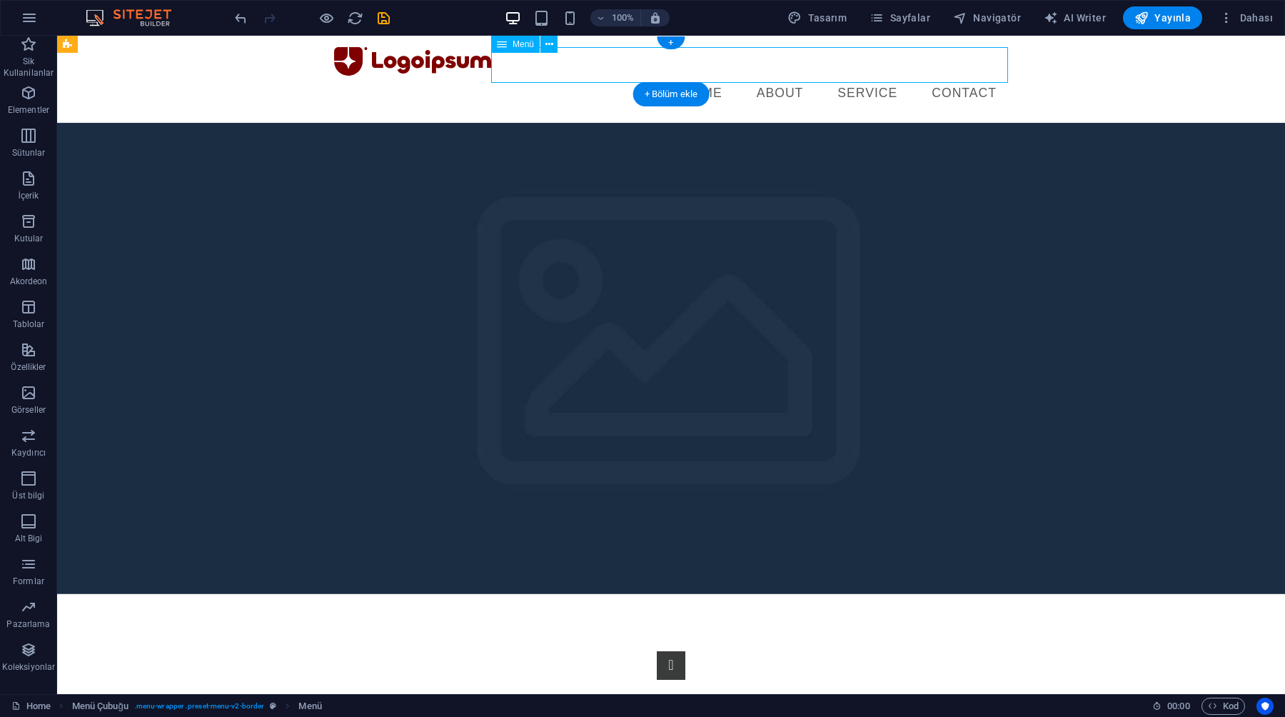
drag, startPoint x: 656, startPoint y: 28, endPoint x: 522, endPoint y: 39, distance: 134.7
click at [522, 39] on div "Menü" at bounding box center [529, 45] width 76 height 18
drag, startPoint x: 522, startPoint y: 39, endPoint x: 505, endPoint y: 43, distance: 16.8
click at [505, 43] on icon at bounding box center [502, 44] width 10 height 17
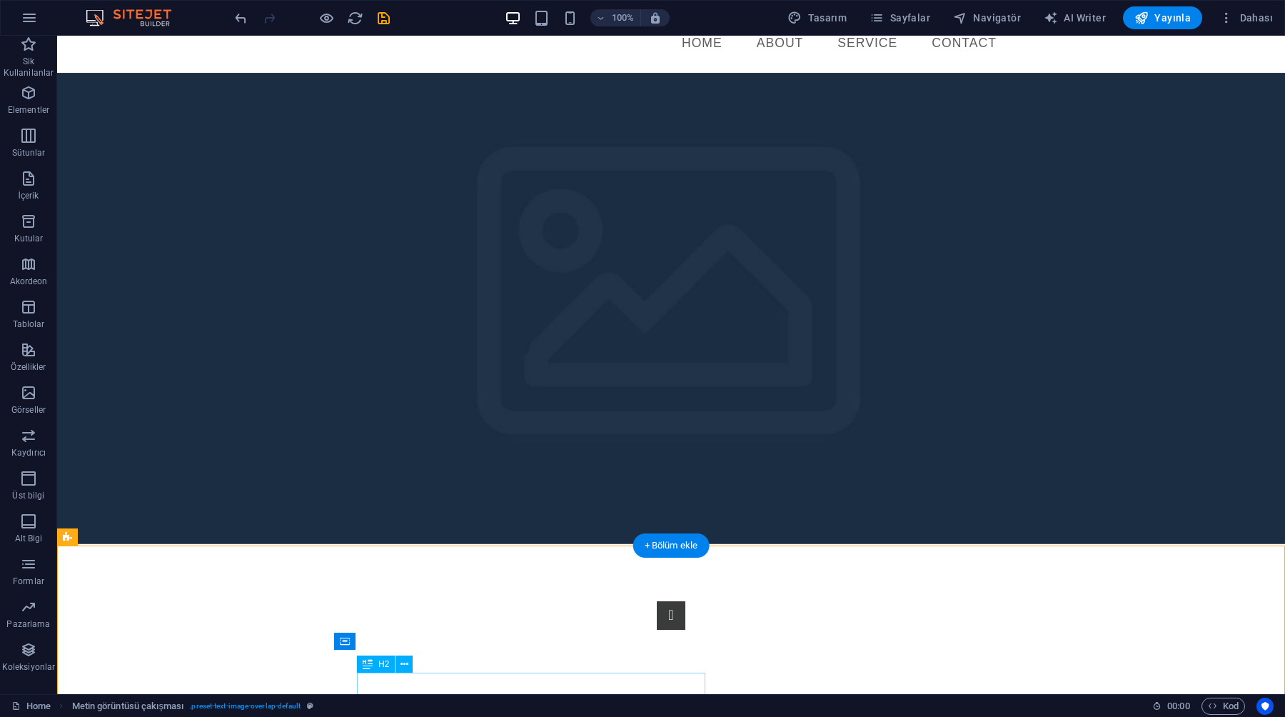
scroll to position [0, 0]
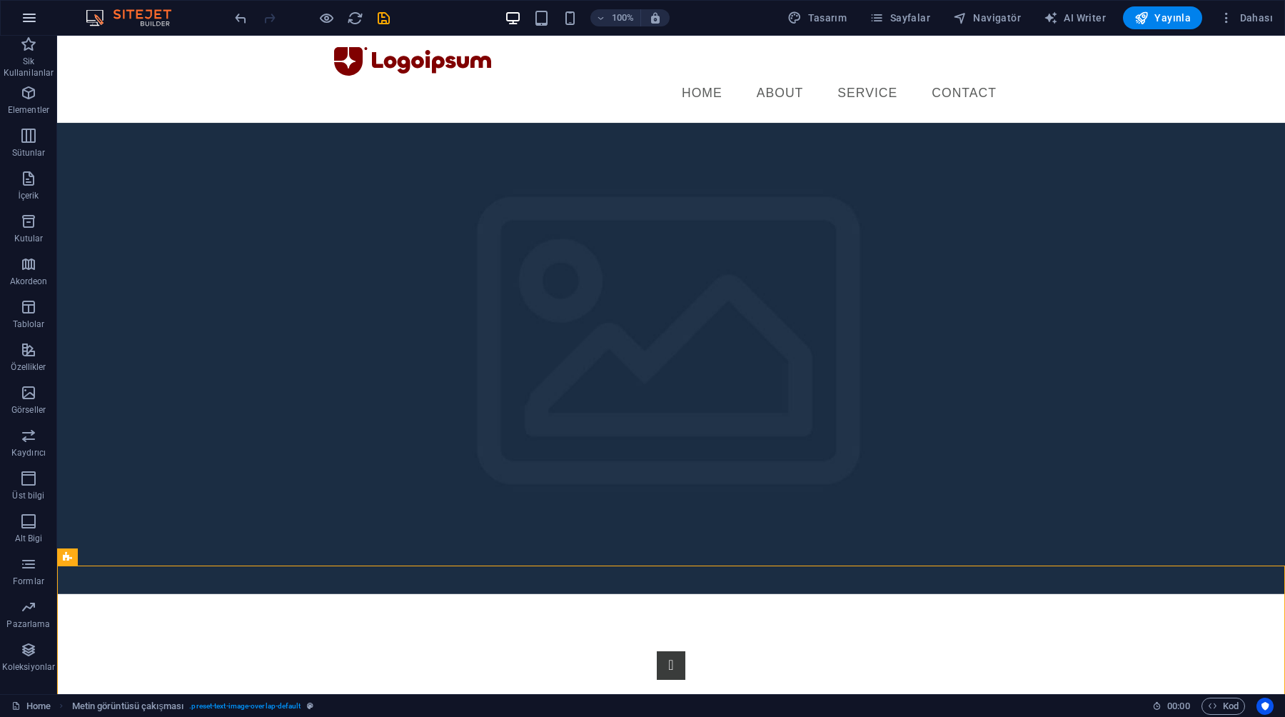
click at [32, 22] on icon "button" at bounding box center [29, 17] width 17 height 17
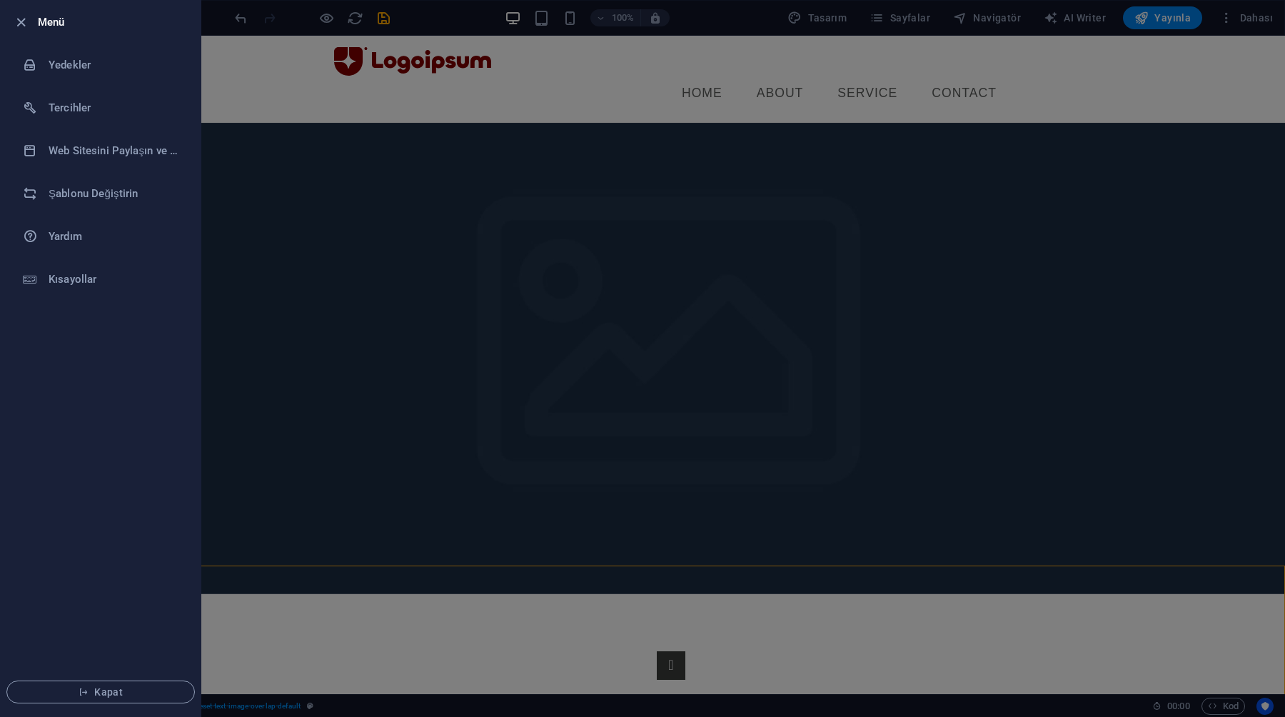
click at [31, 21] on div at bounding box center [25, 22] width 26 height 17
click at [16, 18] on icon "button" at bounding box center [21, 22] width 16 height 16
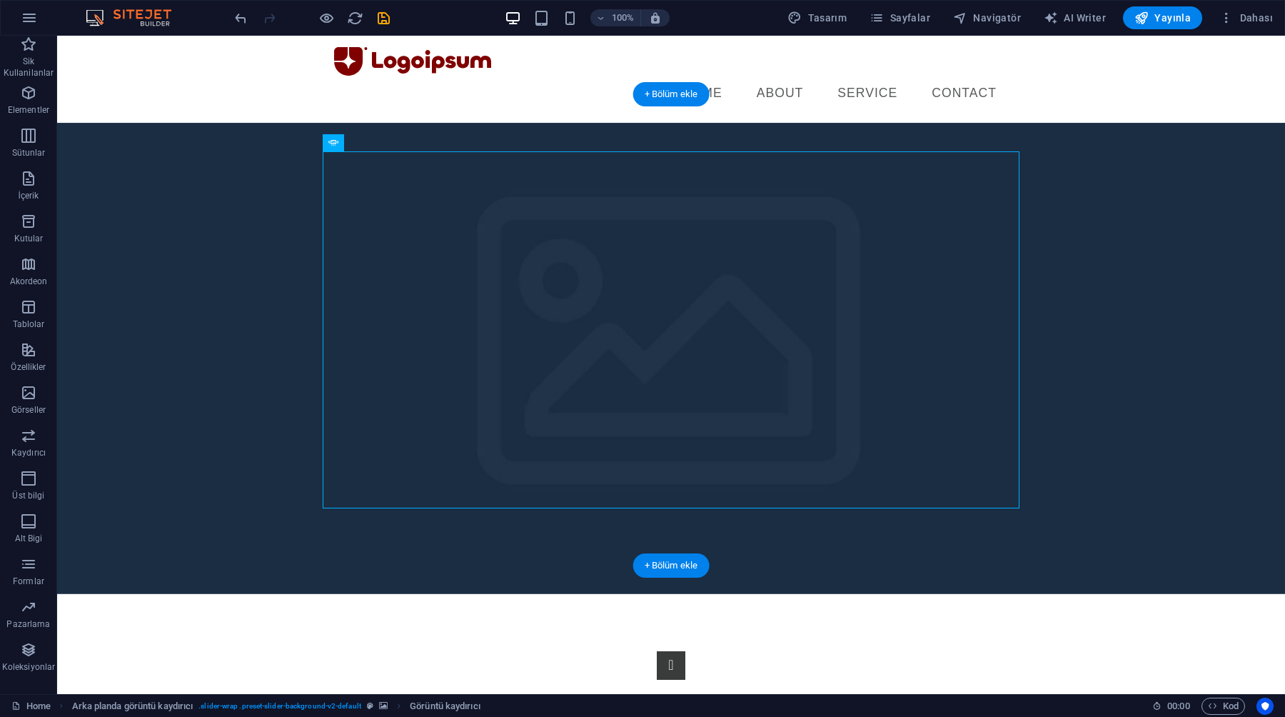
click at [133, 191] on figure at bounding box center [671, 358] width 1228 height 471
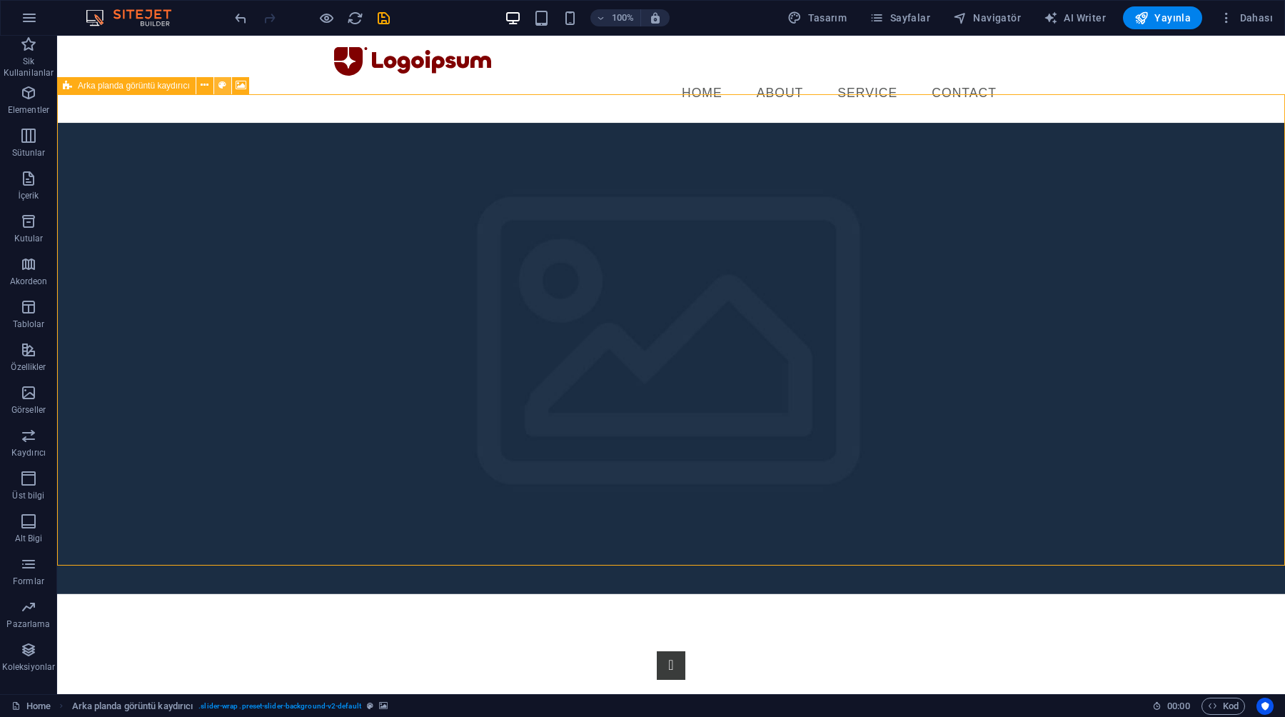
click at [221, 88] on icon at bounding box center [222, 85] width 8 height 15
select select "rem"
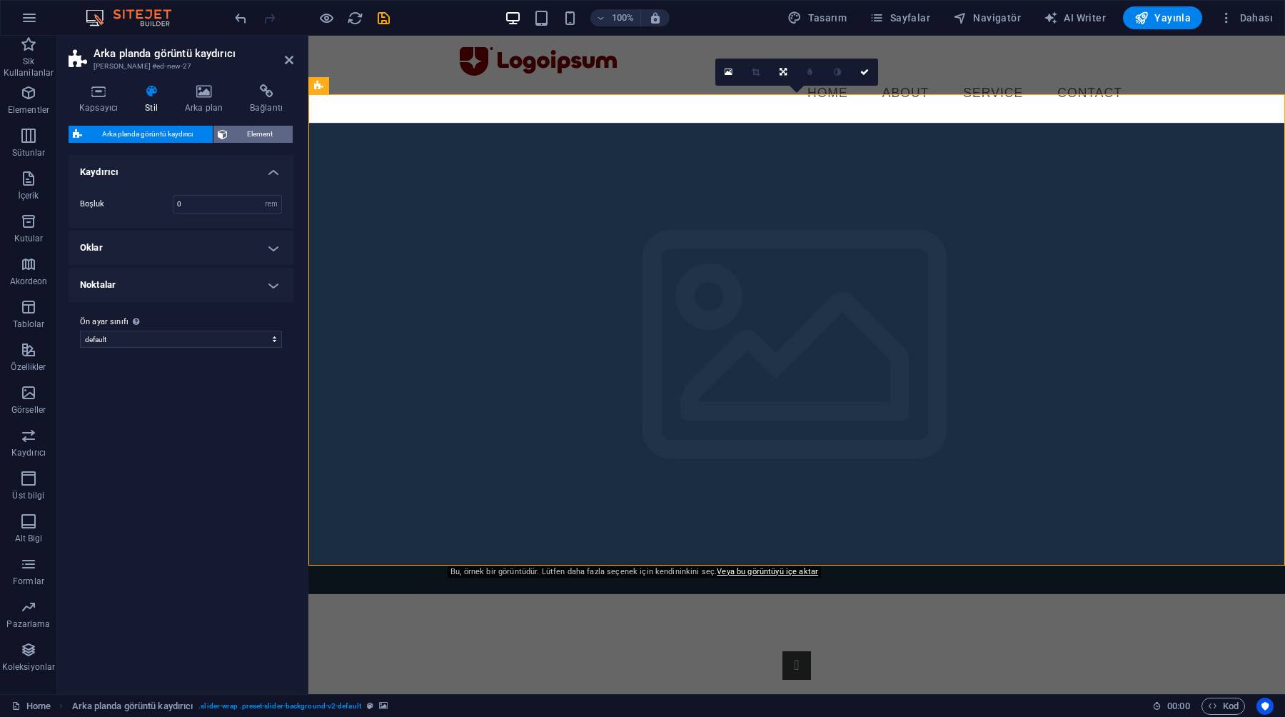
click at [235, 135] on span "Element" at bounding box center [260, 134] width 57 height 17
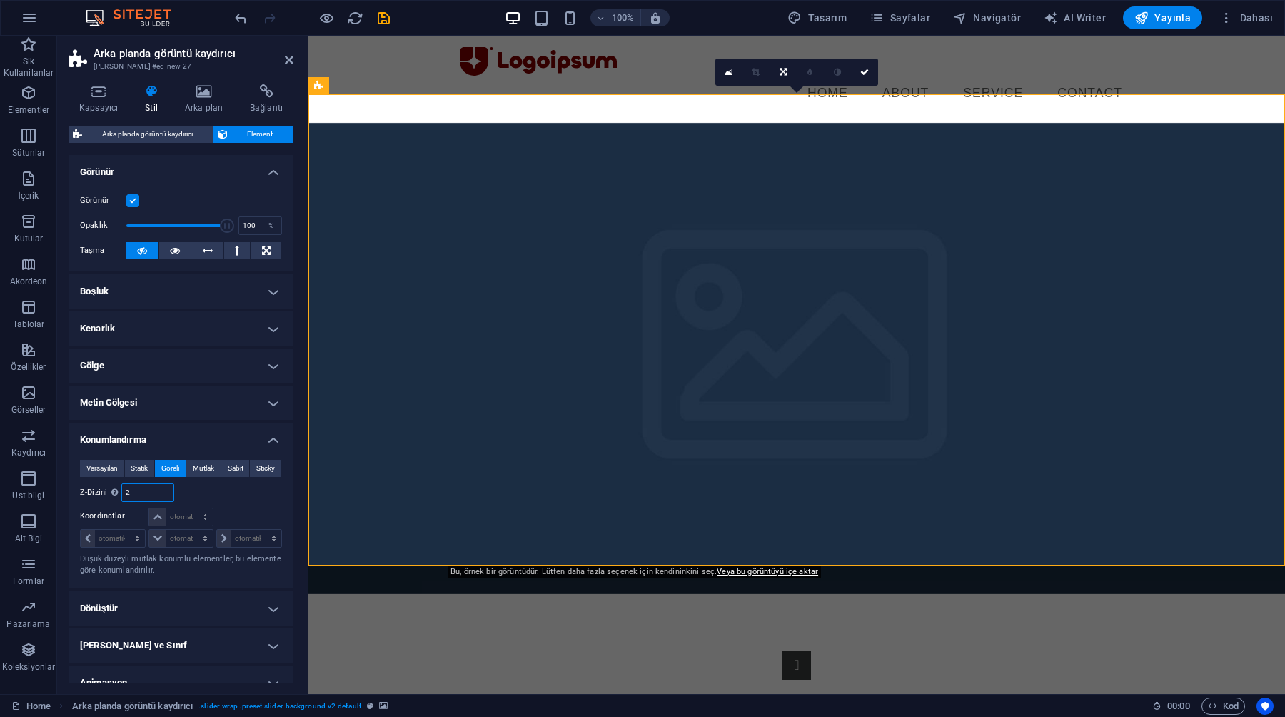
click at [156, 485] on input "2" at bounding box center [147, 492] width 51 height 17
click at [196, 493] on div "Şuna göre body" at bounding box center [231, 492] width 101 height 19
click at [203, 466] on span "Mutlak" at bounding box center [203, 468] width 21 height 17
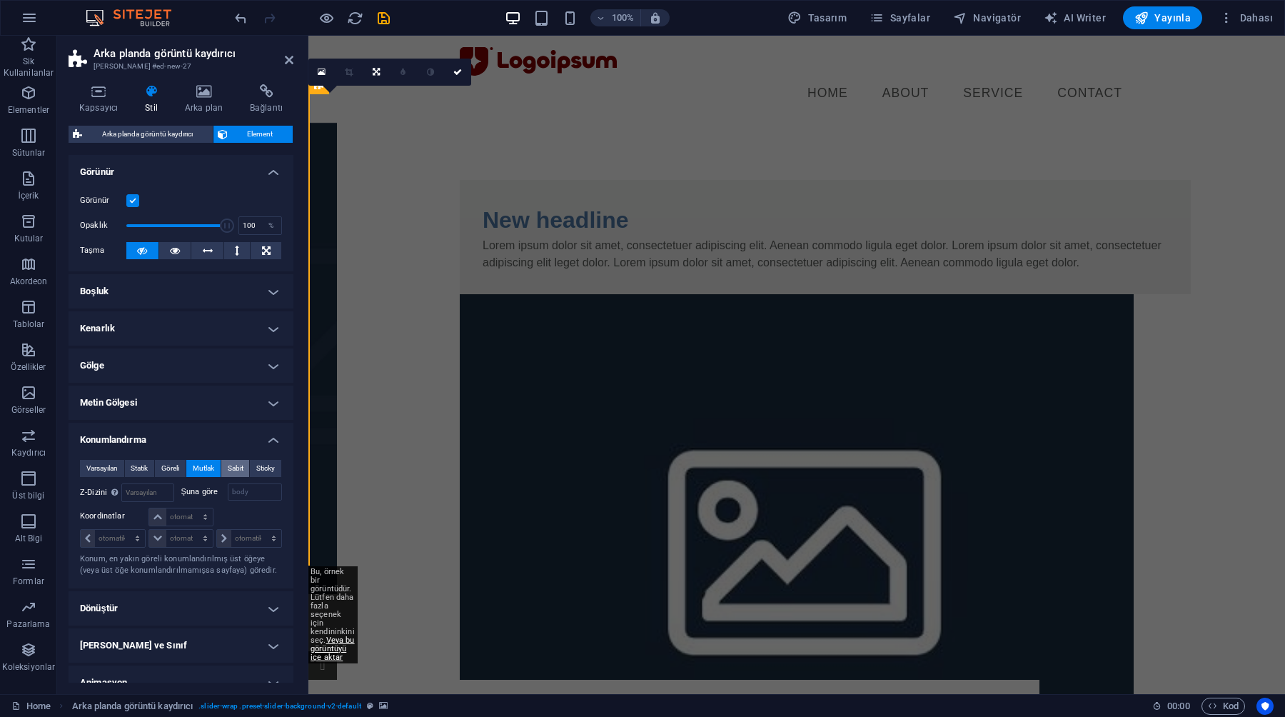
click at [236, 469] on span "Sabit" at bounding box center [236, 468] width 16 height 17
click at [262, 468] on span "Sticky" at bounding box center [265, 468] width 19 height 17
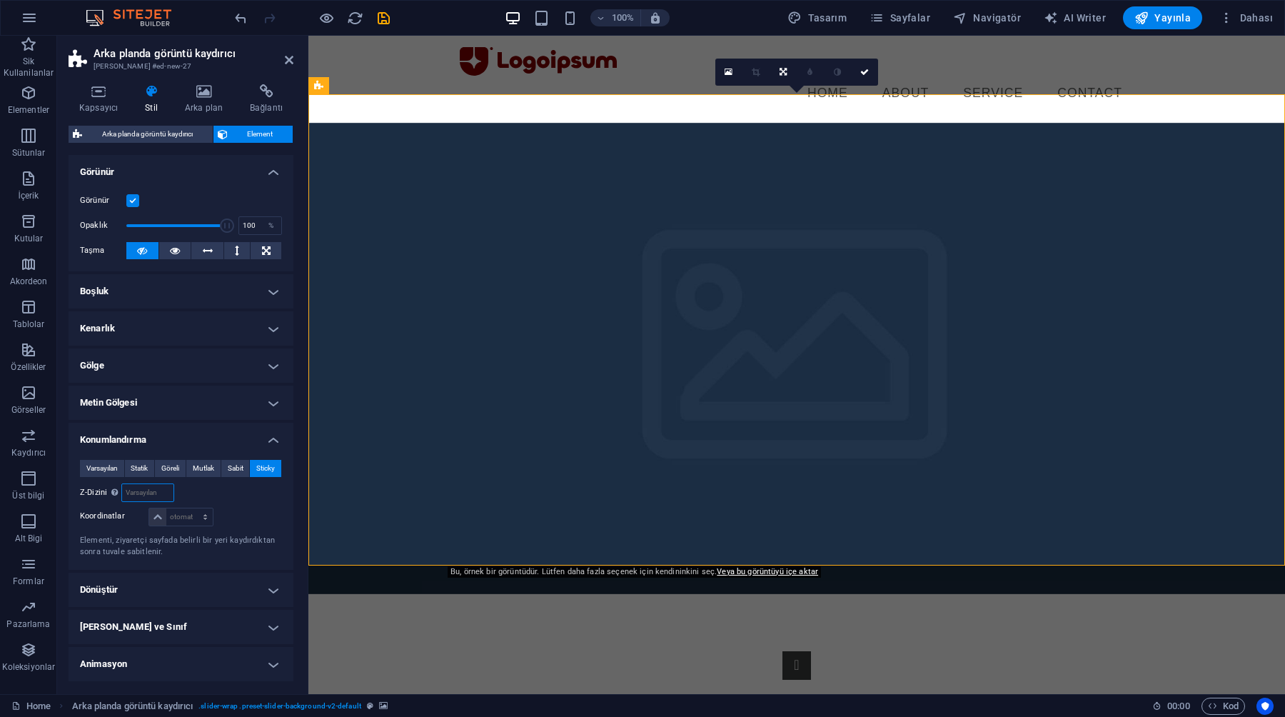
click at [156, 495] on input "number" at bounding box center [147, 492] width 51 height 17
type input "1"
click at [183, 515] on select "otomatik px rem % em" at bounding box center [180, 516] width 63 height 17
select select "px"
click at [191, 508] on select "otomatik px rem % em" at bounding box center [180, 516] width 63 height 17
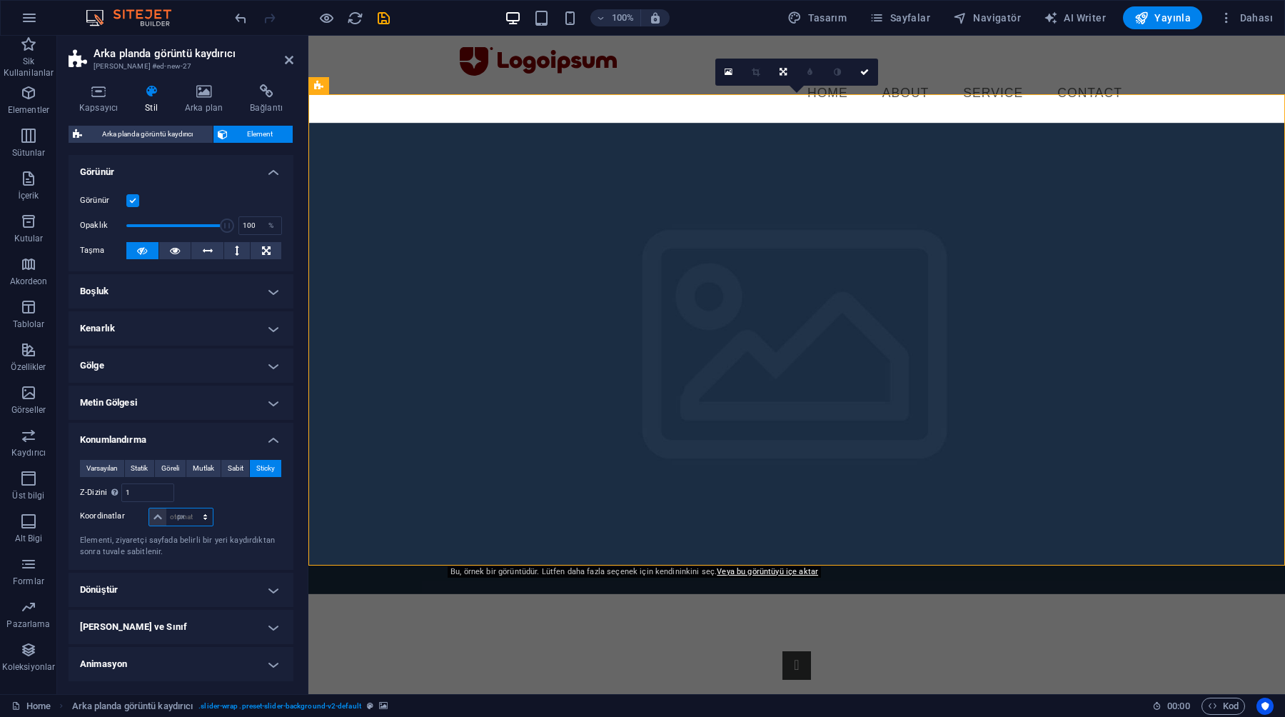
type input "0"
click at [268, 495] on div "Şuna göre body" at bounding box center [231, 492] width 101 height 19
click at [187, 513] on input "0" at bounding box center [189, 516] width 46 height 17
click at [198, 493] on div "Şuna göre body" at bounding box center [231, 492] width 101 height 19
type input "0"
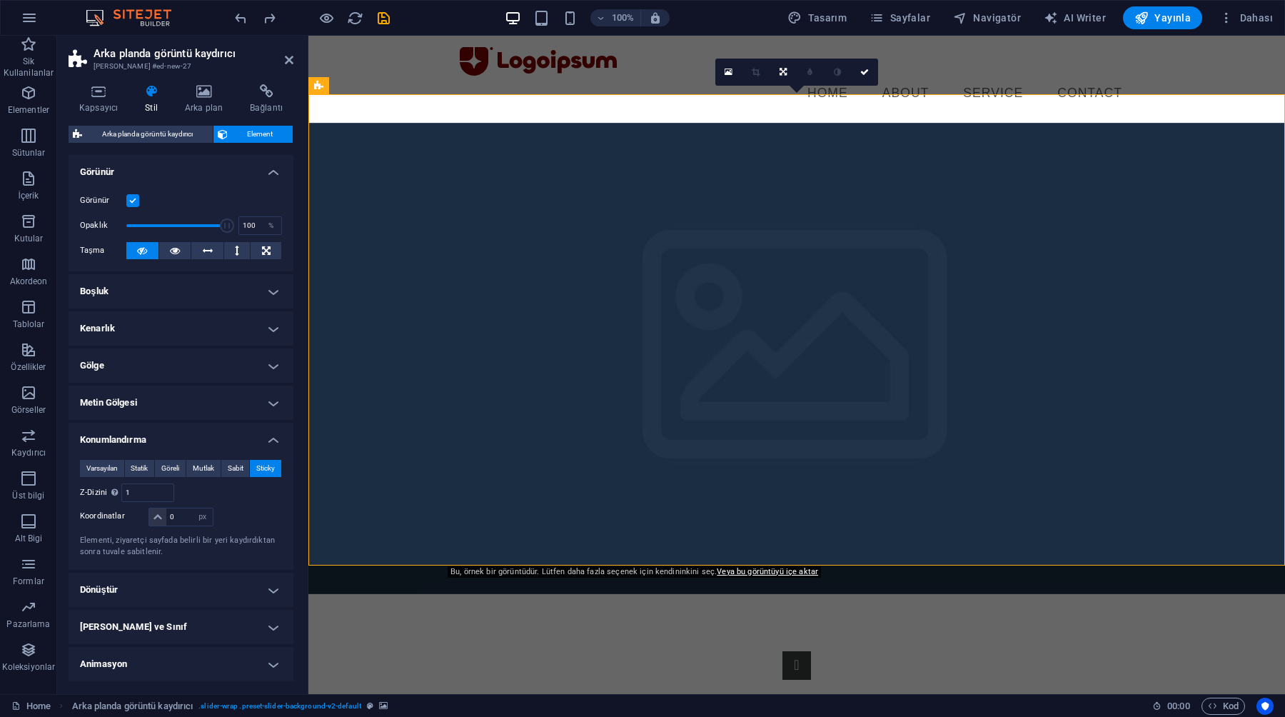
select select "DISABLED_OPTION_VALUE"
type input "2"
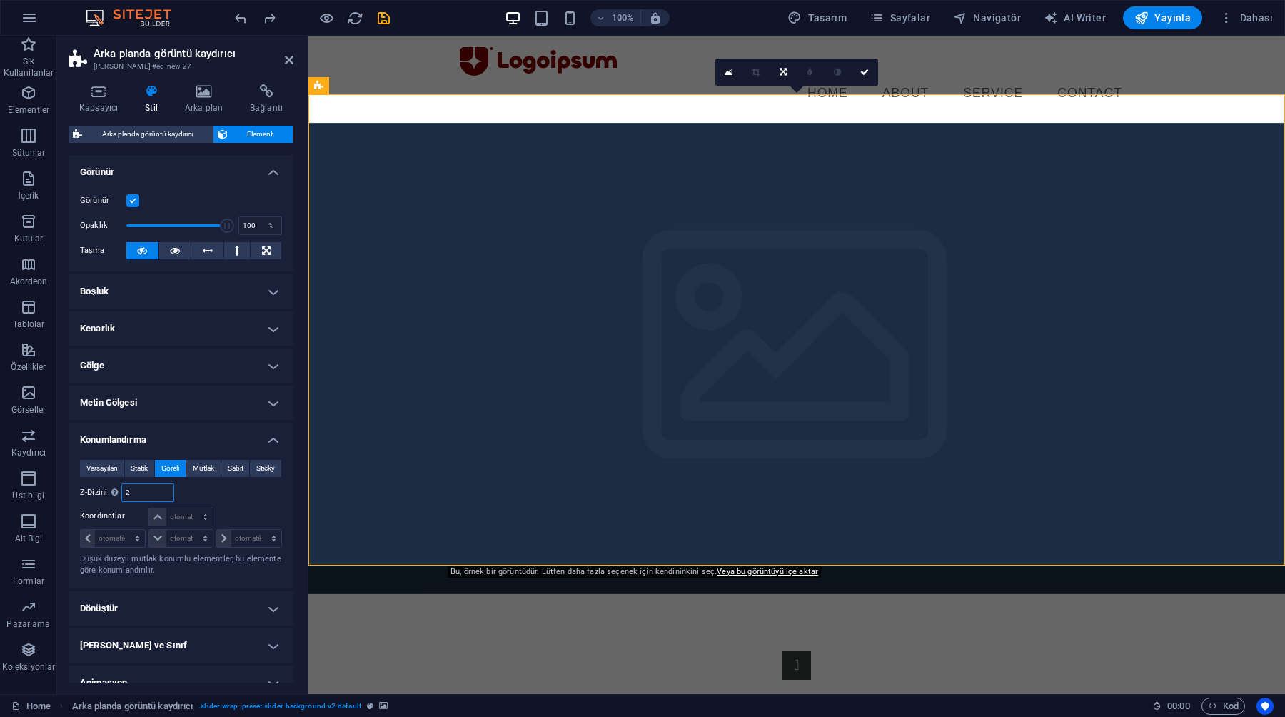
click at [134, 485] on input "2" at bounding box center [147, 492] width 51 height 17
click at [206, 500] on div "Şuna göre body" at bounding box center [231, 492] width 101 height 19
click at [165, 597] on h4 "Dönüştür" at bounding box center [181, 608] width 225 height 34
click at [165, 597] on h4 "Dönüştür" at bounding box center [181, 604] width 225 height 26
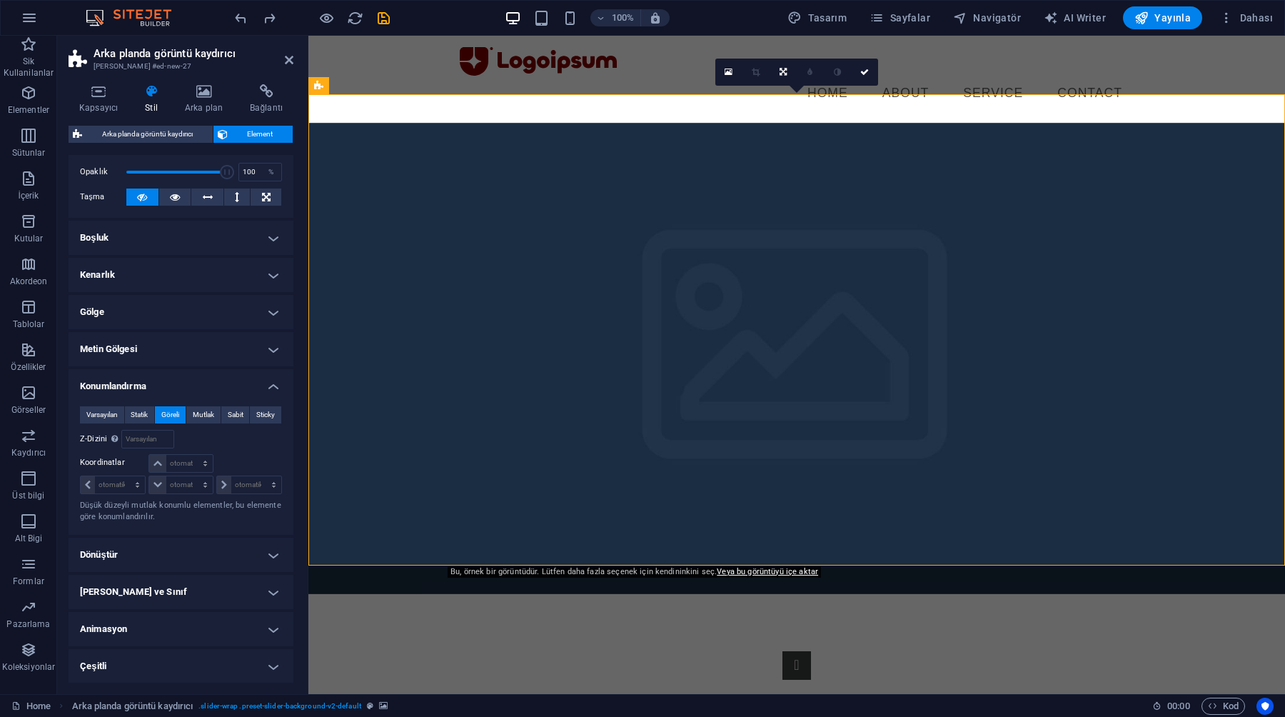
click at [154, 540] on h4 "Dönüştür" at bounding box center [181, 555] width 225 height 34
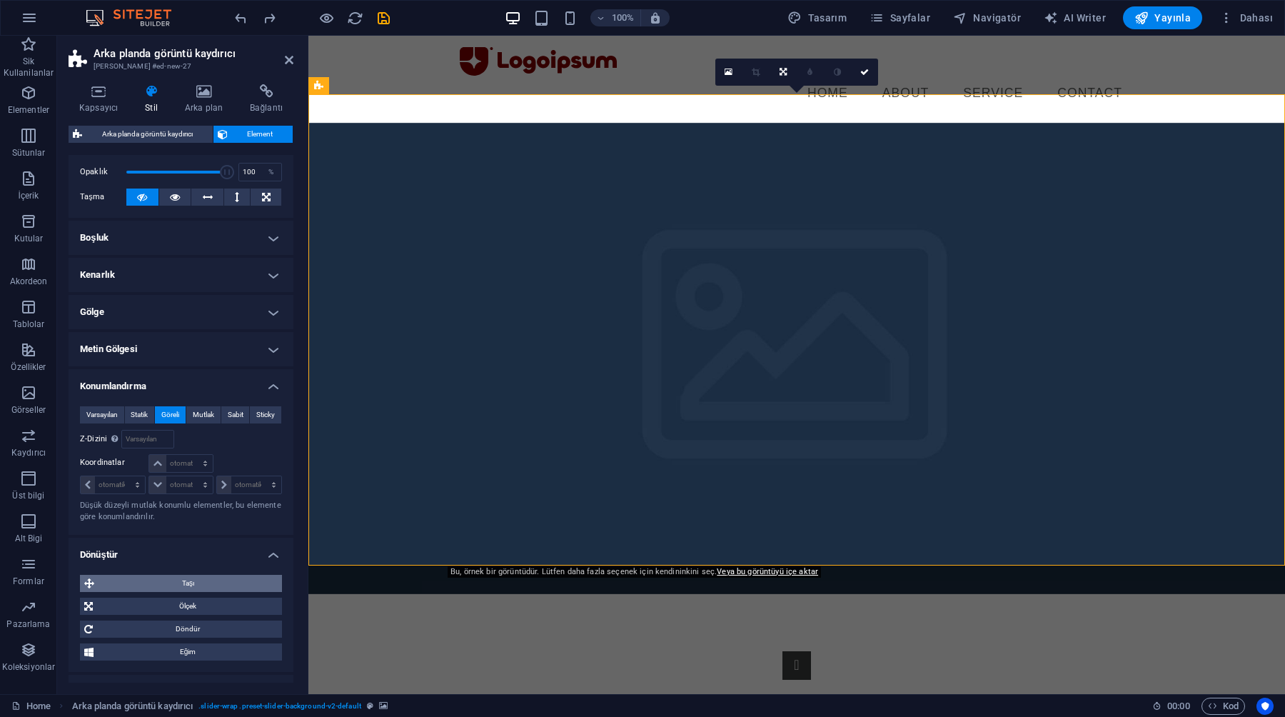
click at [165, 586] on span "Taşı" at bounding box center [188, 583] width 179 height 17
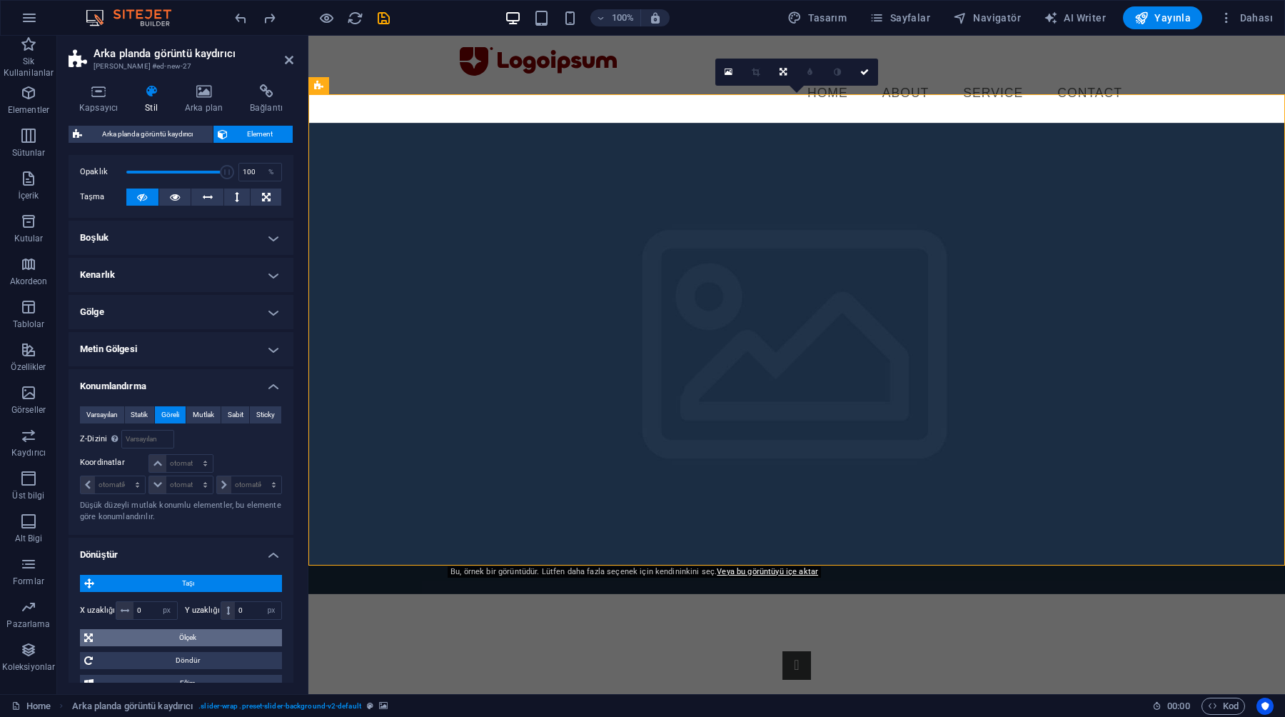
click at [176, 640] on span "Ölçek" at bounding box center [187, 637] width 181 height 17
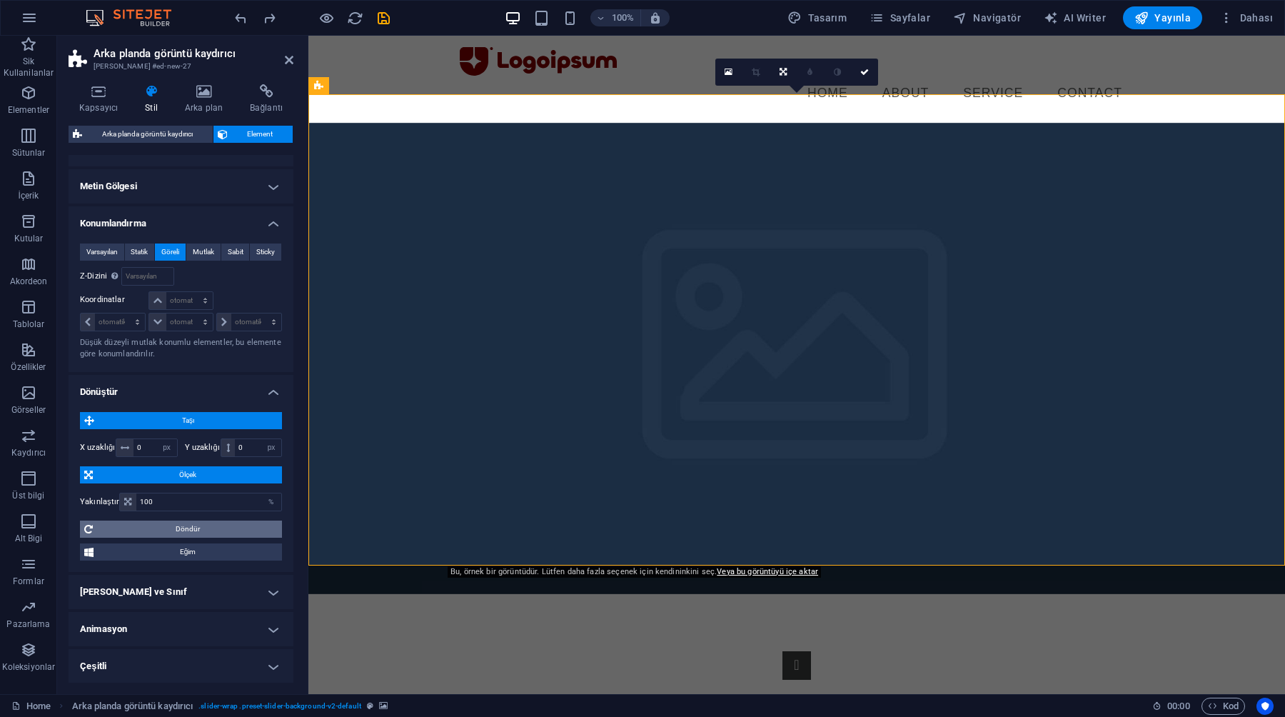
click at [180, 525] on span "Döndür" at bounding box center [187, 528] width 181 height 17
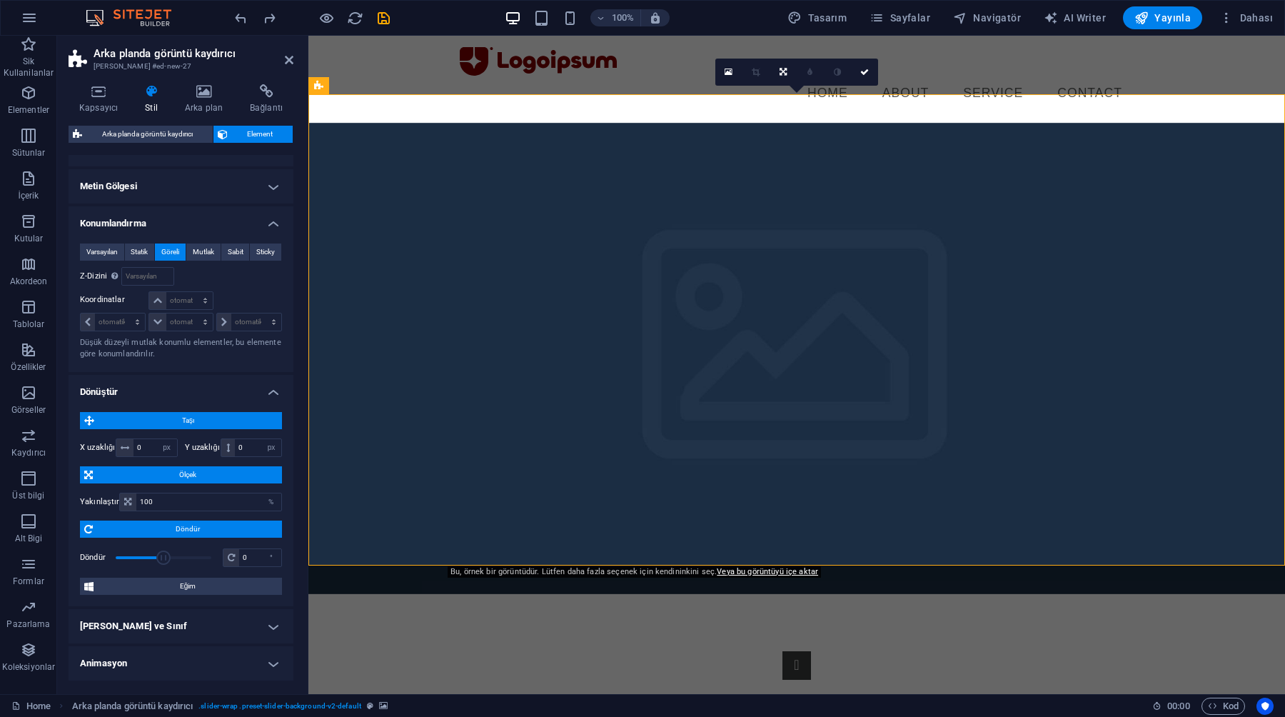
scroll to position [251, 0]
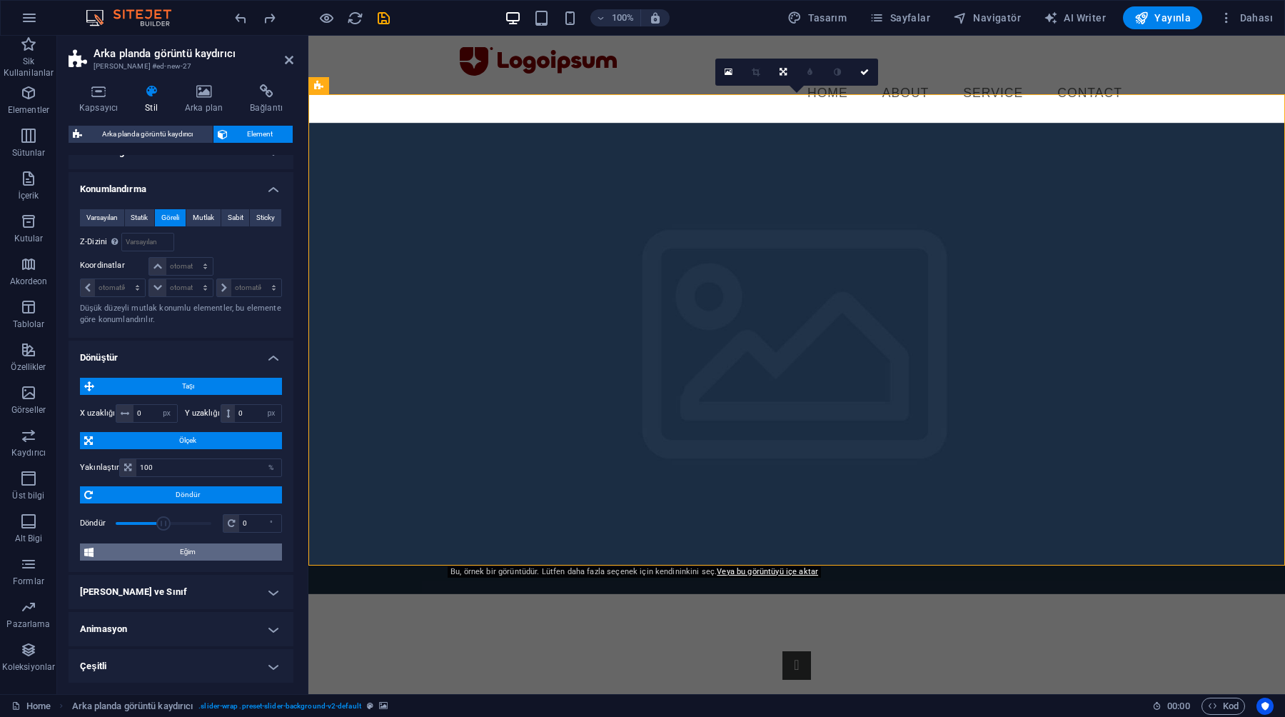
click at [176, 552] on span "Eğim" at bounding box center [188, 551] width 180 height 17
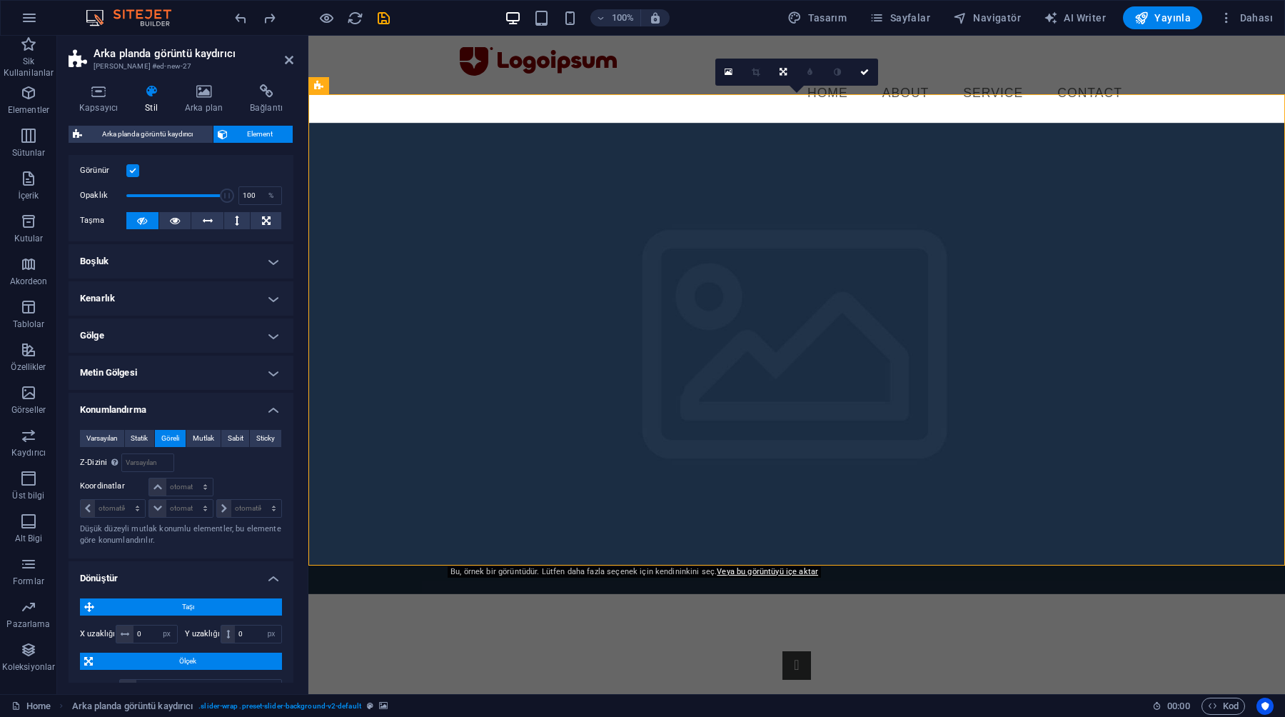
scroll to position [0, 0]
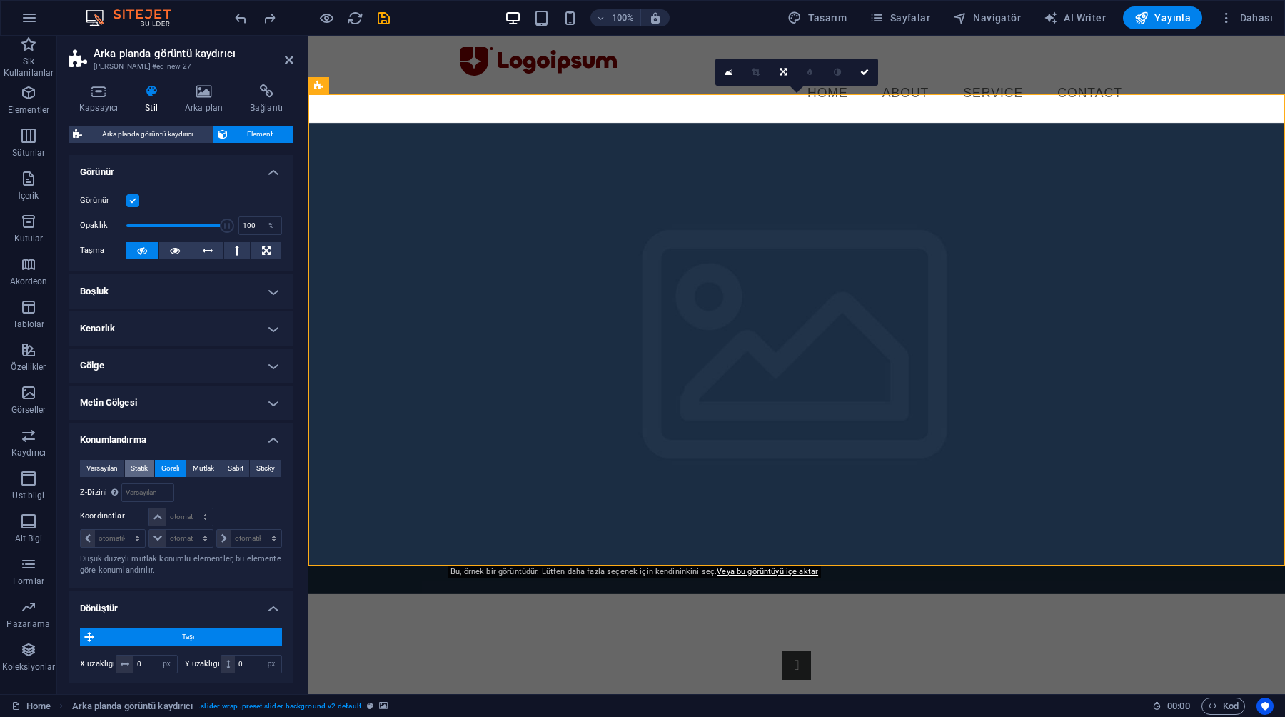
click at [146, 466] on span "Statik" at bounding box center [139, 468] width 17 height 17
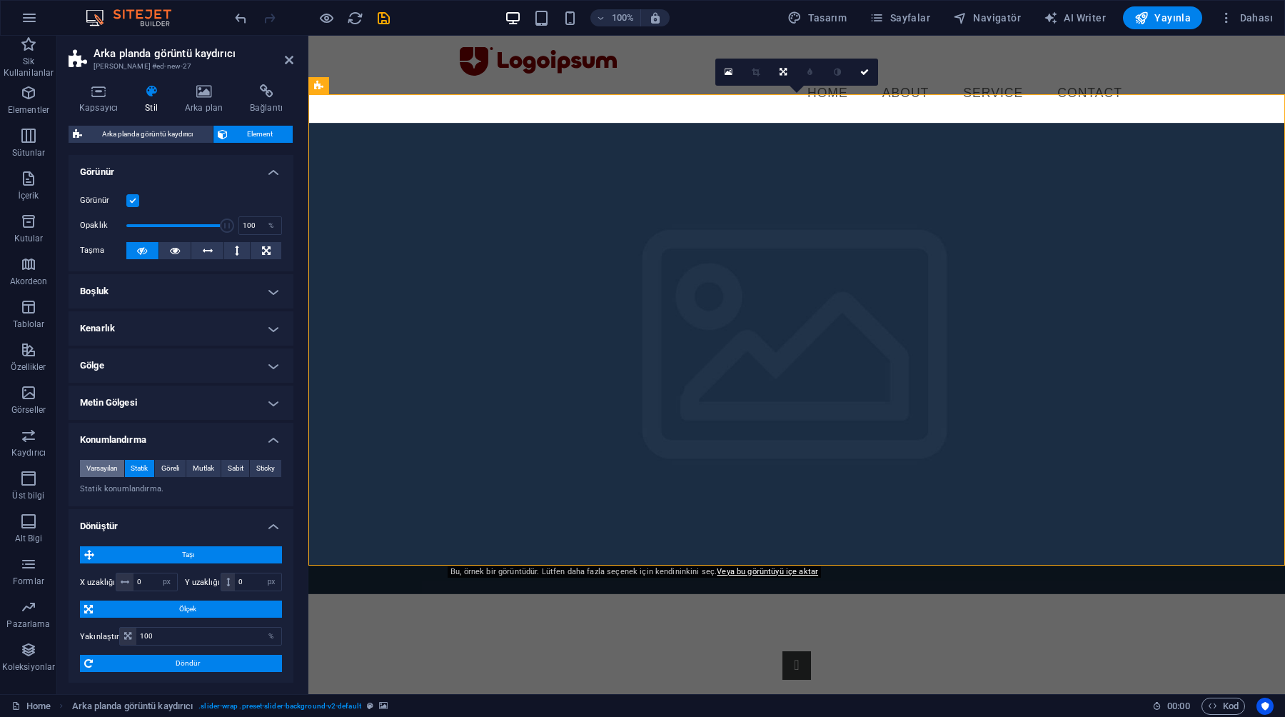
click at [111, 465] on span "Varsayılan" at bounding box center [101, 468] width 31 height 17
click at [138, 342] on h4 "Kenarlık" at bounding box center [181, 328] width 225 height 34
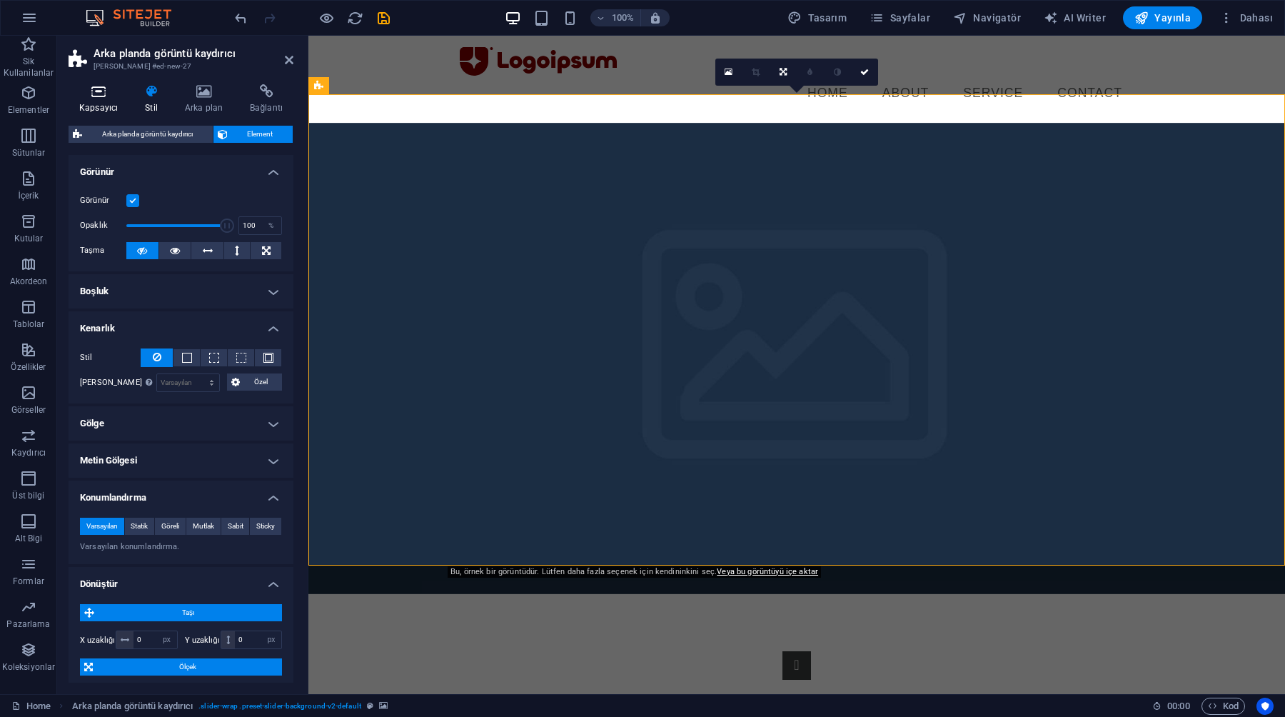
click at [104, 91] on icon at bounding box center [99, 91] width 60 height 14
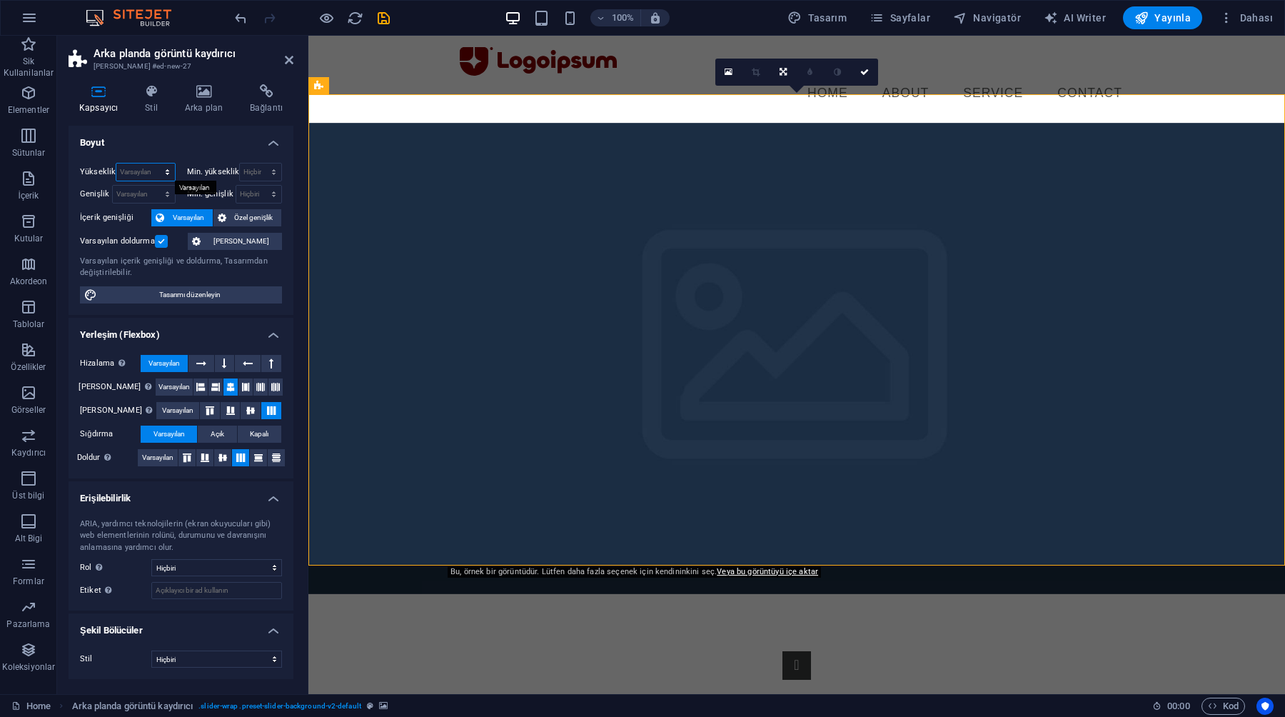
click at [145, 171] on select "Varsayılan px rem % vh vw" at bounding box center [145, 171] width 58 height 17
select select "vh"
click at [154, 163] on select "Varsayılan px rem % vh vw" at bounding box center [145, 171] width 58 height 17
type input "71.6"
click at [123, 196] on select "Varsayılan px rem % em vh vw" at bounding box center [144, 194] width 62 height 17
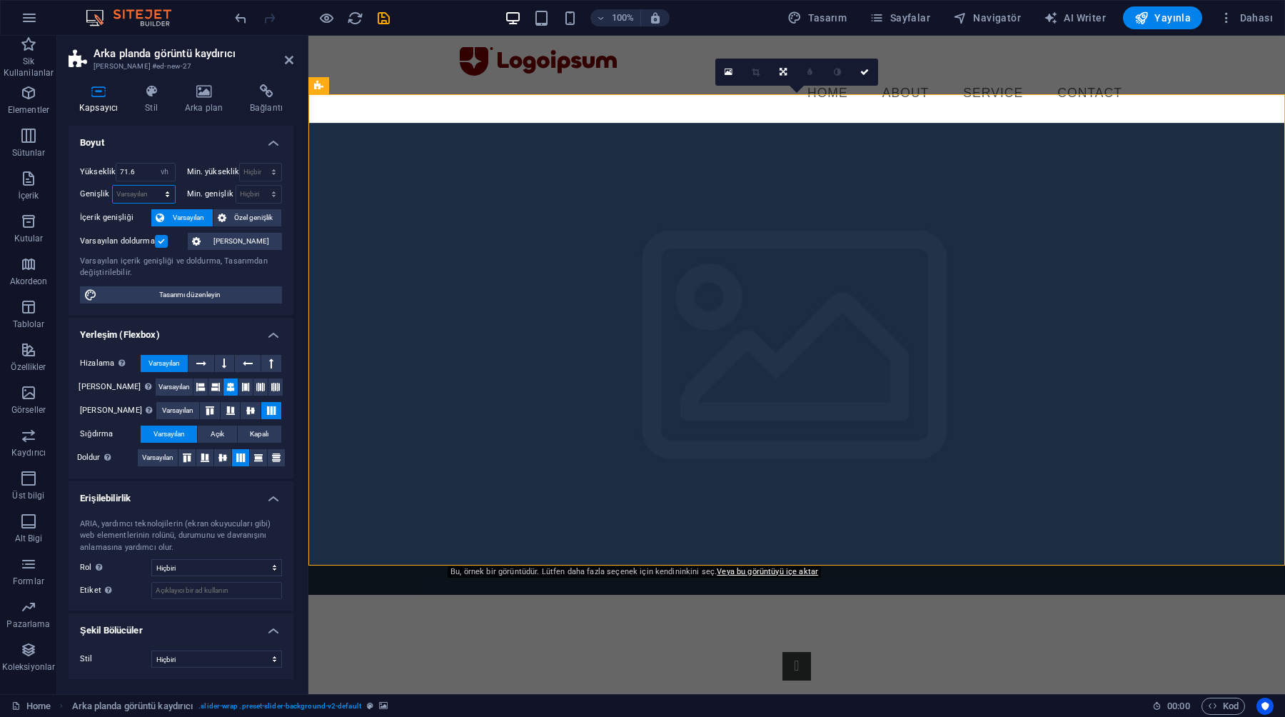
select select "vw"
click at [154, 186] on select "Varsayılan px rem % em vh vw" at bounding box center [144, 194] width 62 height 17
type input "100"
click at [205, 140] on h4 "Boyut" at bounding box center [181, 139] width 225 height 26
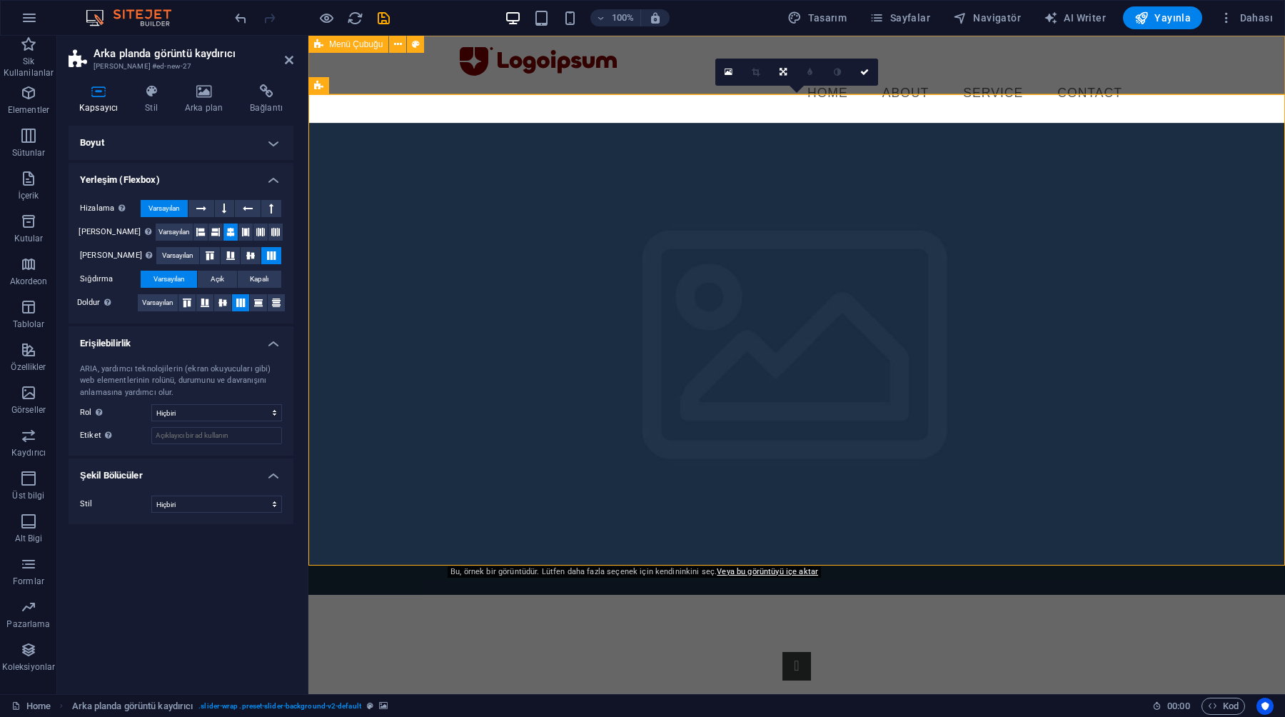
click at [1142, 71] on div "Menu Home About Service Contact" at bounding box center [796, 79] width 977 height 87
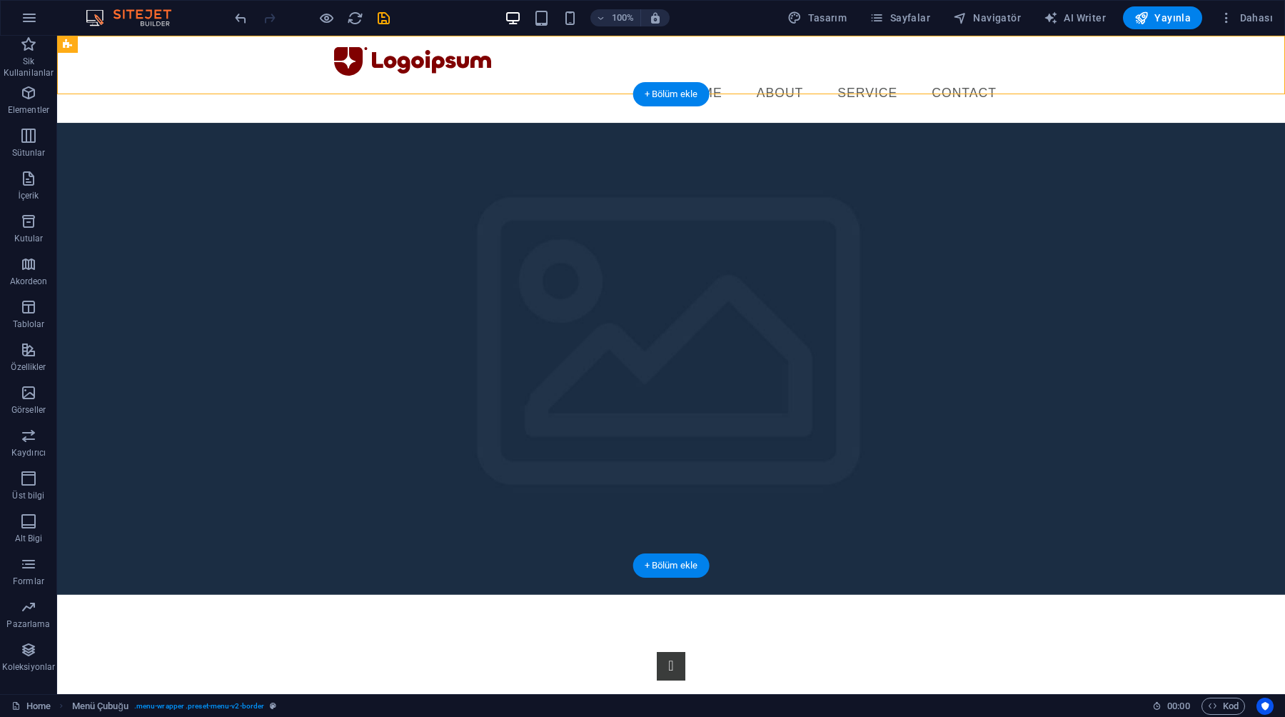
click at [281, 271] on figure at bounding box center [671, 359] width 1228 height 472
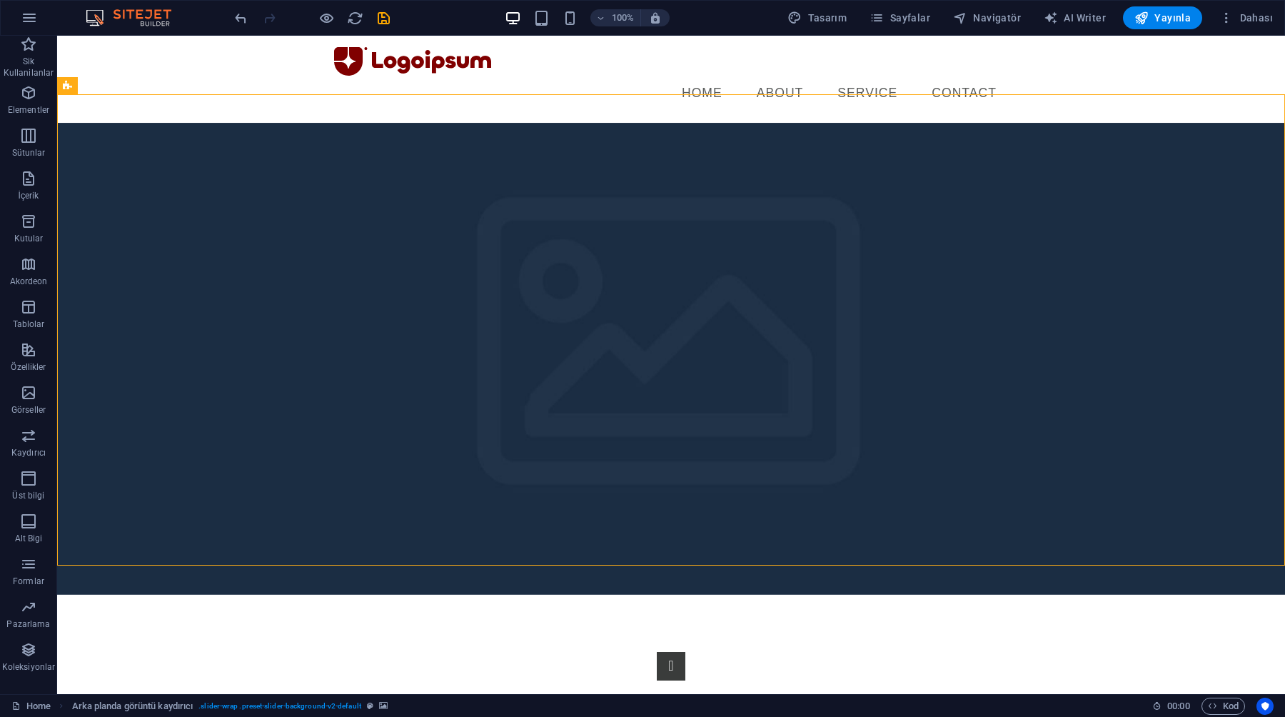
click at [657, 565] on html "Skip to main content Menu Home About Service Contact 1 2" at bounding box center [671, 315] width 1228 height 558
click at [658, 562] on div "+ Bölüm ekle" at bounding box center [671, 565] width 76 height 24
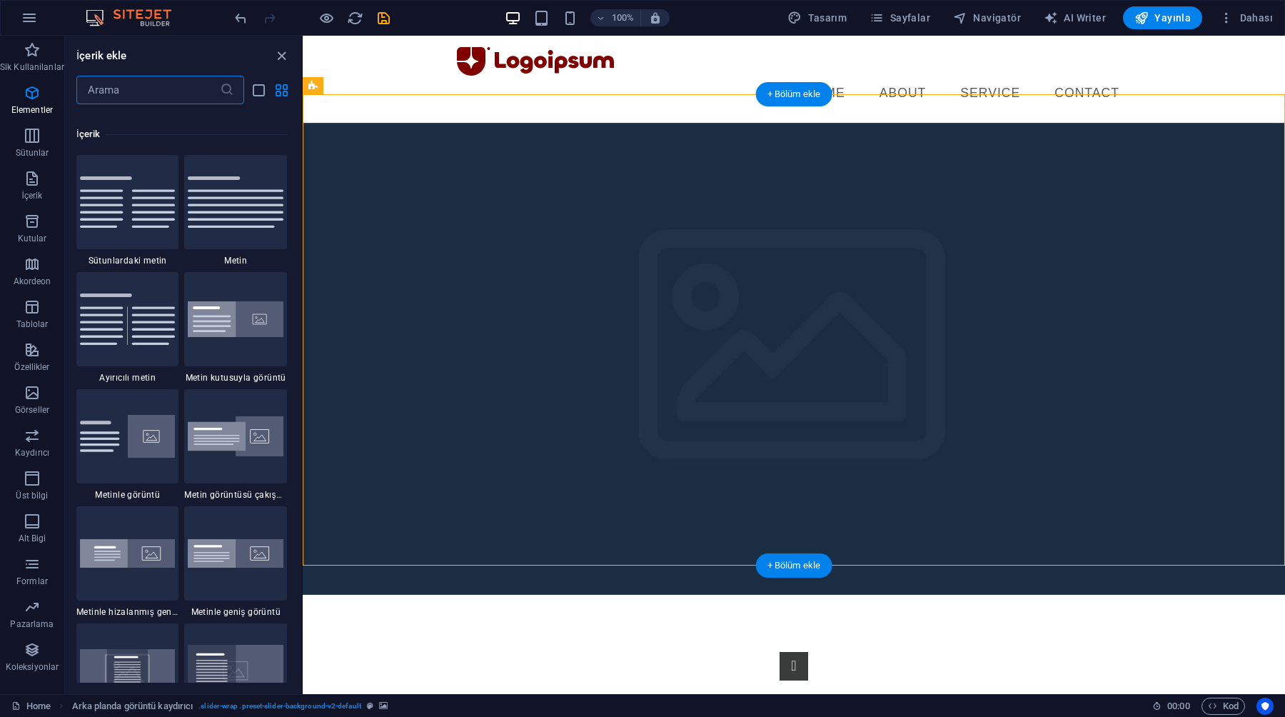
scroll to position [2498, 0]
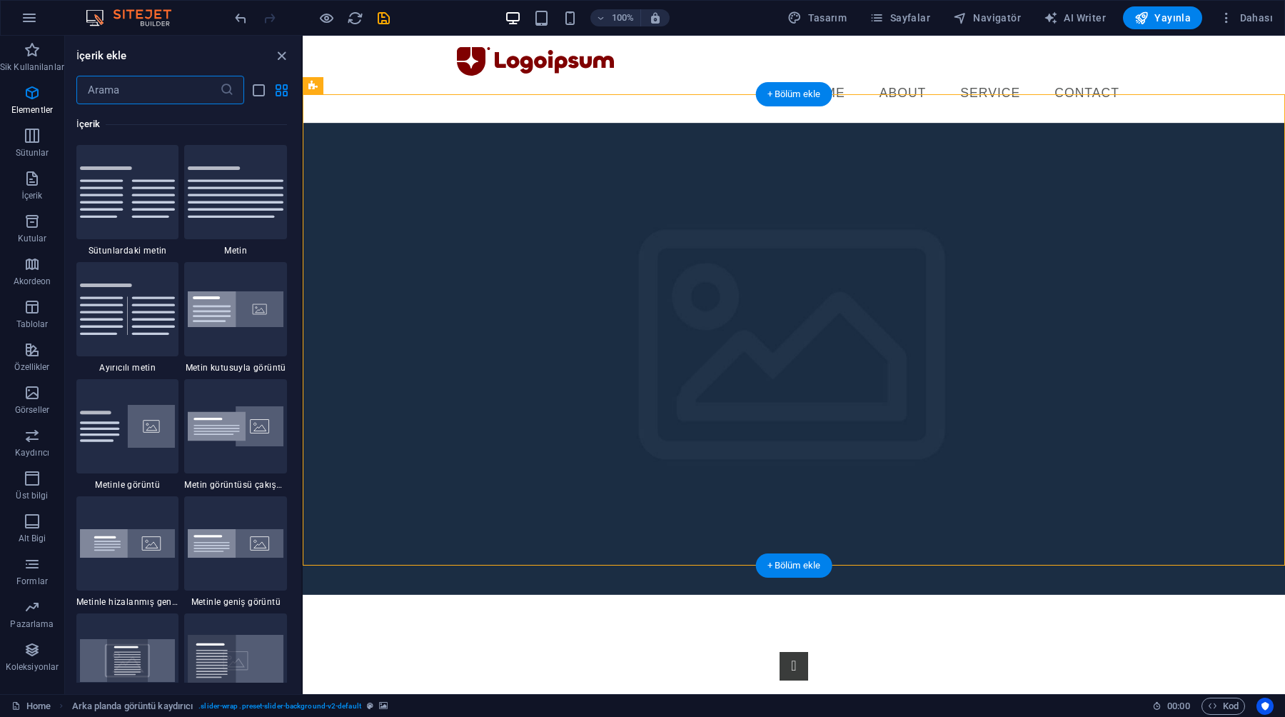
click at [377, 217] on figure at bounding box center [794, 359] width 982 height 472
select select "vh"
select select "vw"
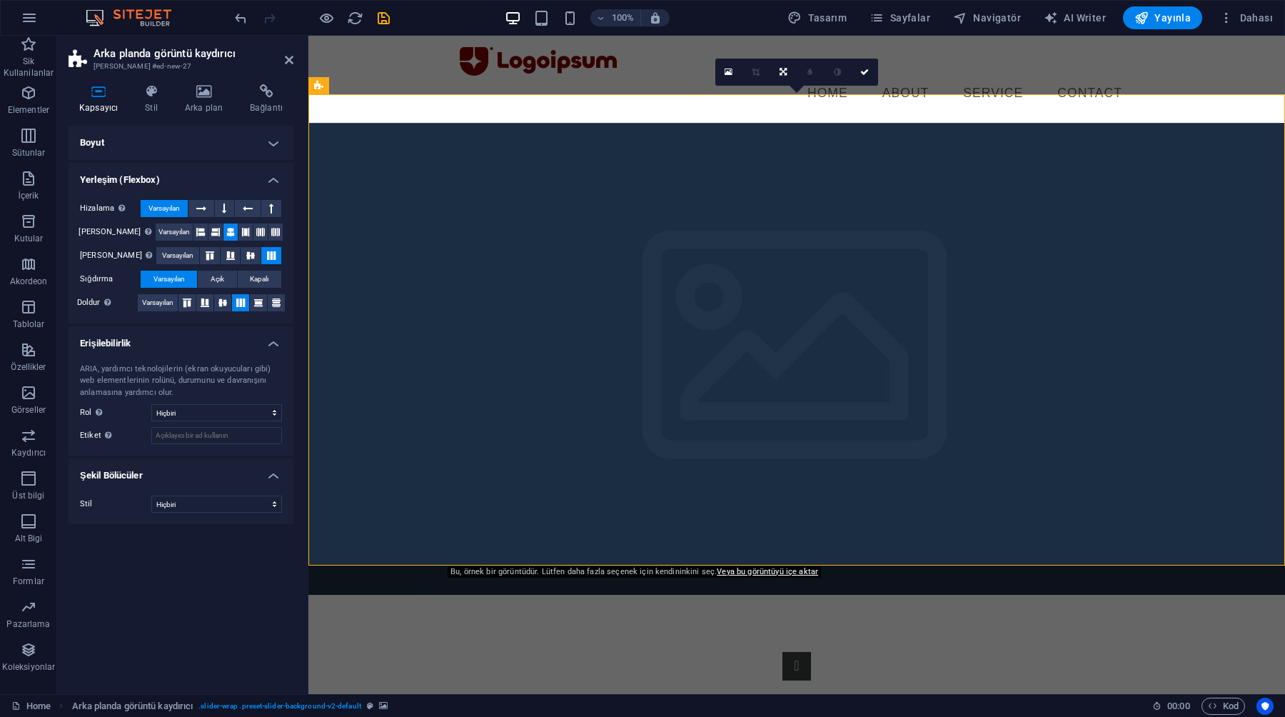
click at [171, 126] on h4 "Boyut" at bounding box center [181, 143] width 225 height 34
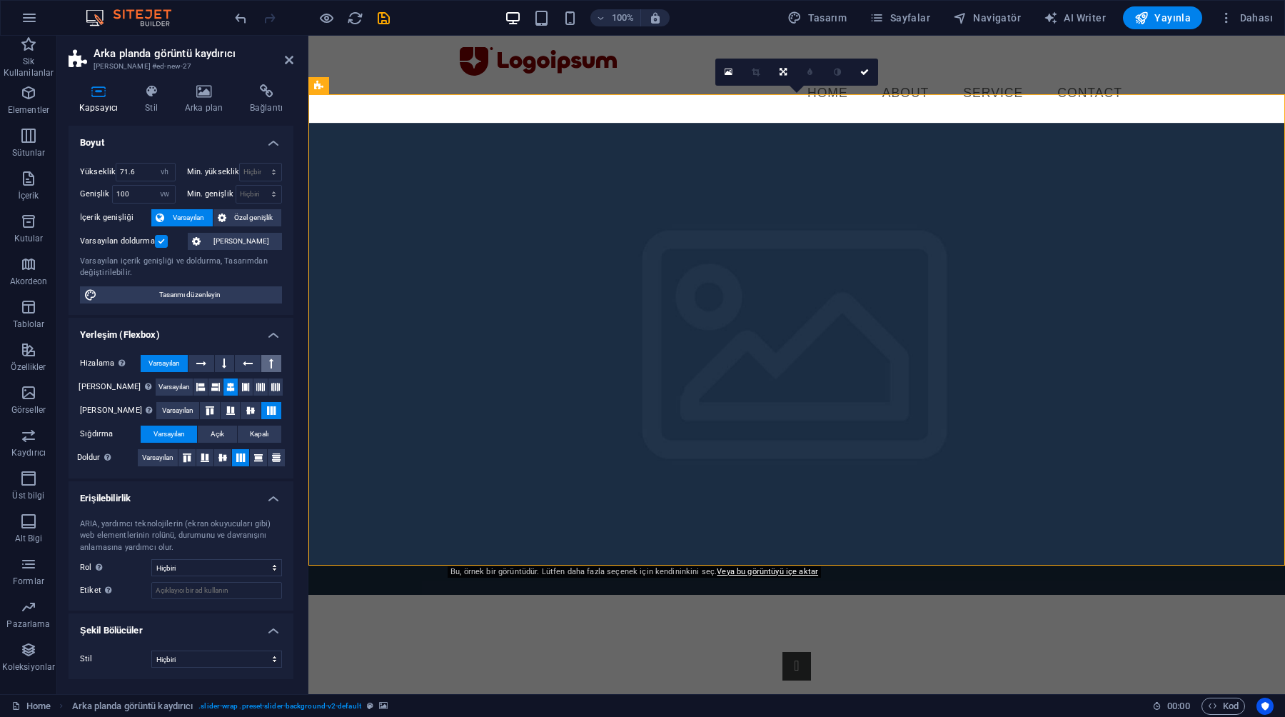
click at [268, 359] on button at bounding box center [271, 363] width 20 height 17
click at [152, 371] on span "Varsayılan" at bounding box center [163, 363] width 31 height 17
click at [218, 433] on span "Açık" at bounding box center [218, 433] width 14 height 17
click at [248, 433] on button "Kapalı" at bounding box center [260, 433] width 44 height 17
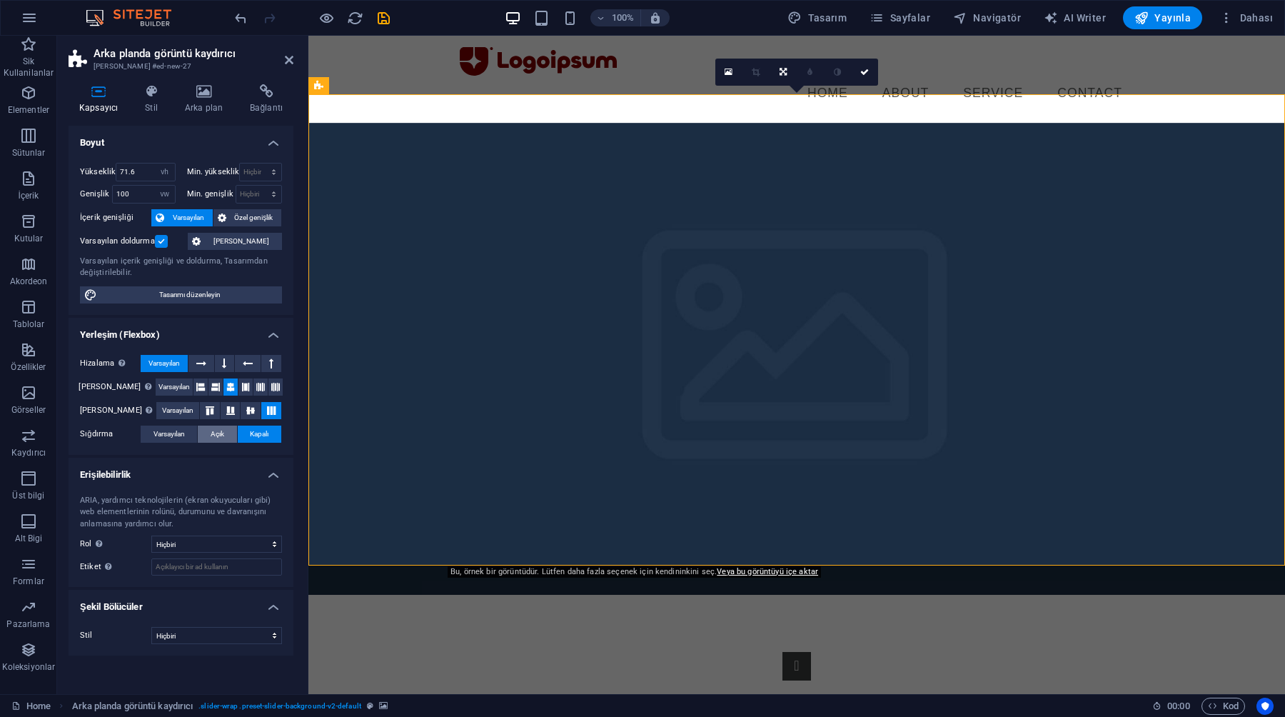
click at [207, 433] on button "Açık" at bounding box center [217, 433] width 39 height 17
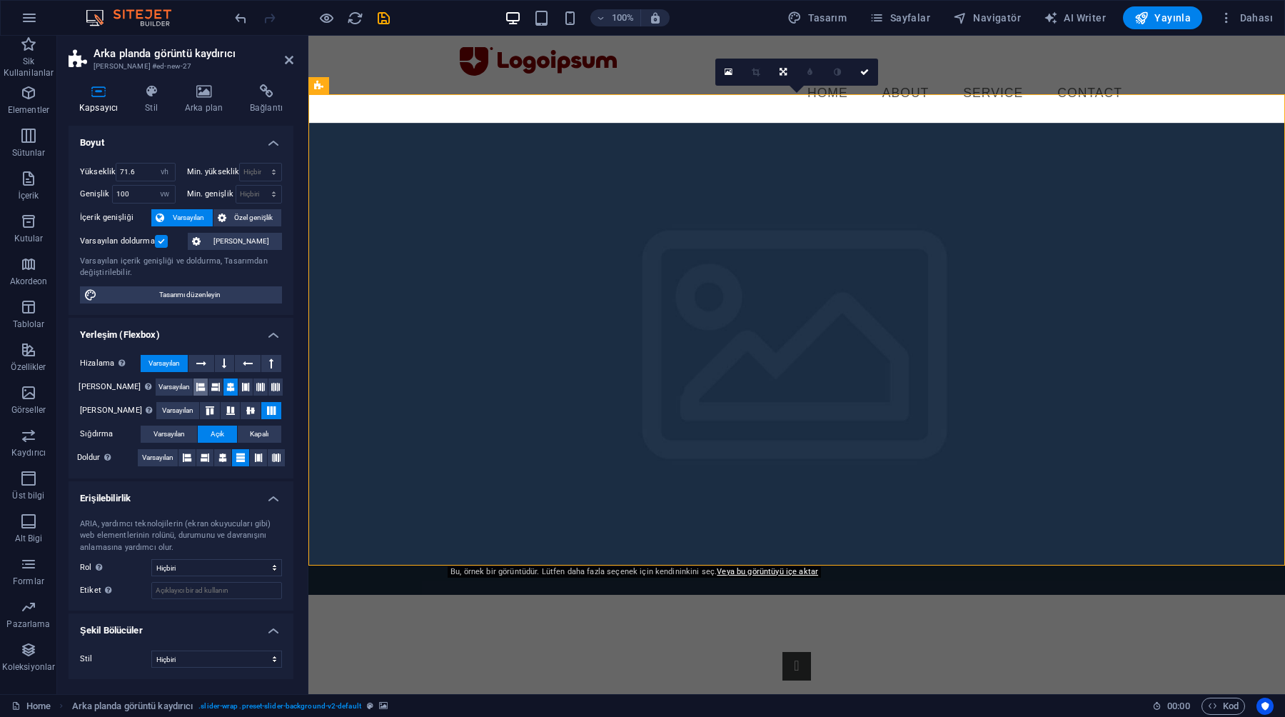
click at [196, 392] on icon at bounding box center [200, 386] width 9 height 17
click at [208, 392] on button at bounding box center [215, 386] width 14 height 17
click at [216, 369] on button at bounding box center [225, 363] width 20 height 17
click at [204, 363] on icon at bounding box center [201, 363] width 10 height 17
click at [171, 362] on span "Varsayılan" at bounding box center [163, 363] width 31 height 17
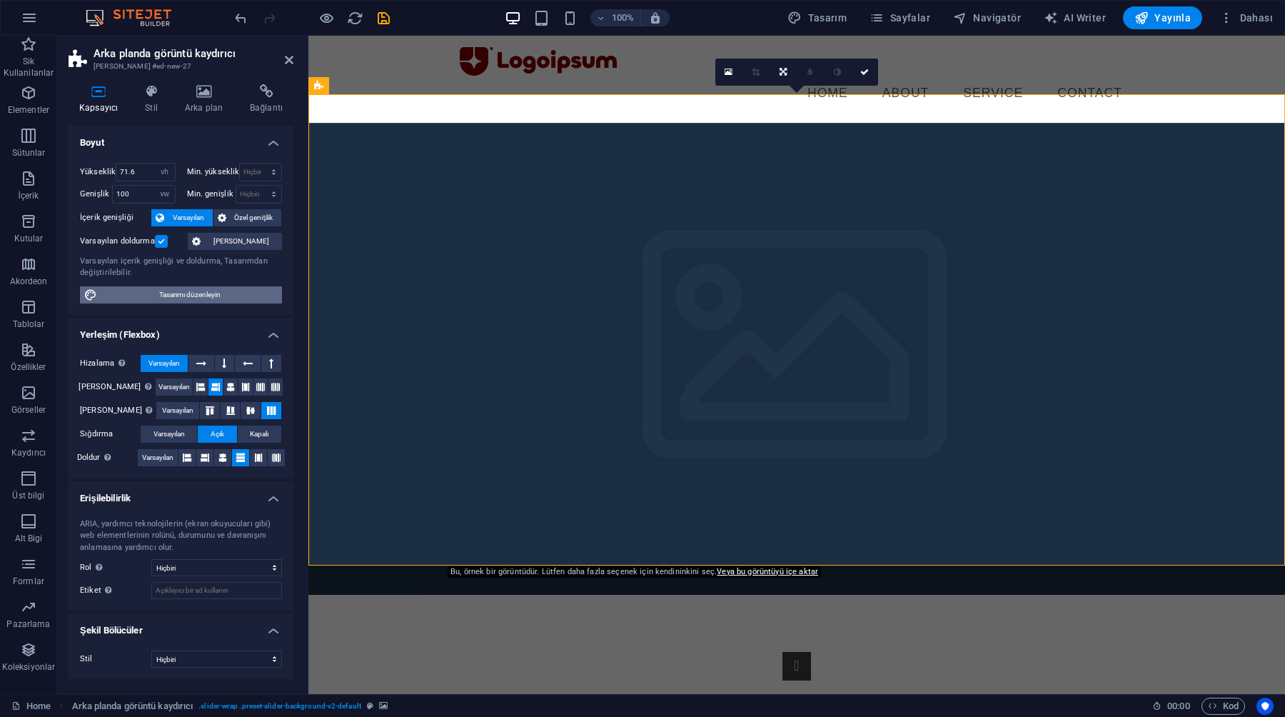
click at [153, 291] on span "Tasarımı düzenleyin" at bounding box center [189, 294] width 176 height 17
select select "px"
select select "400"
select select "px"
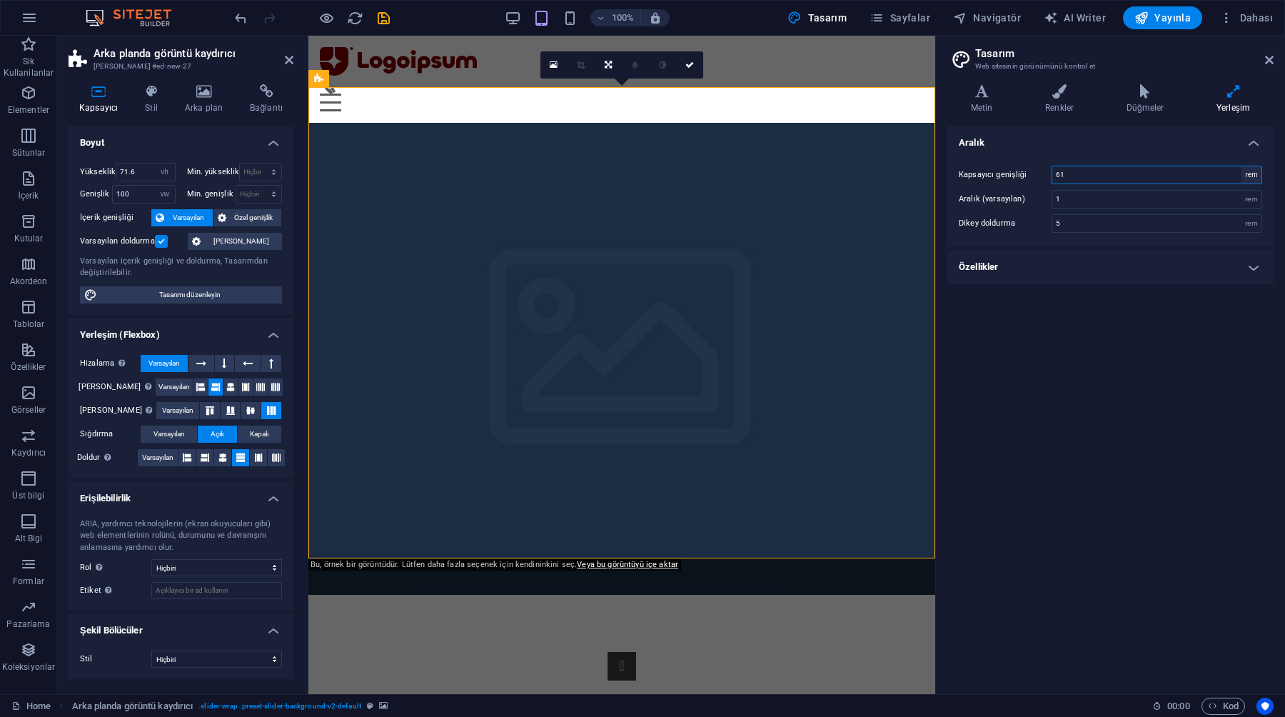
click at [1253, 173] on select "rem px" at bounding box center [1251, 174] width 20 height 17
select select "px"
click at [1241, 166] on select "rem px" at bounding box center [1251, 174] width 20 height 17
type input "976"
click at [1247, 171] on select "rem px" at bounding box center [1251, 174] width 20 height 17
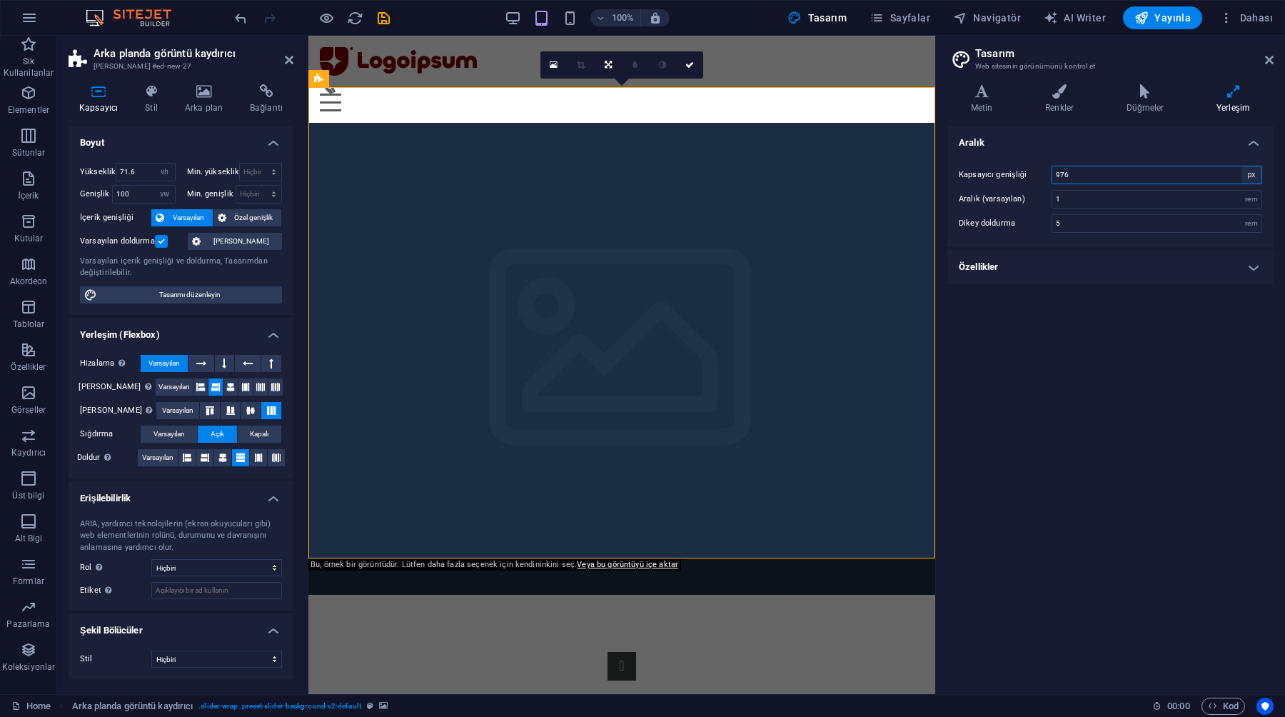
select select "rem"
click at [1241, 166] on select "rem px" at bounding box center [1251, 174] width 20 height 17
type input "61"
click at [1228, 276] on h4 "Özellikler" at bounding box center [1110, 267] width 326 height 34
click at [1249, 223] on div "rem" at bounding box center [1251, 223] width 20 height 17
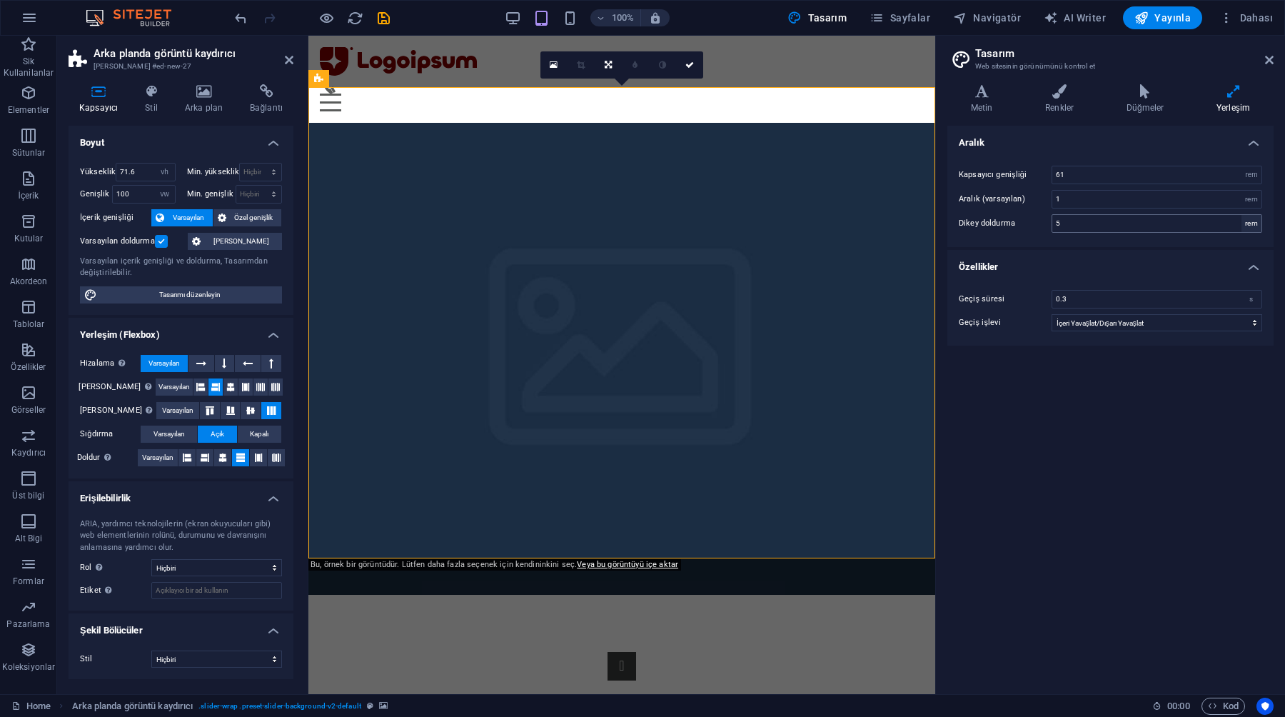
click at [1248, 224] on div "rem" at bounding box center [1251, 223] width 20 height 17
click at [1263, 61] on header "Tasarım Web sitesinin görünümünü kontrol et" at bounding box center [1111, 54] width 323 height 37
click at [1271, 61] on icon at bounding box center [1269, 59] width 9 height 11
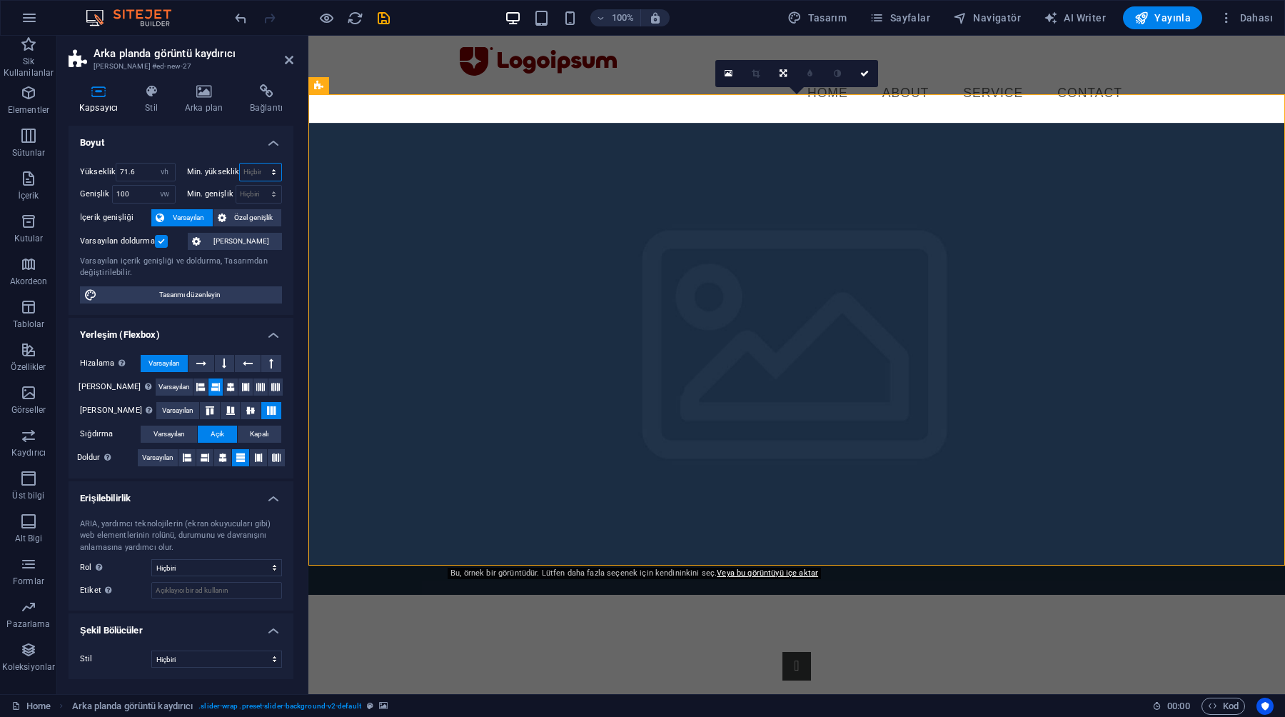
click at [261, 173] on select "Hiçbiri px rem % vh vw" at bounding box center [260, 171] width 41 height 17
click at [243, 185] on div "Hiçbiri px rem % vh vw" at bounding box center [259, 194] width 47 height 19
click at [239, 194] on select "Hiçbiri px rem % vh vw" at bounding box center [259, 194] width 46 height 17
click at [232, 212] on span "Özel genişlik" at bounding box center [254, 217] width 47 height 17
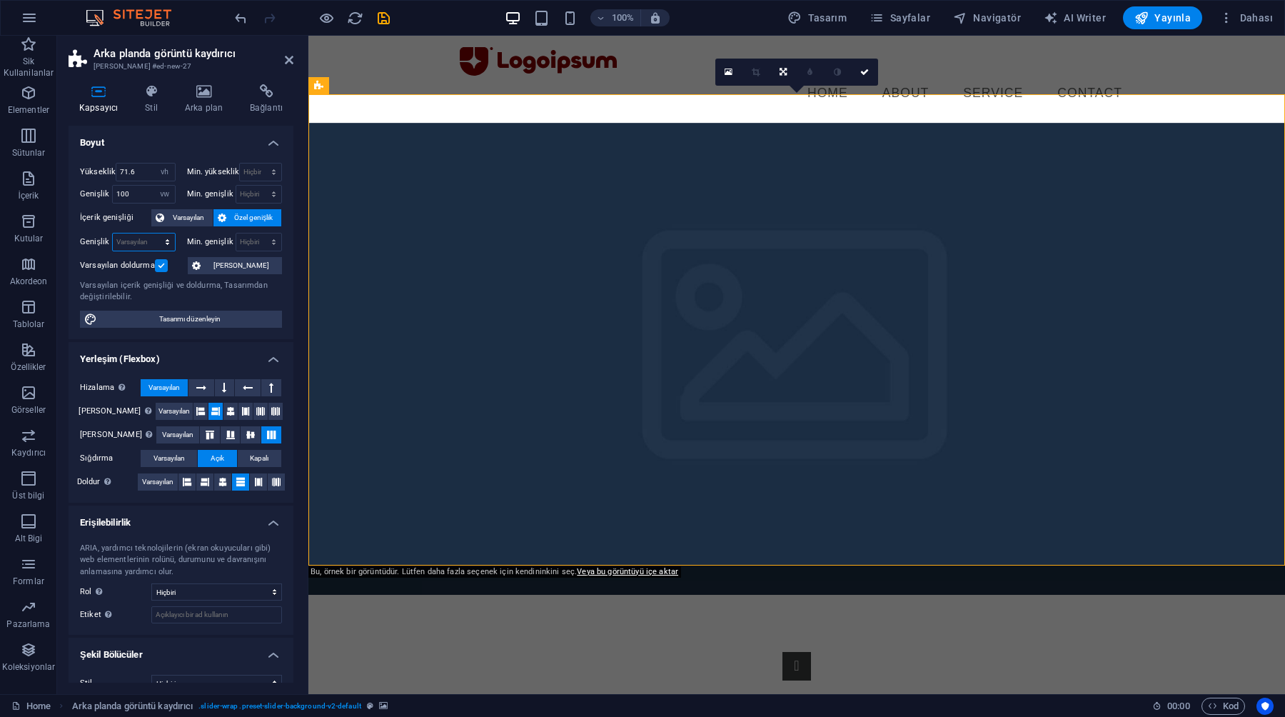
click at [166, 243] on select "Varsayılan px rem % em vh vw" at bounding box center [144, 241] width 62 height 17
select select "vw"
click at [153, 233] on select "Varsayılan px rem % em vh vw" at bounding box center [144, 241] width 62 height 17
type input "100"
click at [269, 244] on select "Hiçbiri px rem % vh vw" at bounding box center [259, 241] width 46 height 17
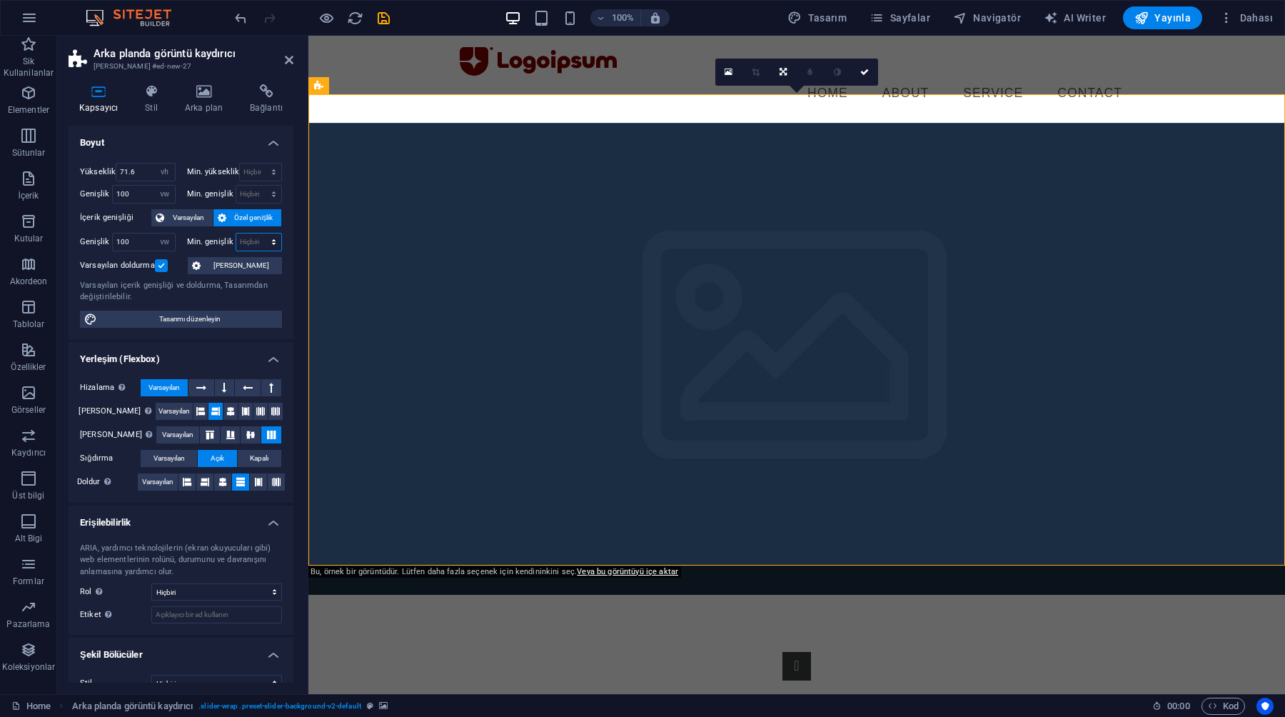
select select "vh"
click at [258, 233] on select "Hiçbiri px rem % vh vw" at bounding box center [259, 241] width 46 height 17
type input "0"
click at [276, 242] on select "Hiçbiri px rem % vh vw" at bounding box center [271, 241] width 20 height 17
click at [261, 233] on select "Hiçbiri px rem % vh vw" at bounding box center [271, 241] width 20 height 17
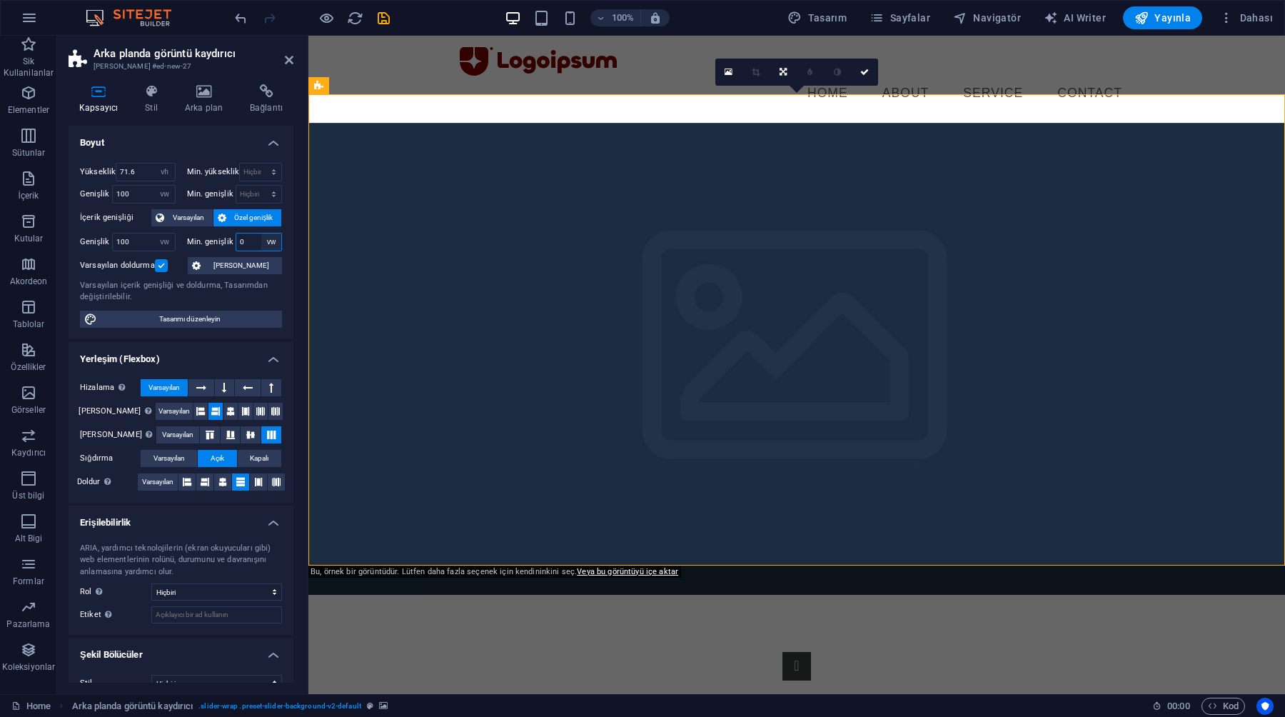
click at [272, 242] on select "Hiçbiri px rem % vh vw" at bounding box center [271, 241] width 20 height 17
select select "%"
click at [261, 233] on select "Hiçbiri px rem % vh vw" at bounding box center [271, 241] width 20 height 17
type input "100"
click at [209, 243] on label "Min. genişlik" at bounding box center [211, 242] width 49 height 8
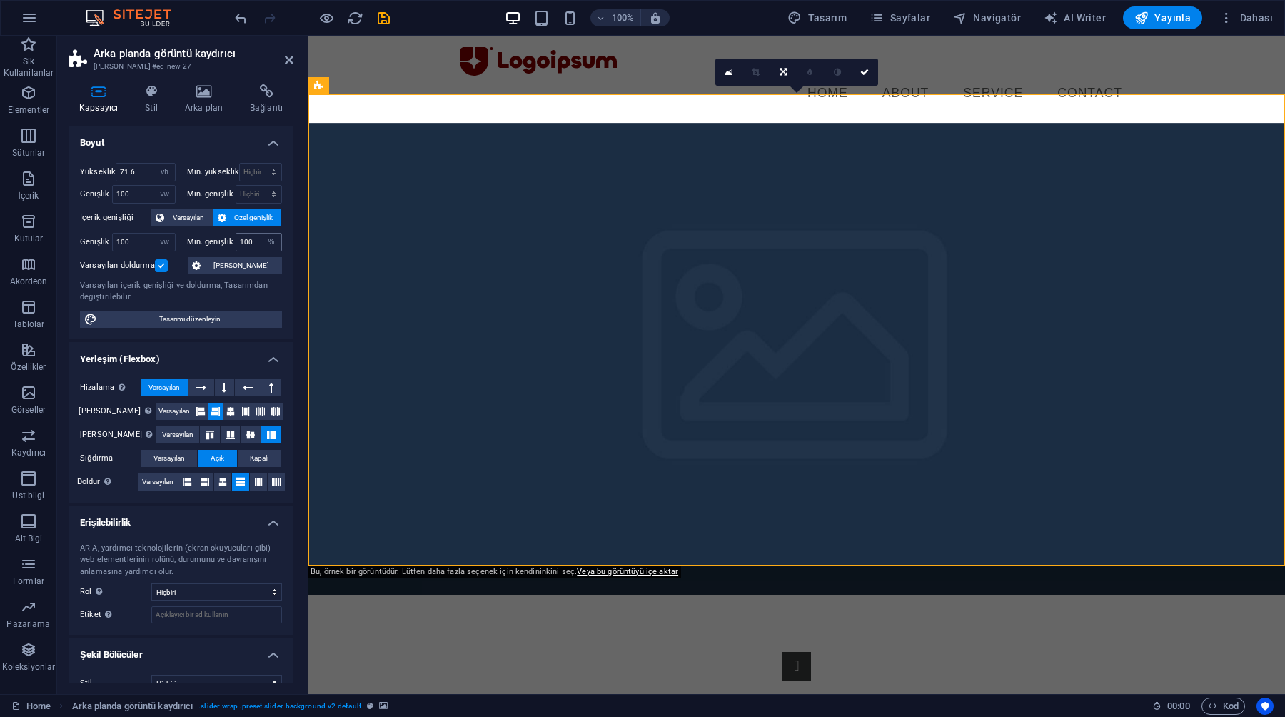
click at [278, 240] on div "100 Hiçbiri px rem % vh vw" at bounding box center [259, 242] width 47 height 19
click at [277, 240] on select "Hiçbiri px rem % vh vw" at bounding box center [271, 241] width 20 height 17
select select "rmpql9ssauc"
click at [261, 233] on select "Hiçbiri px rem % vh vw" at bounding box center [271, 241] width 20 height 17
select select "DISABLED_OPTION_VALUE"
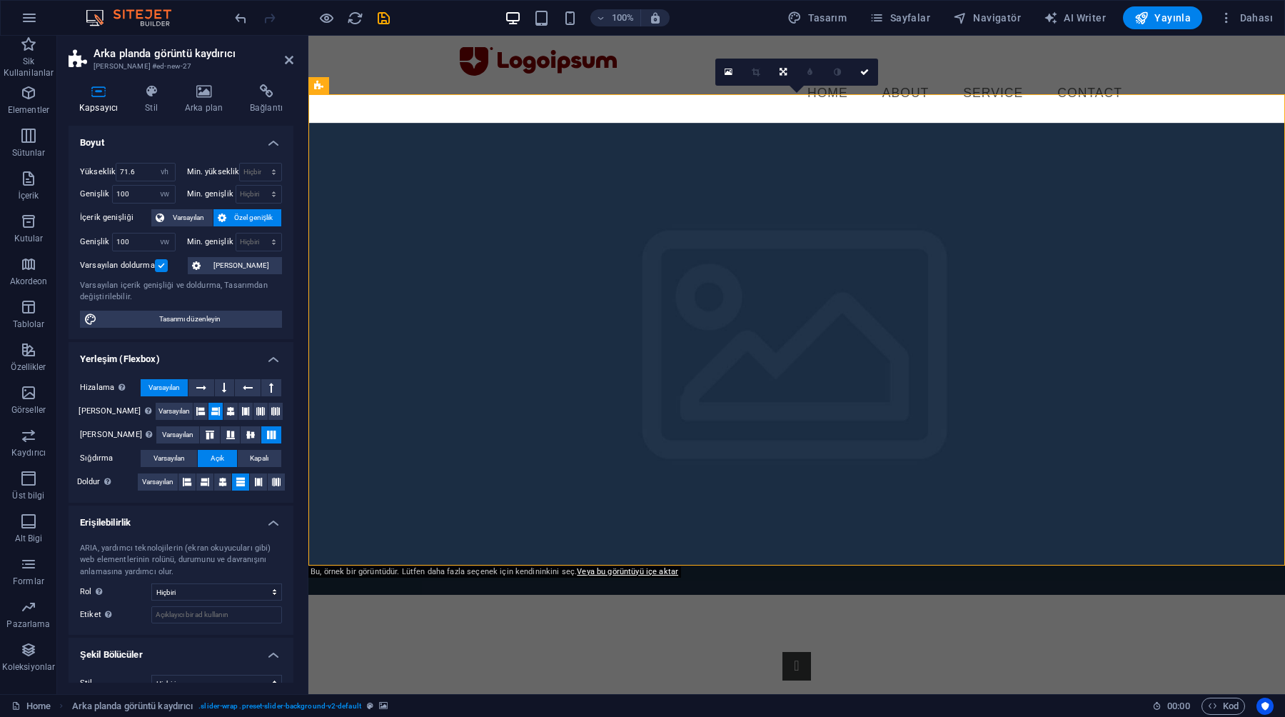
click at [176, 280] on div "Varsayılan içerik genişliği ve doldurma, Tasarımdan değiştirilebilir." at bounding box center [181, 292] width 202 height 24
click at [288, 50] on h2 "Arka planda görüntü kaydırıcı" at bounding box center [194, 53] width 200 height 13
click at [287, 62] on icon at bounding box center [289, 59] width 9 height 11
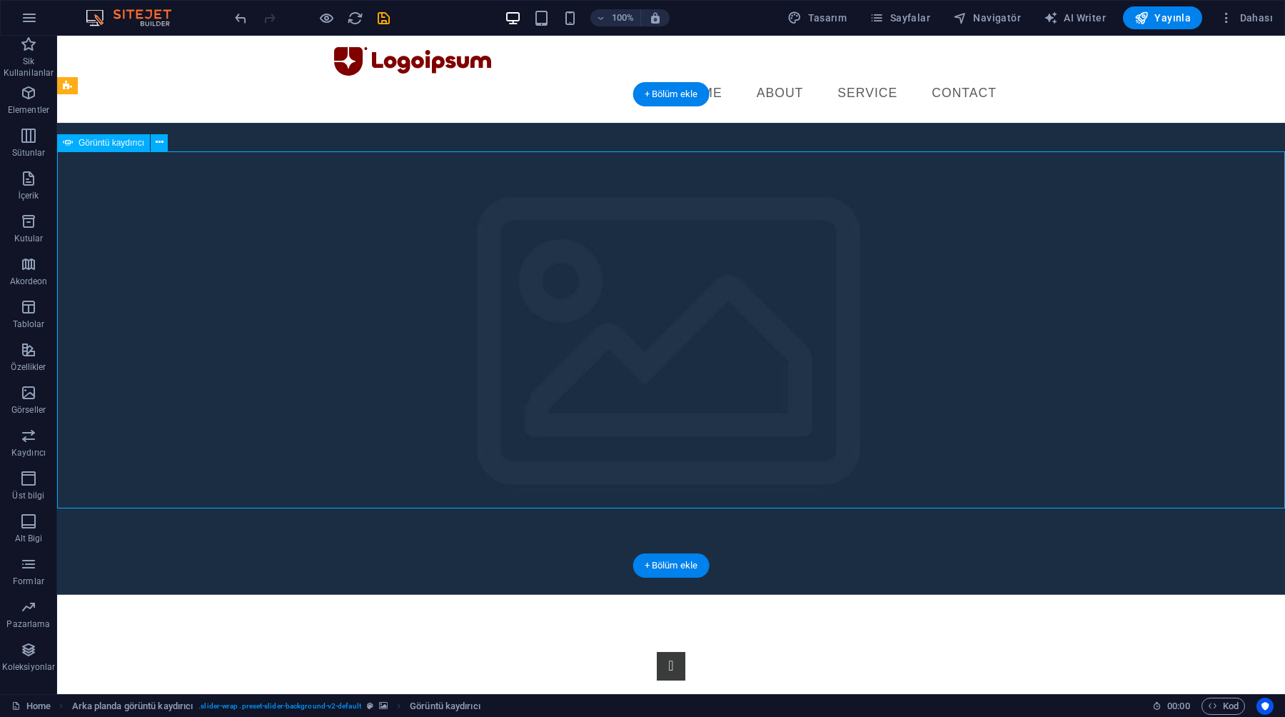
select select "px"
select select "ms"
select select "s"
select select "progressive"
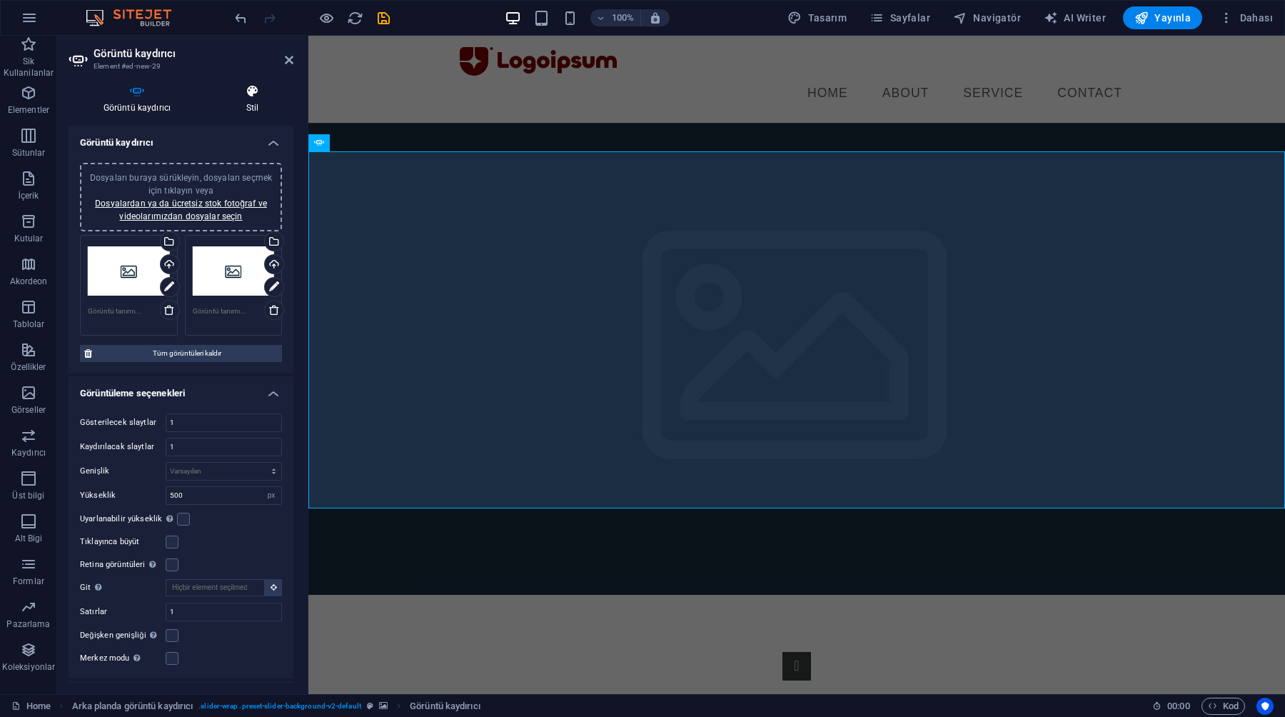
click at [253, 106] on h4 "Stil" at bounding box center [252, 99] width 82 height 30
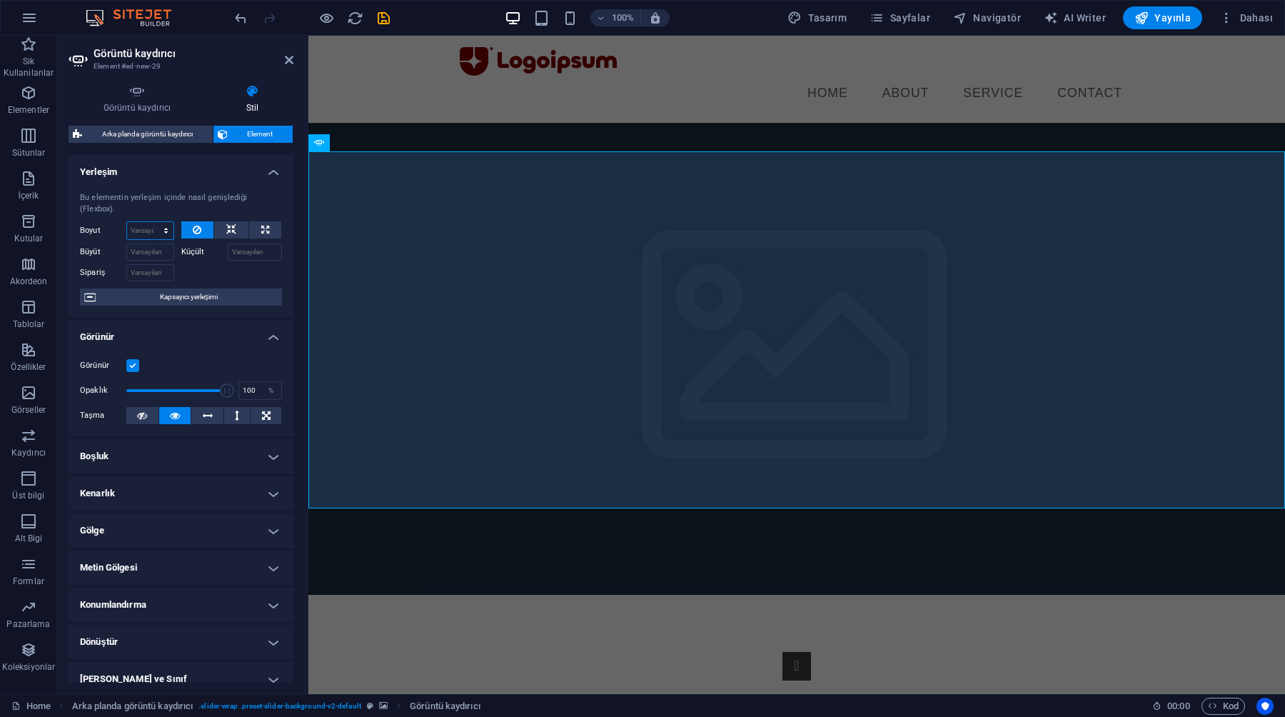
click at [159, 228] on select "Varsayılan otomatik px % 1/1 1/2 1/3 1/4 1/5 1/6 1/7 1/8 1/9 1/10" at bounding box center [150, 230] width 46 height 17
select select "%"
click at [151, 222] on select "Varsayılan otomatik px % 1/1 1/2 1/3 1/4 1/5 1/6 1/7 1/8 1/9 1/10" at bounding box center [150, 230] width 46 height 17
type input "100"
click at [199, 266] on div at bounding box center [231, 271] width 101 height 21
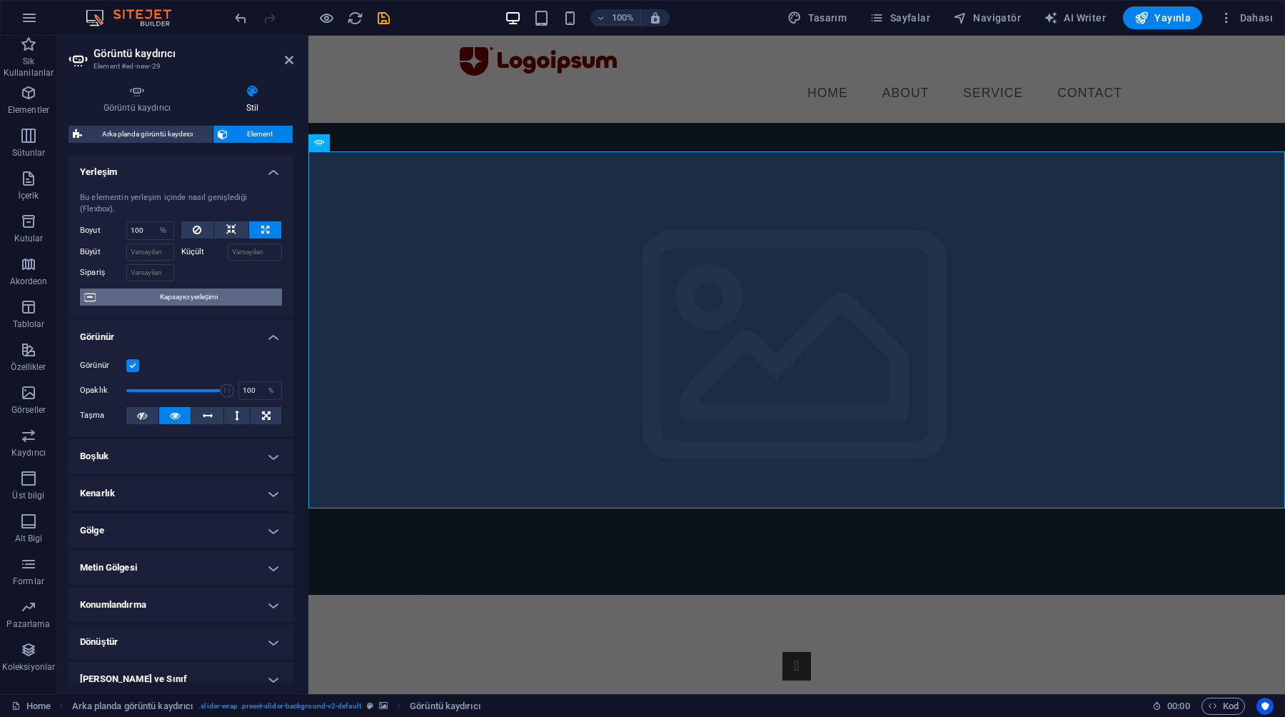
click at [183, 304] on span "Kapsayıcı yerleşimi" at bounding box center [189, 296] width 178 height 17
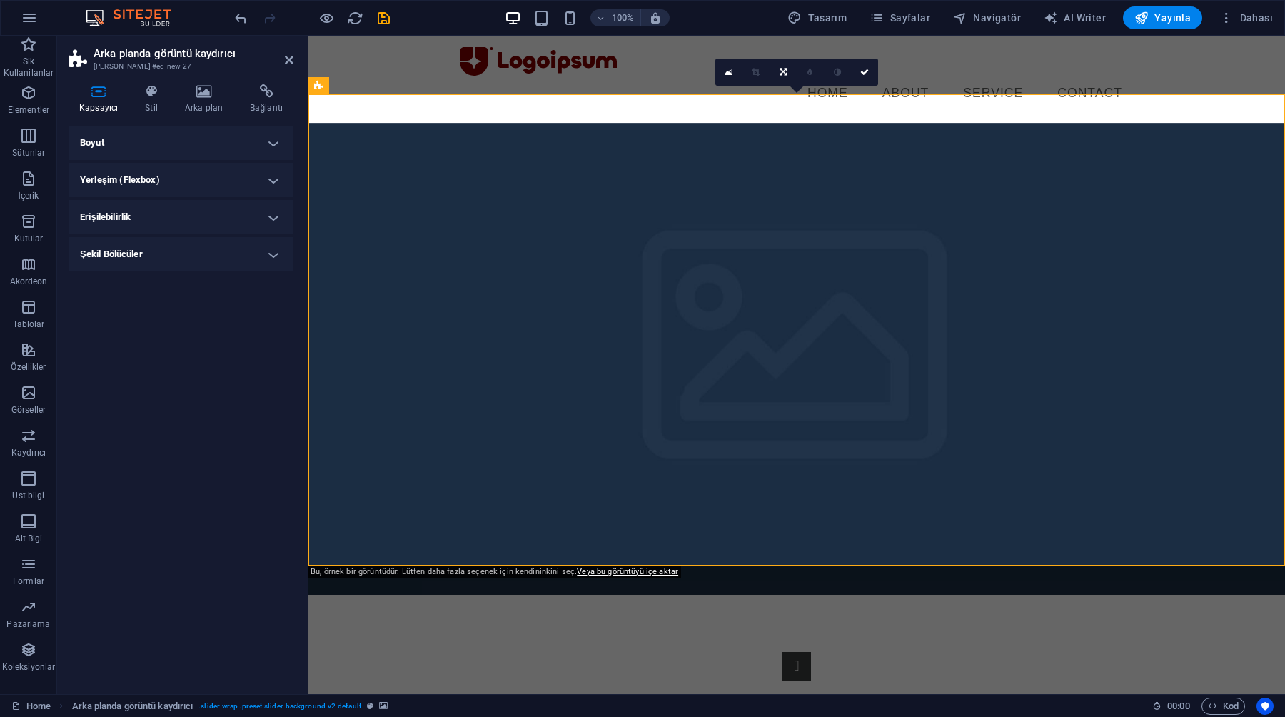
click at [190, 146] on h4 "Boyut" at bounding box center [181, 143] width 225 height 34
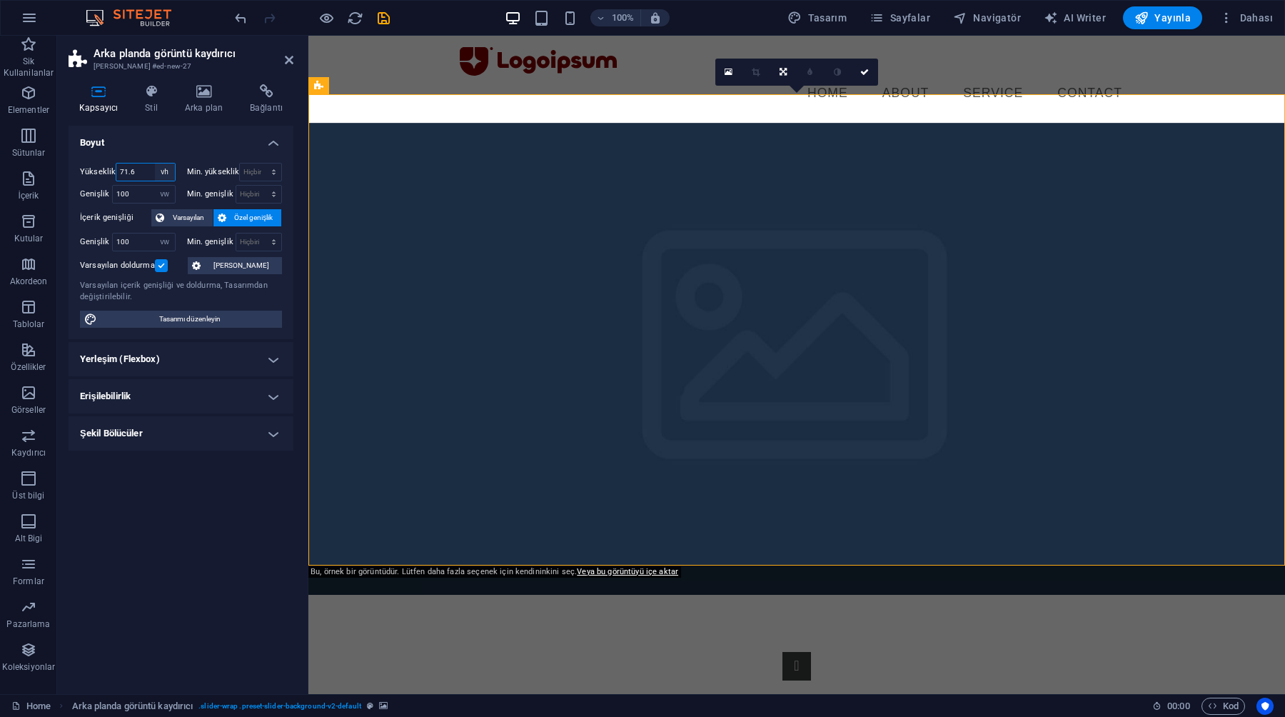
click at [161, 173] on select "Varsayılan px rem % vh vw" at bounding box center [165, 171] width 20 height 17
select select "%"
click at [155, 163] on select "Varsayılan px rem % vh vw" at bounding box center [165, 171] width 20 height 17
type input "100"
click at [166, 198] on select "Varsayılan px rem % em vh vw" at bounding box center [165, 194] width 20 height 17
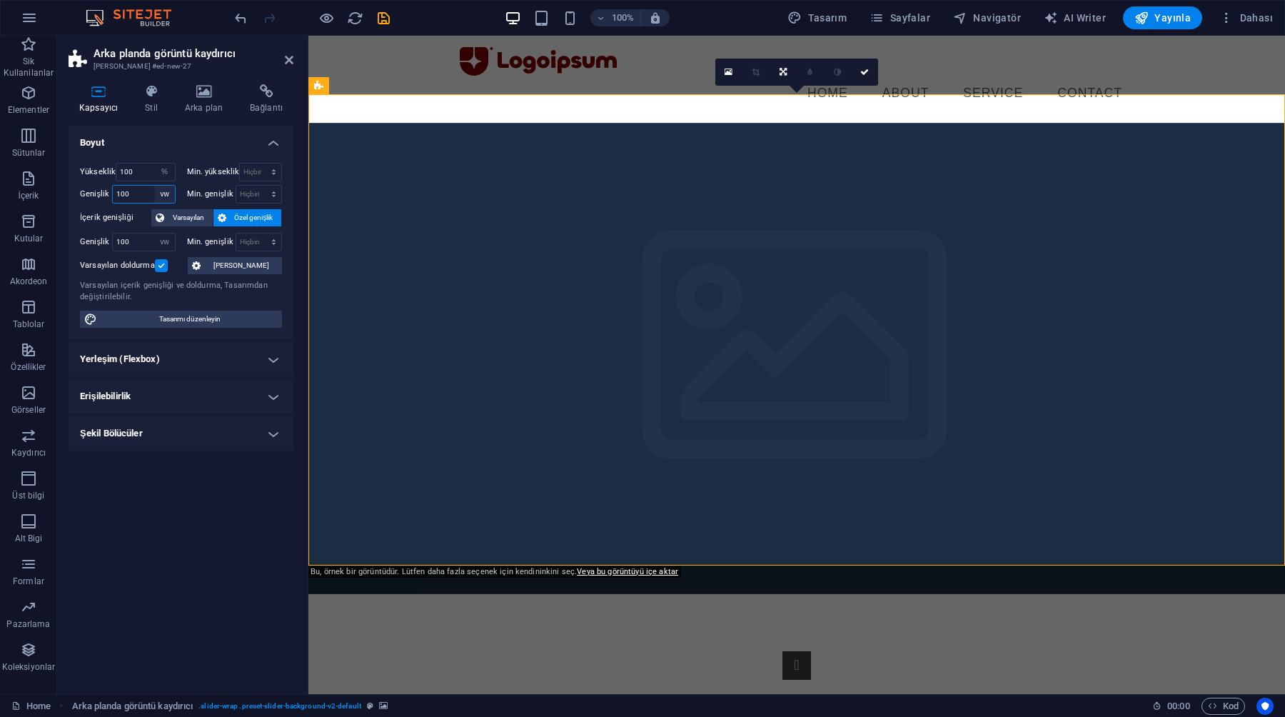
select select "em"
click at [155, 186] on select "Varsayılan px rem % em vh vw" at bounding box center [165, 194] width 20 height 17
type input "85.5"
click at [168, 191] on select "Varsayılan px rem % em vh vw" at bounding box center [165, 194] width 20 height 17
select select "%"
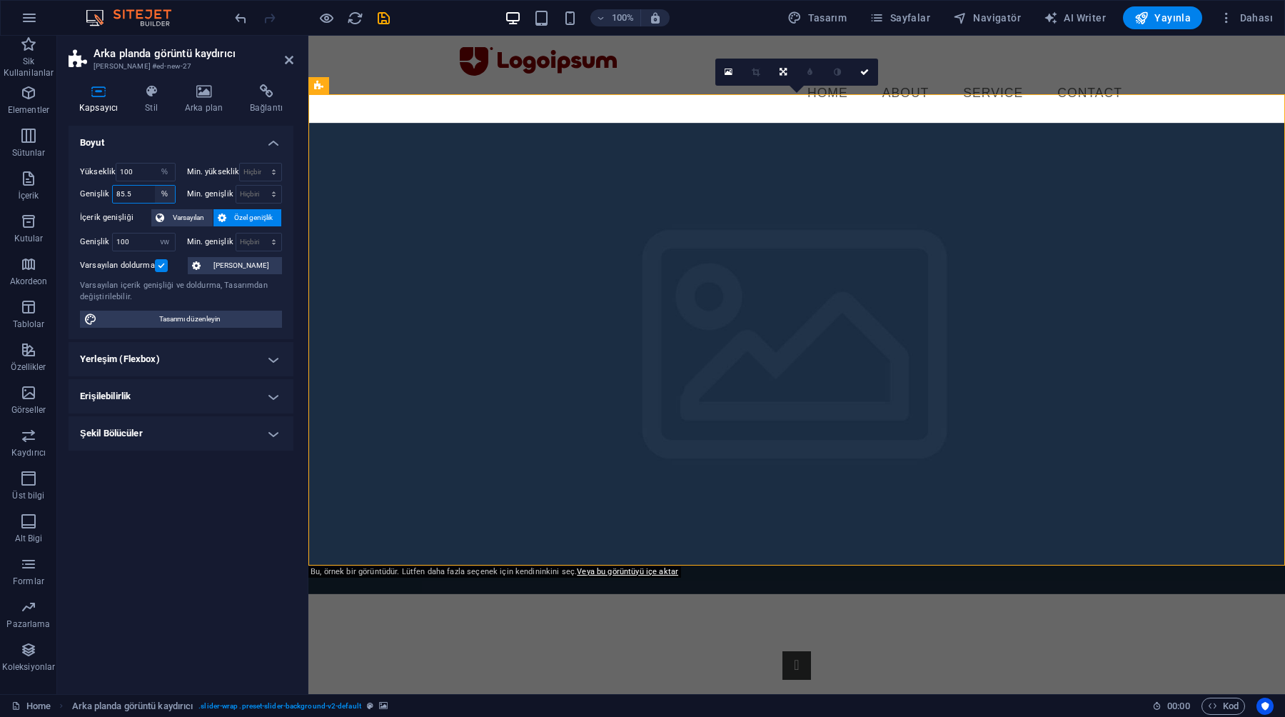
click at [155, 186] on select "Varsayılan px rem % em vh vw" at bounding box center [165, 194] width 20 height 17
type input "100"
click at [173, 146] on h4 "Boyut" at bounding box center [181, 139] width 225 height 26
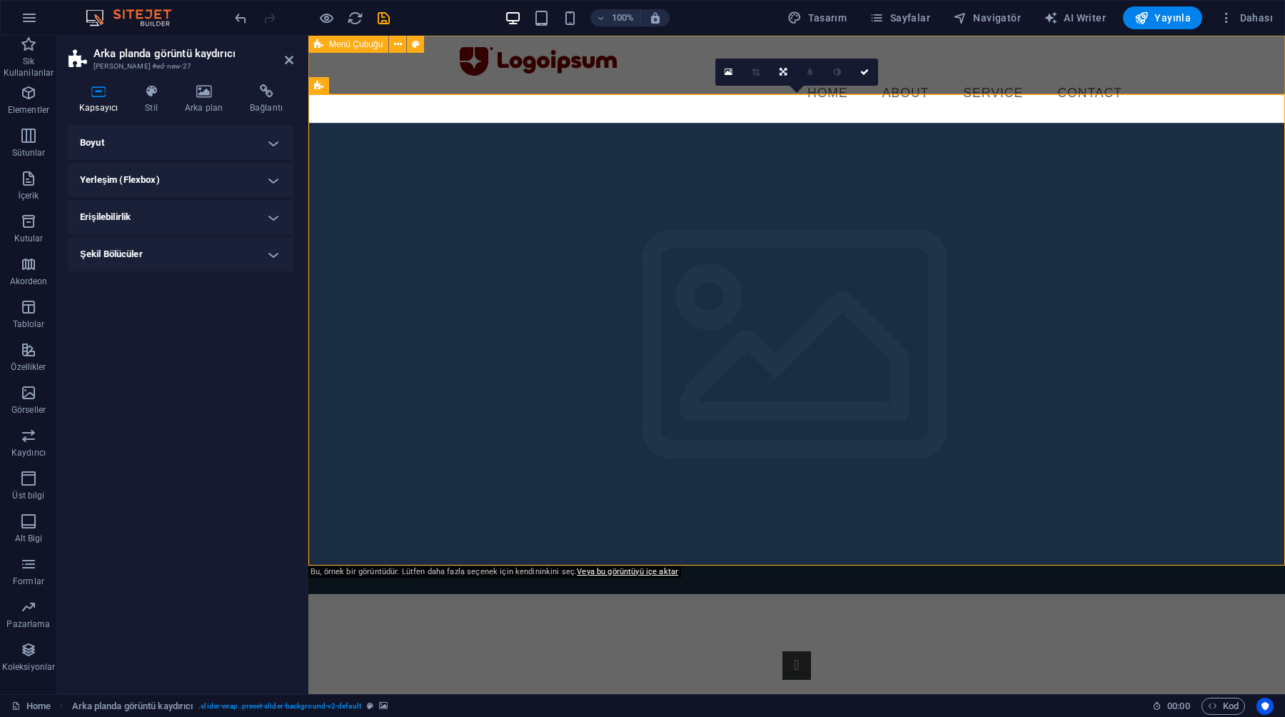
click at [339, 74] on div "Menu Home About Service Contact" at bounding box center [796, 79] width 977 height 87
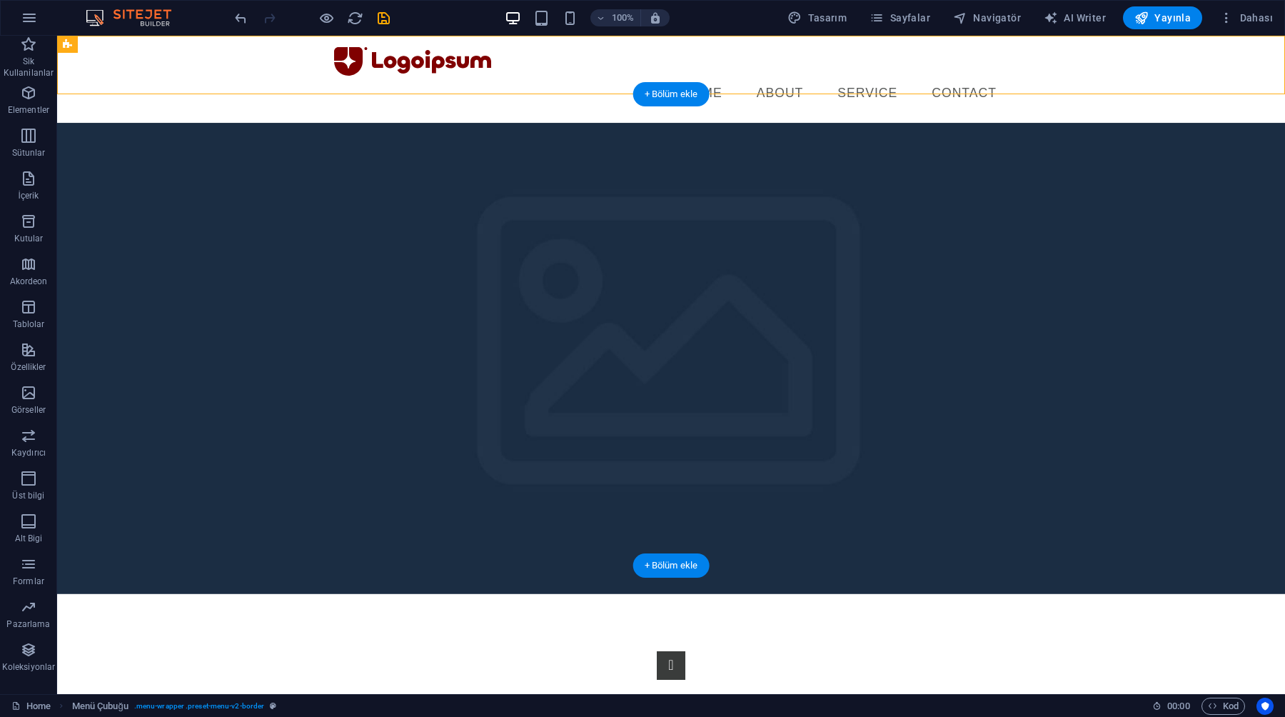
click at [71, 123] on figure at bounding box center [671, 358] width 1228 height 471
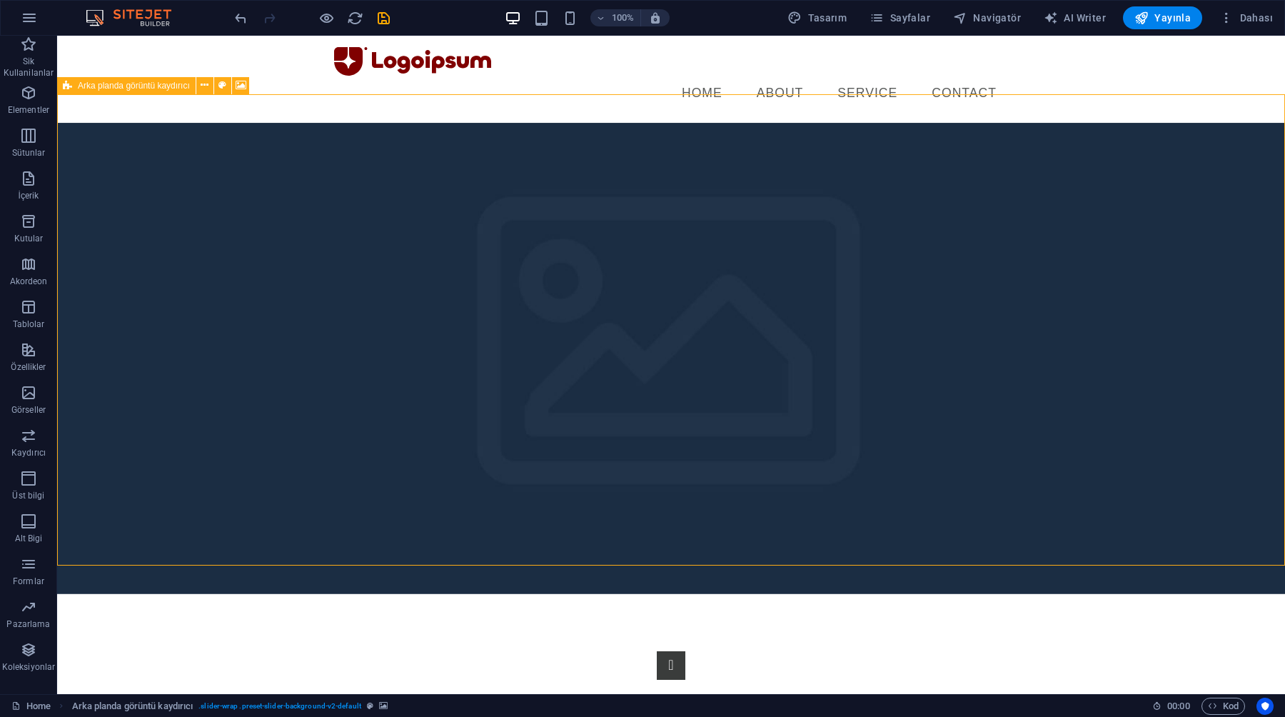
click at [71, 83] on icon at bounding box center [67, 85] width 9 height 17
select select "%"
select select "vw"
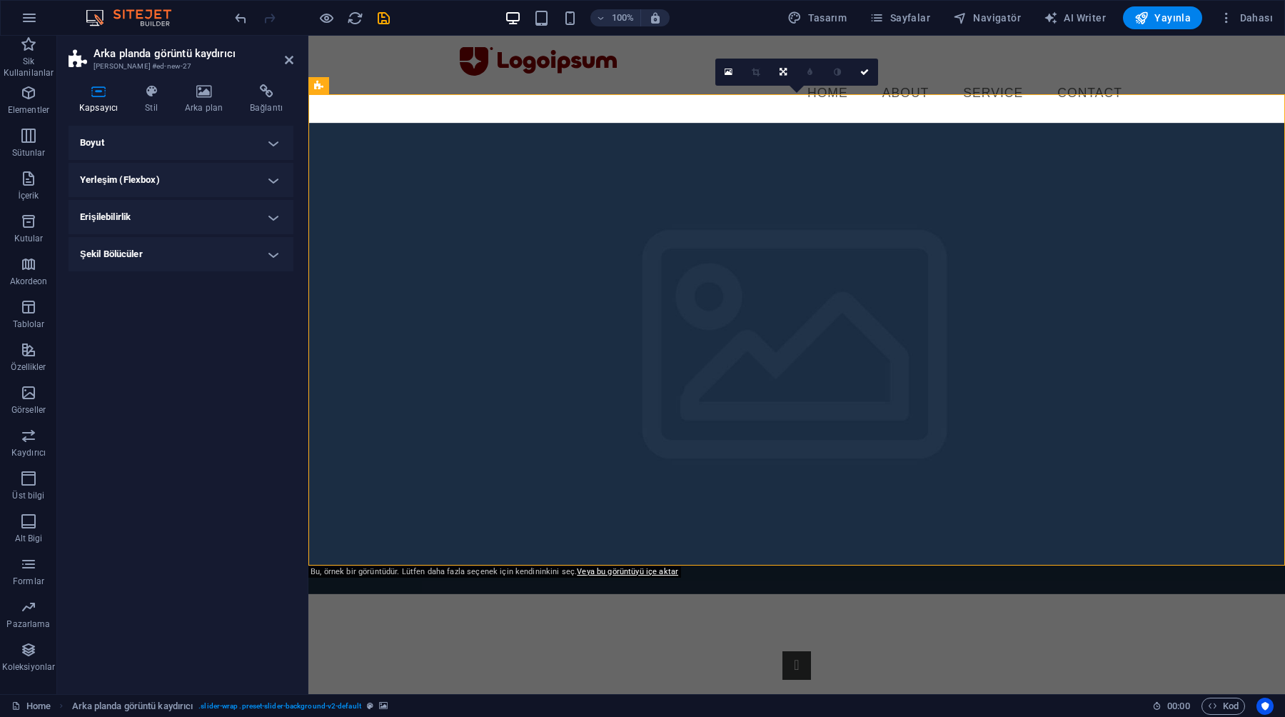
click at [120, 186] on h4 "Yerleşim (Flexbox)" at bounding box center [181, 180] width 225 height 34
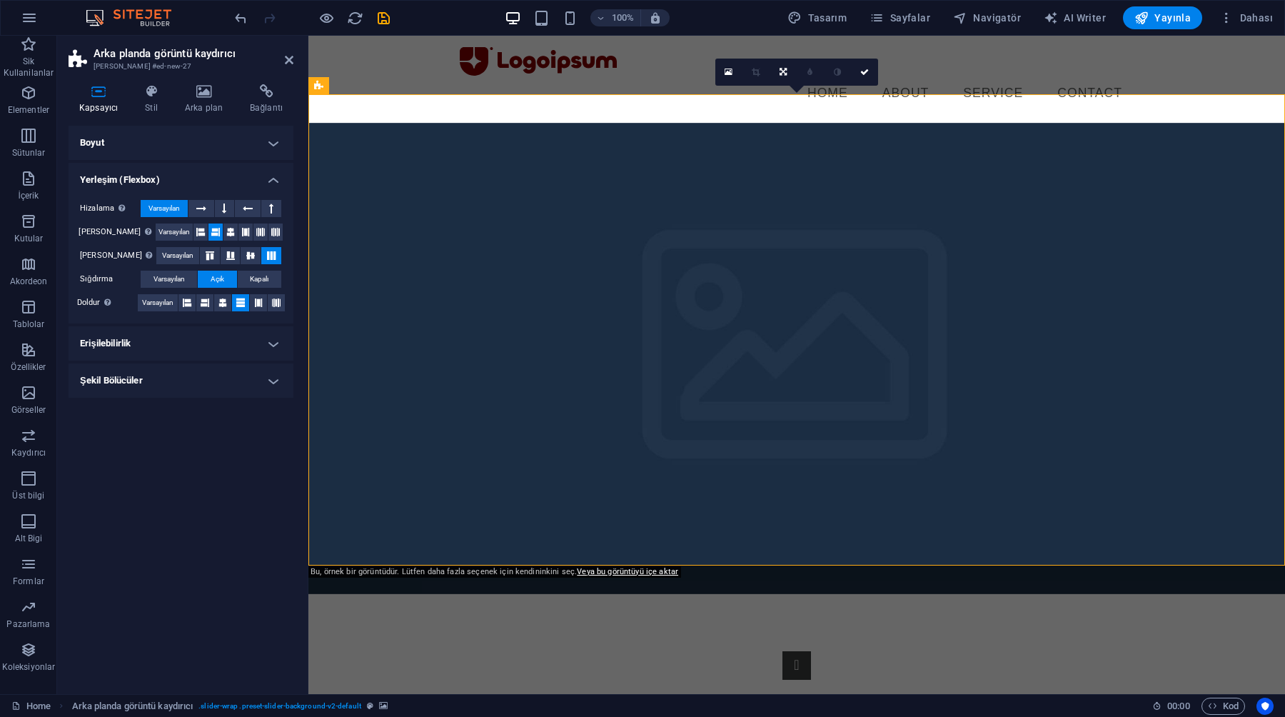
click at [126, 145] on h4 "Boyut" at bounding box center [181, 143] width 225 height 34
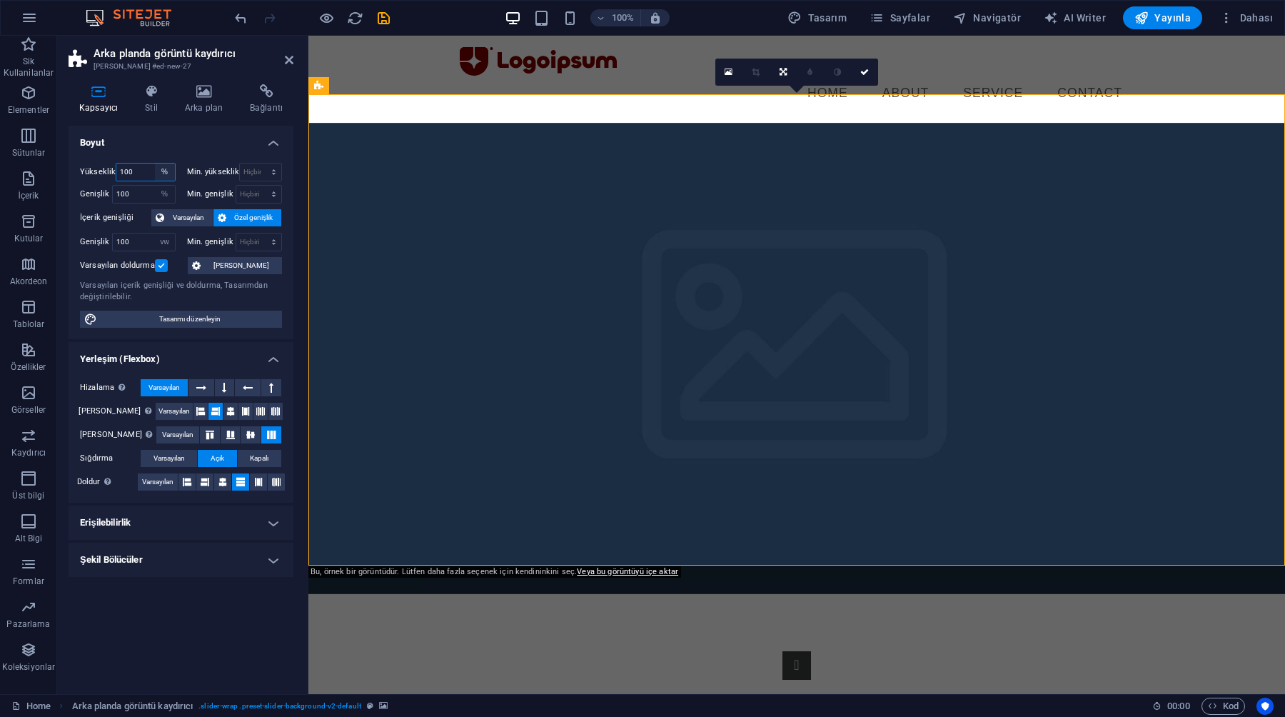
click at [166, 168] on select "Varsayılan px rem % vh vw" at bounding box center [165, 171] width 20 height 17
select select "vw"
click at [155, 163] on select "Varsayılan px rem % vh vw" at bounding box center [165, 171] width 20 height 17
type input "48.2"
click at [166, 191] on select "Varsayılan px rem % em vh vw" at bounding box center [165, 194] width 20 height 17
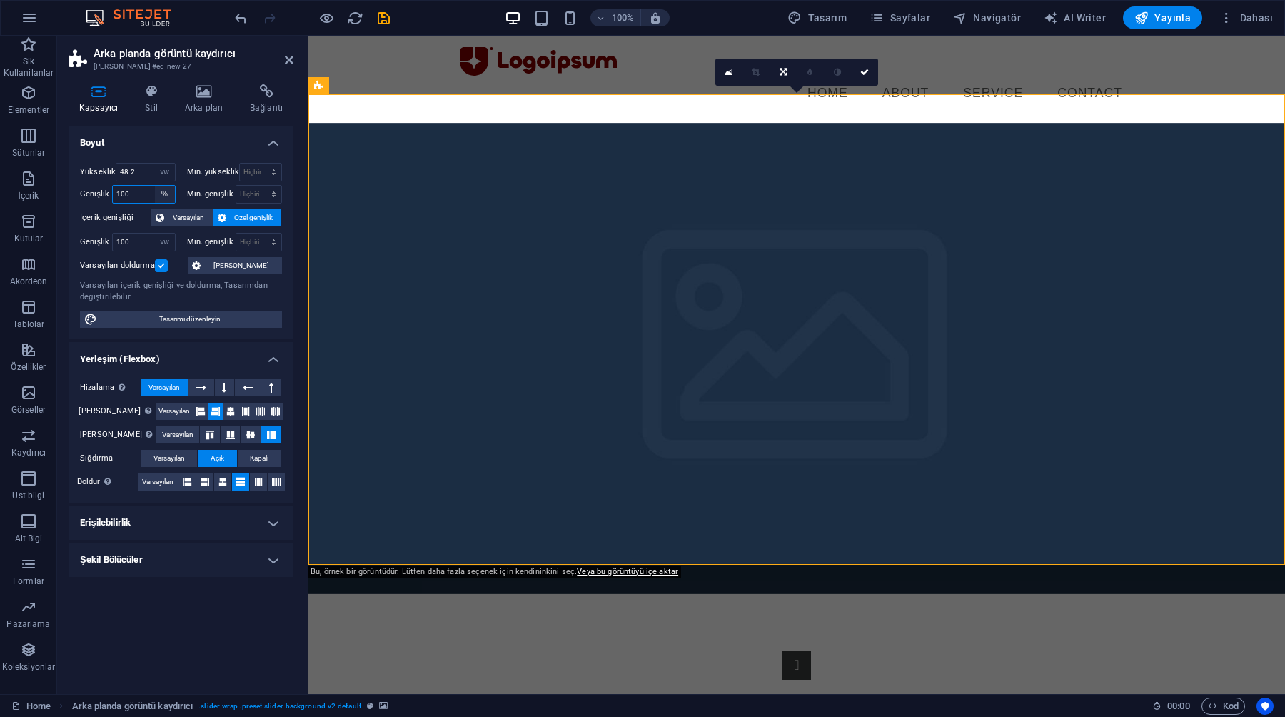
select select "vw"
click at [155, 186] on select "Varsayılan px rem % em vh vw" at bounding box center [165, 194] width 20 height 17
click at [165, 171] on select "Varsayılan px rem % vh vw" at bounding box center [165, 171] width 20 height 17
select select "vh"
click at [155, 163] on select "Varsayılan px rem % vh vw" at bounding box center [165, 171] width 20 height 17
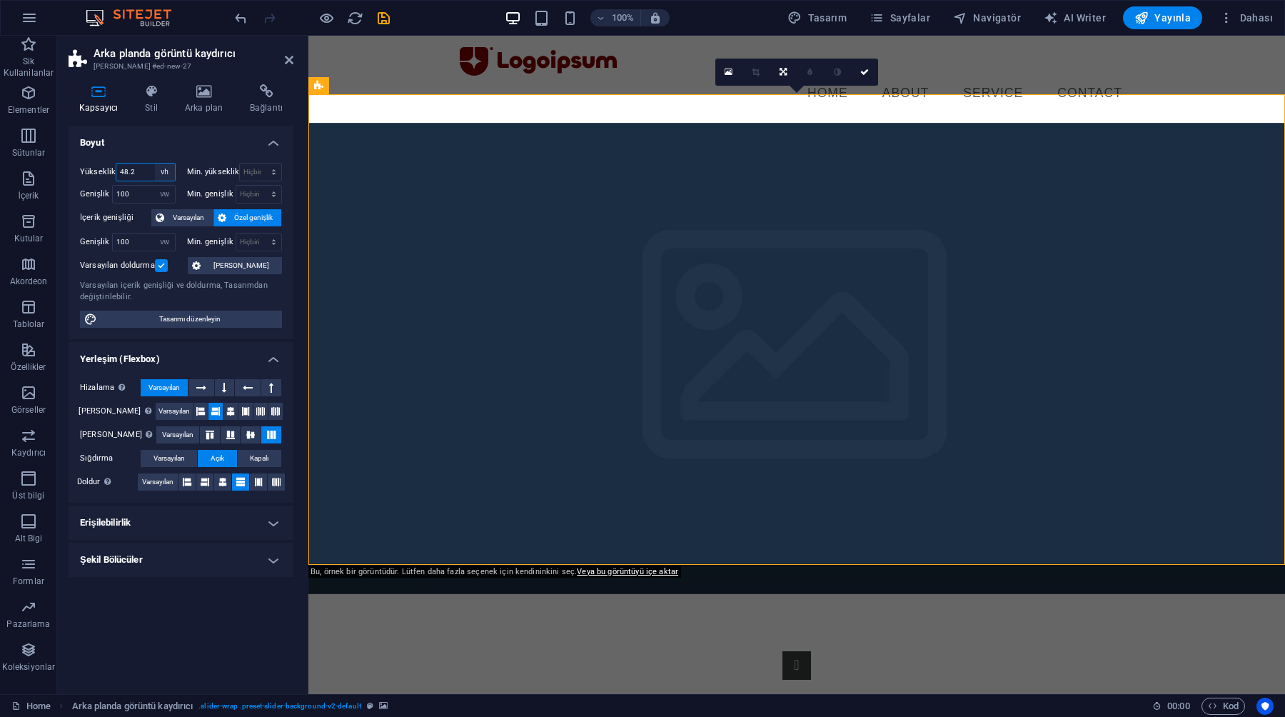
type input "71.6"
click at [149, 145] on h4 "Boyut" at bounding box center [181, 139] width 225 height 26
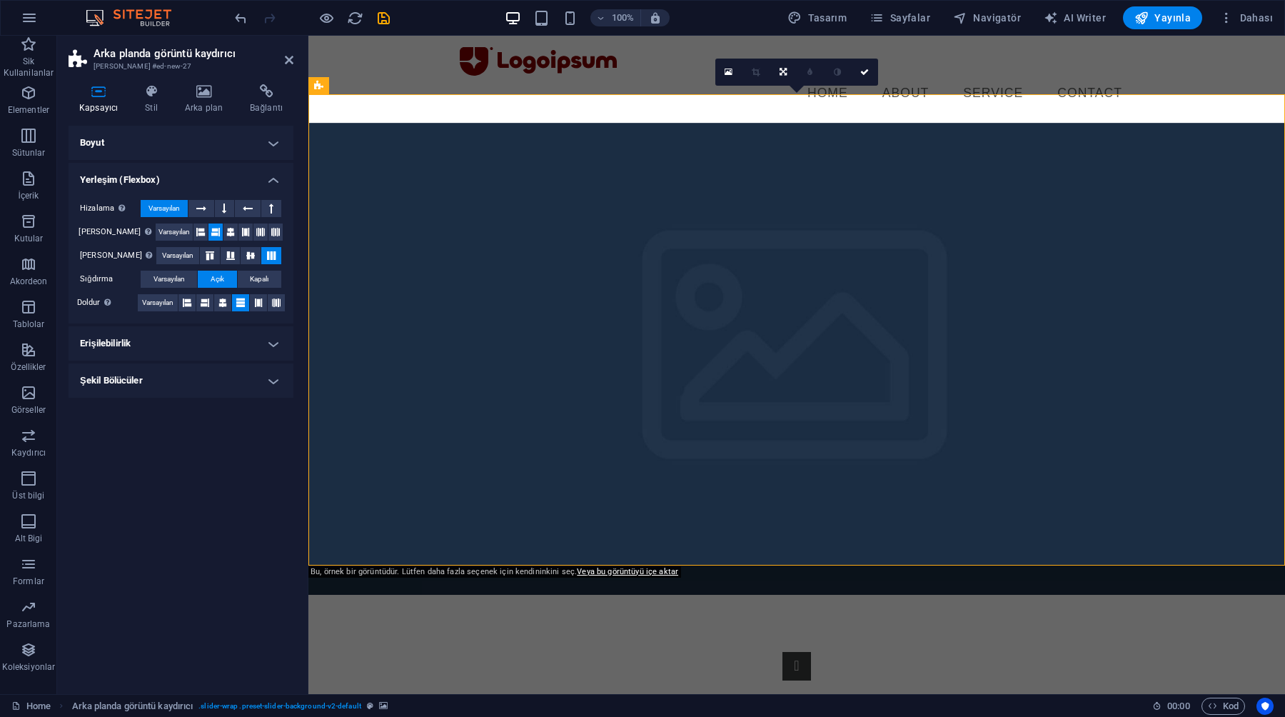
click at [149, 145] on h4 "Boyut" at bounding box center [181, 143] width 225 height 34
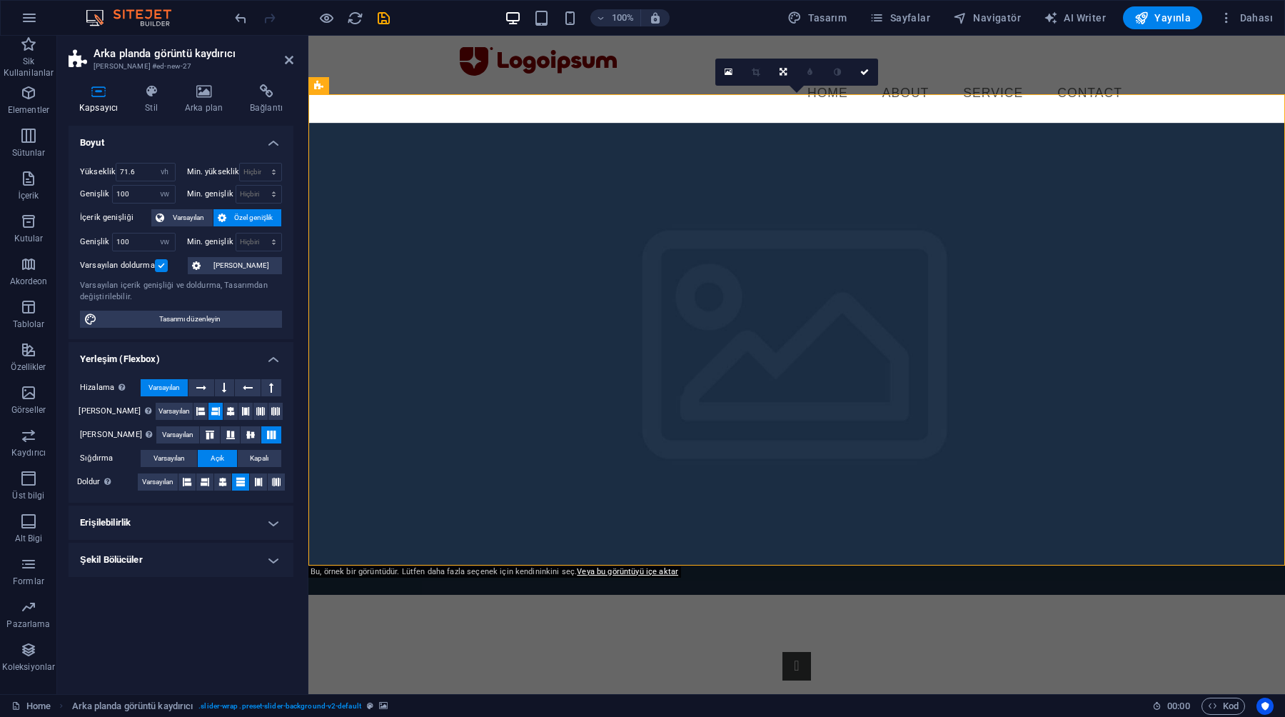
click at [290, 53] on h2 "Arka planda görüntü kaydırıcı" at bounding box center [194, 53] width 200 height 13
click at [286, 60] on icon at bounding box center [289, 59] width 9 height 11
